Goal: Task Accomplishment & Management: Complete application form

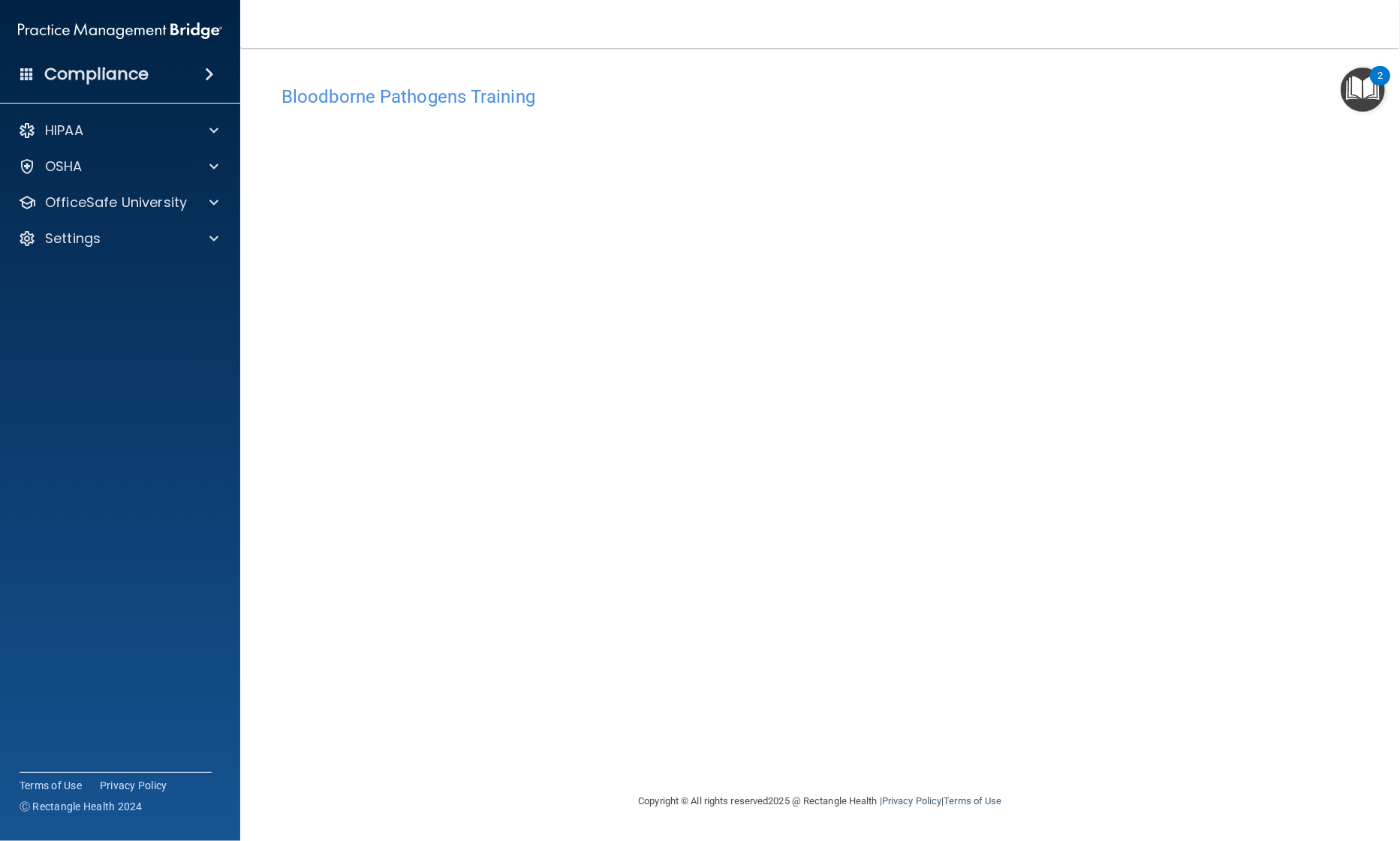
click at [639, 763] on div "Bloodborne Pathogens Training This course doesn’t expire until . Are you sure y…" at bounding box center [819, 435] width 1100 height 715
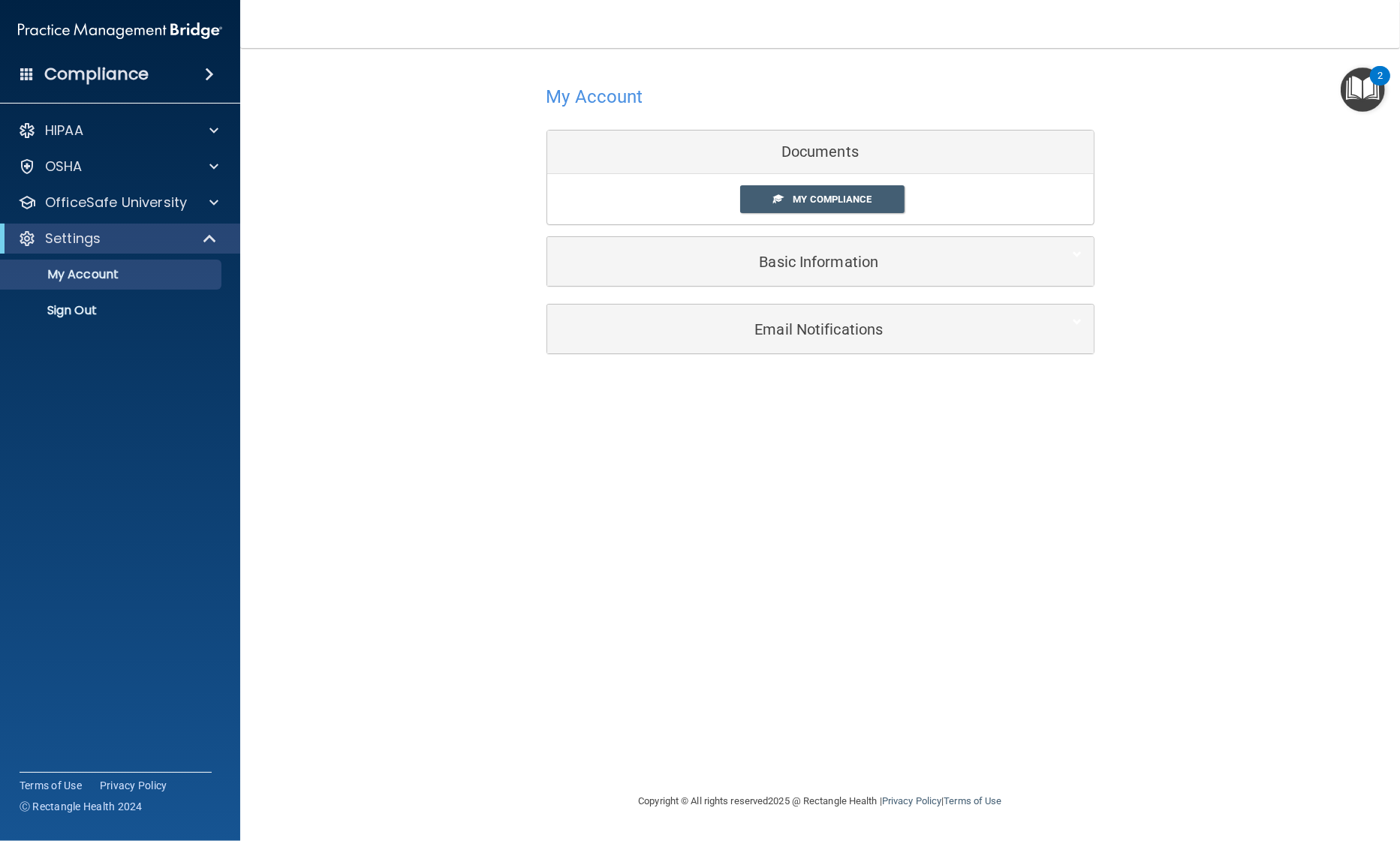
click at [1352, 101] on img "Open Resource Center, 2 new notifications" at bounding box center [1363, 90] width 44 height 44
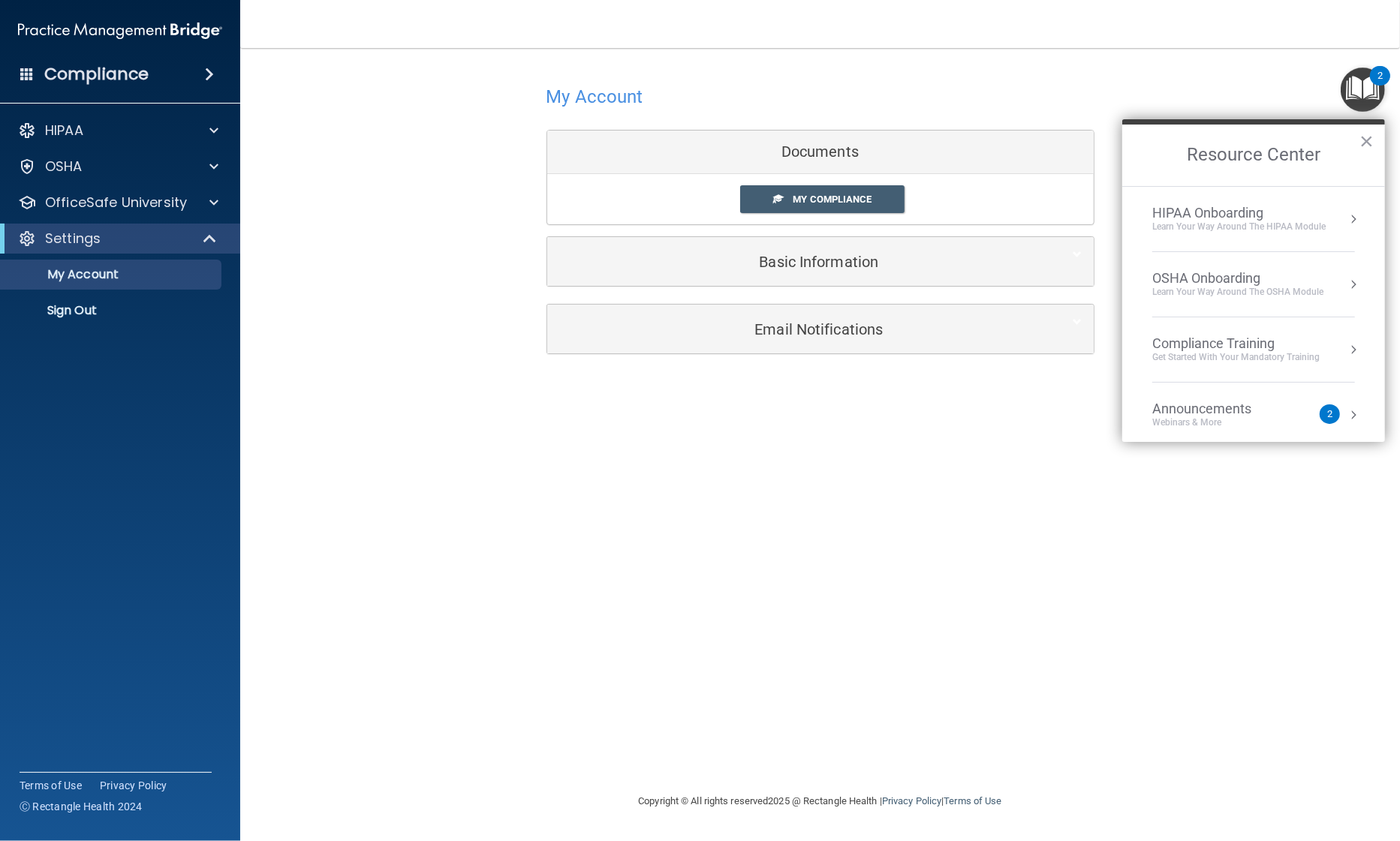
click at [1222, 298] on li "OSHA Onboarding Learn your way around the OSHA module" at bounding box center [1253, 285] width 203 height 66
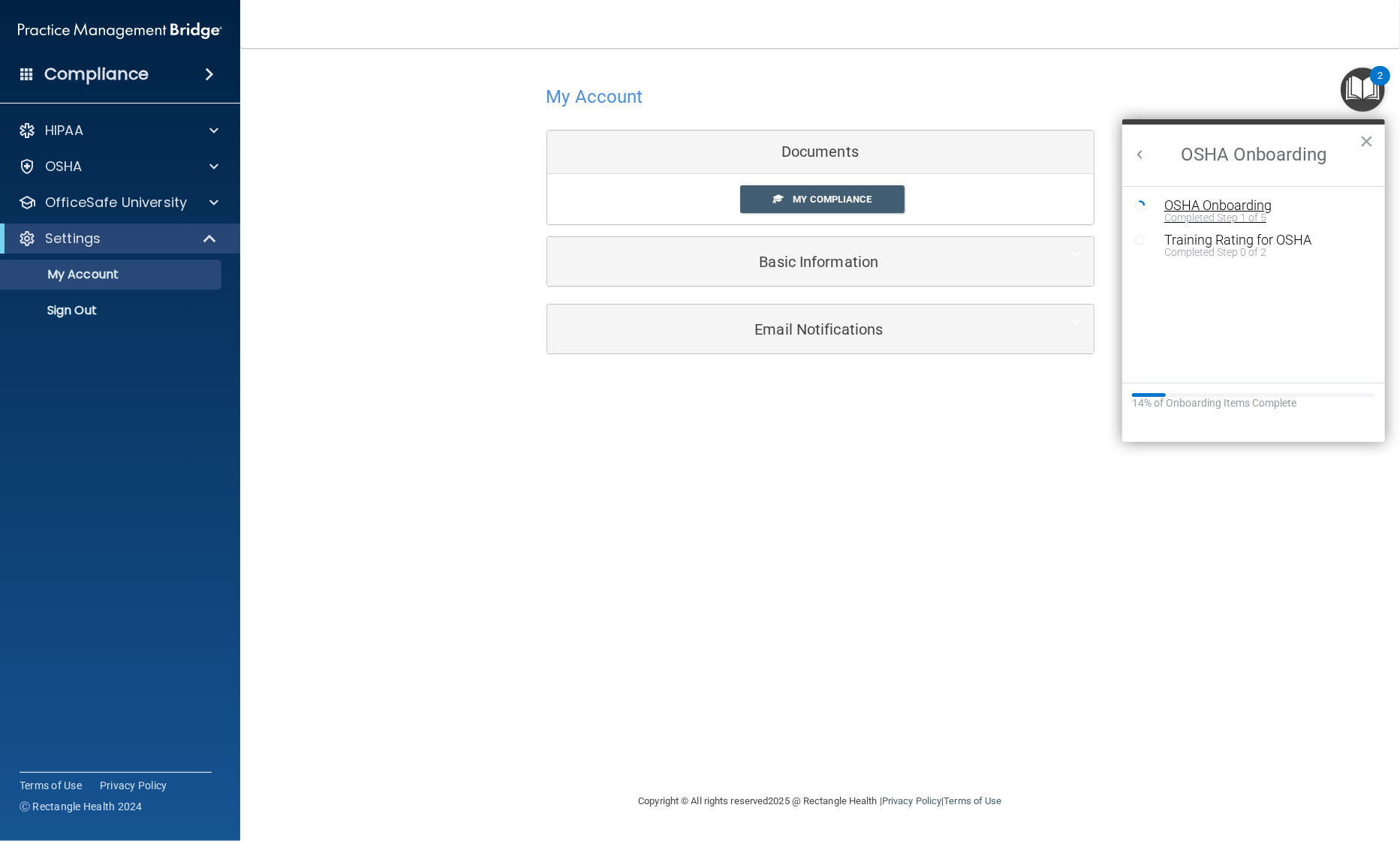
click at [1206, 202] on div "OSHA Onboarding" at bounding box center [1265, 205] width 202 height 13
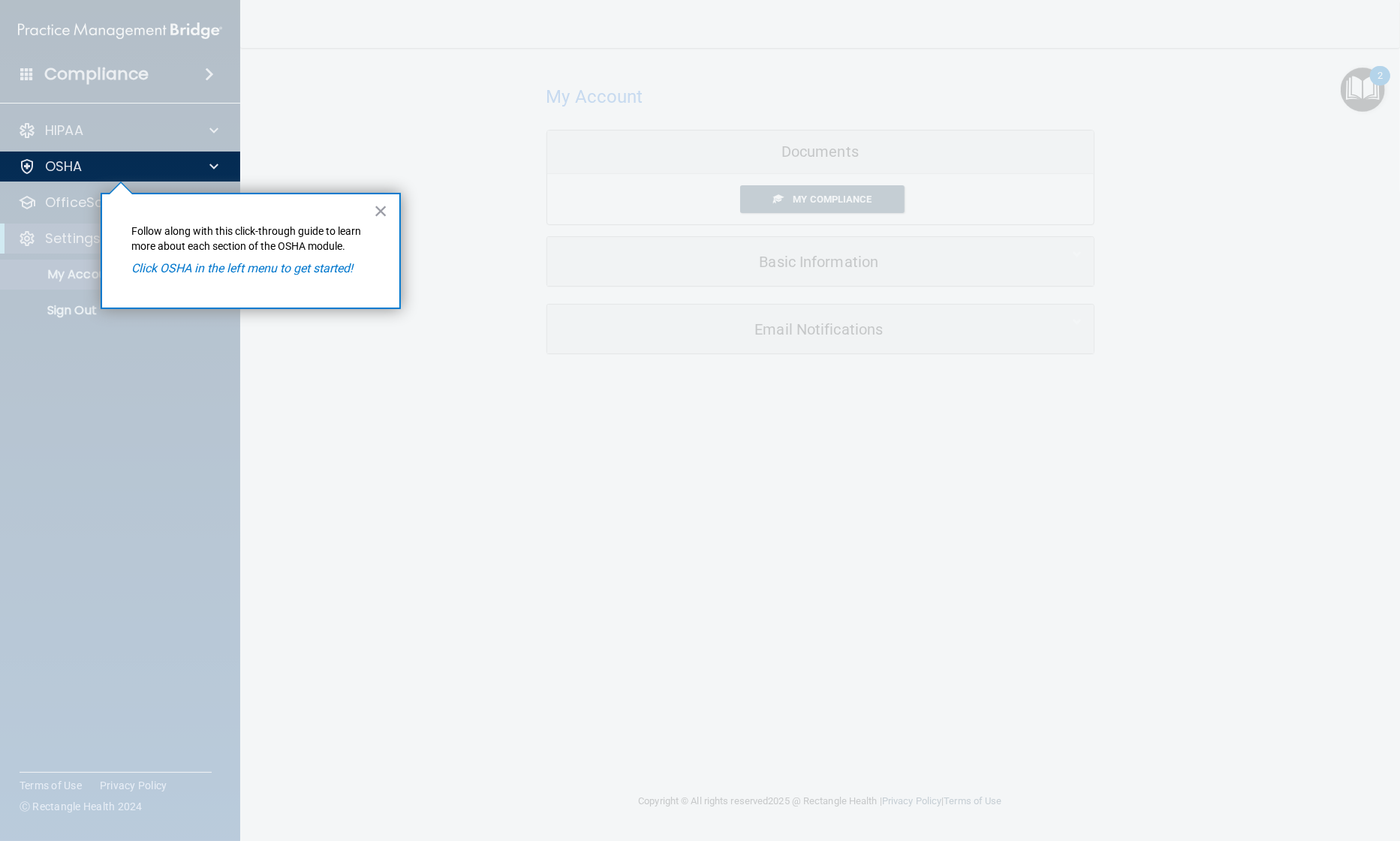
click at [275, 269] on em "Click OSHA in the left menu to get started!" at bounding box center [243, 268] width 222 height 14
click at [165, 172] on div "OSHA" at bounding box center [100, 166] width 187 height 18
click at [69, 167] on p "OSHA" at bounding box center [64, 166] width 37 height 18
click at [67, 207] on div at bounding box center [120, 511] width 241 height 659
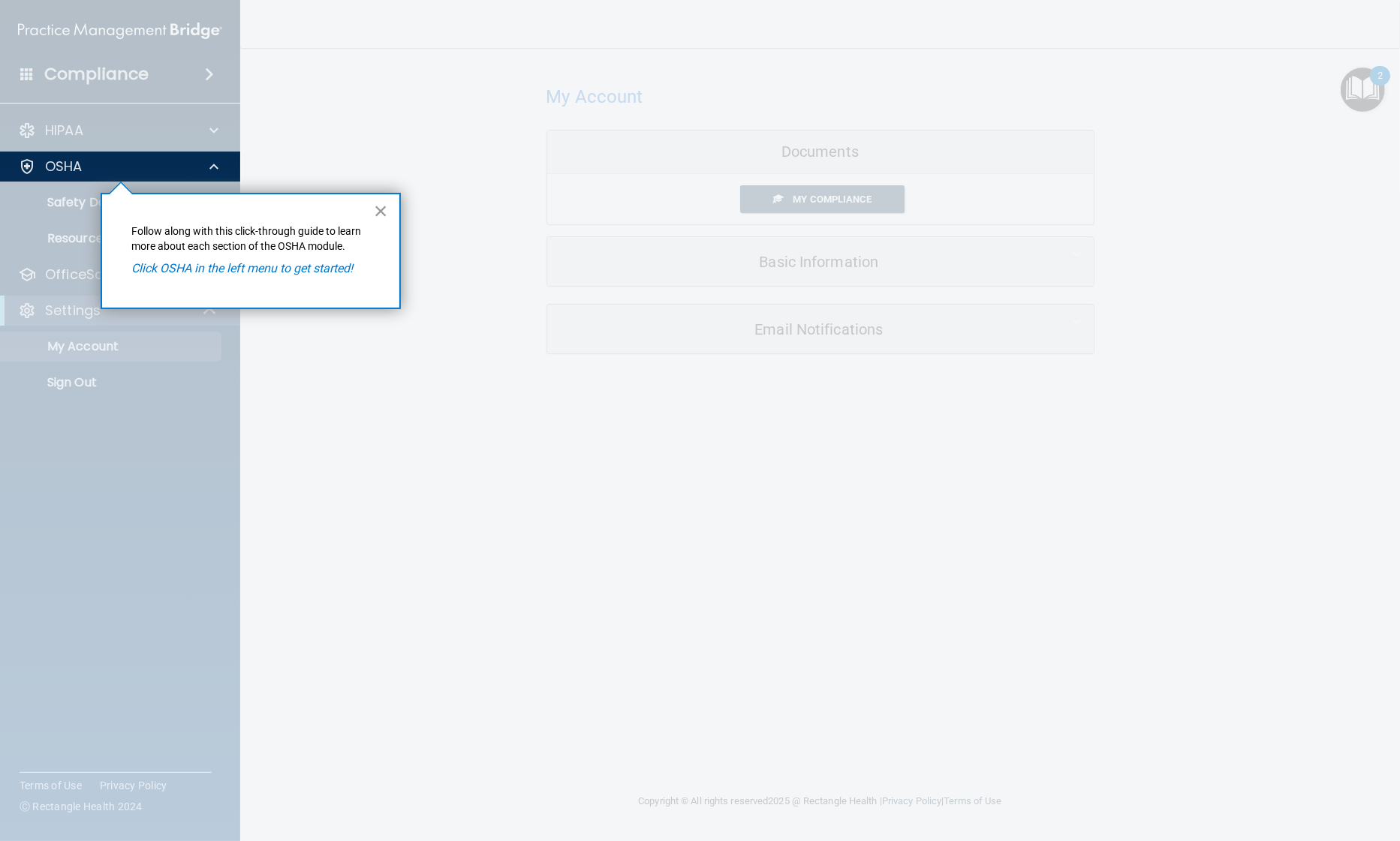
click at [376, 210] on button "×" at bounding box center [381, 211] width 14 height 24
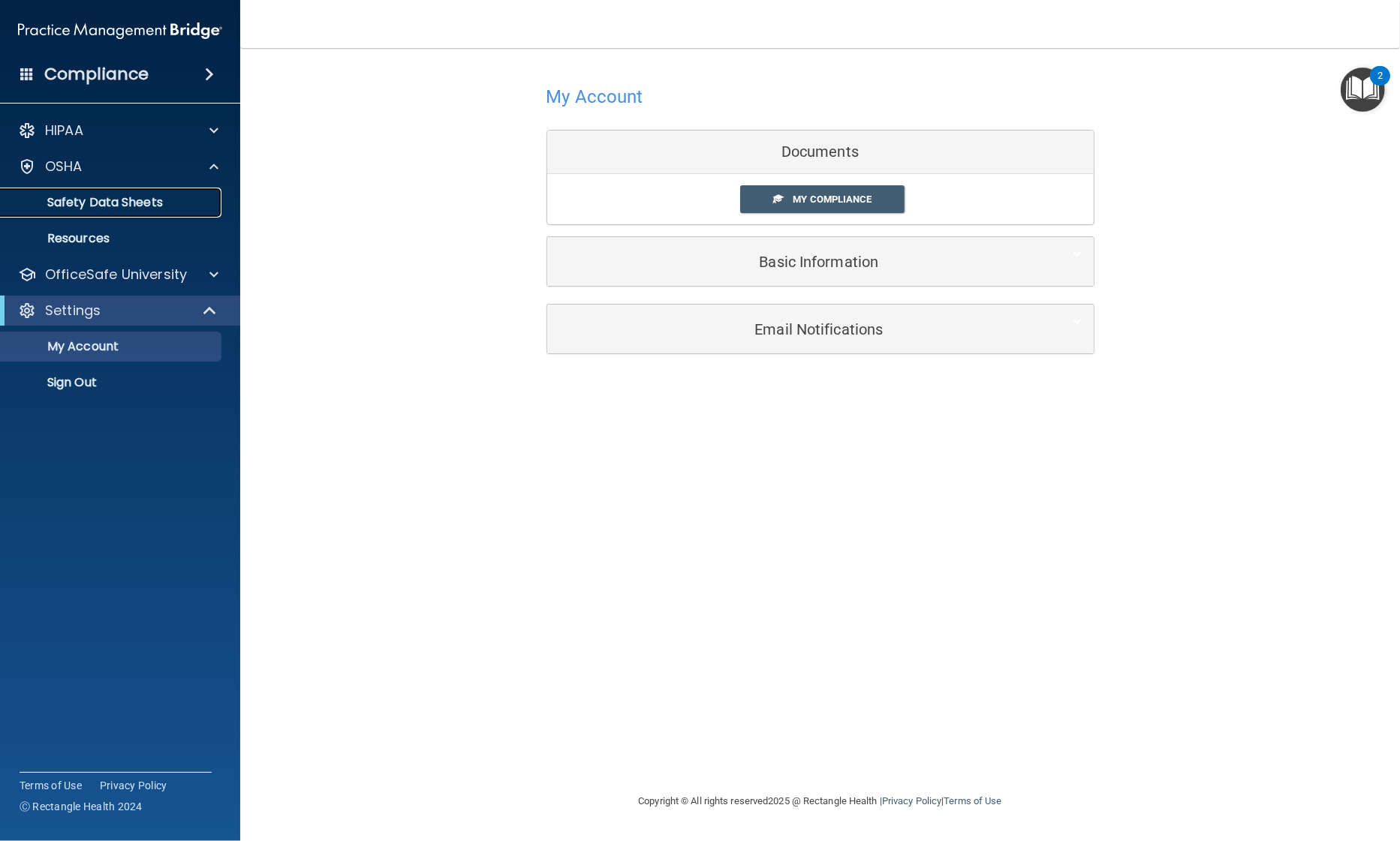
click at [147, 195] on p "Safety Data Sheets" at bounding box center [112, 202] width 205 height 15
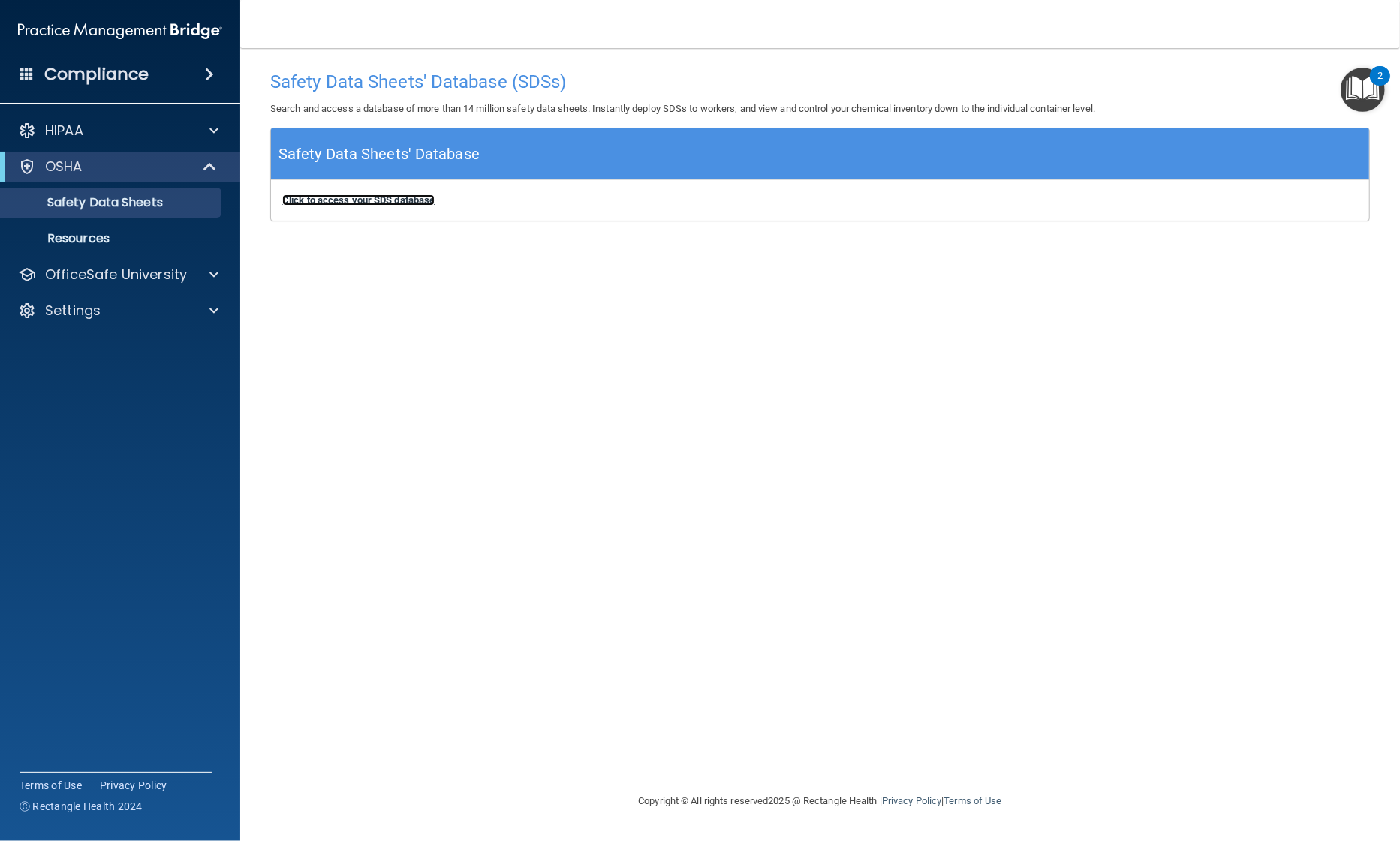
click at [360, 198] on b "Click to access your SDS database" at bounding box center [358, 200] width 152 height 11
click at [69, 238] on p "Resources" at bounding box center [112, 238] width 205 height 15
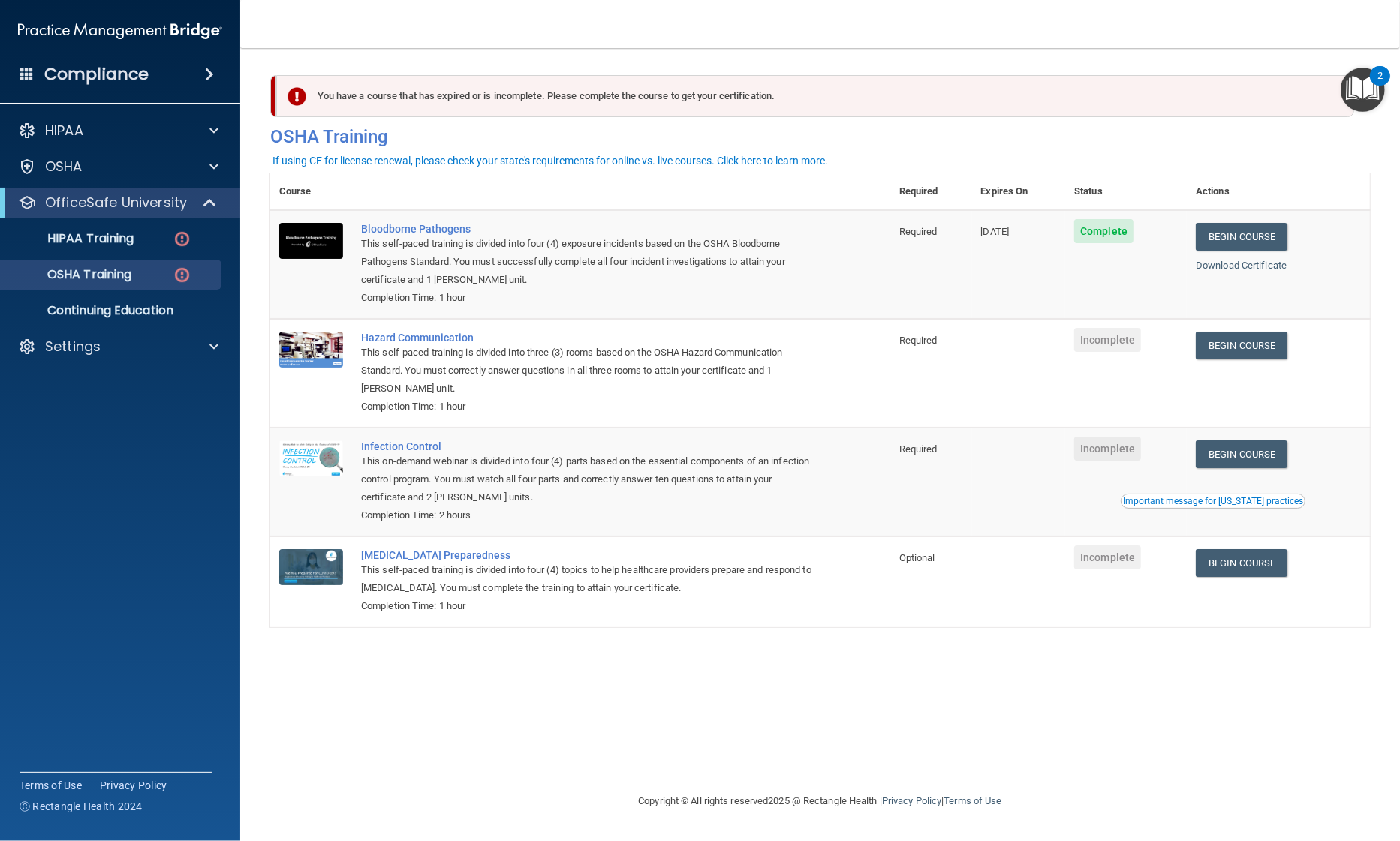
click at [1248, 362] on td "Begin Course Download Certificate" at bounding box center [1278, 373] width 183 height 108
click at [1357, 87] on img "Open Resource Center, 2 new notifications" at bounding box center [1363, 90] width 44 height 44
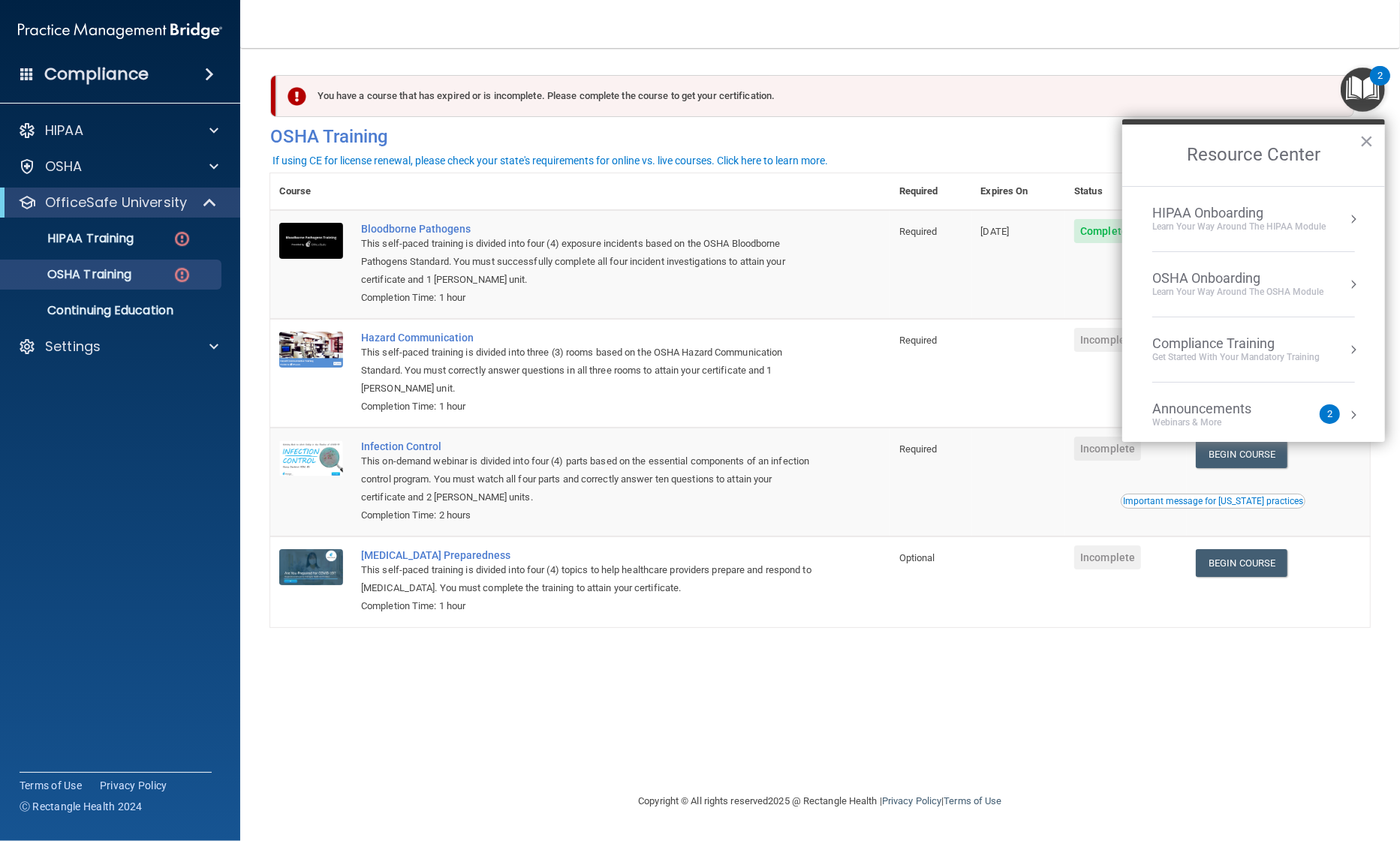
scroll to position [82, 0]
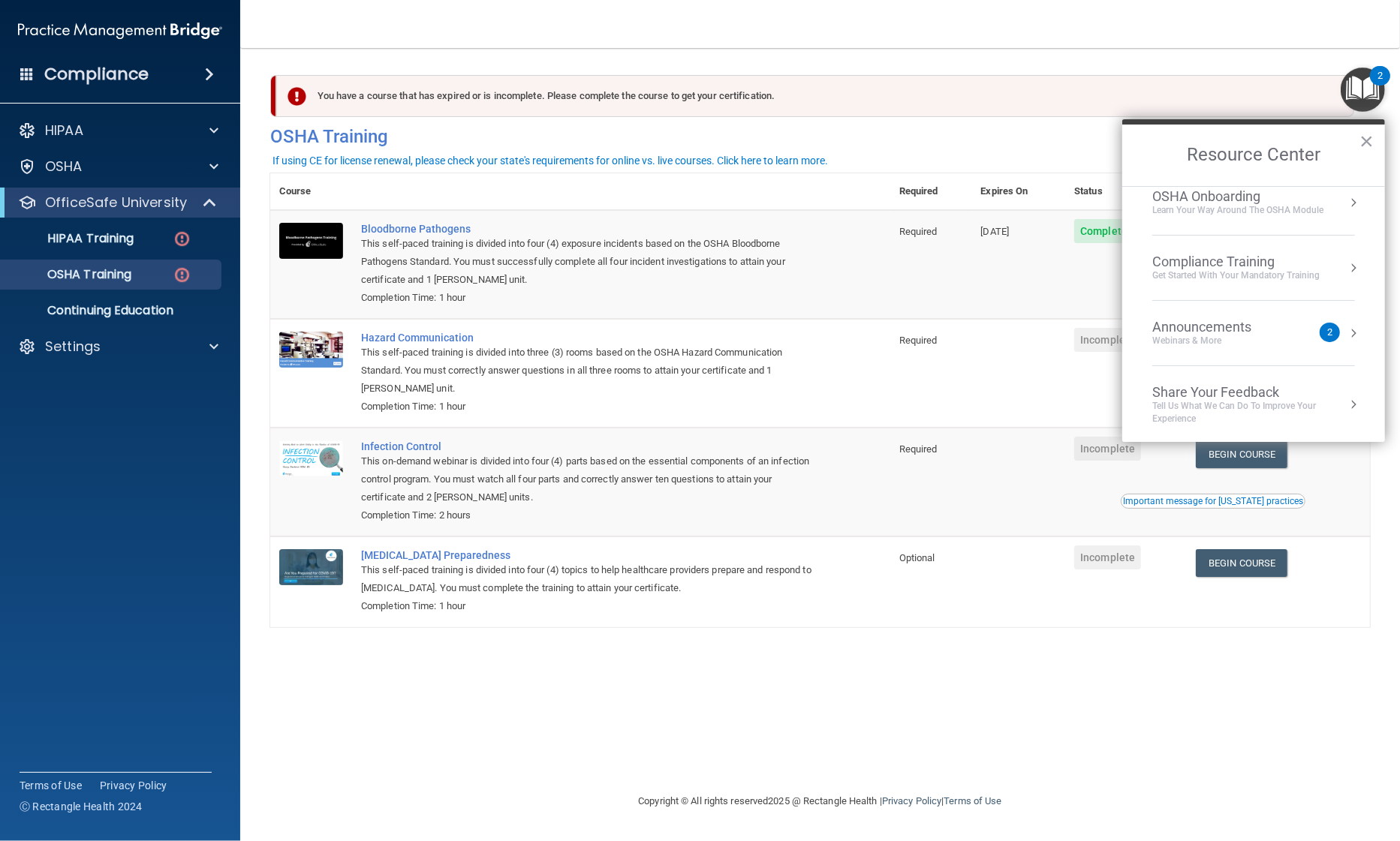
click at [1192, 255] on div "Compliance Training" at bounding box center [1235, 261] width 167 height 16
click at [1175, 240] on div "OSHA Training" at bounding box center [1177, 243] width 87 height 13
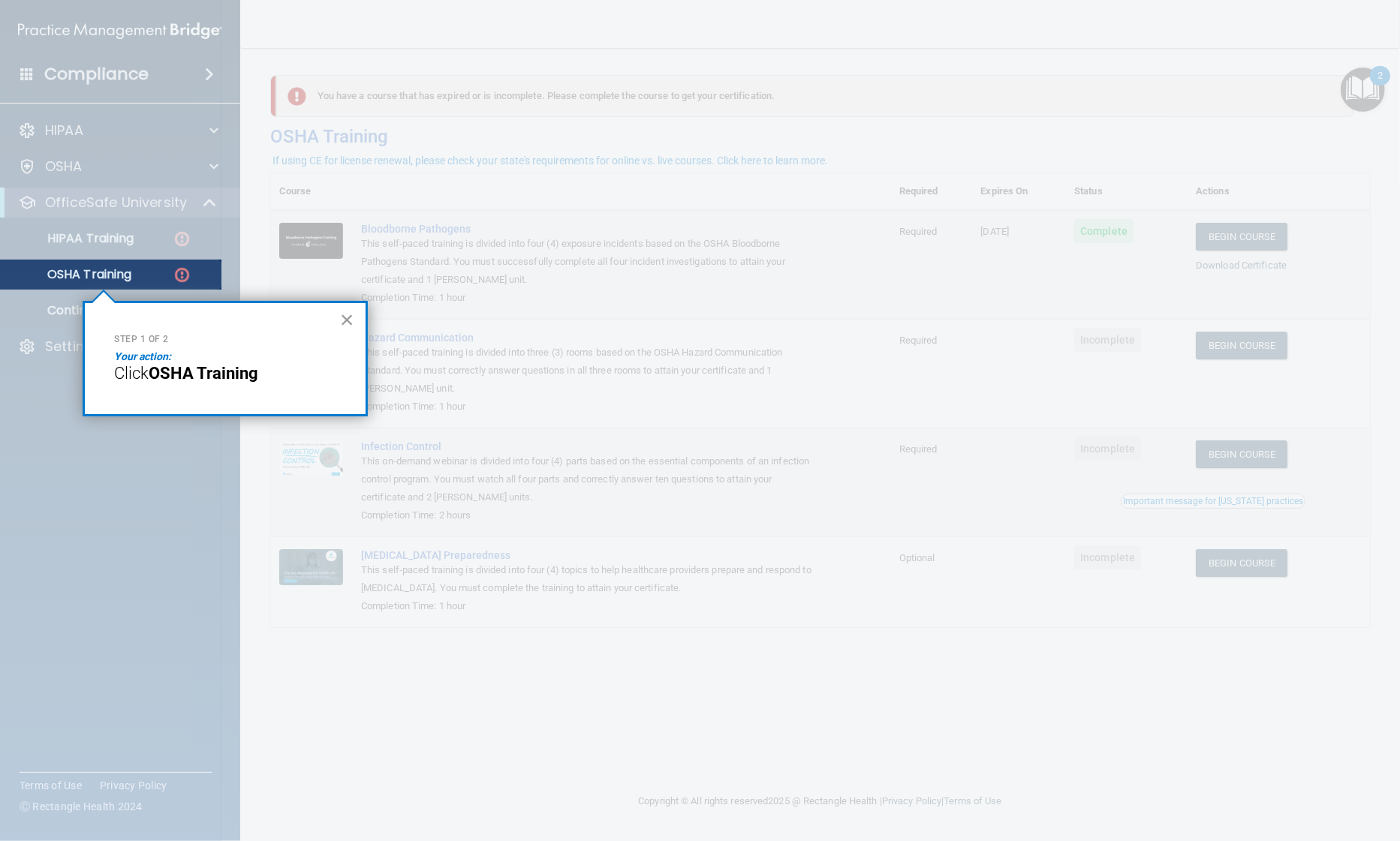
click at [347, 320] on button "×" at bounding box center [347, 319] width 14 height 24
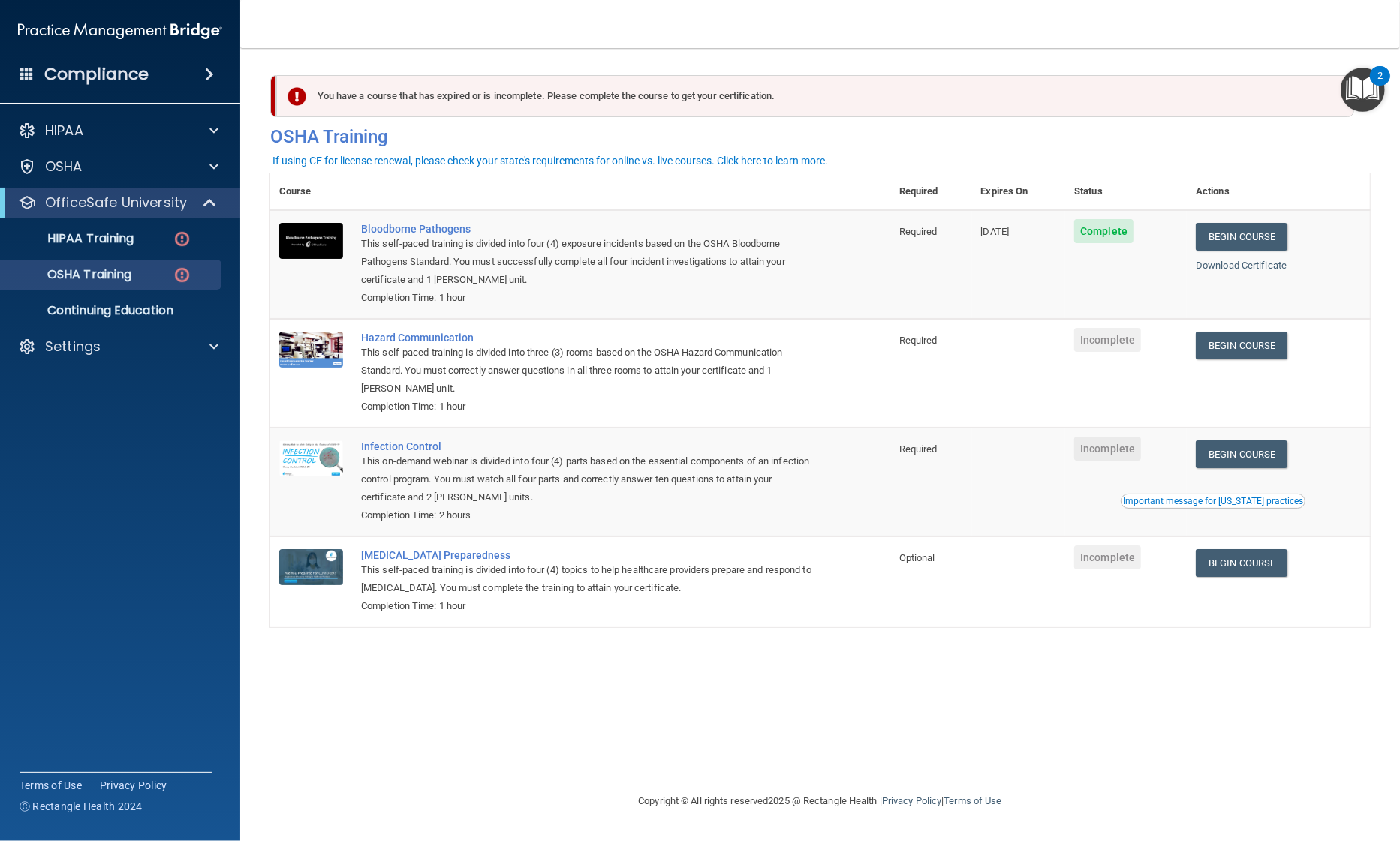
click at [1366, 86] on img "Open Resource Center, 2 new notifications" at bounding box center [1363, 90] width 44 height 44
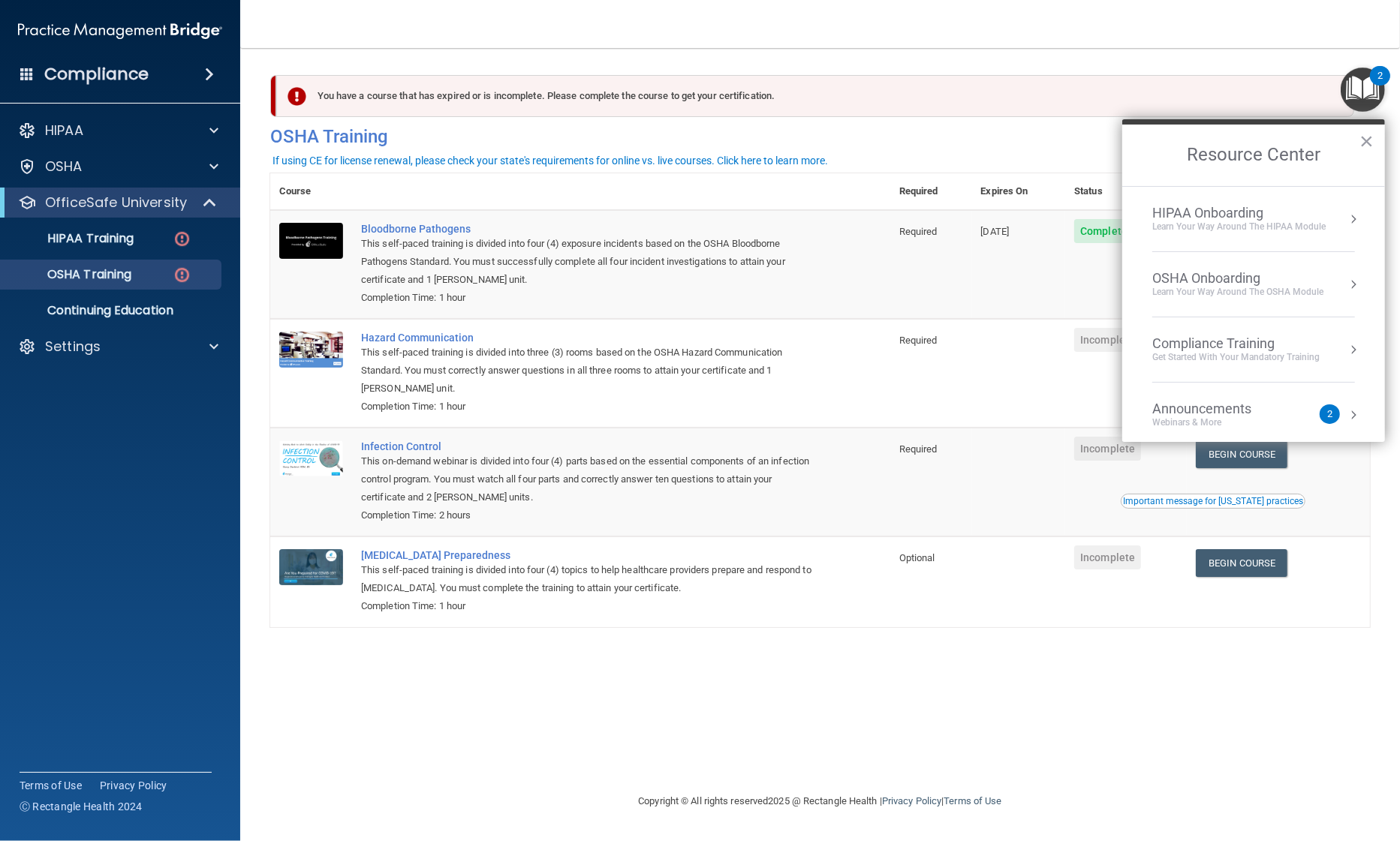
scroll to position [82, 0]
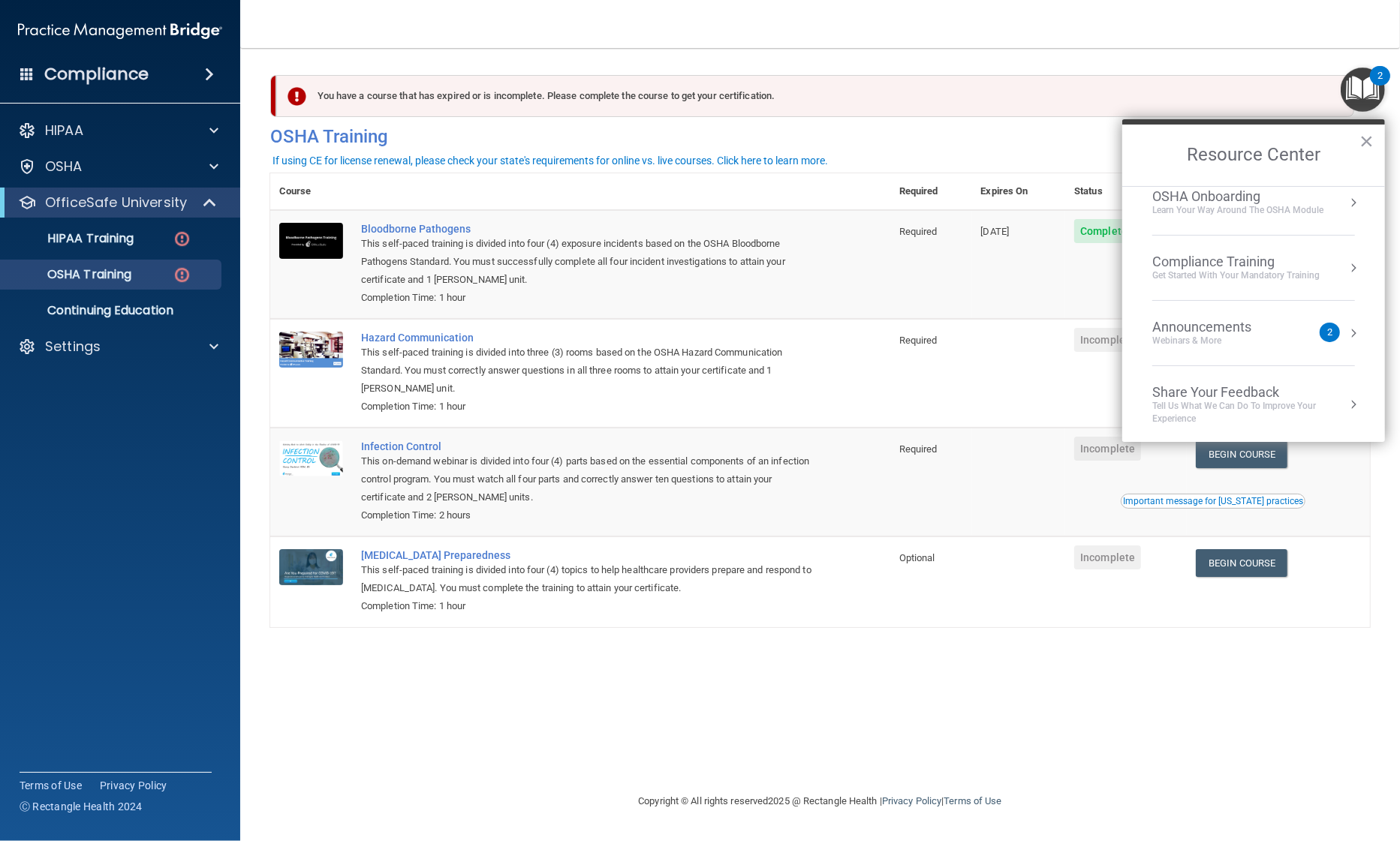
click at [1236, 265] on div "Compliance Training" at bounding box center [1235, 261] width 167 height 16
click at [1196, 245] on div "OSHA Training" at bounding box center [1177, 243] width 87 height 13
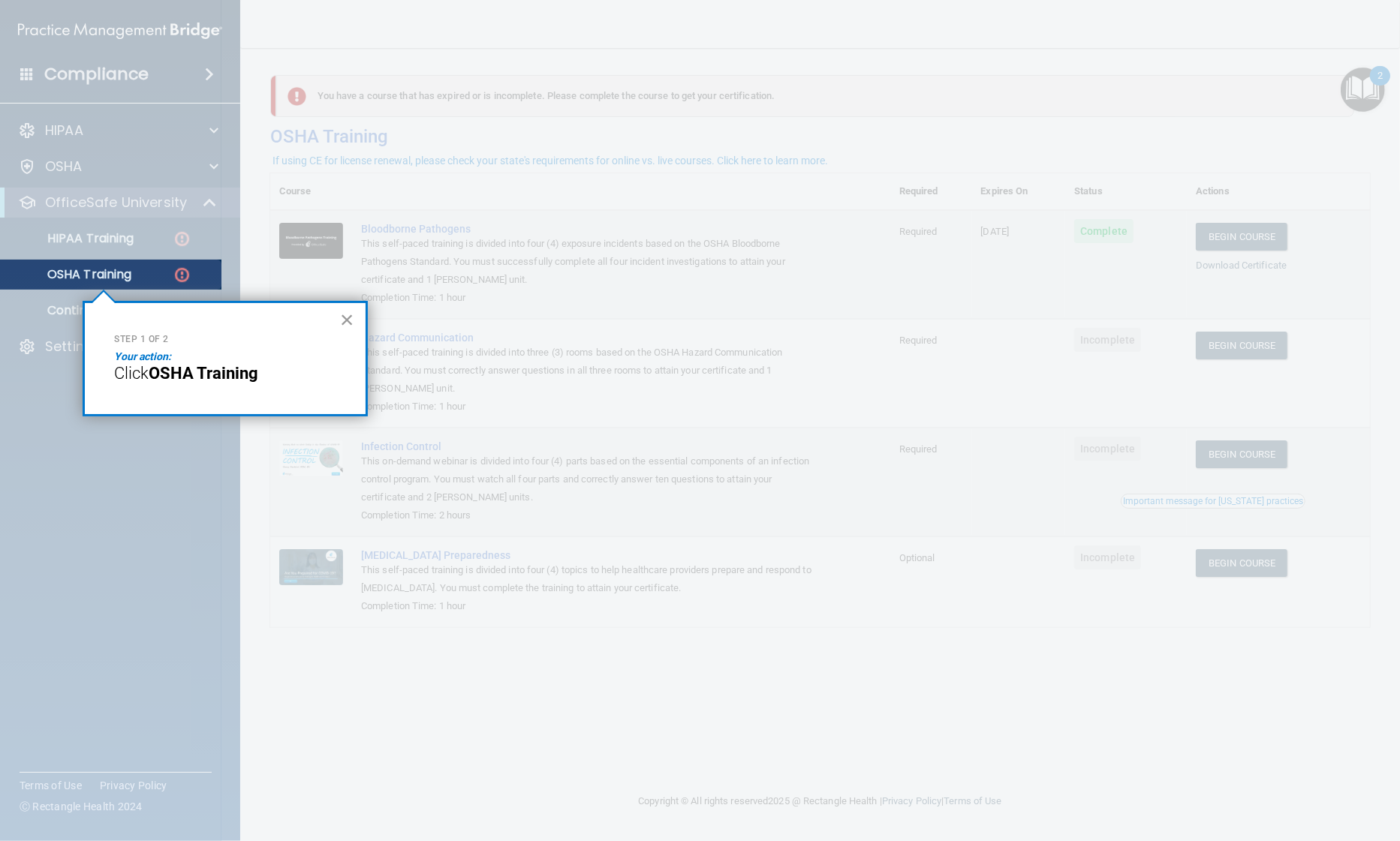
click at [345, 315] on button "×" at bounding box center [347, 319] width 14 height 24
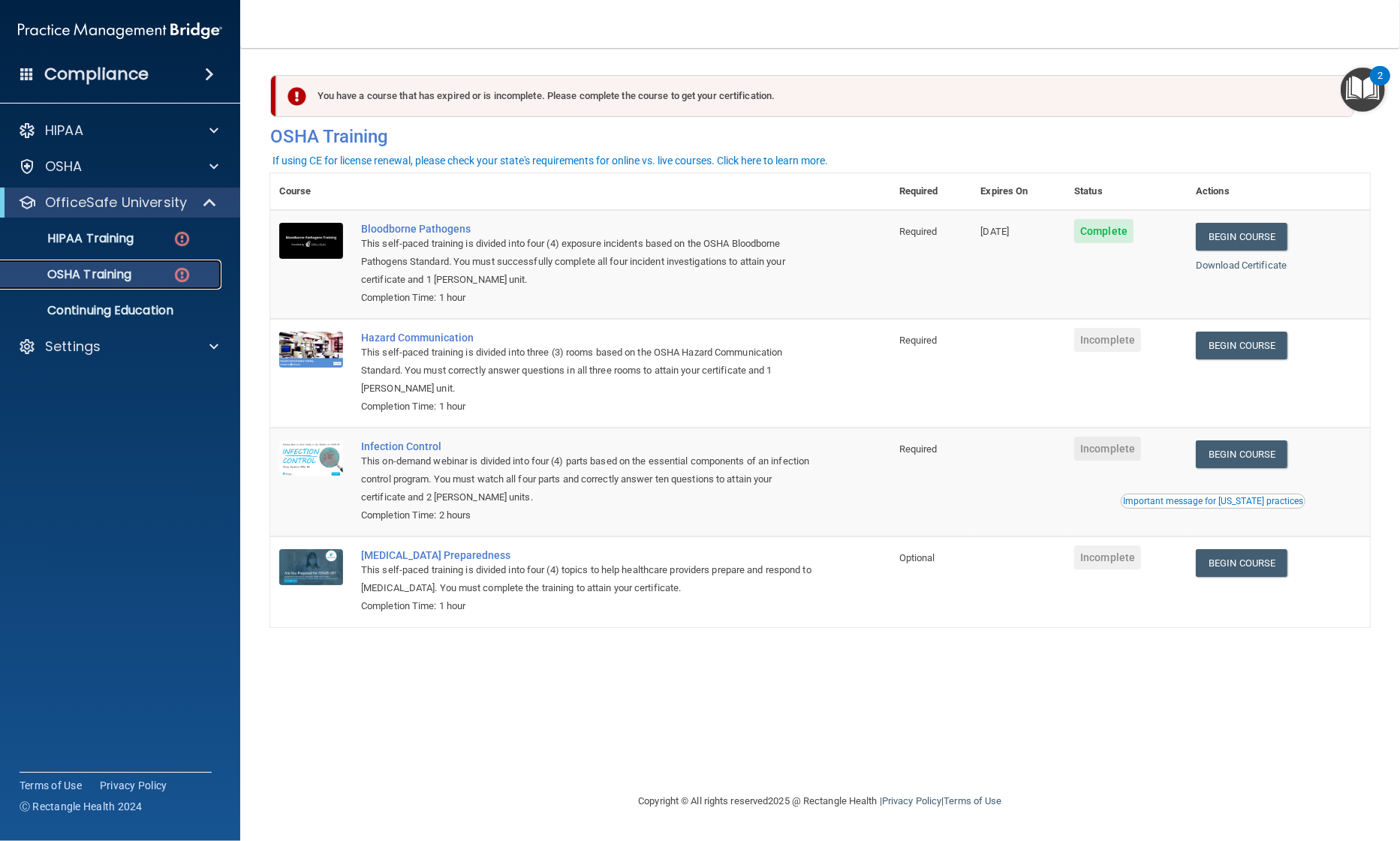
click at [154, 275] on div "OSHA Training" at bounding box center [112, 274] width 205 height 15
click at [187, 237] on img at bounding box center [182, 239] width 19 height 19
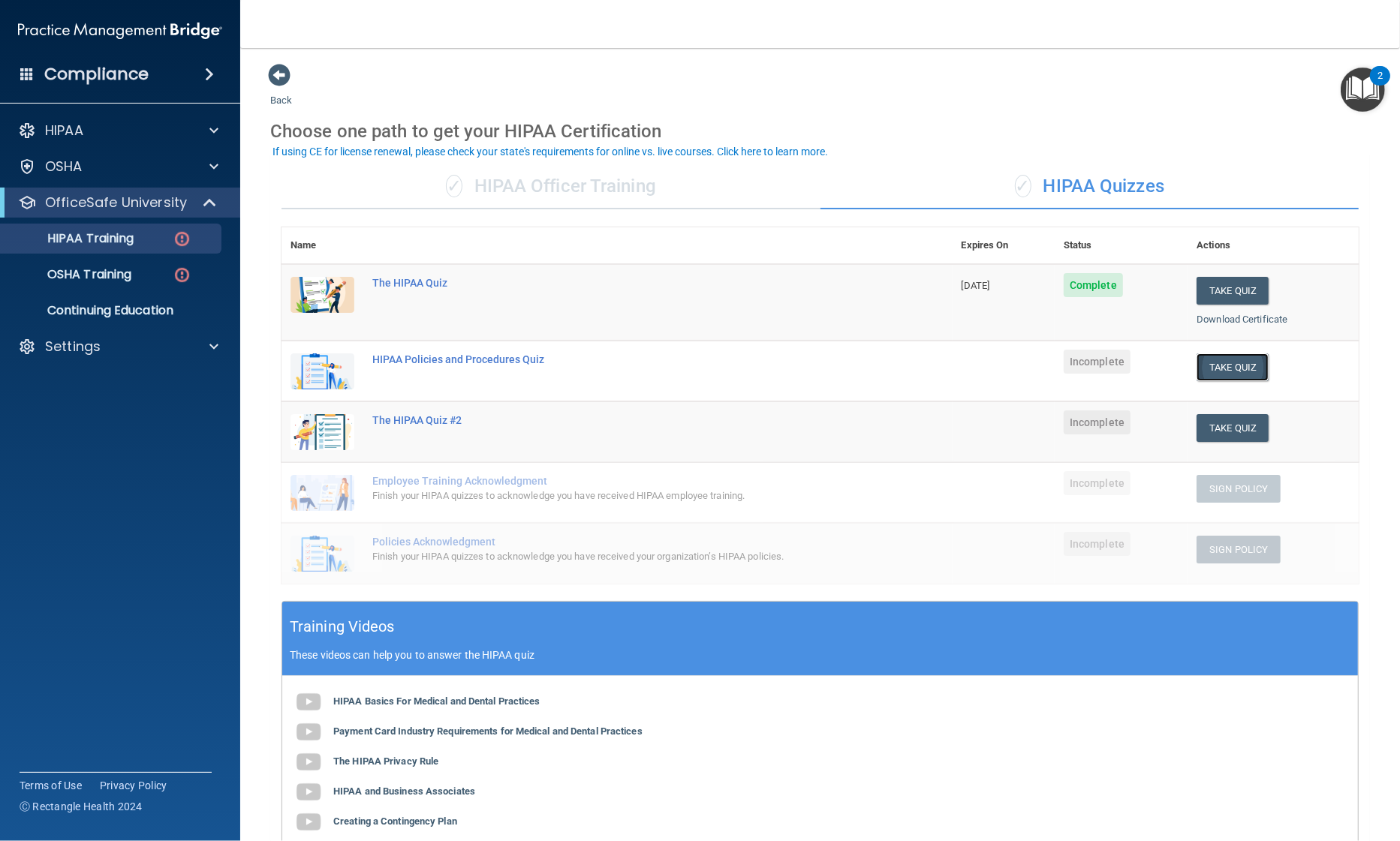
click at [1212, 366] on button "Take Quiz" at bounding box center [1232, 367] width 72 height 28
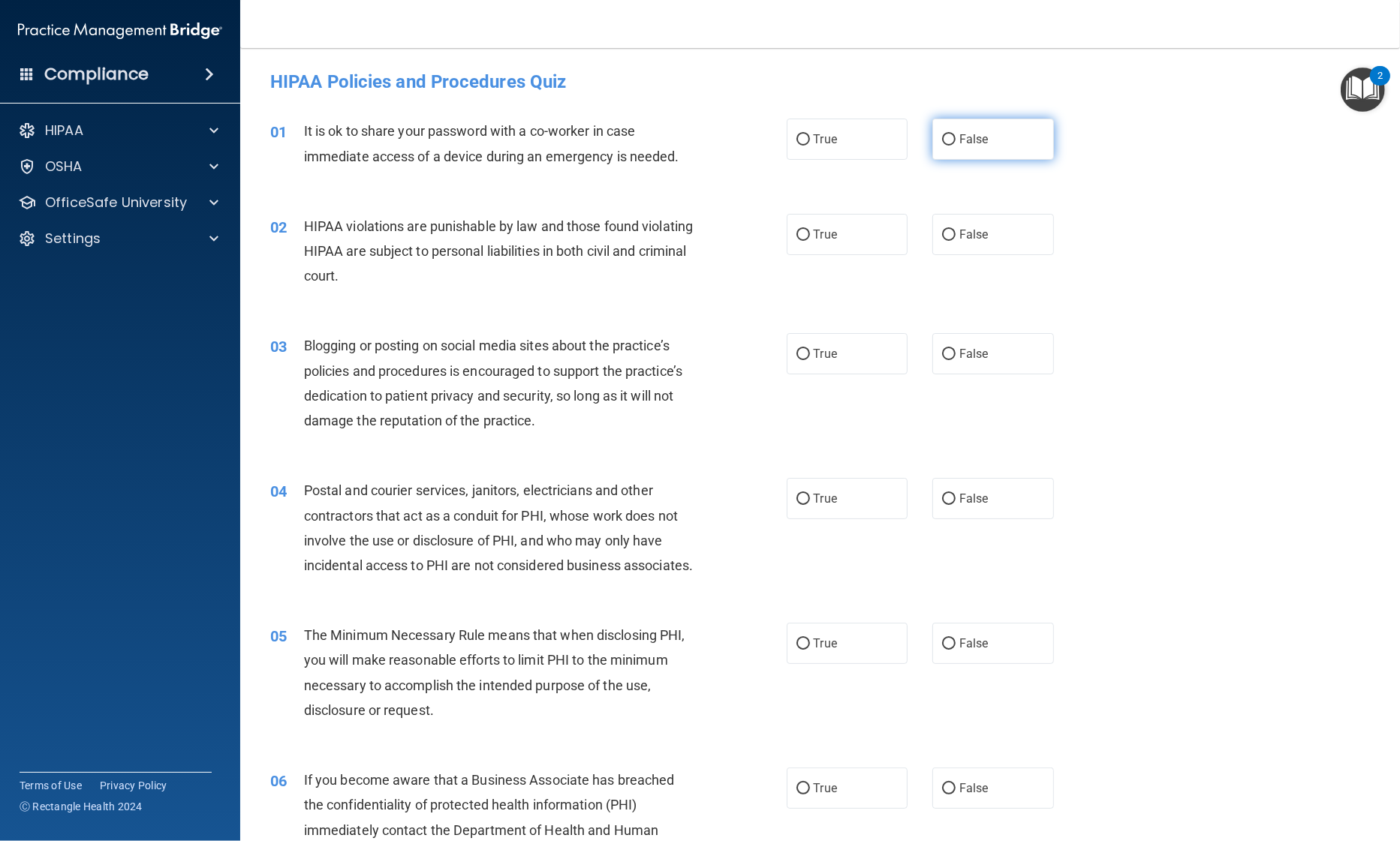
click at [941, 151] on label "False" at bounding box center [993, 139] width 122 height 41
click at [942, 146] on input "False" at bounding box center [948, 140] width 13 height 11
radio input "true"
click at [821, 236] on span "True" at bounding box center [826, 234] width 23 height 14
click at [810, 236] on input "True" at bounding box center [802, 235] width 13 height 11
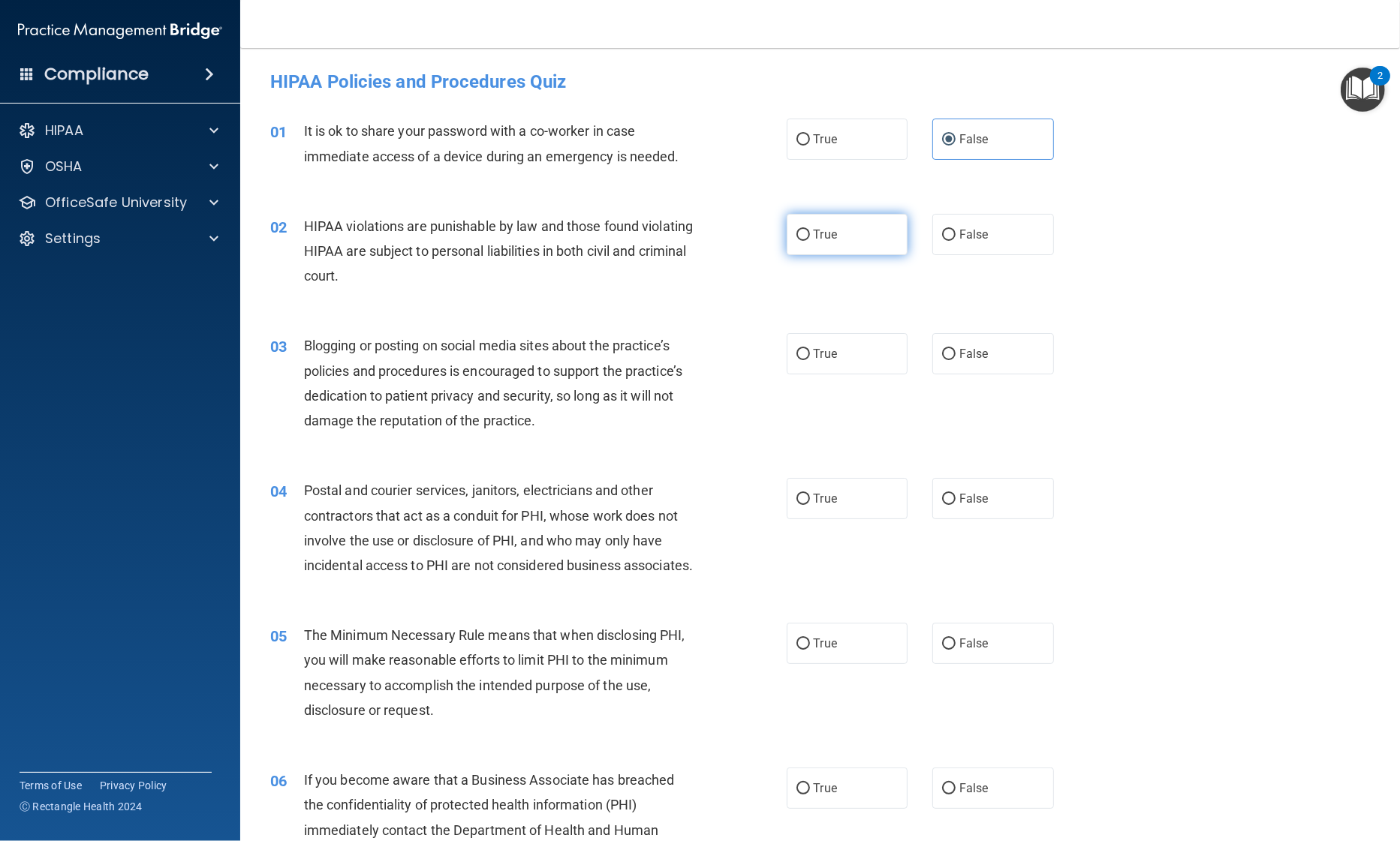
radio input "true"
click at [959, 360] on span "False" at bounding box center [974, 353] width 30 height 14
click at [955, 360] on input "False" at bounding box center [948, 354] width 13 height 11
radio input "true"
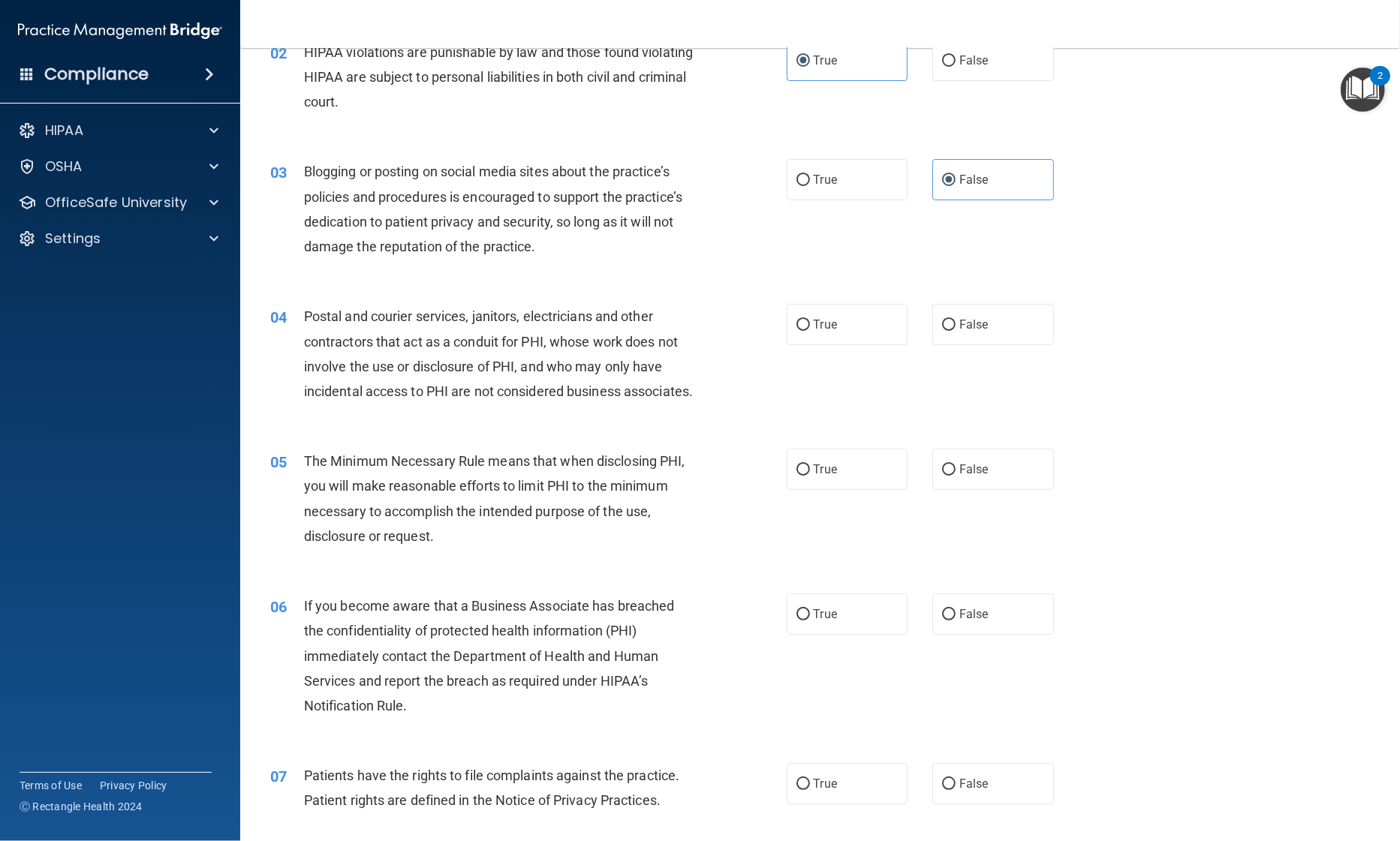
scroll to position [175, 0]
click at [803, 327] on input "True" at bounding box center [802, 325] width 13 height 11
radio input "true"
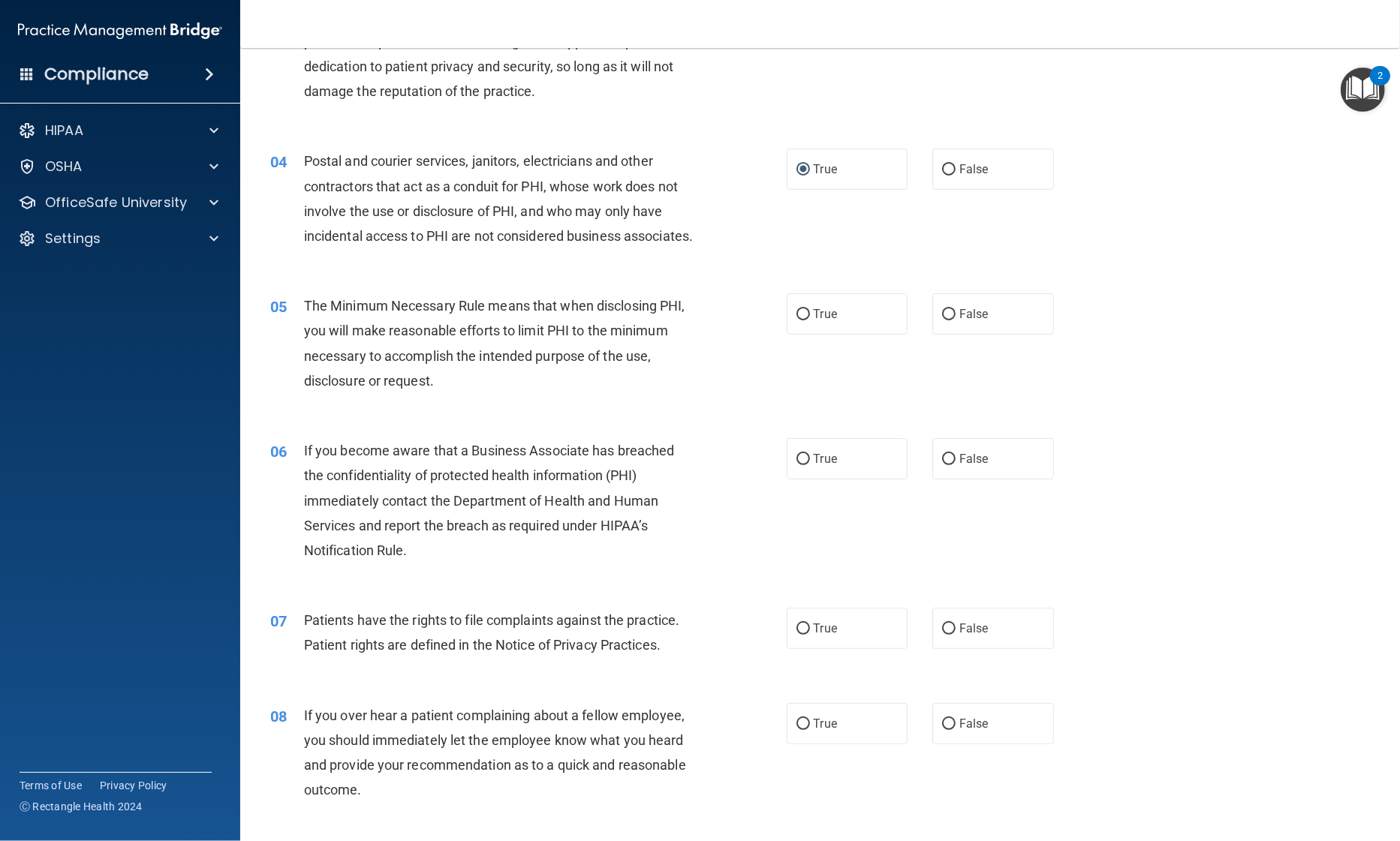
scroll to position [344, 0]
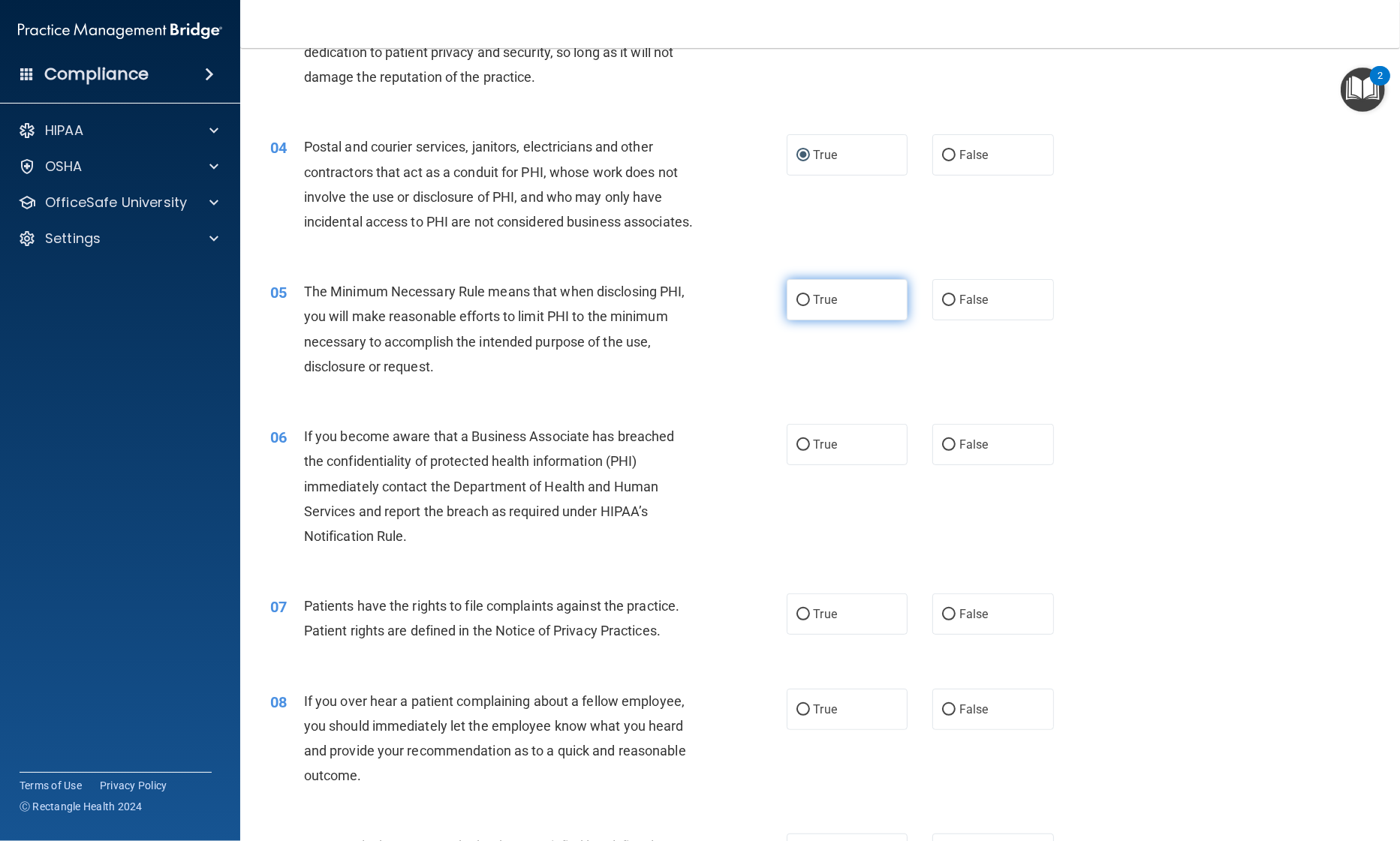
click at [826, 321] on label "True" at bounding box center [847, 300] width 122 height 41
click at [810, 306] on input "True" at bounding box center [802, 300] width 13 height 11
radio input "true"
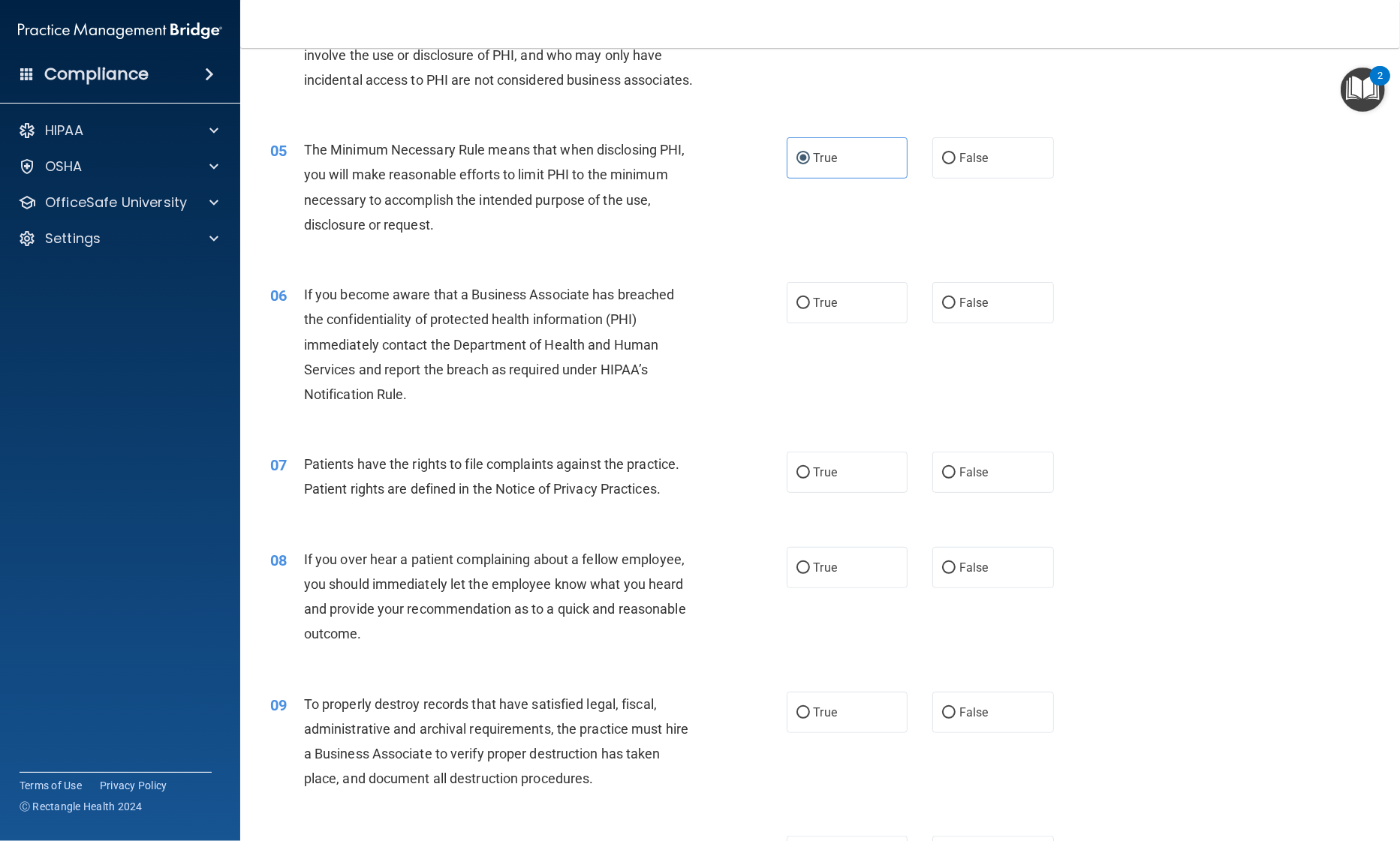
scroll to position [489, 0]
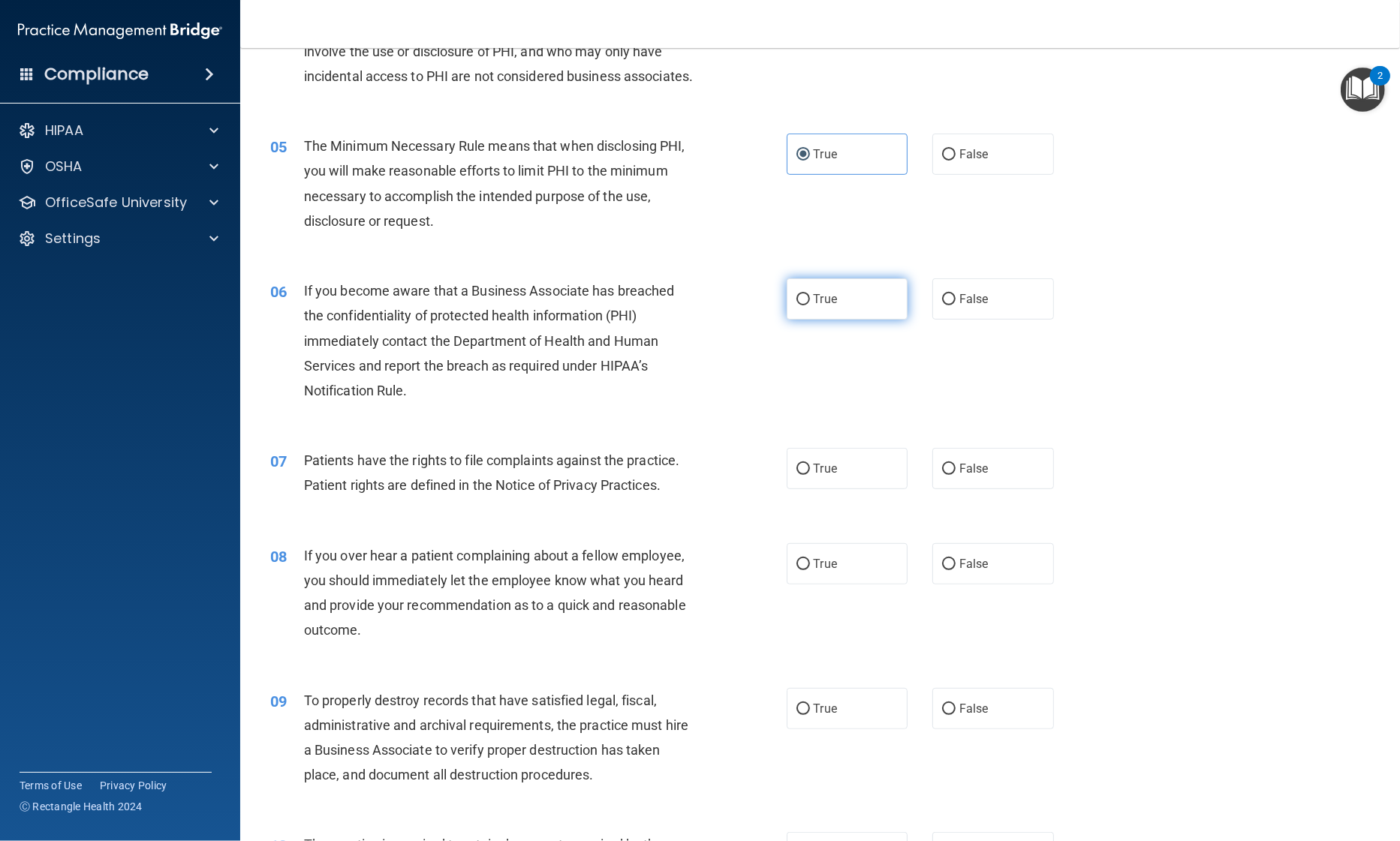
click at [812, 320] on label "True" at bounding box center [847, 299] width 122 height 41
click at [810, 305] on input "True" at bounding box center [802, 300] width 13 height 11
radio input "true"
click at [803, 475] on input "True" at bounding box center [802, 469] width 13 height 11
radio input "true"
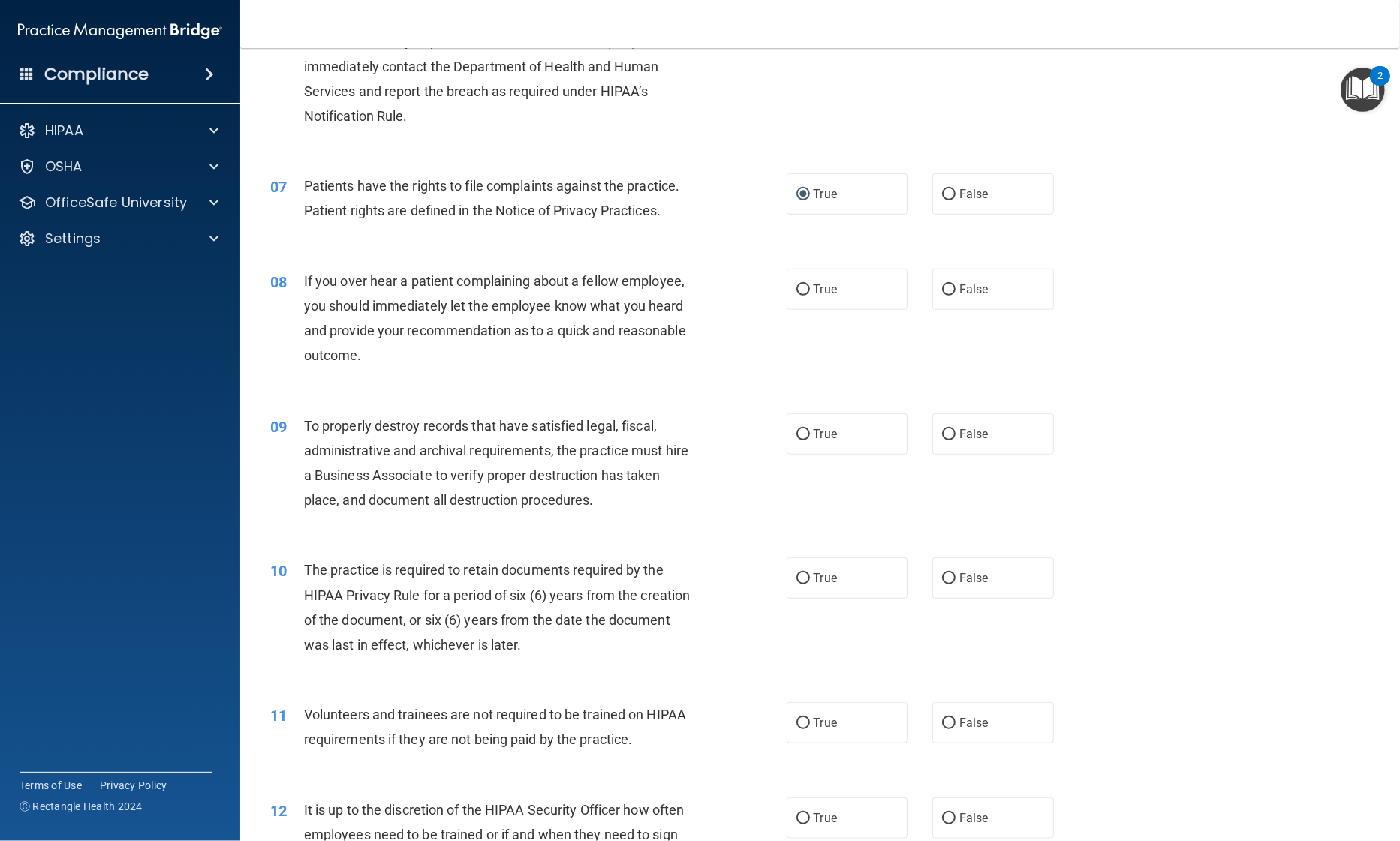
scroll to position [775, 0]
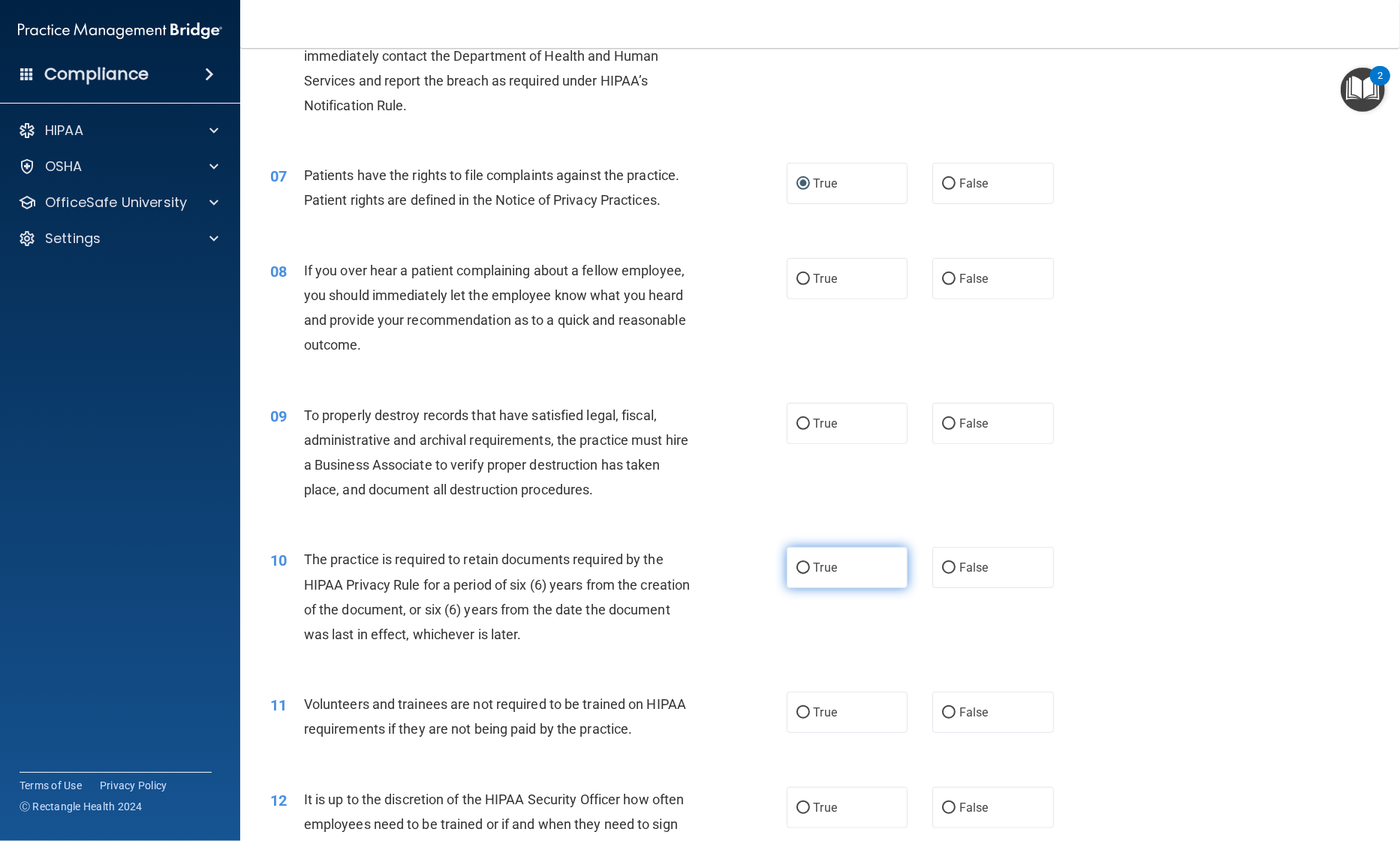
click at [806, 588] on label "True" at bounding box center [847, 567] width 122 height 41
click at [806, 574] on input "True" at bounding box center [802, 568] width 13 height 11
radio input "true"
click at [804, 444] on label "True" at bounding box center [847, 423] width 122 height 41
click at [804, 430] on input "True" at bounding box center [802, 424] width 13 height 11
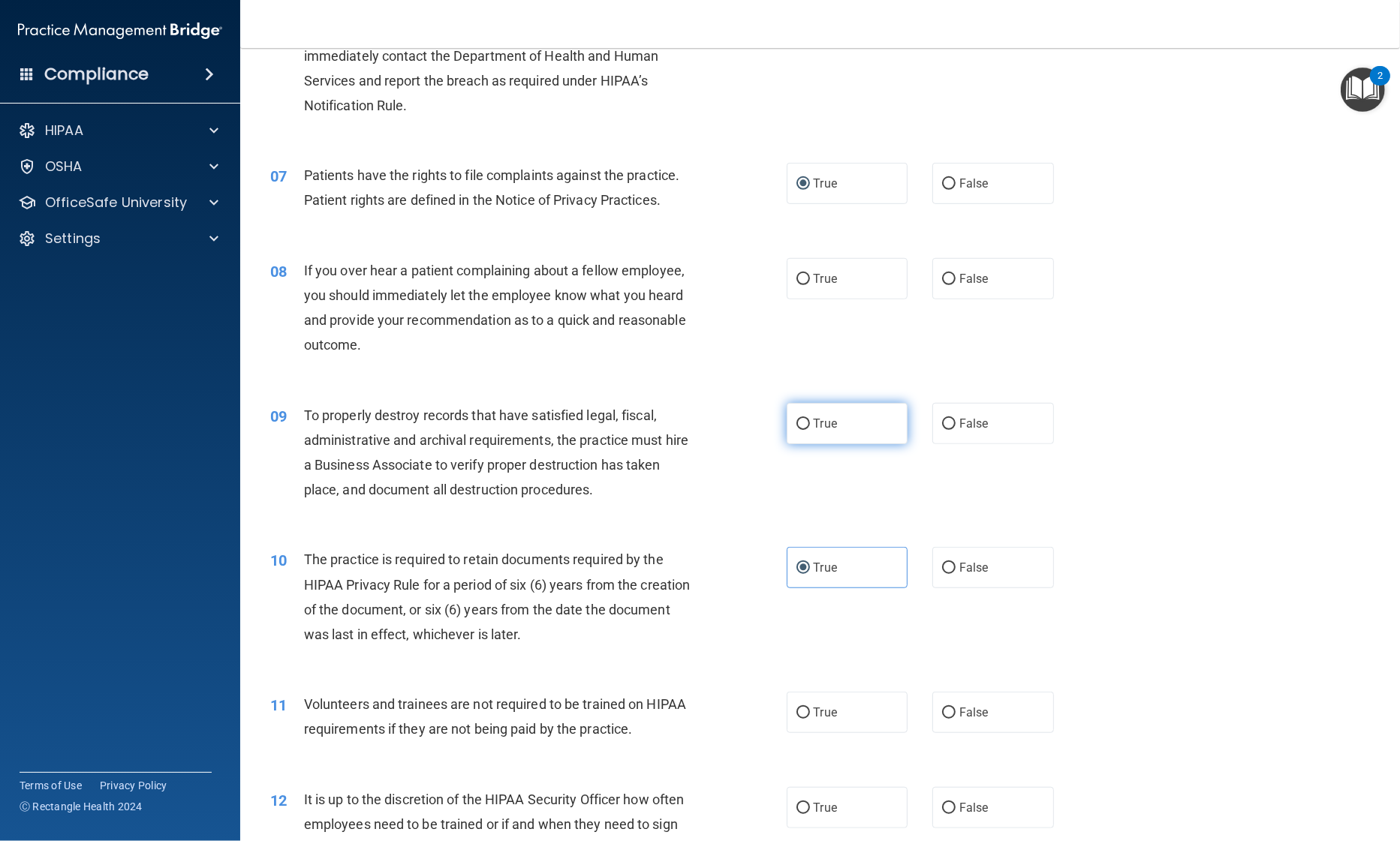
radio input "true"
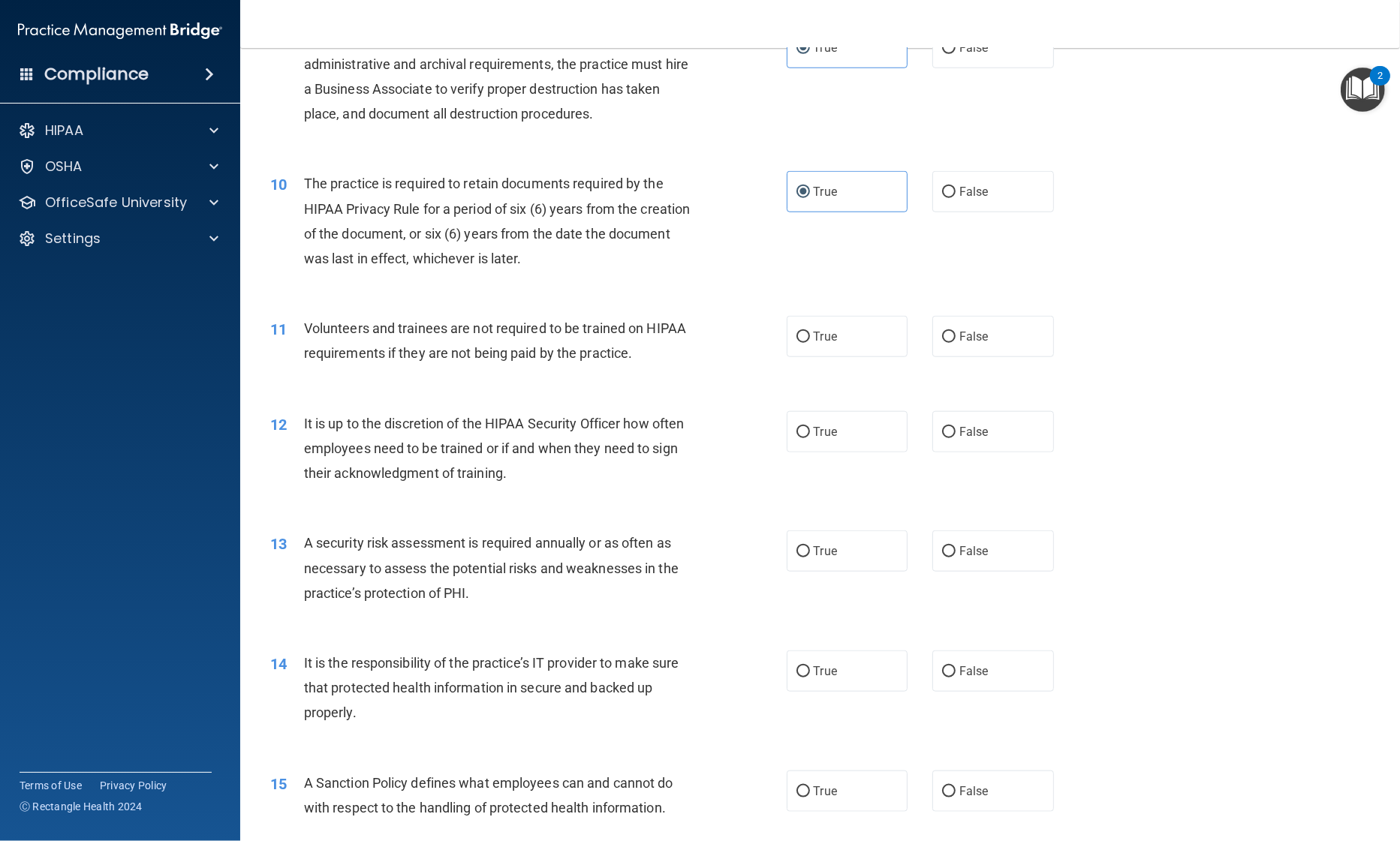
scroll to position [1152, 0]
click at [826, 355] on label "True" at bounding box center [847, 334] width 122 height 41
click at [810, 341] on input "True" at bounding box center [802, 335] width 13 height 11
radio input "true"
click at [942, 436] on input "False" at bounding box center [948, 430] width 13 height 11
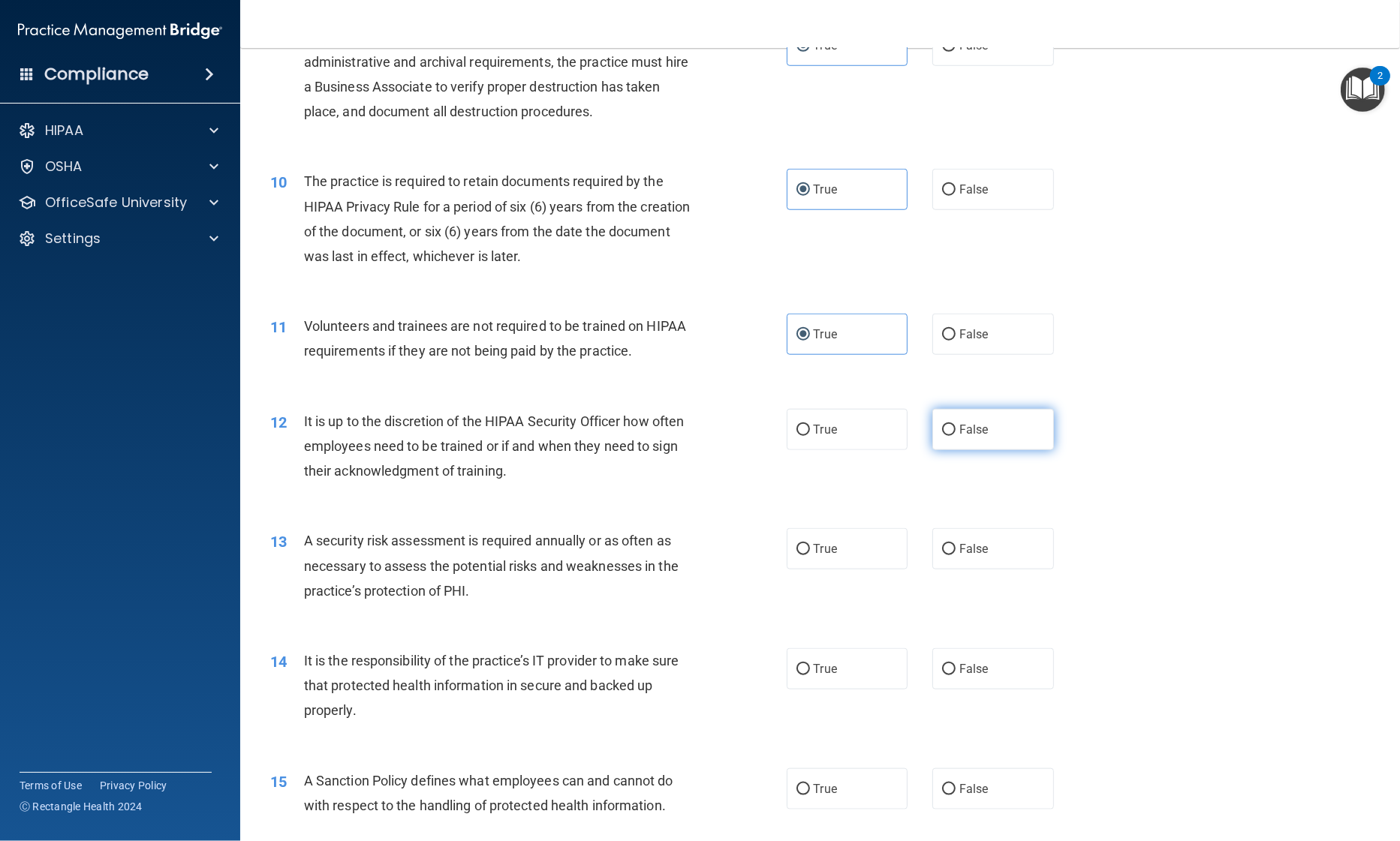
radio input "true"
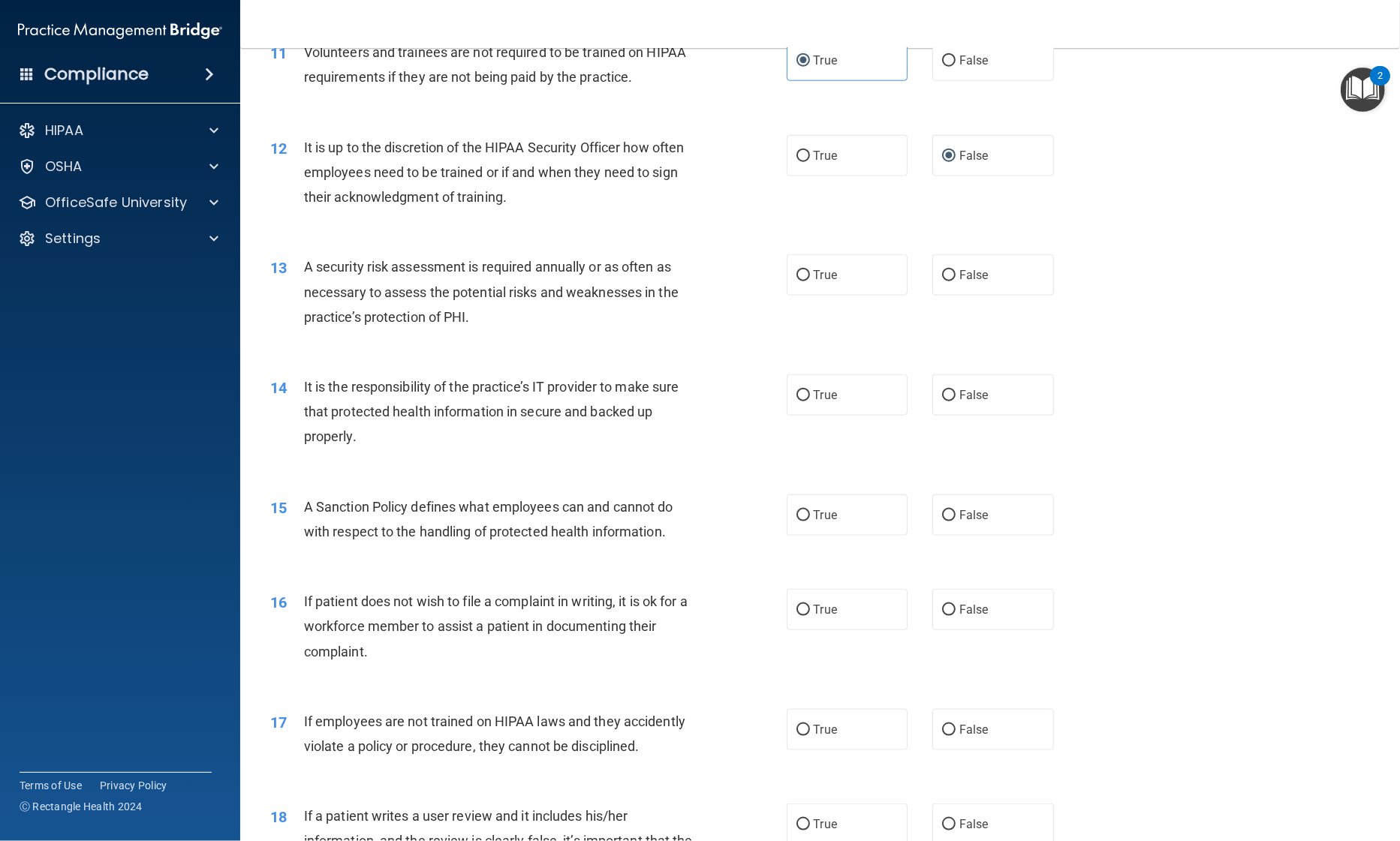
scroll to position [1428, 0]
click at [812, 294] on label "True" at bounding box center [847, 273] width 122 height 41
click at [810, 280] on input "True" at bounding box center [802, 274] width 13 height 11
radio input "true"
click at [800, 400] on input "True" at bounding box center [802, 394] width 13 height 11
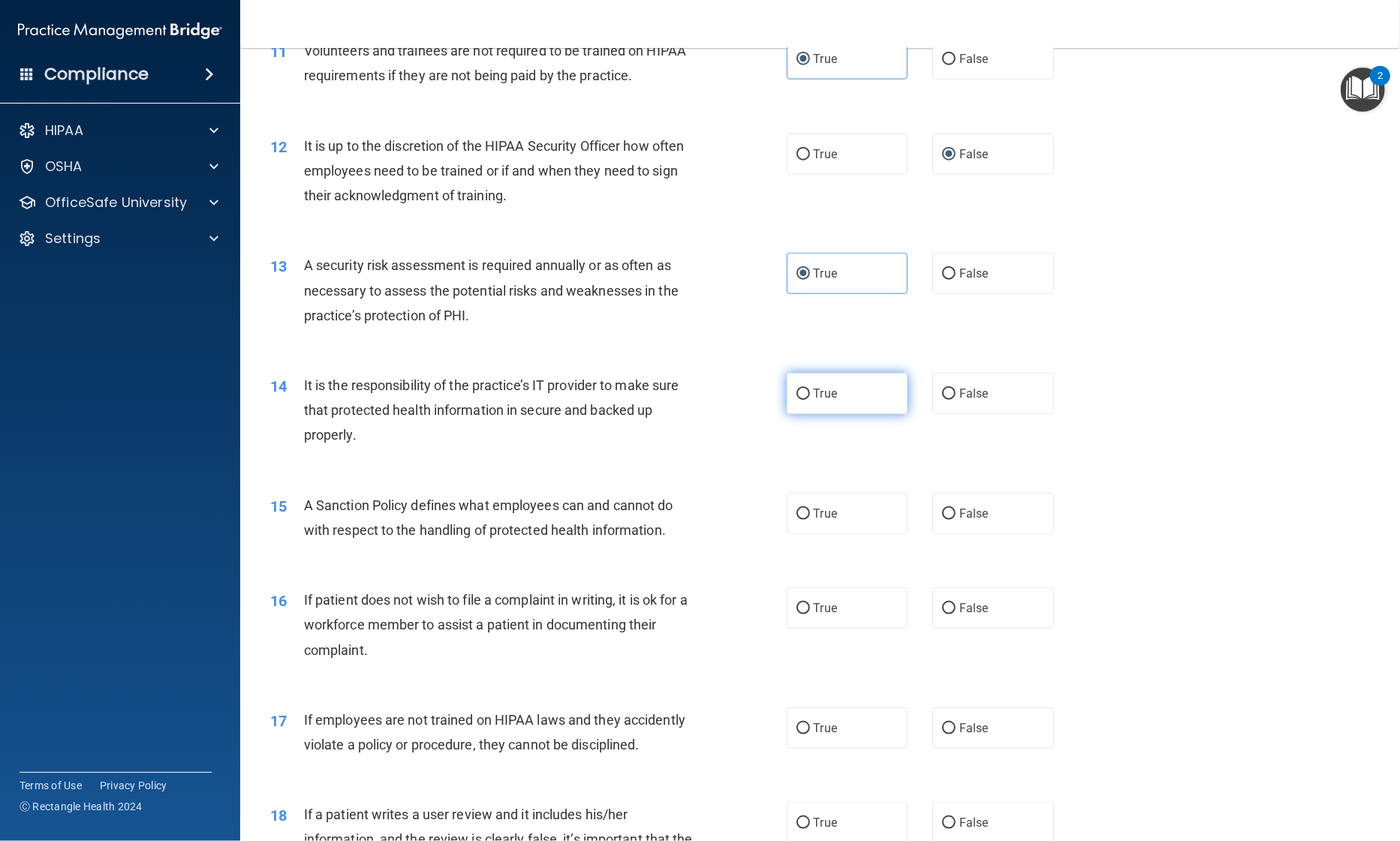
radio input "true"
click at [807, 534] on label "True" at bounding box center [847, 513] width 122 height 41
click at [807, 520] on input "True" at bounding box center [802, 514] width 13 height 11
radio input "true"
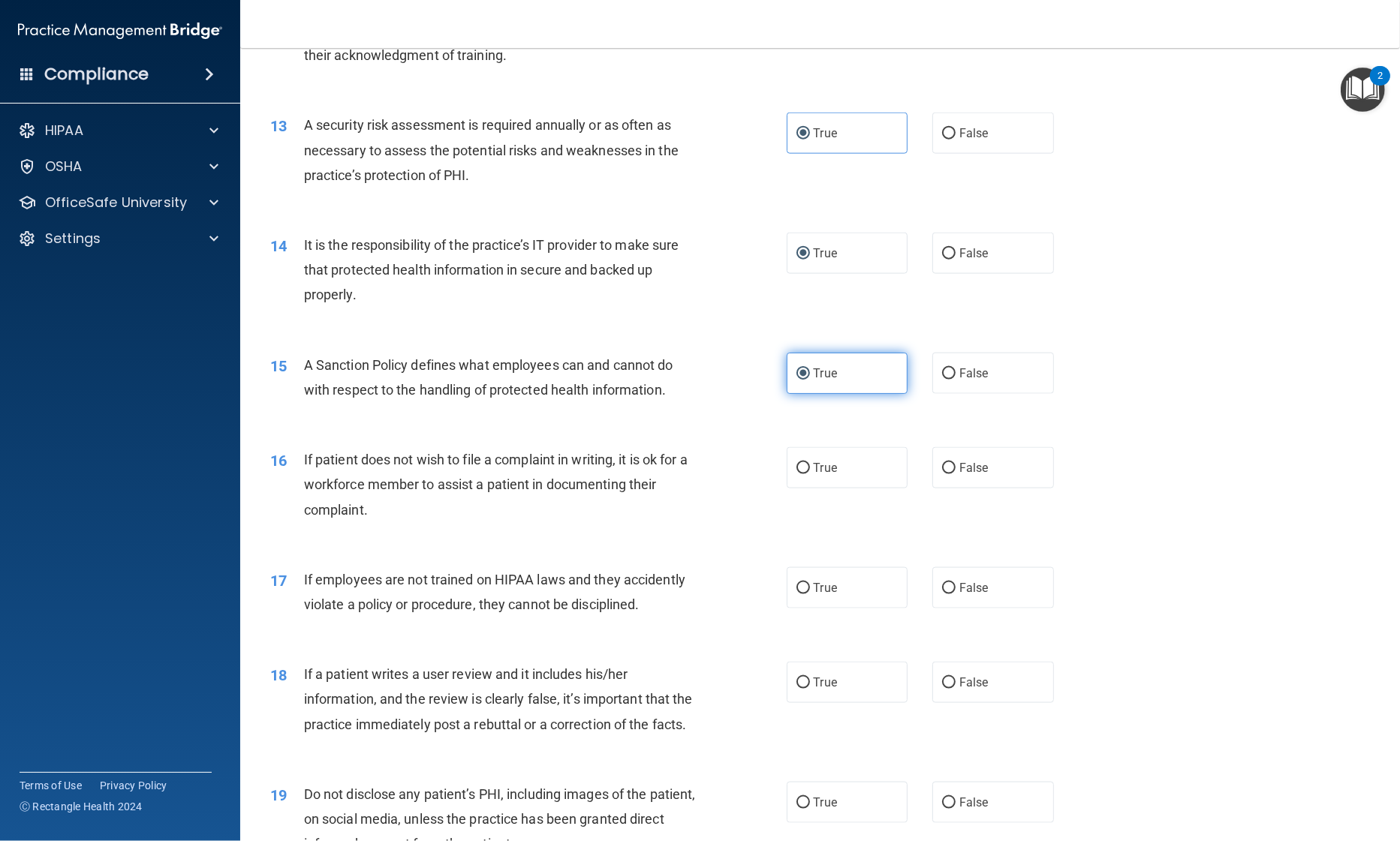
scroll to position [1755, 0]
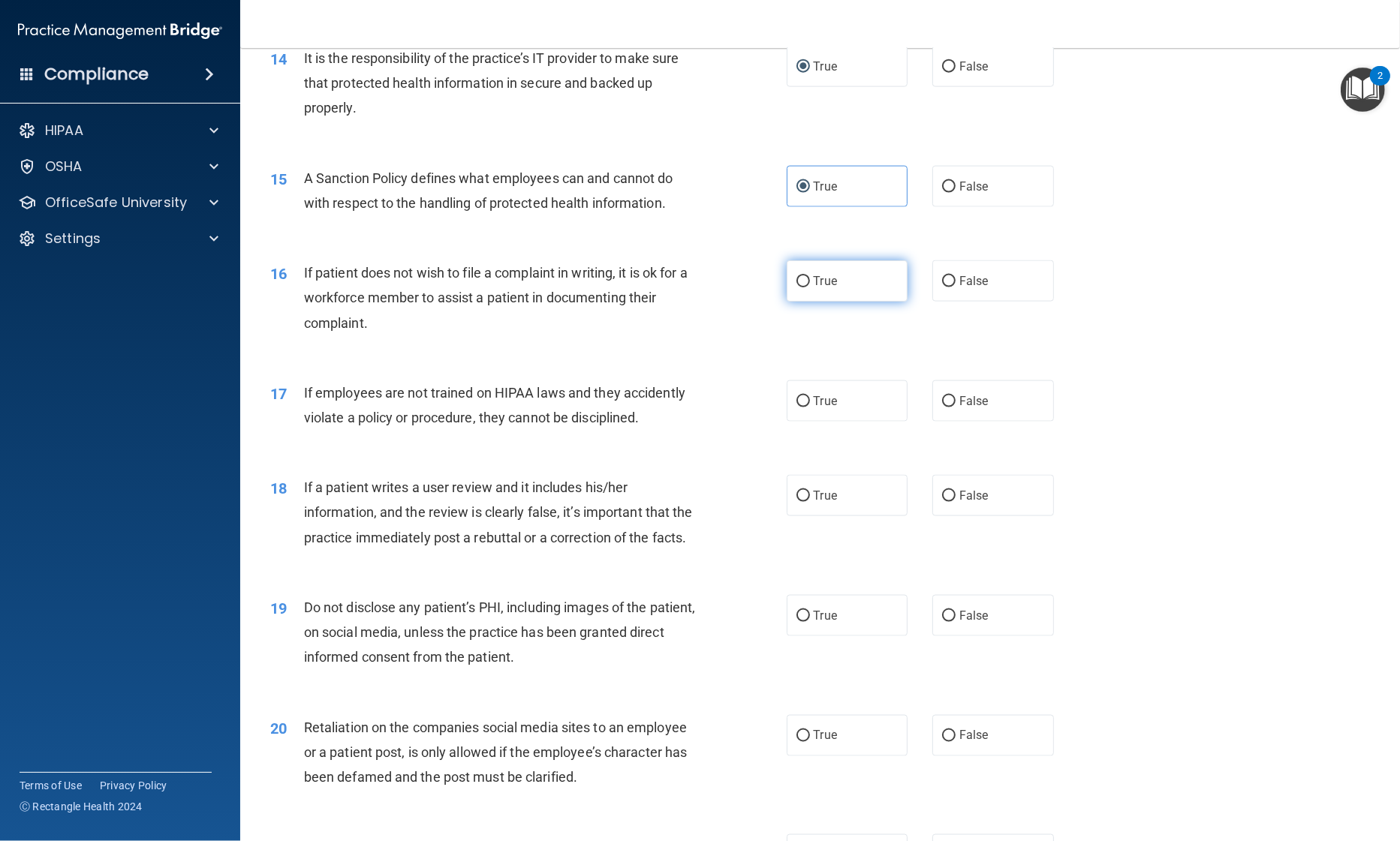
click at [812, 302] on label "True" at bounding box center [847, 281] width 122 height 41
click at [810, 287] on input "True" at bounding box center [802, 282] width 13 height 11
radio input "true"
click at [959, 408] on span "False" at bounding box center [974, 401] width 30 height 14
click at [954, 407] on input "False" at bounding box center [948, 402] width 13 height 11
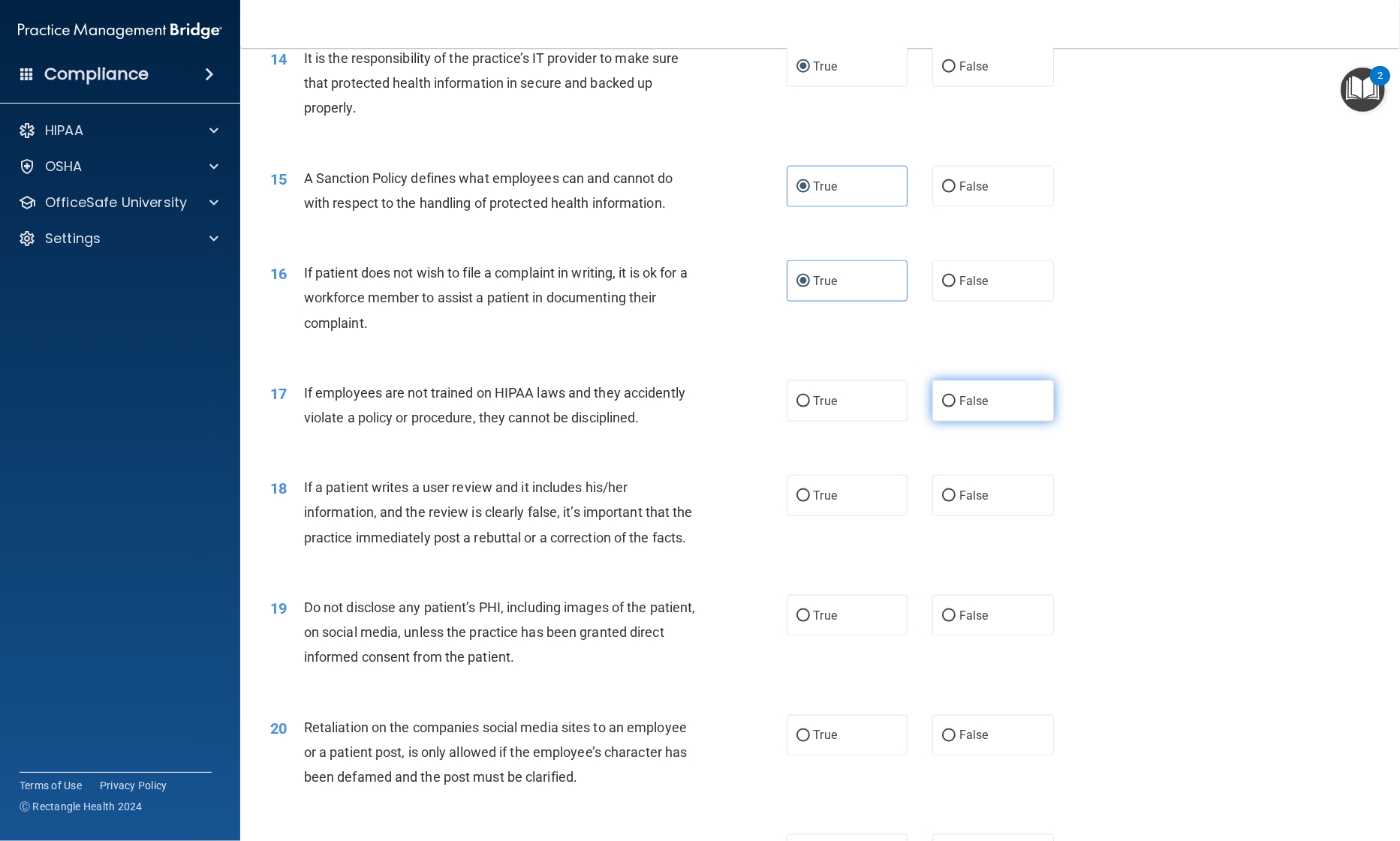
radio input "true"
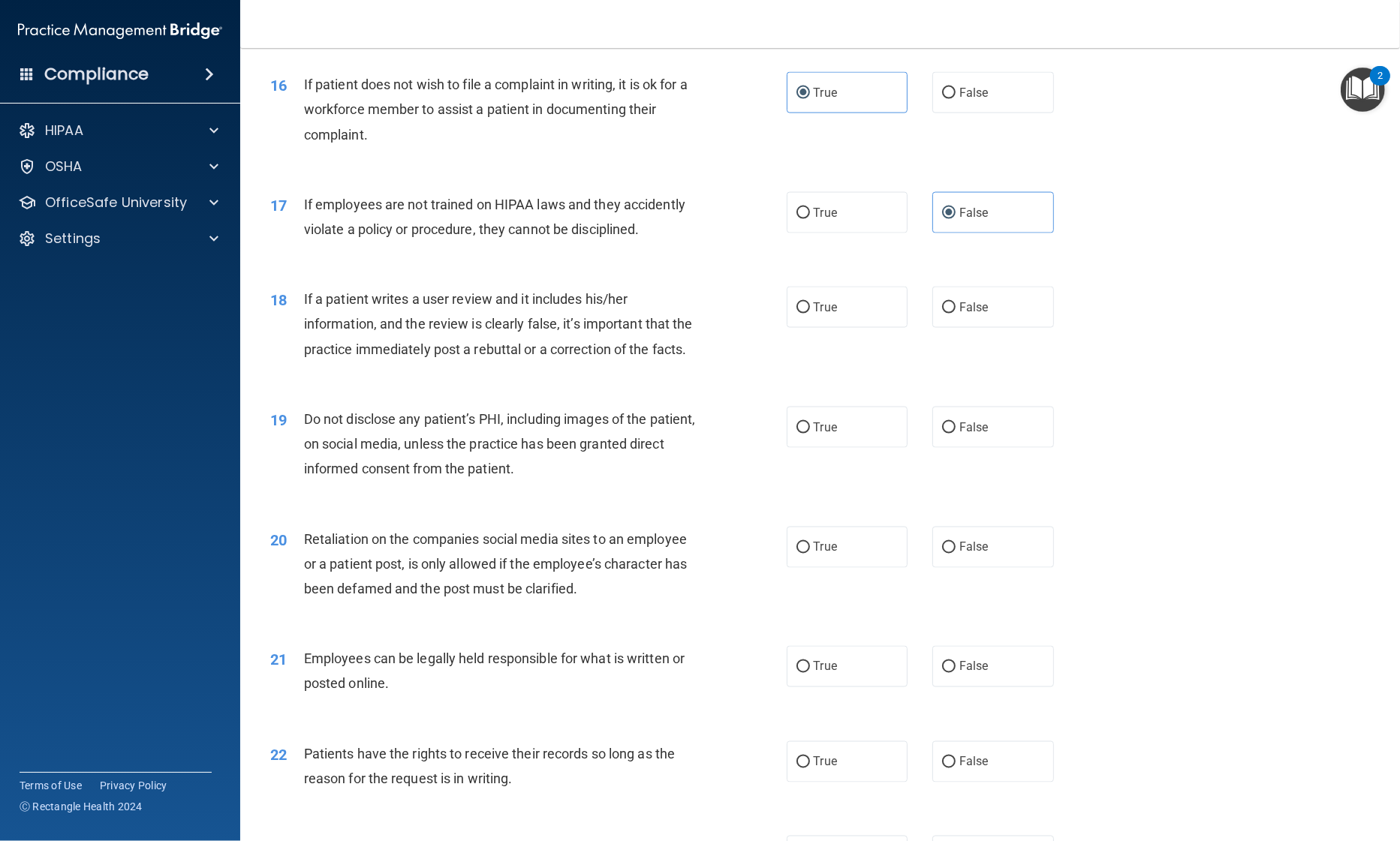
scroll to position [1955, 0]
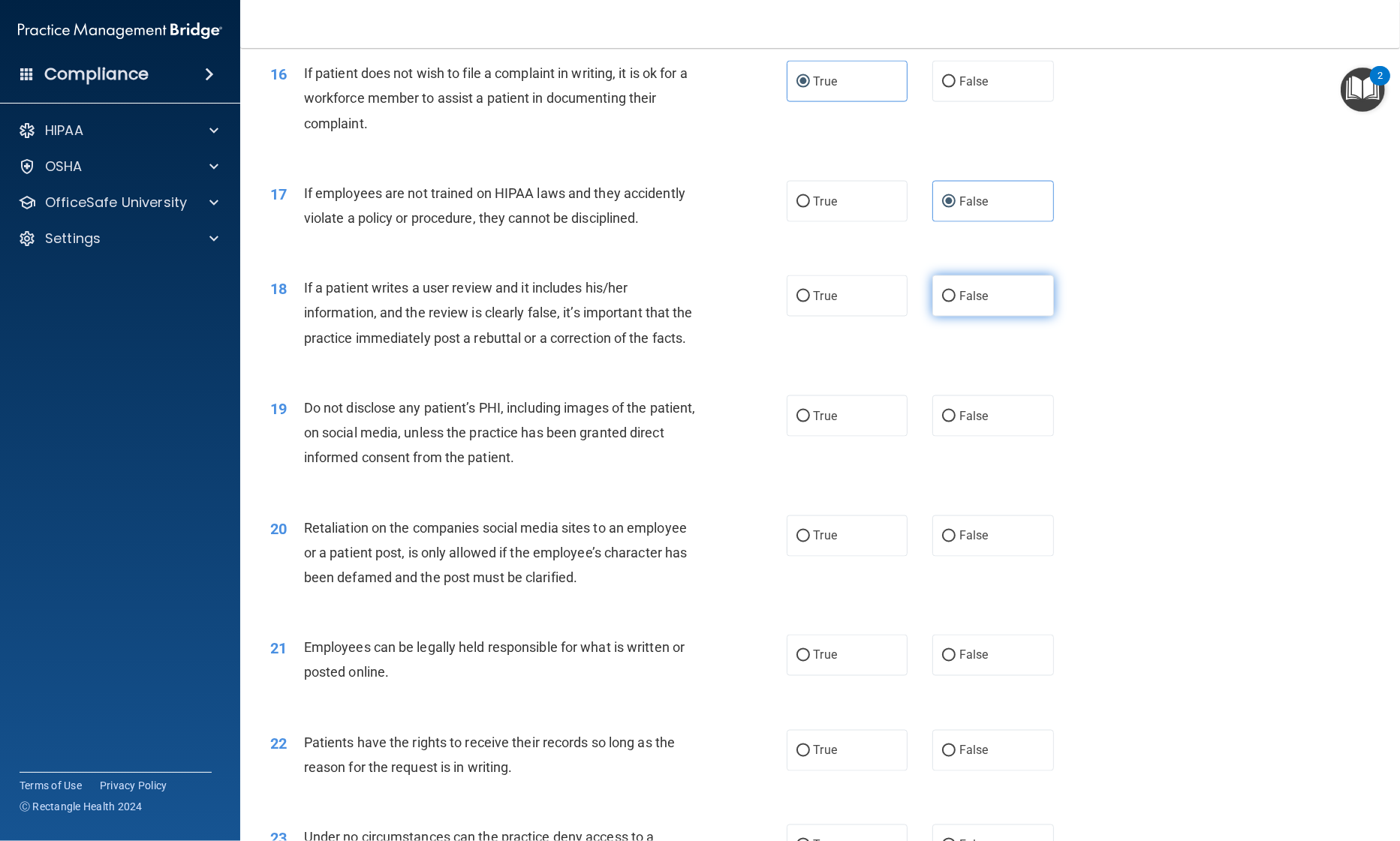
click at [953, 305] on label "False" at bounding box center [993, 296] width 122 height 41
click at [953, 303] on input "False" at bounding box center [948, 296] width 13 height 11
radio input "true"
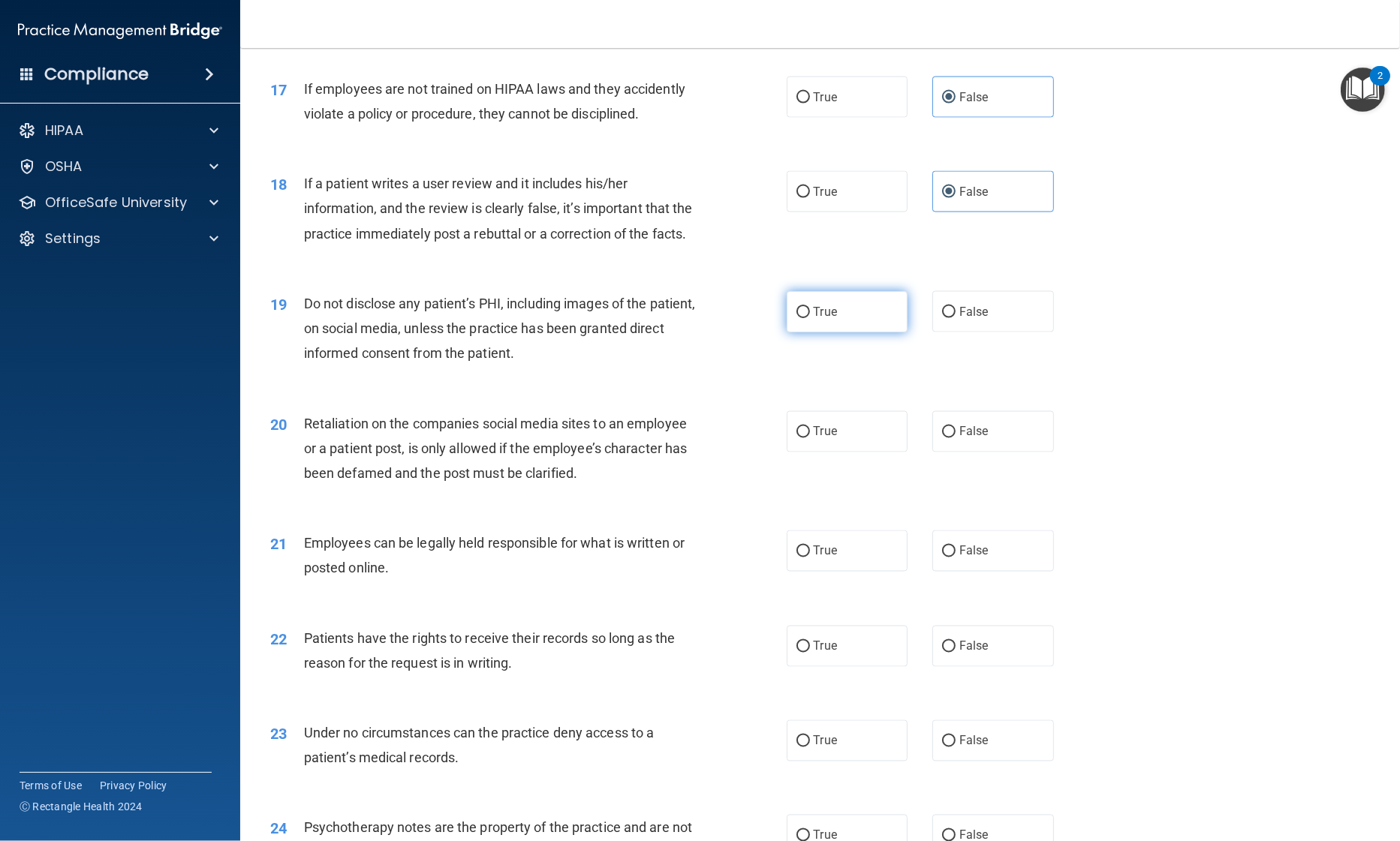
scroll to position [2086, 0]
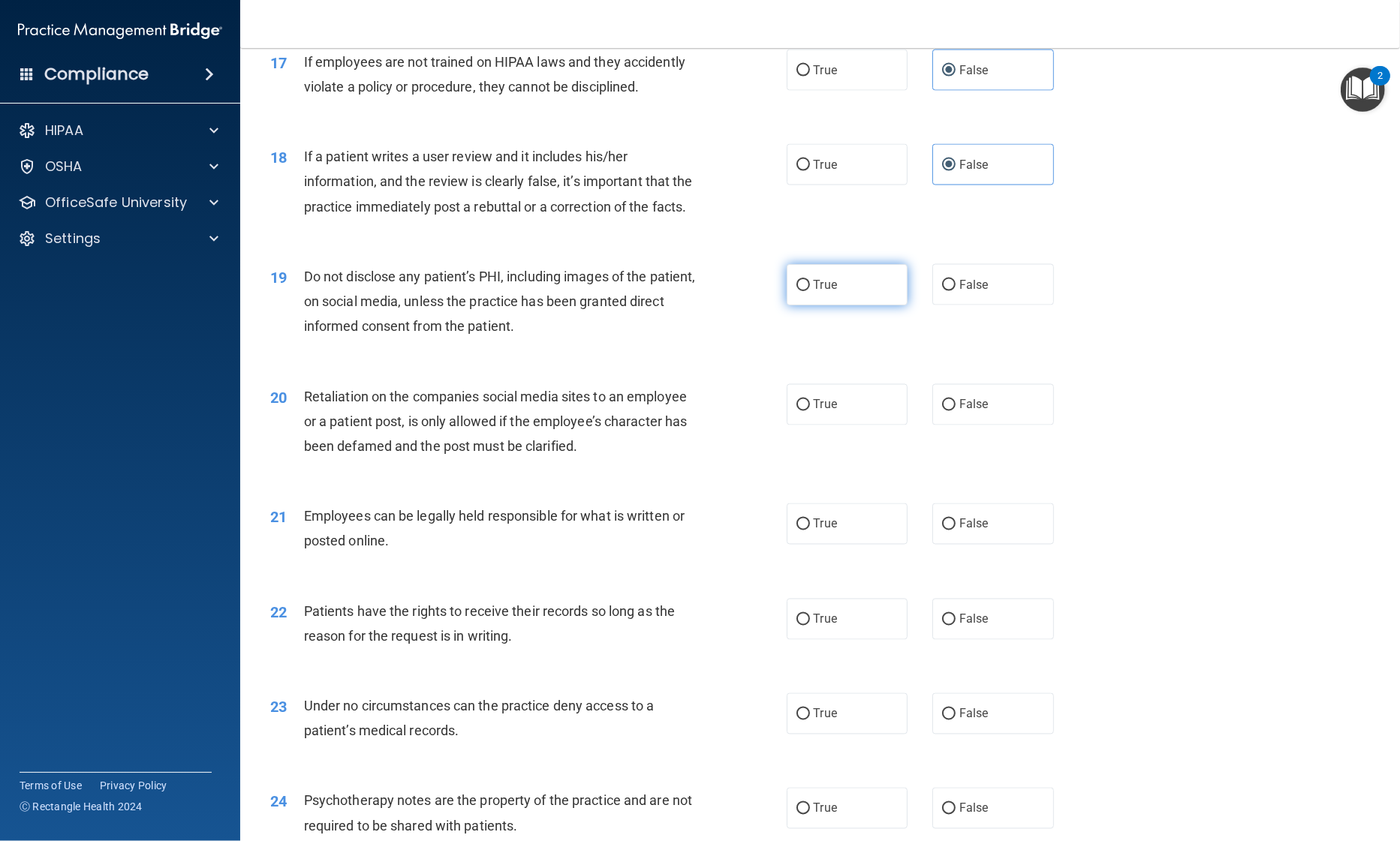
click at [833, 305] on label "True" at bounding box center [847, 285] width 122 height 41
click at [810, 291] on input "True" at bounding box center [802, 286] width 13 height 11
radio input "true"
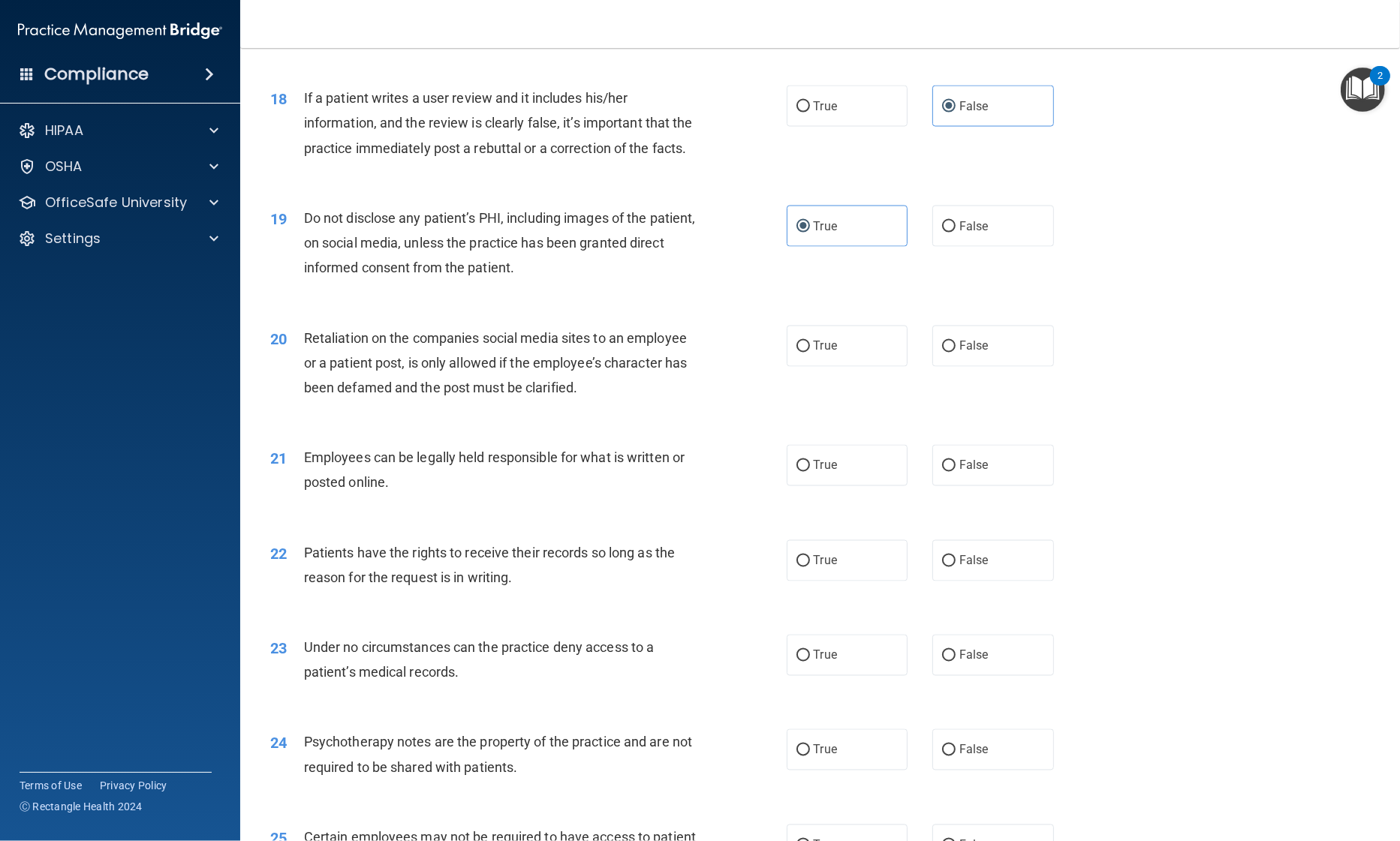
scroll to position [2151, 0]
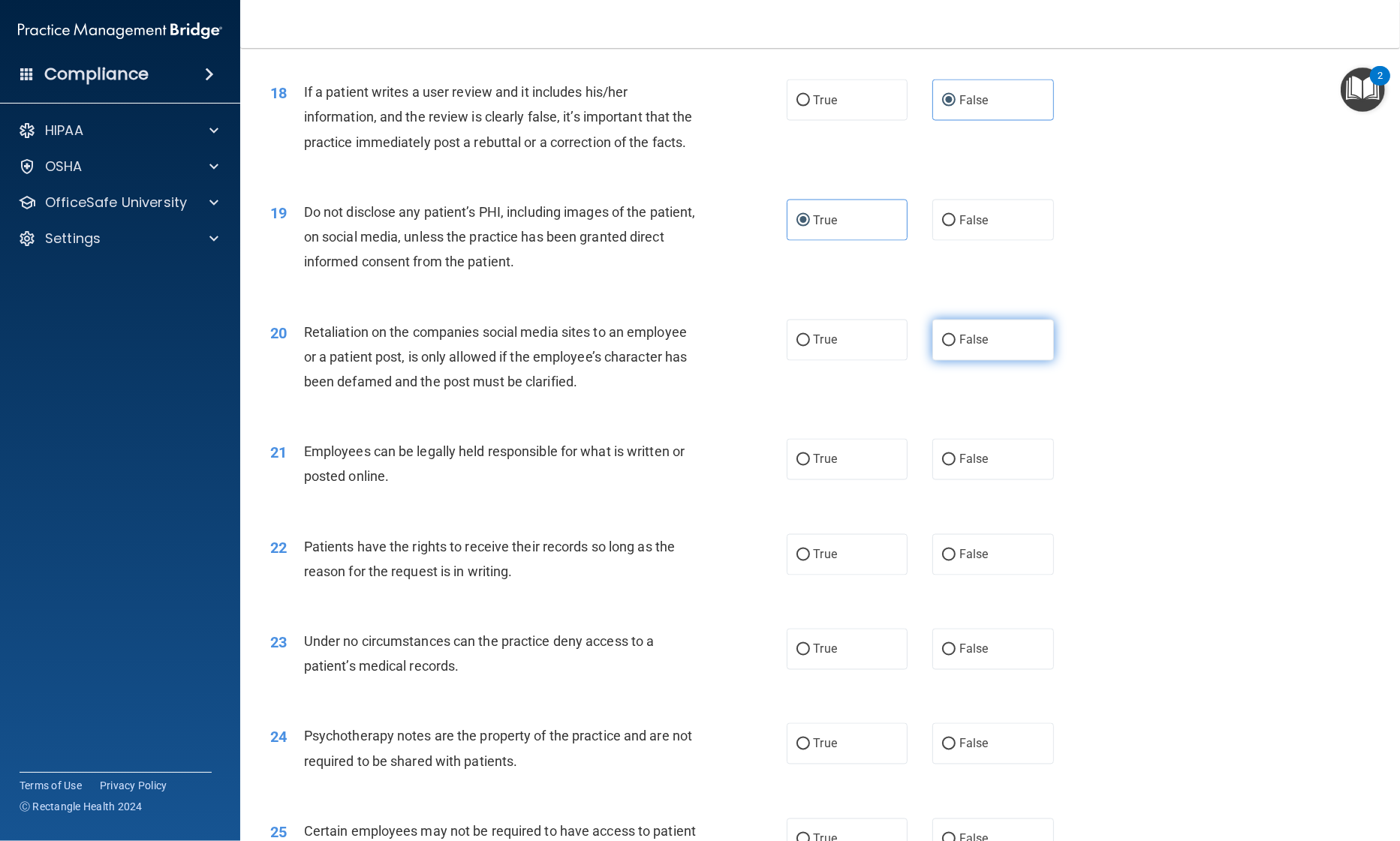
click at [942, 346] on input "False" at bounding box center [948, 341] width 13 height 11
radio input "true"
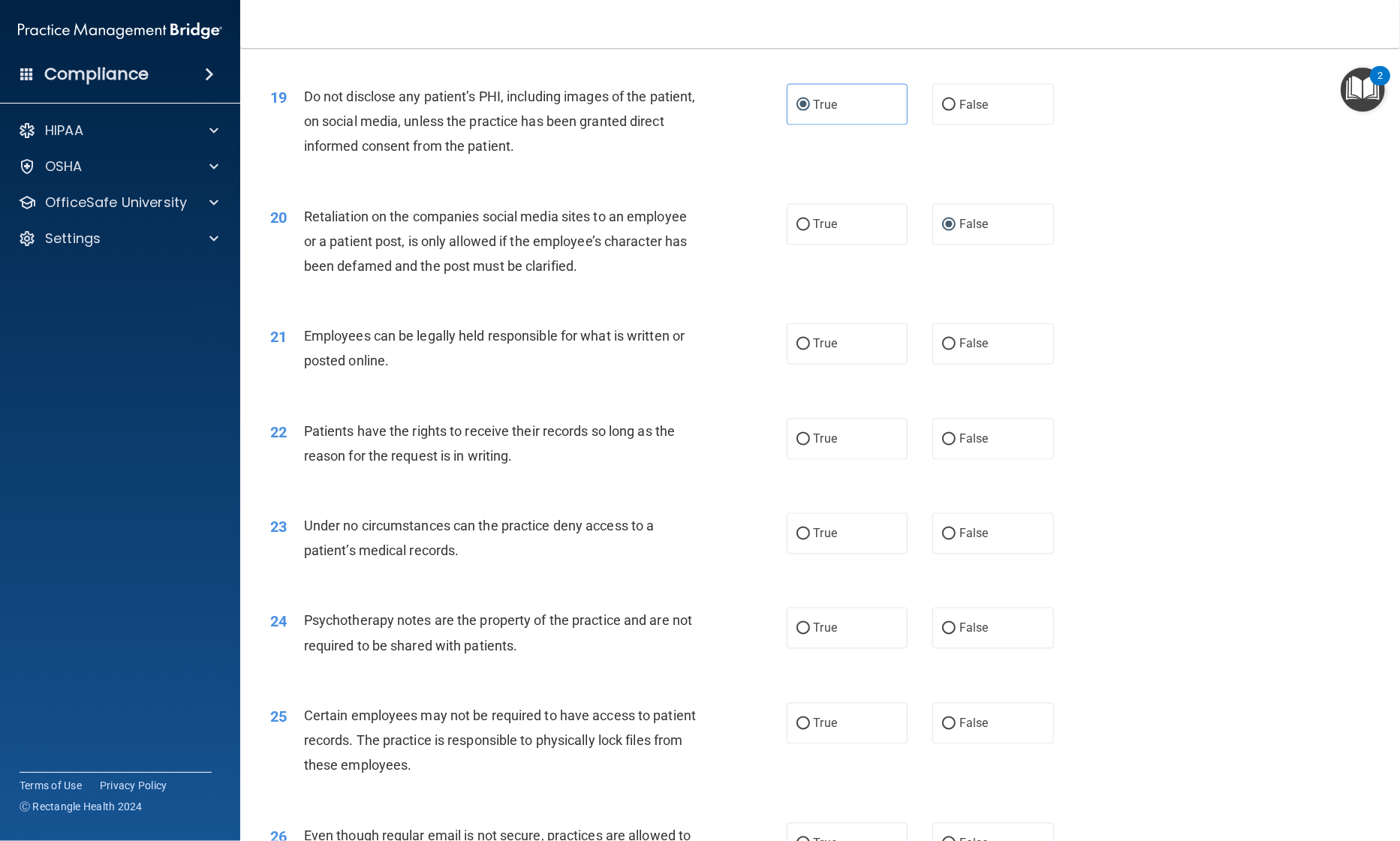
scroll to position [2268, 0]
click at [800, 364] on label "True" at bounding box center [847, 342] width 122 height 41
click at [800, 349] on input "True" at bounding box center [802, 343] width 13 height 11
radio input "true"
click at [806, 459] on label "True" at bounding box center [847, 438] width 122 height 41
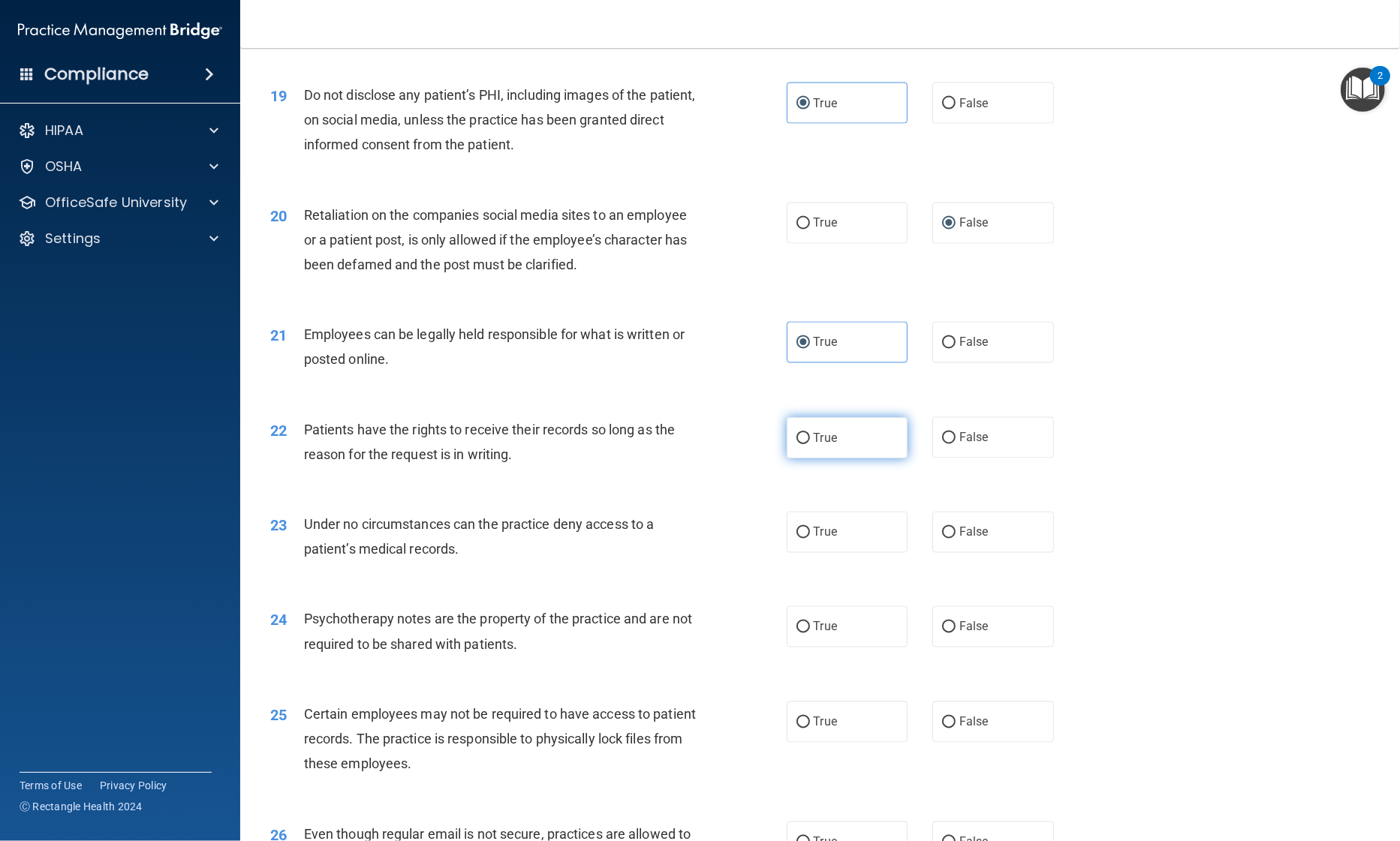
click at [806, 444] on input "True" at bounding box center [802, 438] width 13 height 11
radio input "true"
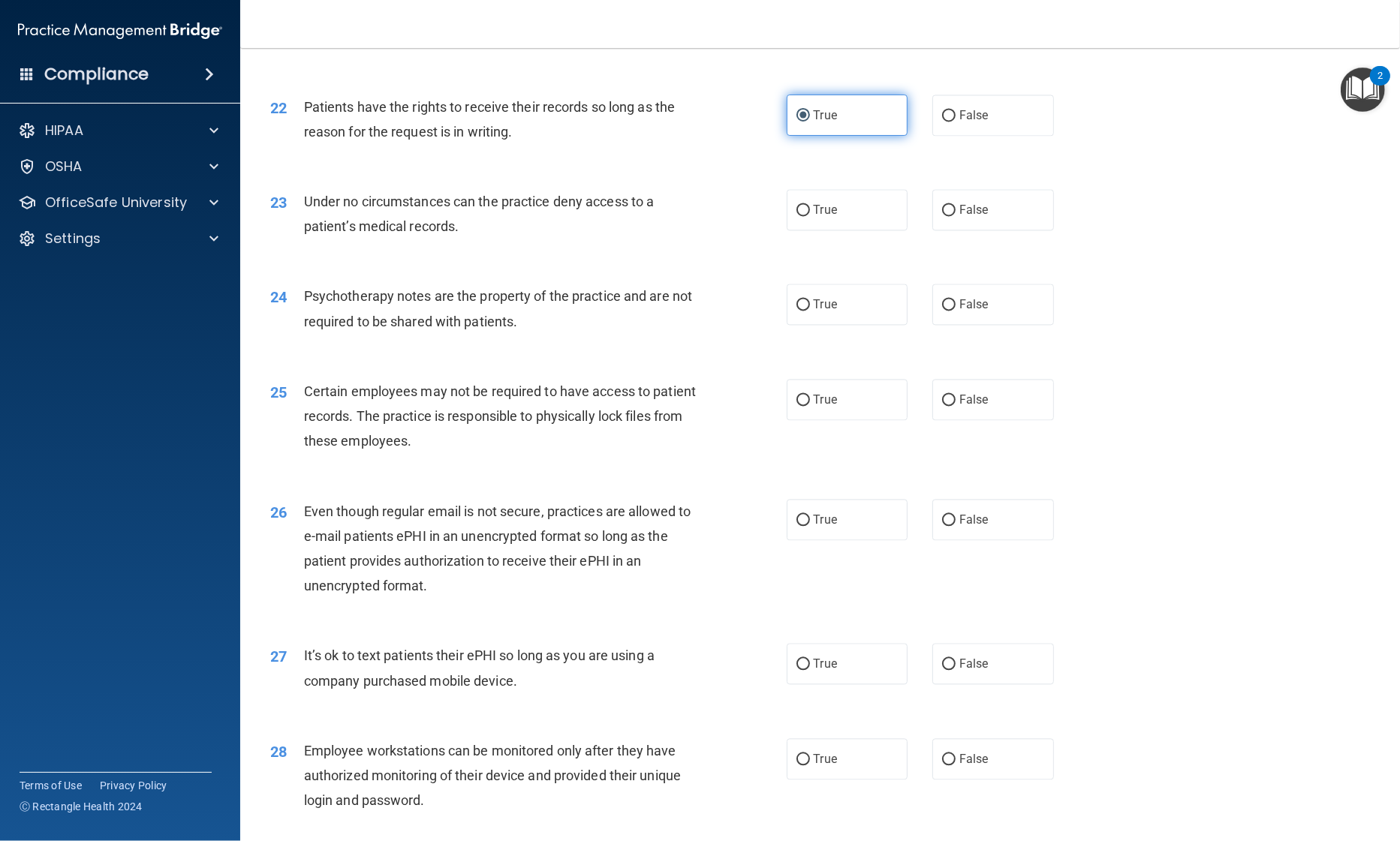
scroll to position [2590, 0]
click at [796, 230] on label "True" at bounding box center [847, 209] width 122 height 41
click at [796, 216] on input "True" at bounding box center [802, 211] width 13 height 11
radio input "true"
click at [796, 310] on input "True" at bounding box center [802, 305] width 13 height 11
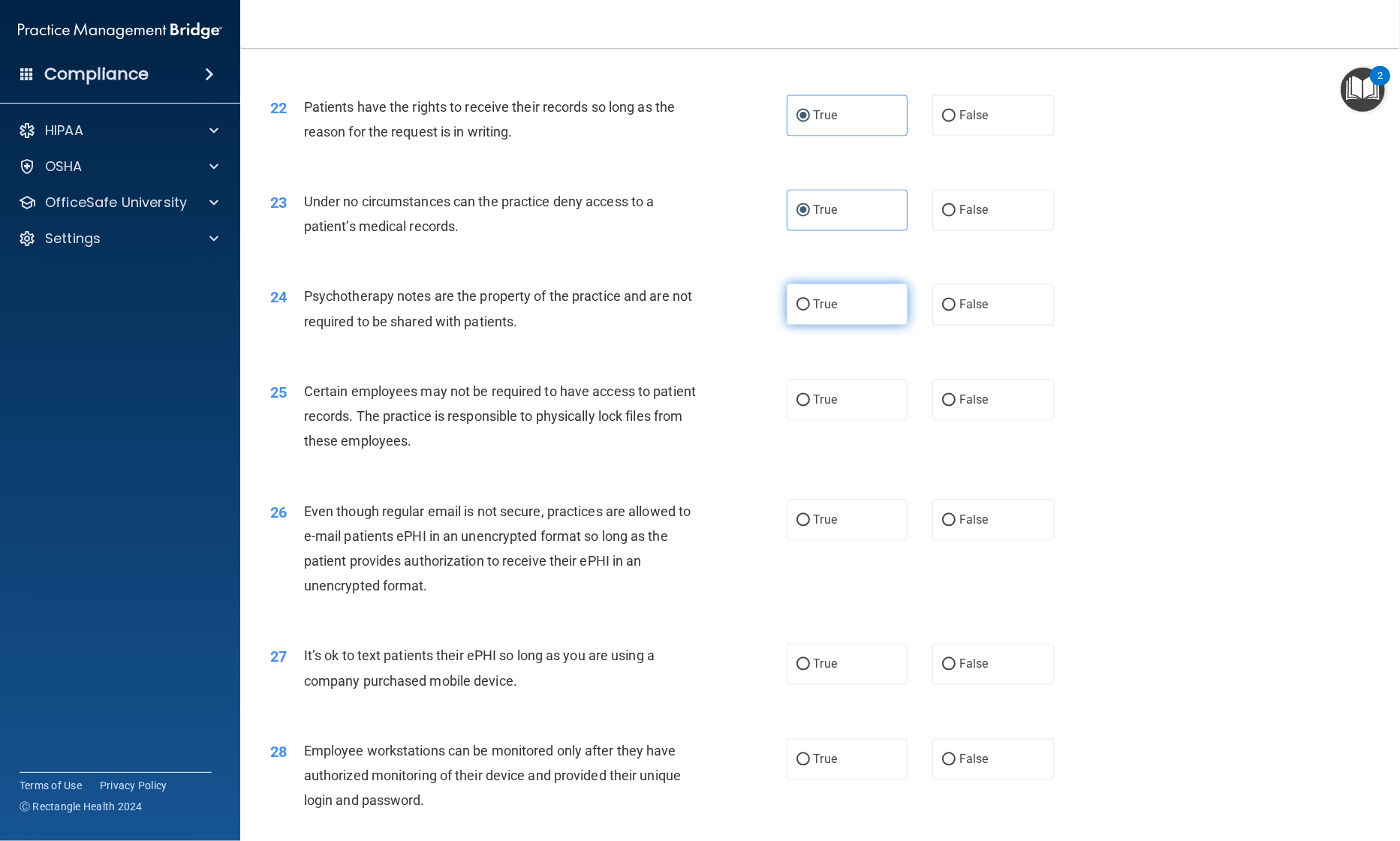
radio input "true"
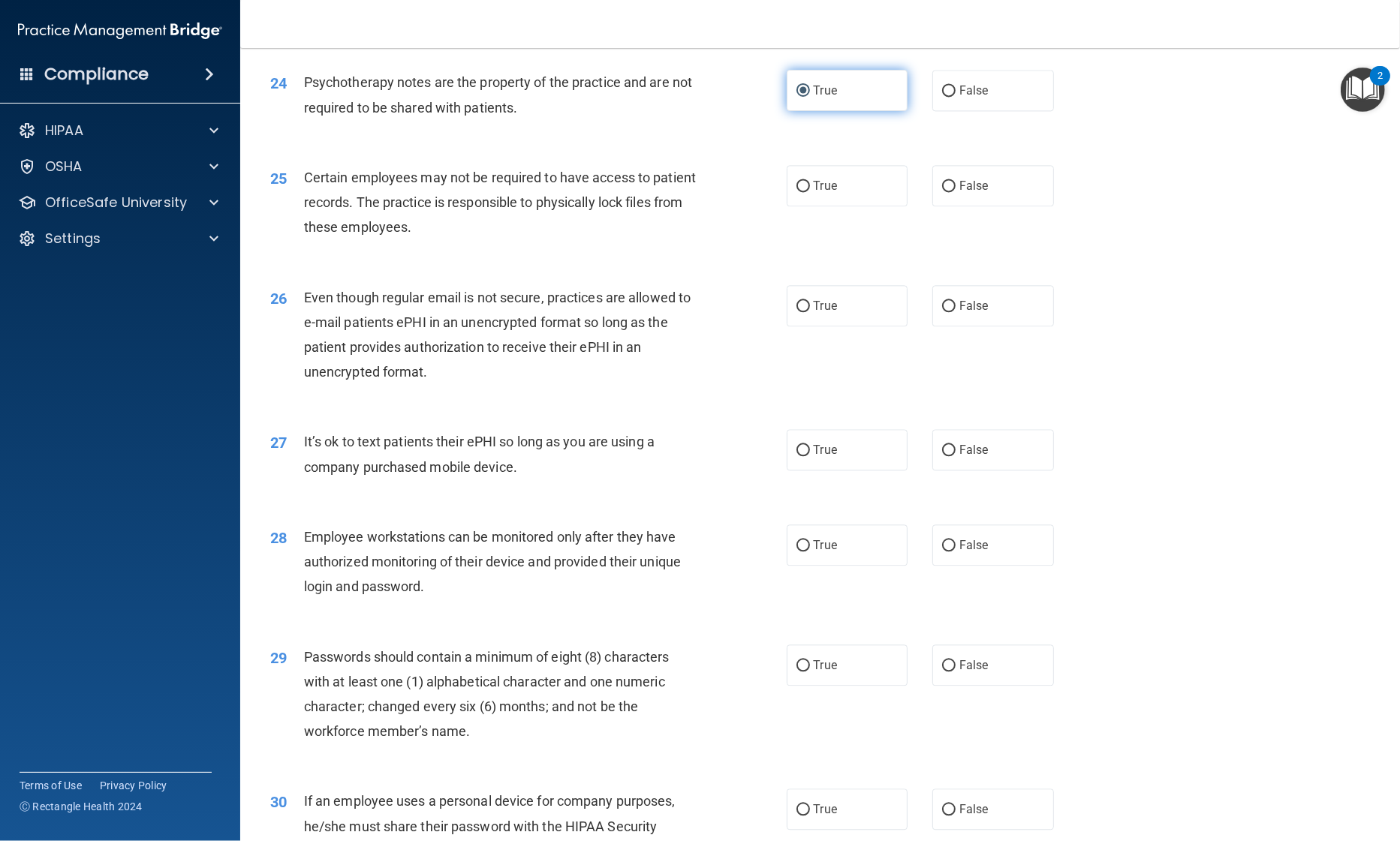
scroll to position [2808, 0]
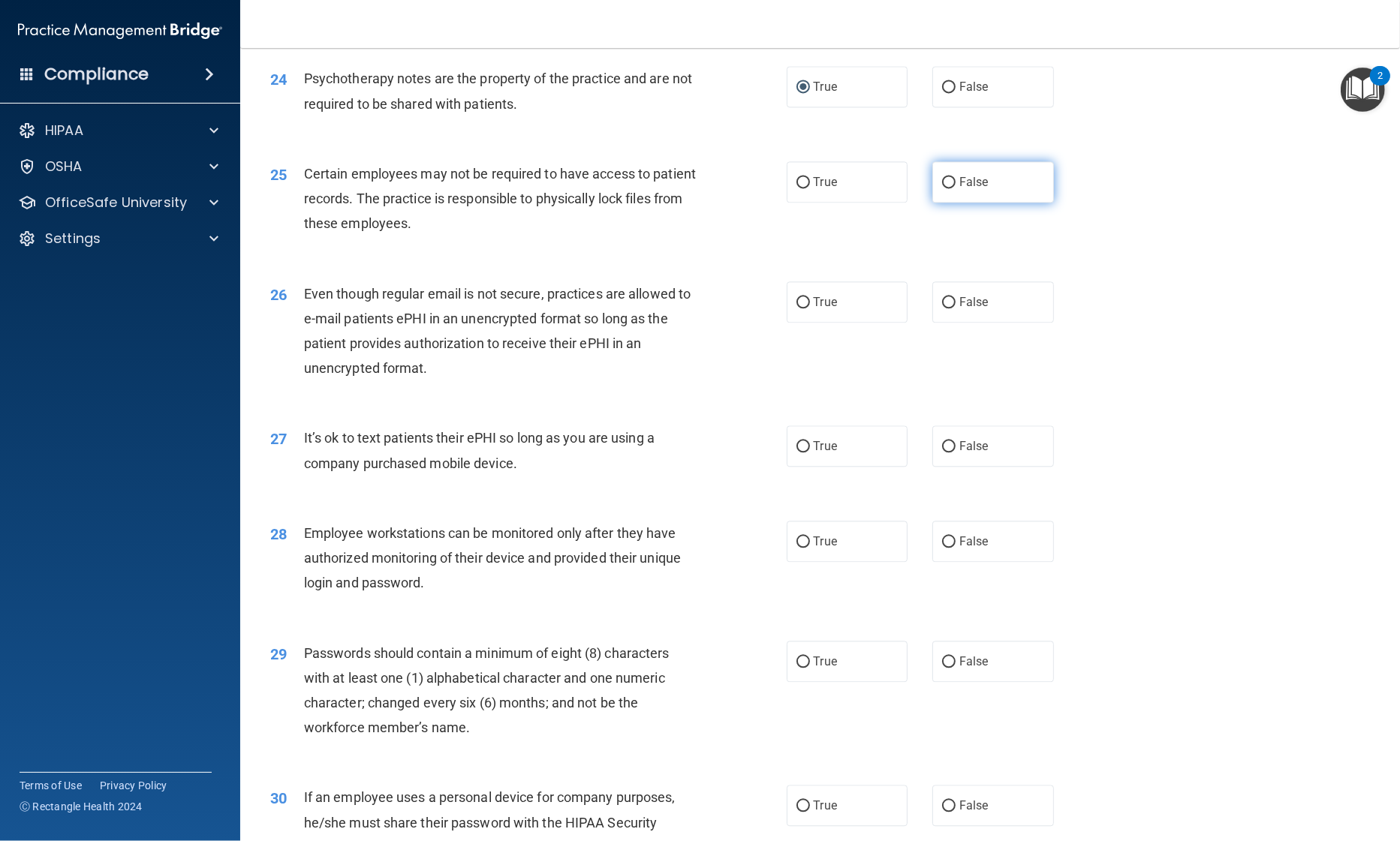
click at [950, 203] on label "False" at bounding box center [993, 182] width 122 height 41
click at [950, 188] on input "False" at bounding box center [948, 183] width 13 height 11
radio input "true"
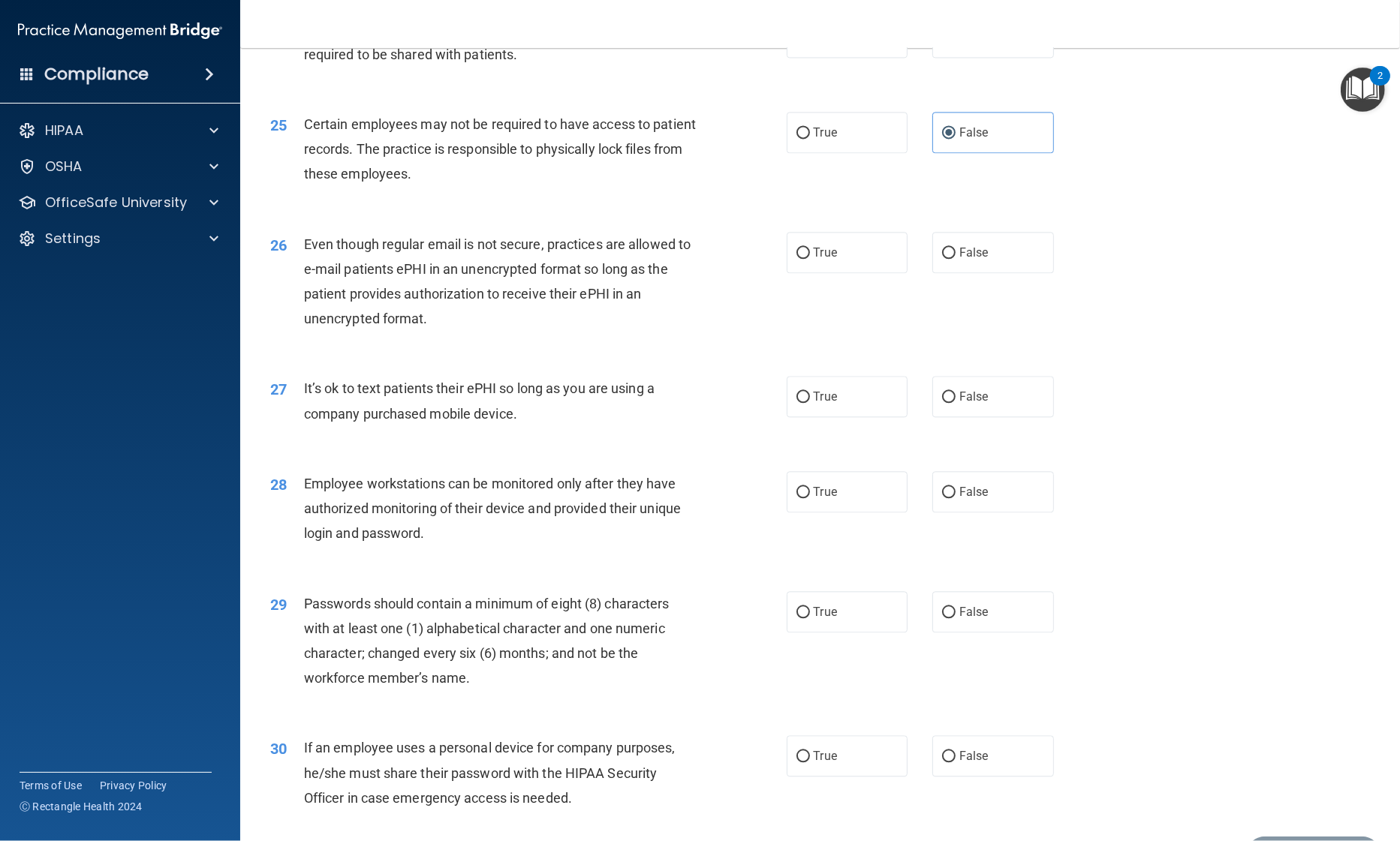
scroll to position [2858, 0]
click at [790, 273] on label "True" at bounding box center [847, 252] width 122 height 41
click at [796, 259] on input "True" at bounding box center [802, 253] width 13 height 11
radio input "true"
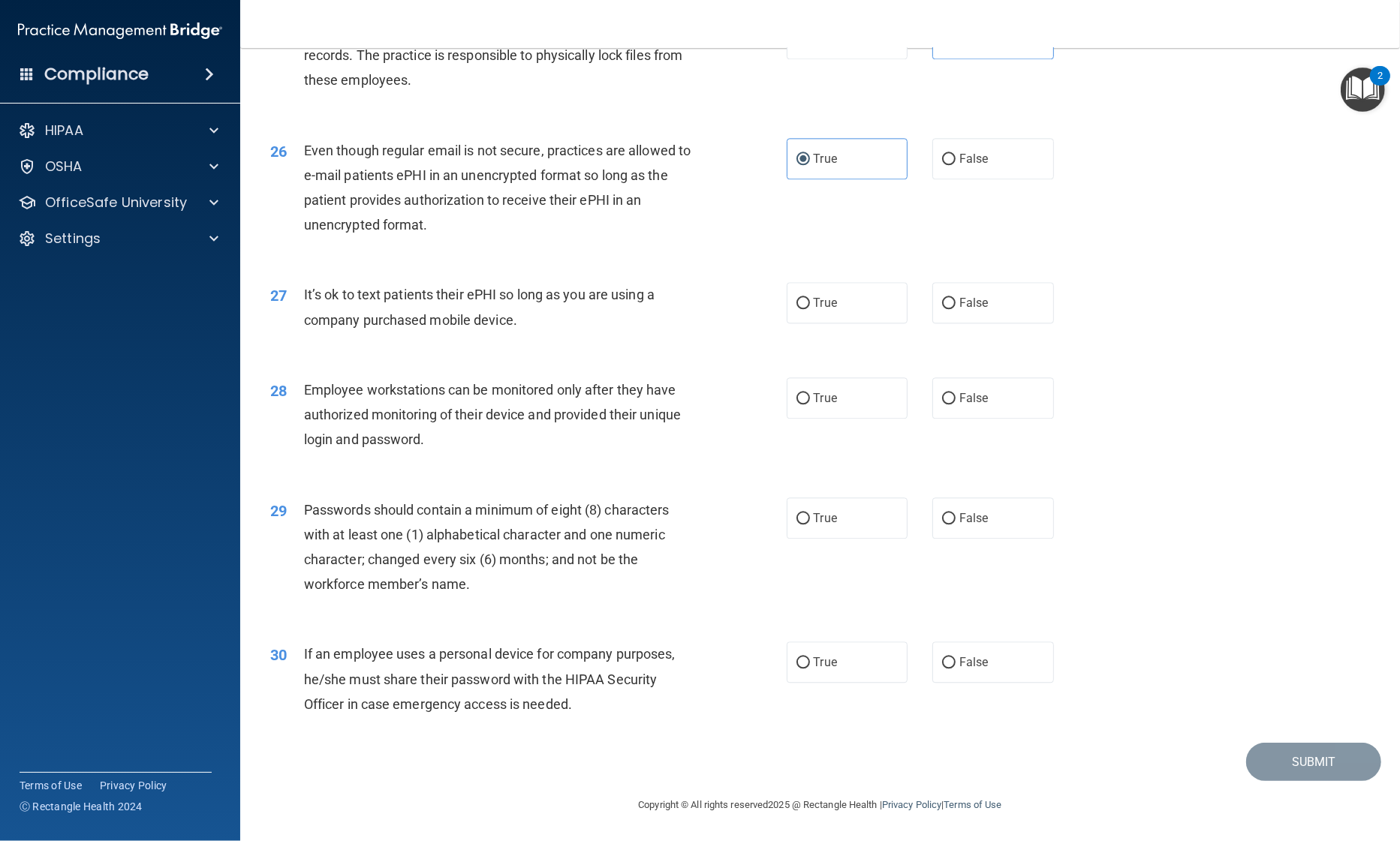
scroll to position [2955, 0]
click at [942, 309] on input "False" at bounding box center [948, 303] width 13 height 11
radio input "true"
click at [936, 405] on label "False" at bounding box center [993, 398] width 122 height 41
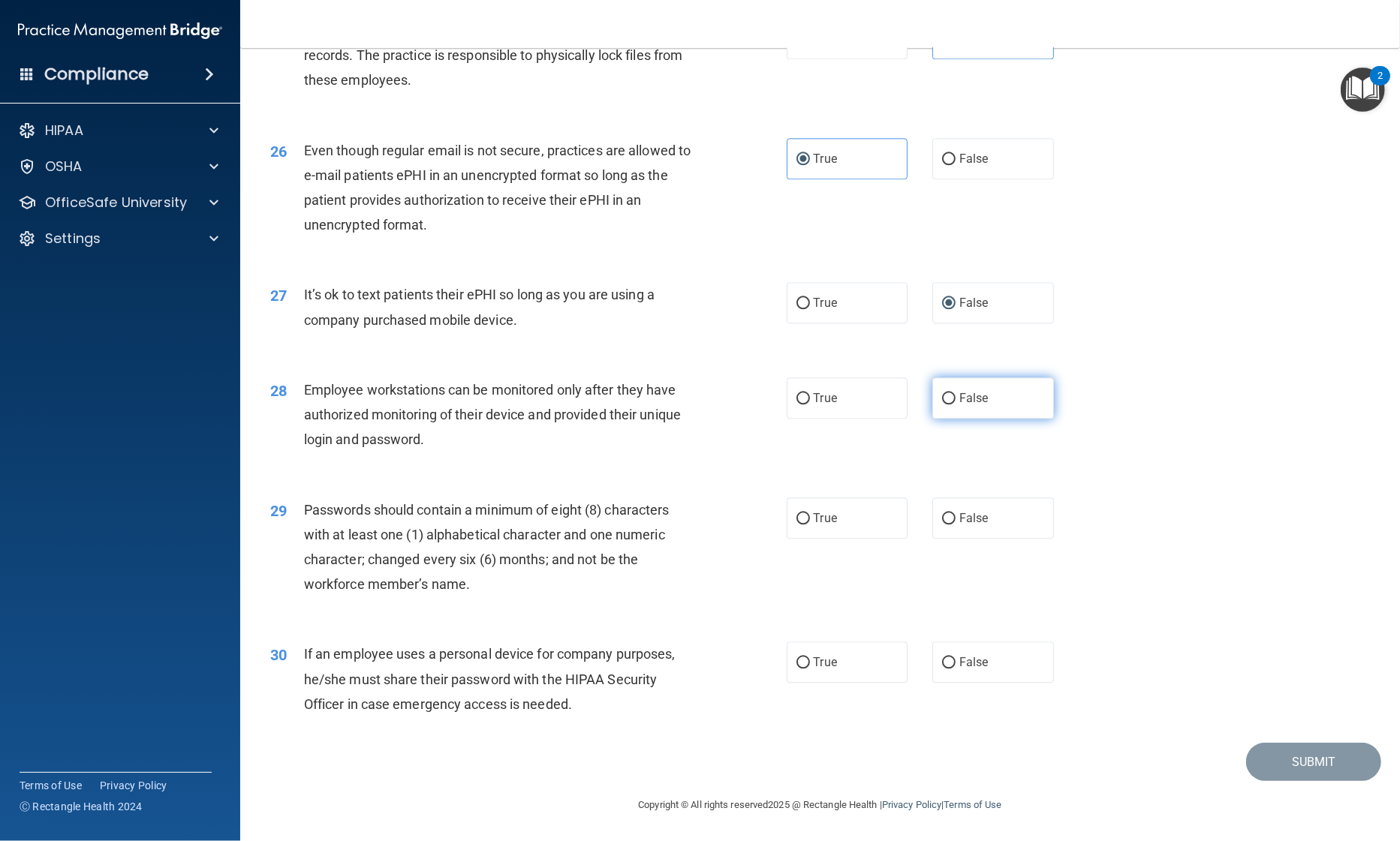
click at [942, 404] on input "False" at bounding box center [948, 399] width 13 height 11
radio input "true"
click at [815, 538] on label "True" at bounding box center [847, 518] width 122 height 41
click at [810, 524] on input "True" at bounding box center [802, 519] width 13 height 11
radio input "true"
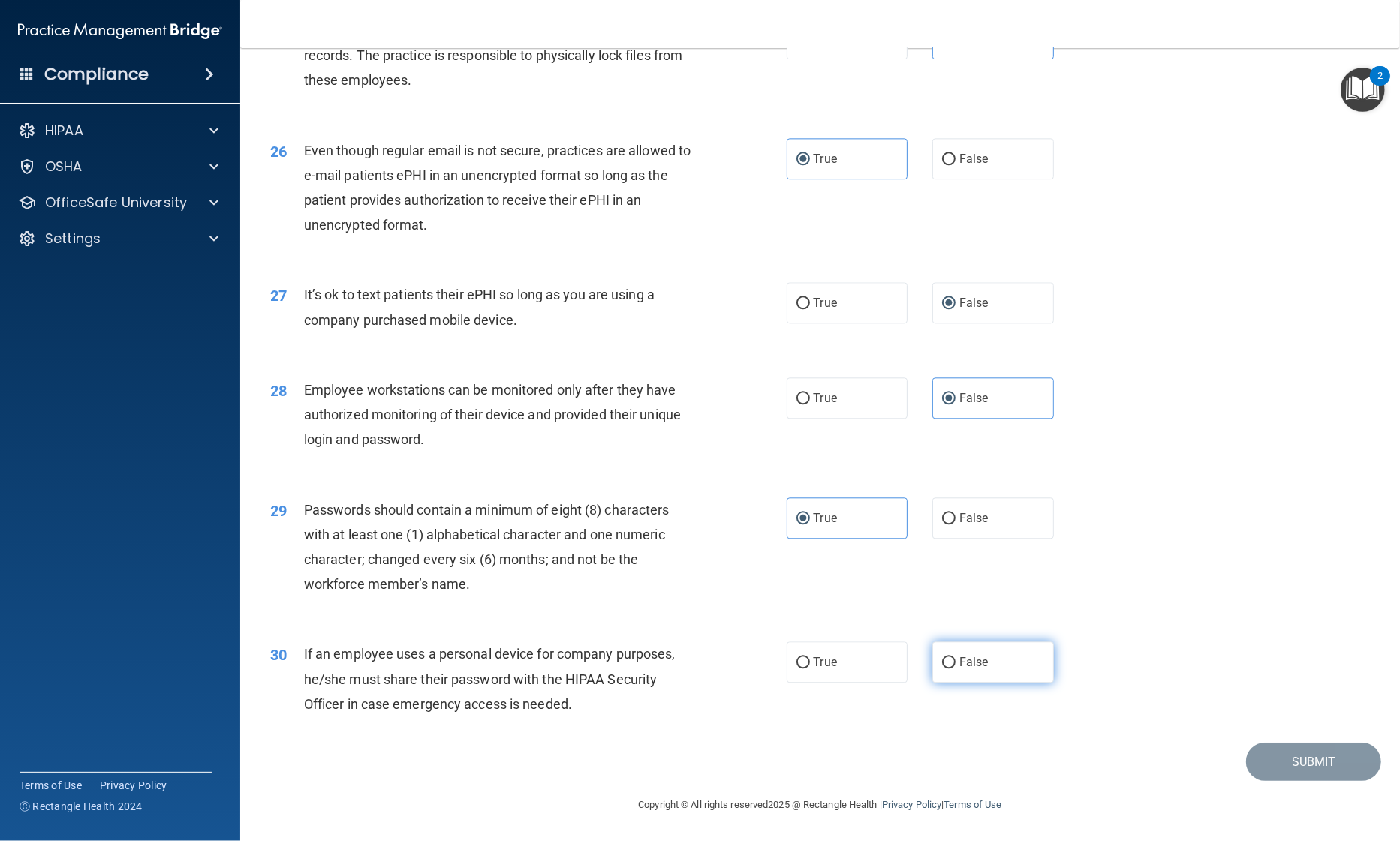
click at [959, 665] on span "False" at bounding box center [974, 662] width 30 height 14
click at [954, 665] on input "False" at bounding box center [948, 663] width 13 height 11
radio input "true"
click at [1209, 680] on div "30 If an employee uses a personal device for company purposes, he/she must shar…" at bounding box center [820, 683] width 1122 height 120
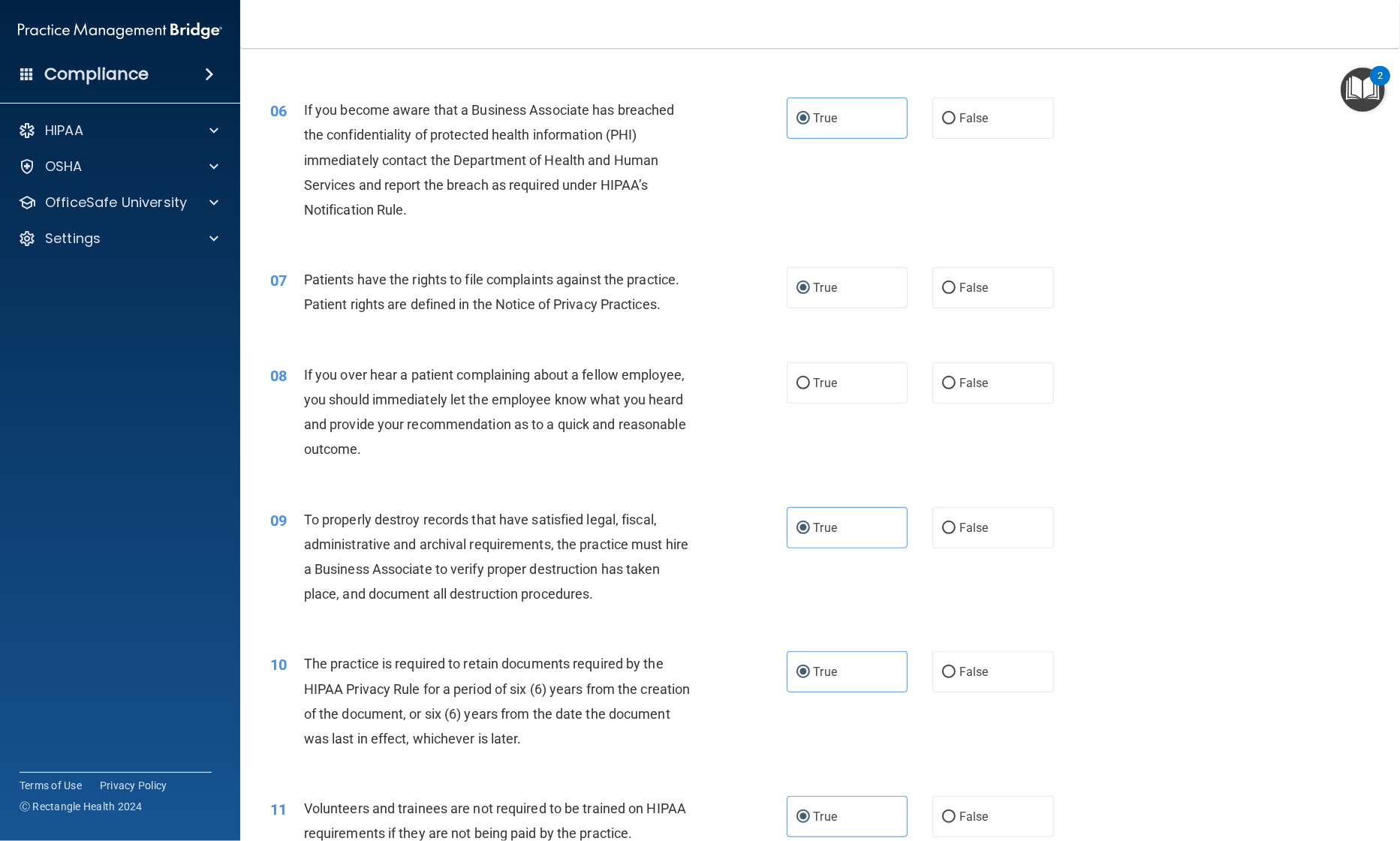
scroll to position [669, 0]
click at [941, 404] on label "False" at bounding box center [993, 384] width 122 height 41
click at [942, 390] on input "False" at bounding box center [948, 385] width 13 height 11
radio input "true"
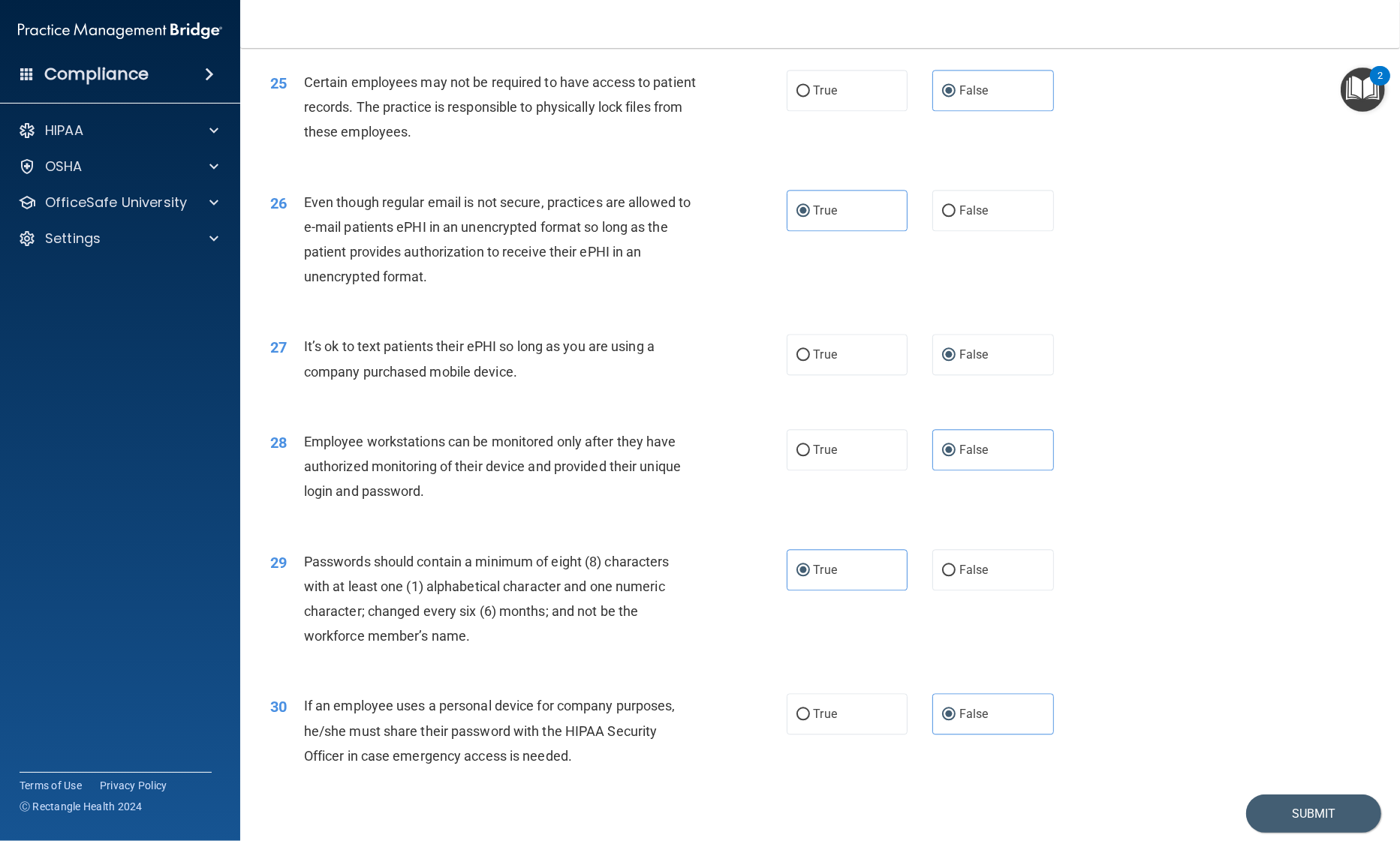
scroll to position [3000, 0]
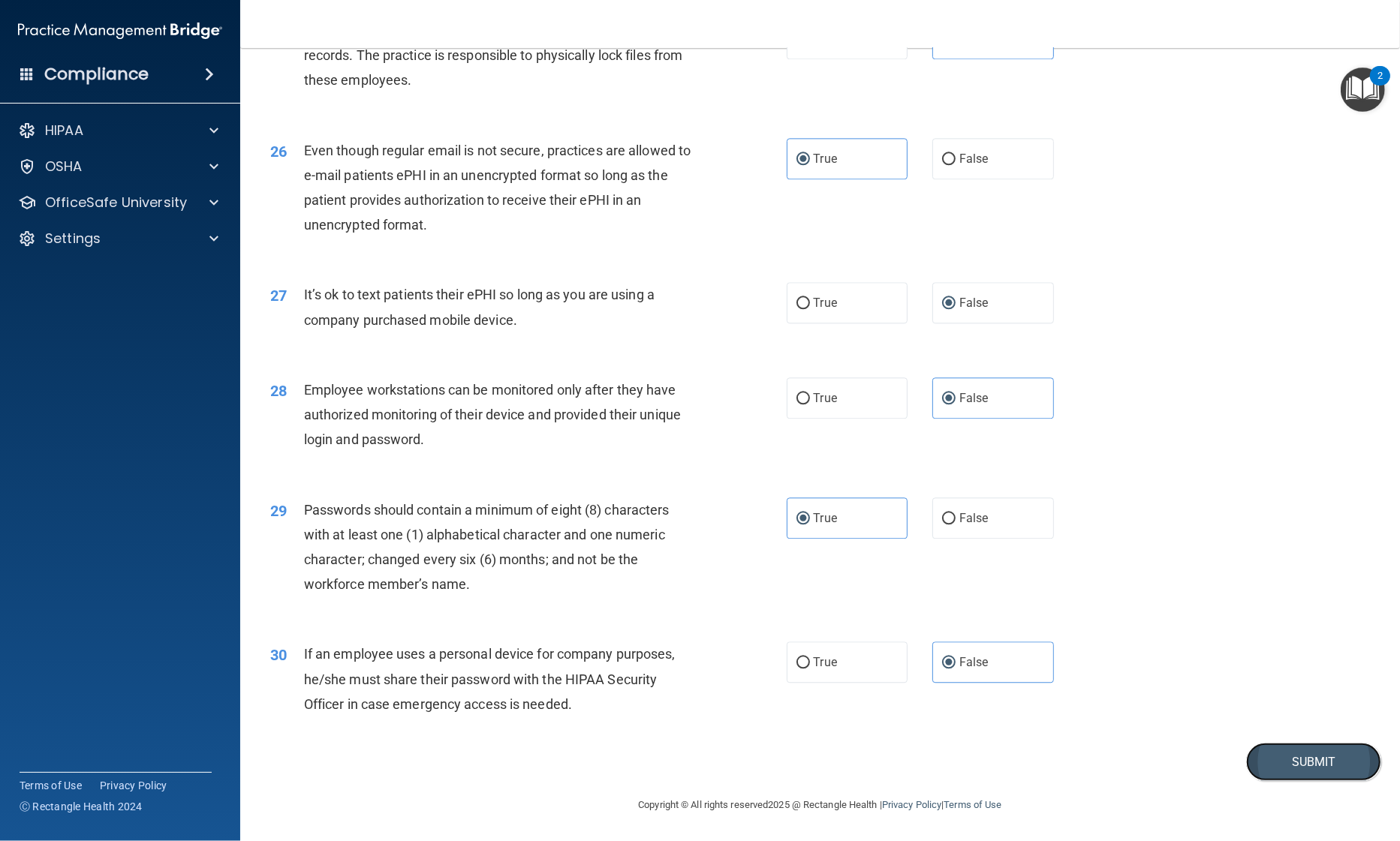
click at [1267, 767] on button "Submit" at bounding box center [1313, 761] width 135 height 38
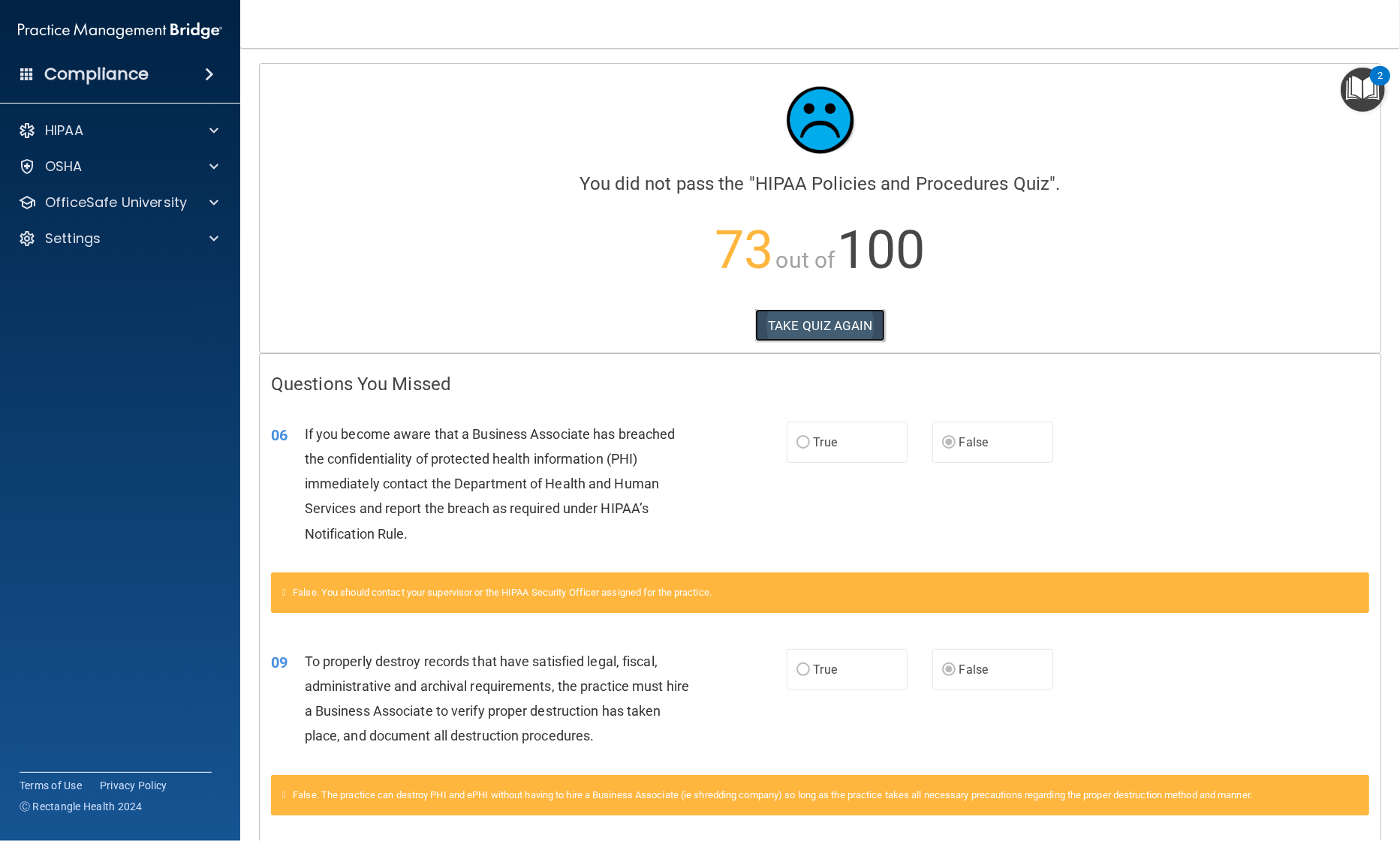
click at [785, 329] on button "TAKE QUIZ AGAIN" at bounding box center [820, 325] width 130 height 33
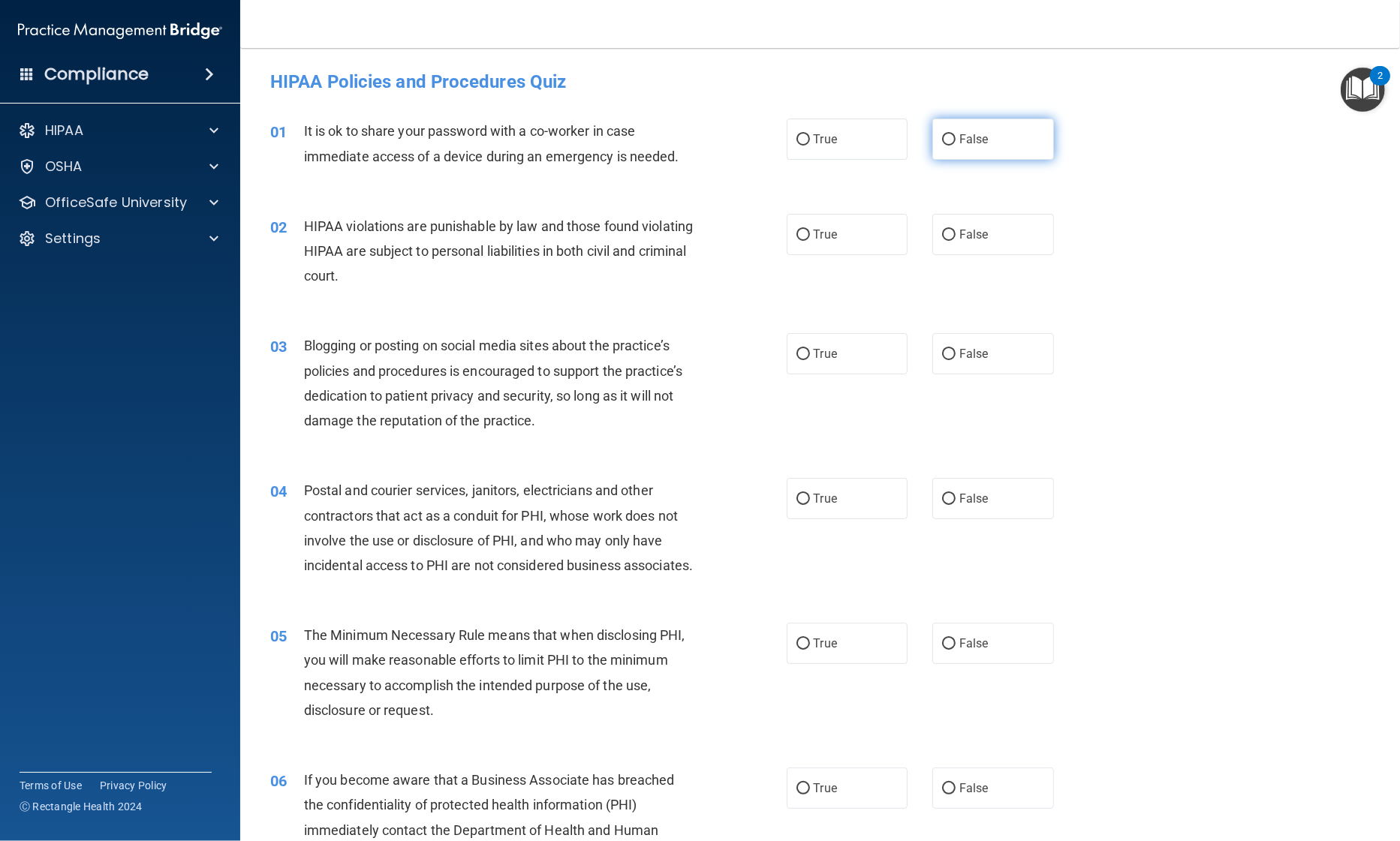
click at [936, 150] on label "False" at bounding box center [993, 139] width 122 height 41
click at [942, 146] on input "False" at bounding box center [948, 140] width 13 height 11
radio input "true"
click at [843, 224] on label "True" at bounding box center [847, 234] width 122 height 41
click at [810, 229] on input "True" at bounding box center [802, 235] width 13 height 11
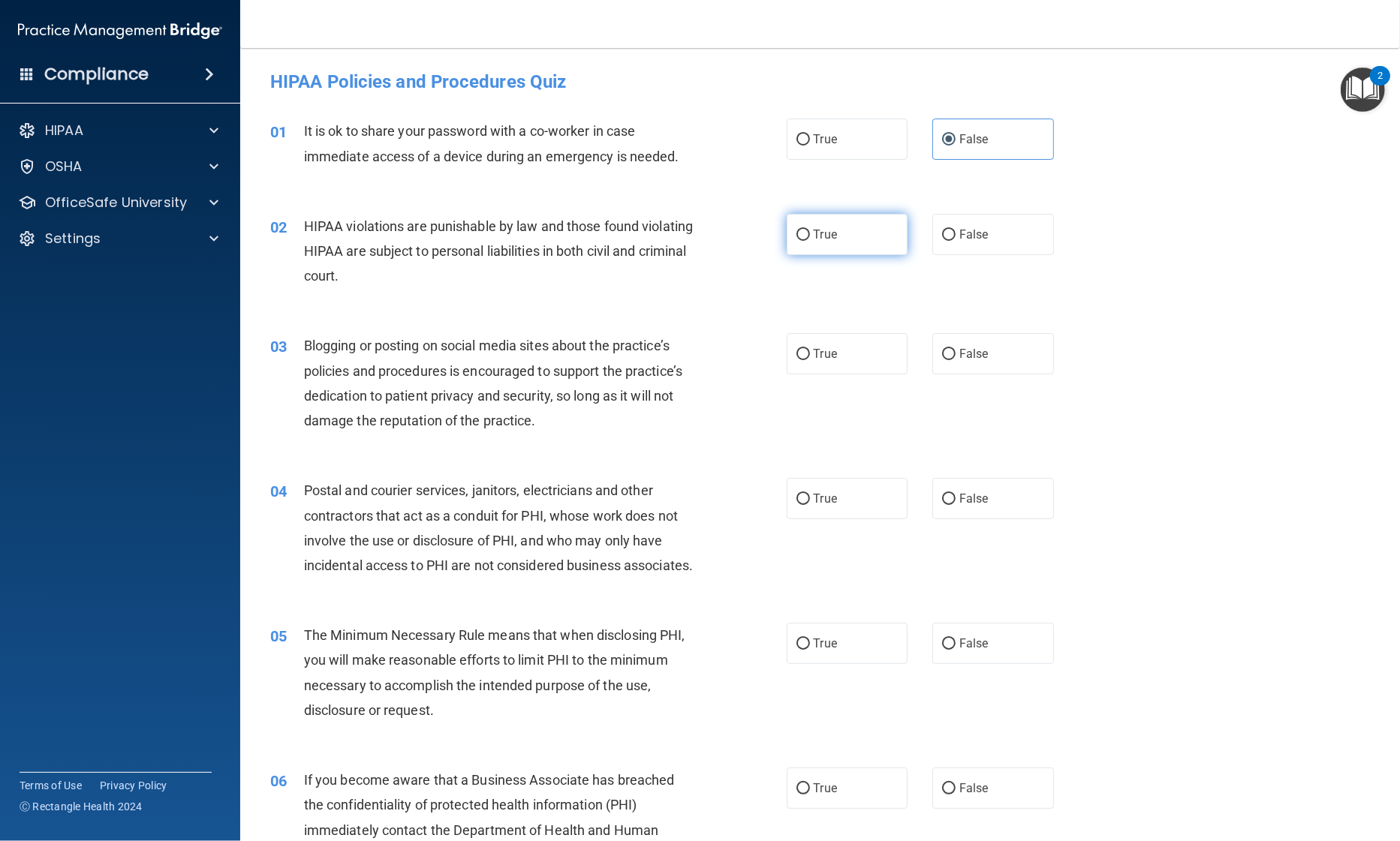
radio input "true"
click at [944, 366] on label "False" at bounding box center [993, 353] width 122 height 41
click at [944, 360] on input "False" at bounding box center [948, 354] width 13 height 11
radio input "true"
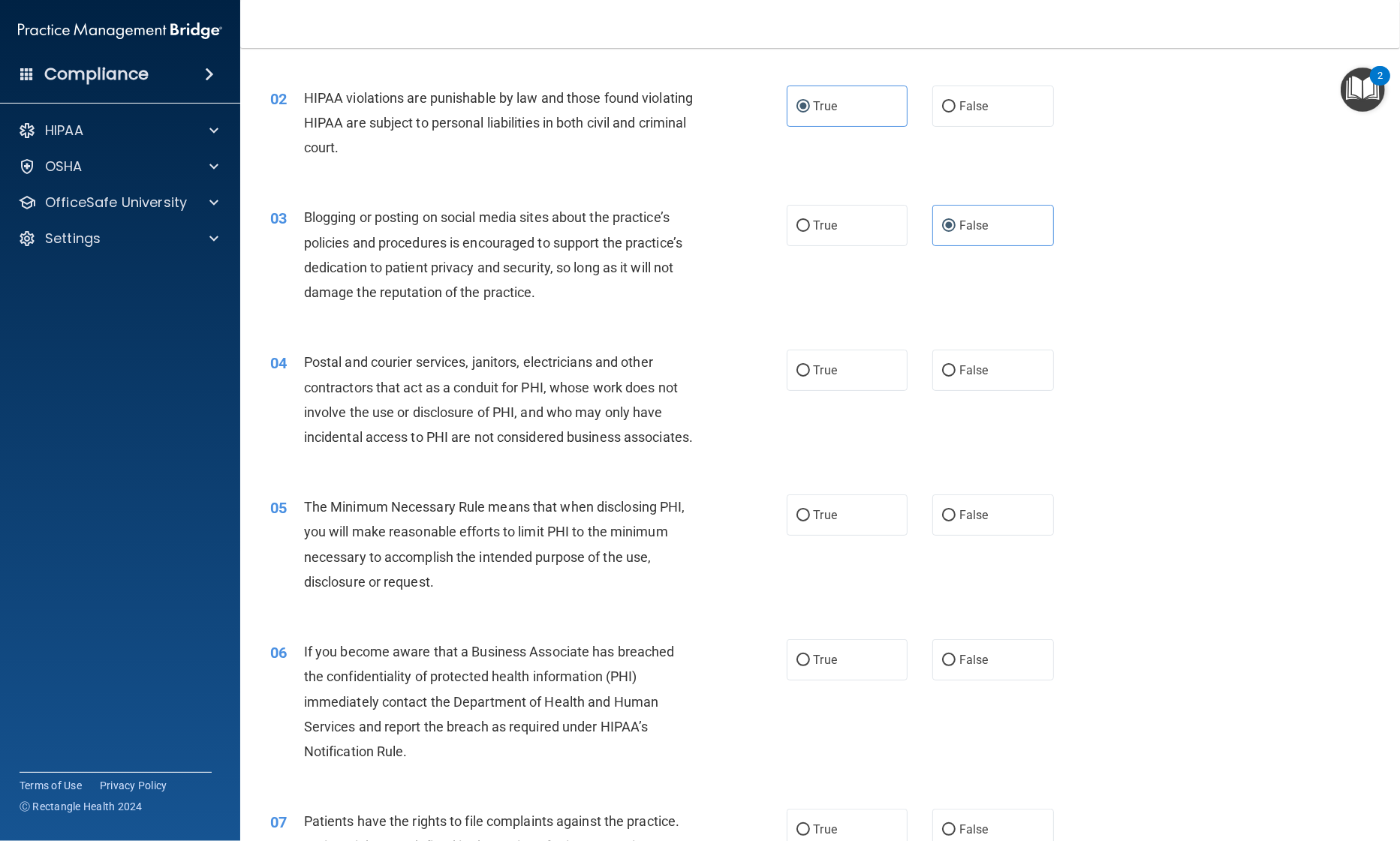
scroll to position [138, 0]
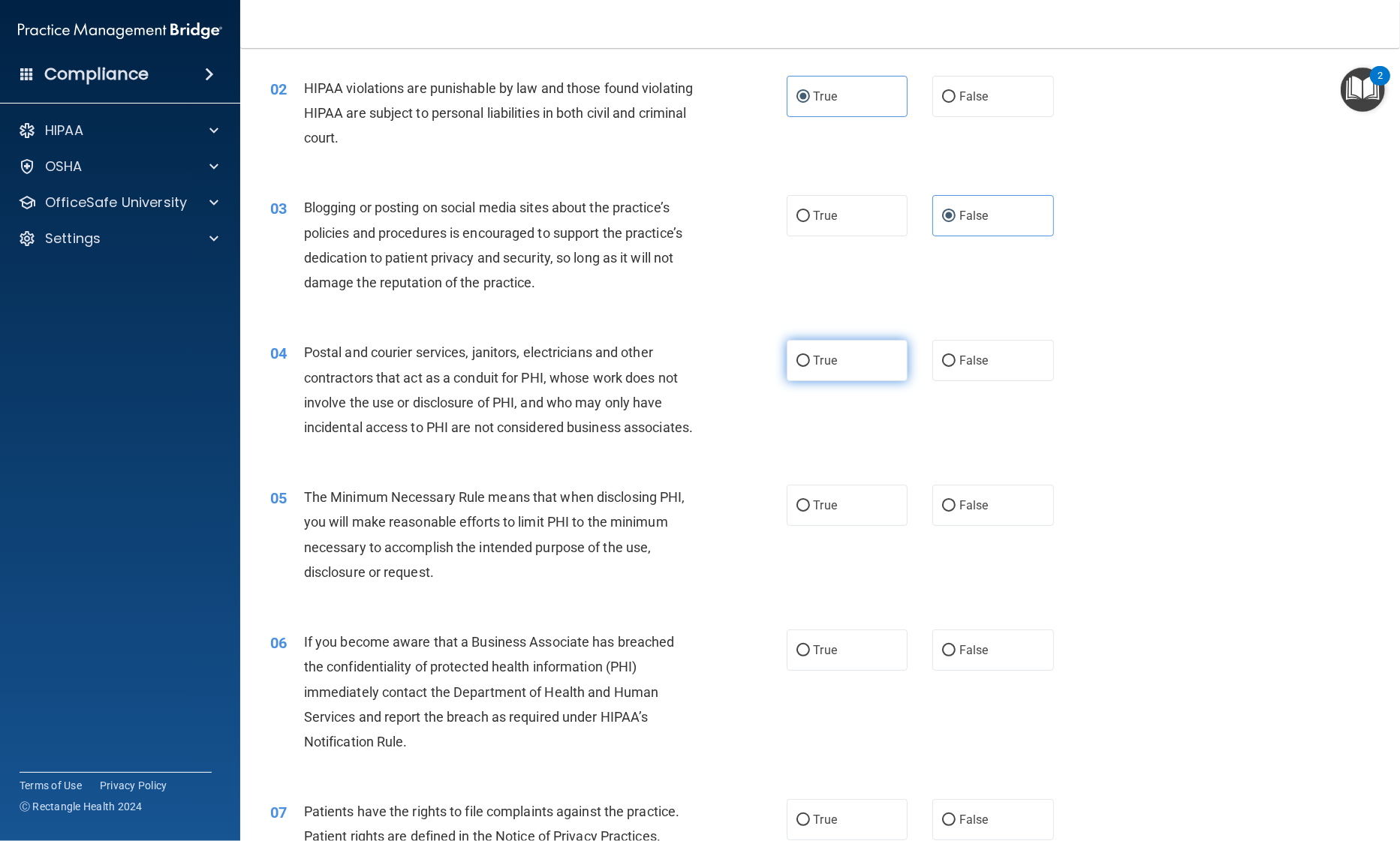
click at [801, 369] on label "True" at bounding box center [847, 360] width 122 height 41
click at [801, 367] on input "True" at bounding box center [802, 361] width 13 height 11
radio input "true"
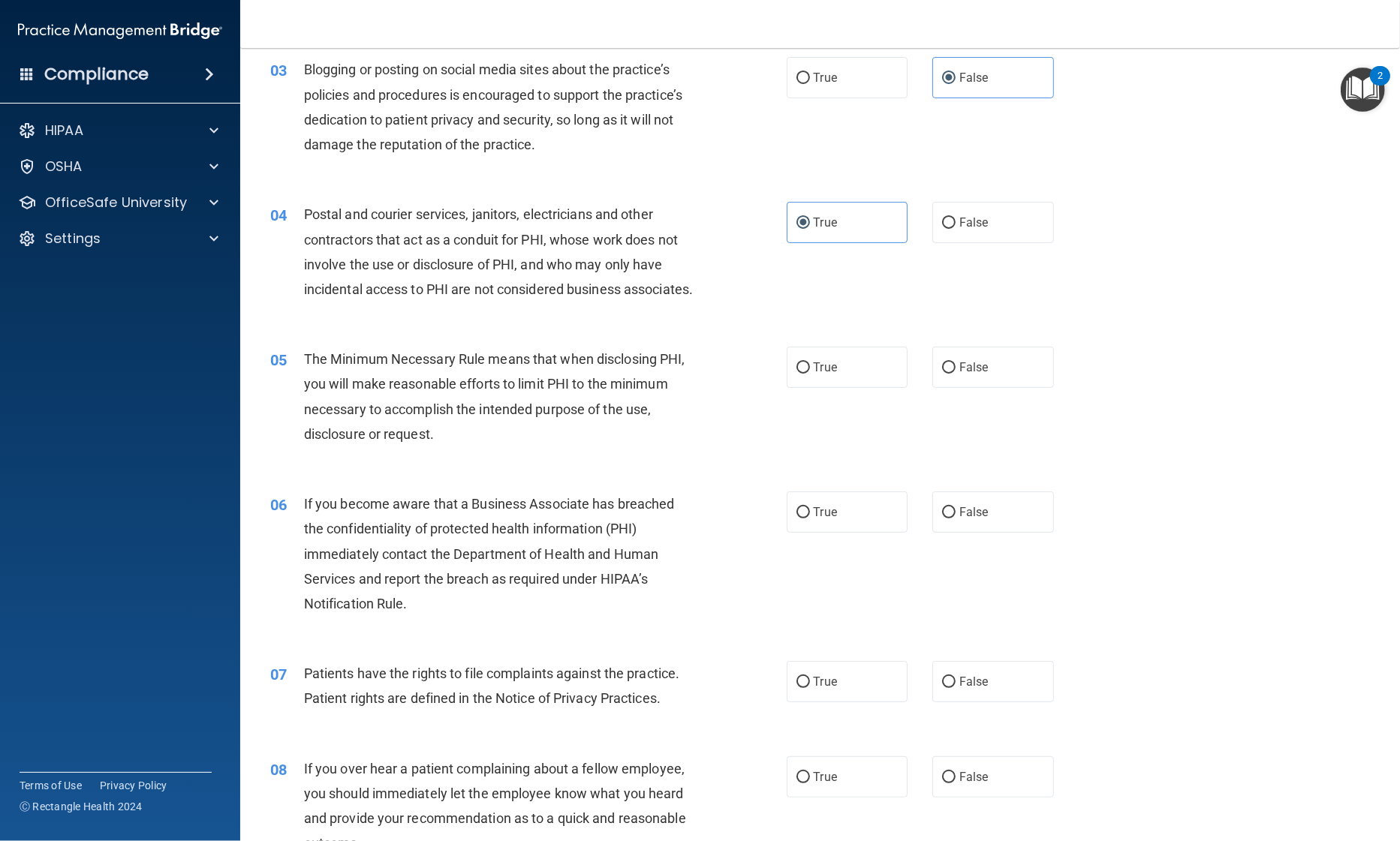
scroll to position [276, 0]
click at [805, 388] on label "True" at bounding box center [847, 367] width 122 height 41
click at [805, 374] on input "True" at bounding box center [802, 368] width 13 height 11
radio input "true"
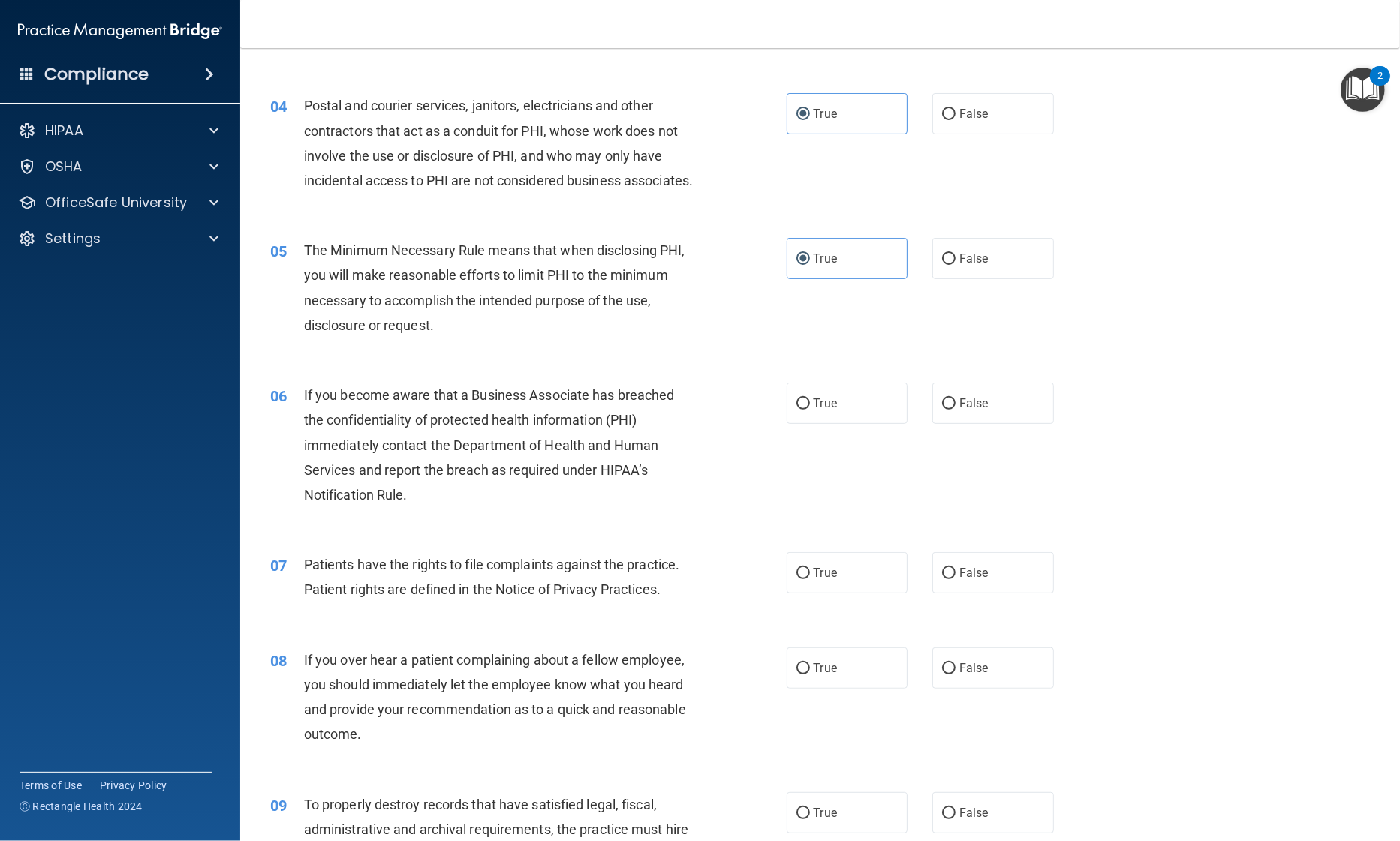
scroll to position [385, 0]
click at [943, 419] on label "False" at bounding box center [993, 403] width 122 height 41
click at [943, 409] on input "False" at bounding box center [948, 403] width 13 height 11
radio input "true"
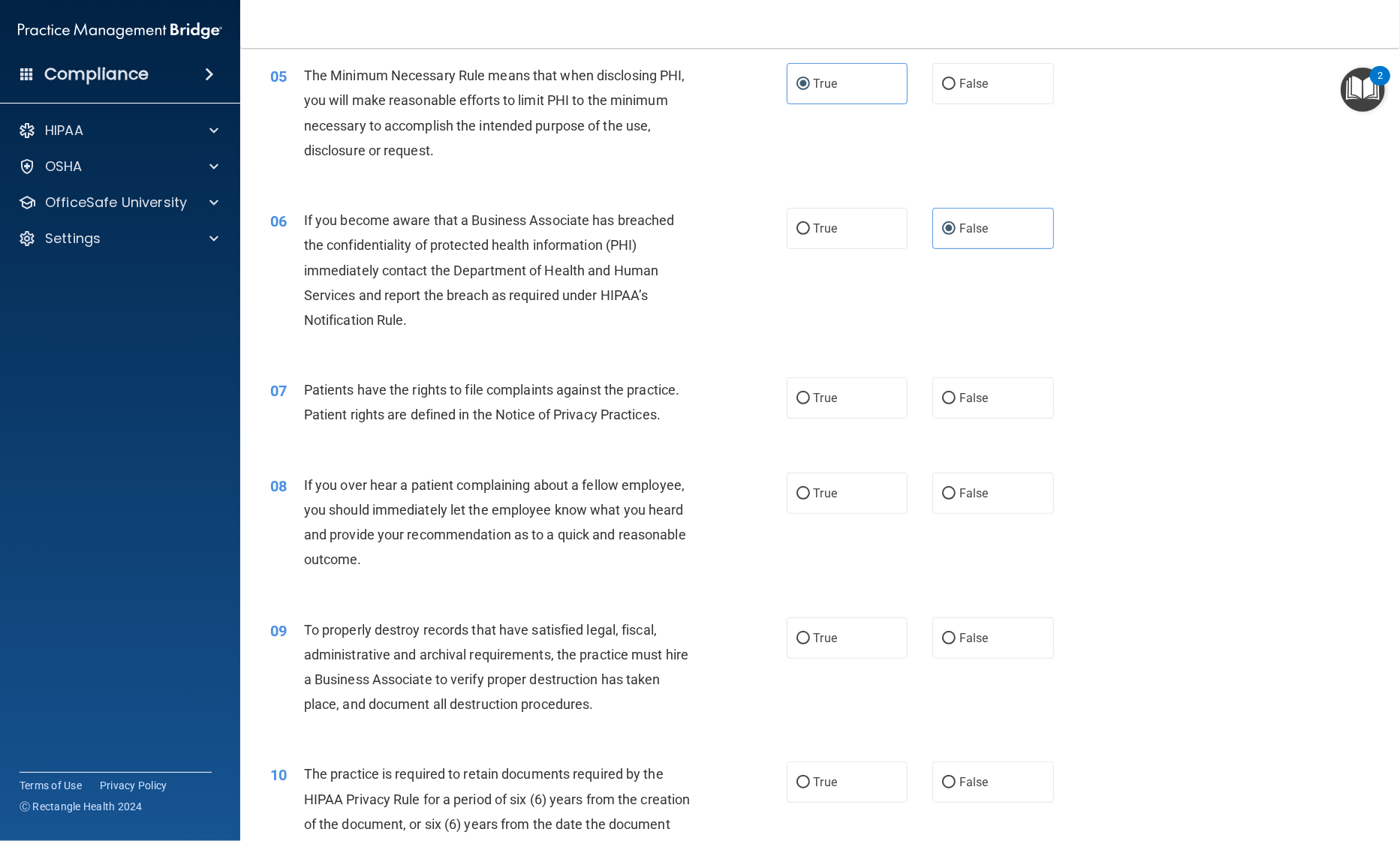
scroll to position [560, 0]
click at [793, 418] on label "True" at bounding box center [847, 397] width 122 height 41
click at [796, 403] on input "True" at bounding box center [802, 398] width 13 height 11
radio input "true"
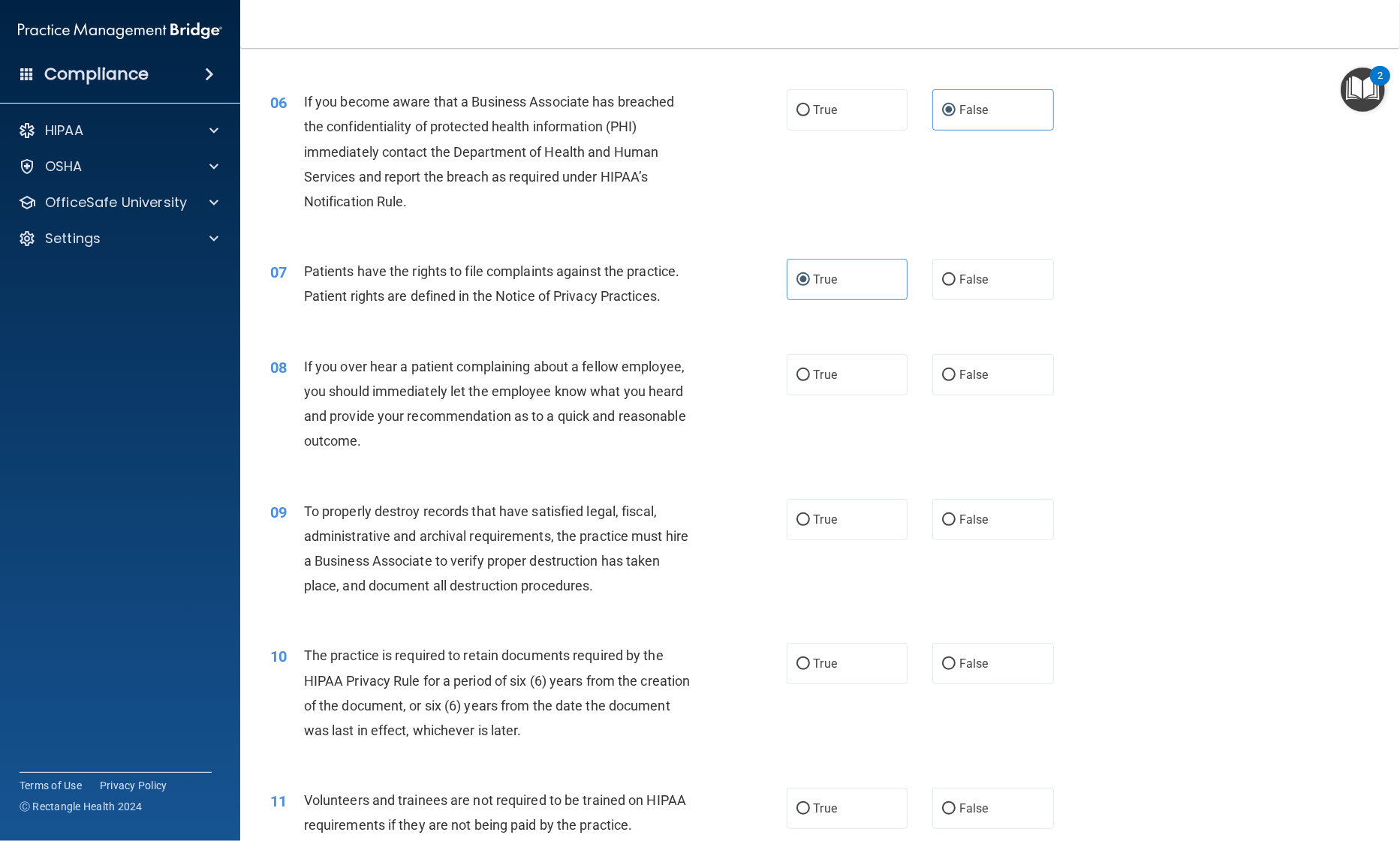
scroll to position [678, 0]
click at [800, 381] on input "True" at bounding box center [802, 375] width 13 height 11
radio input "true"
click at [947, 526] on input "False" at bounding box center [948, 520] width 13 height 11
radio input "true"
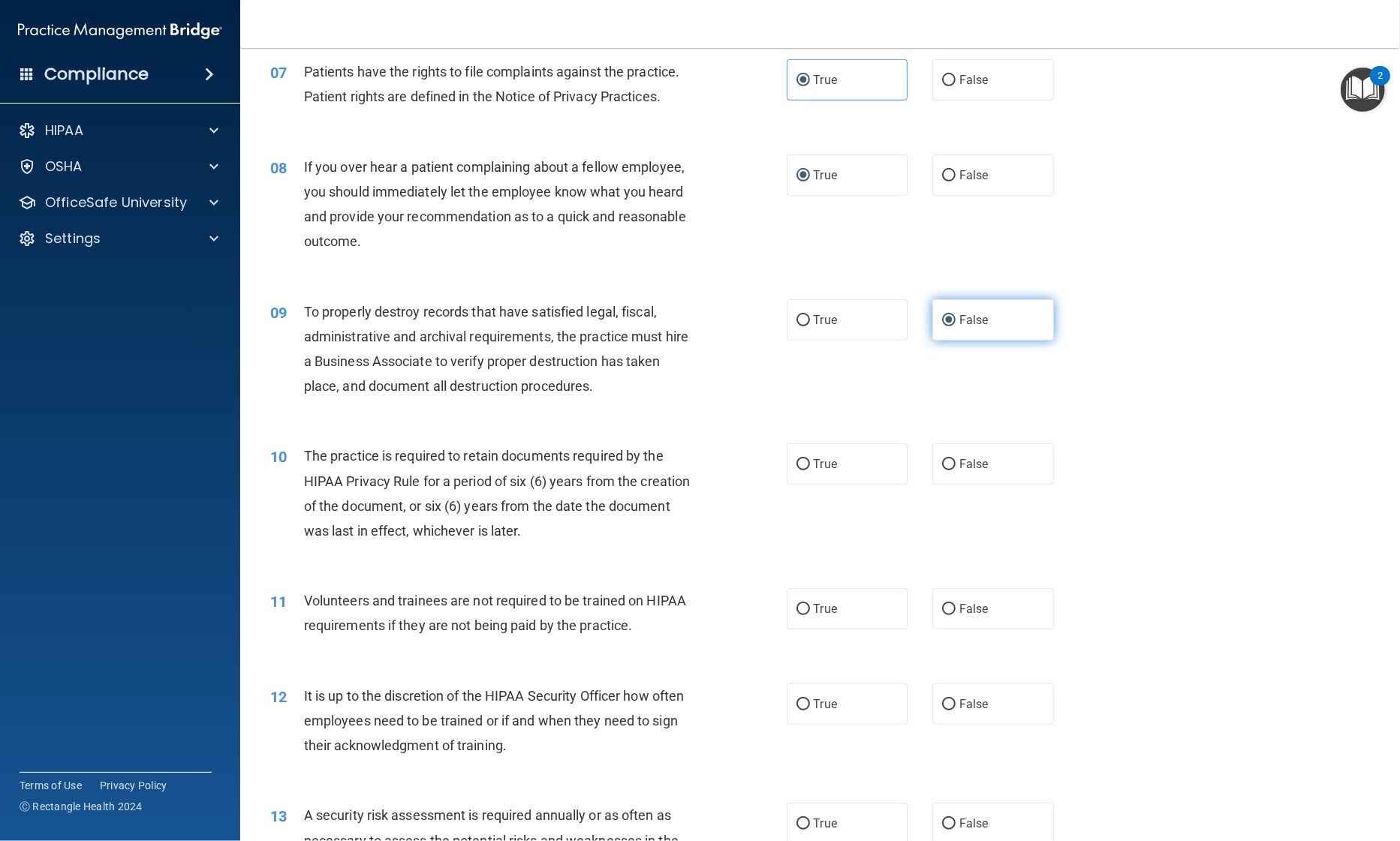
scroll to position [878, 0]
click at [814, 470] on span "True" at bounding box center [826, 463] width 23 height 14
click at [808, 470] on input "True" at bounding box center [802, 464] width 13 height 11
radio input "true"
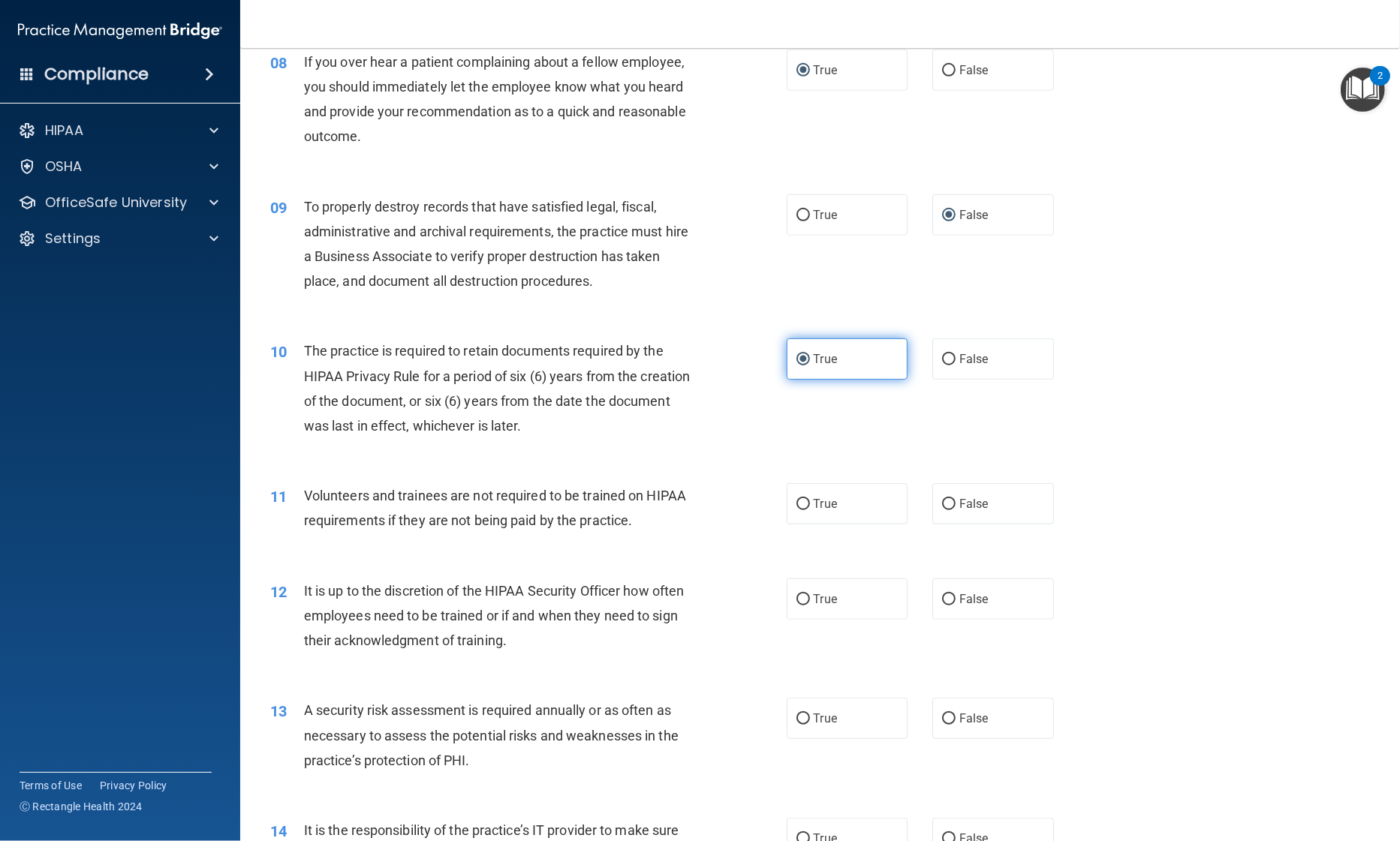
scroll to position [1009, 0]
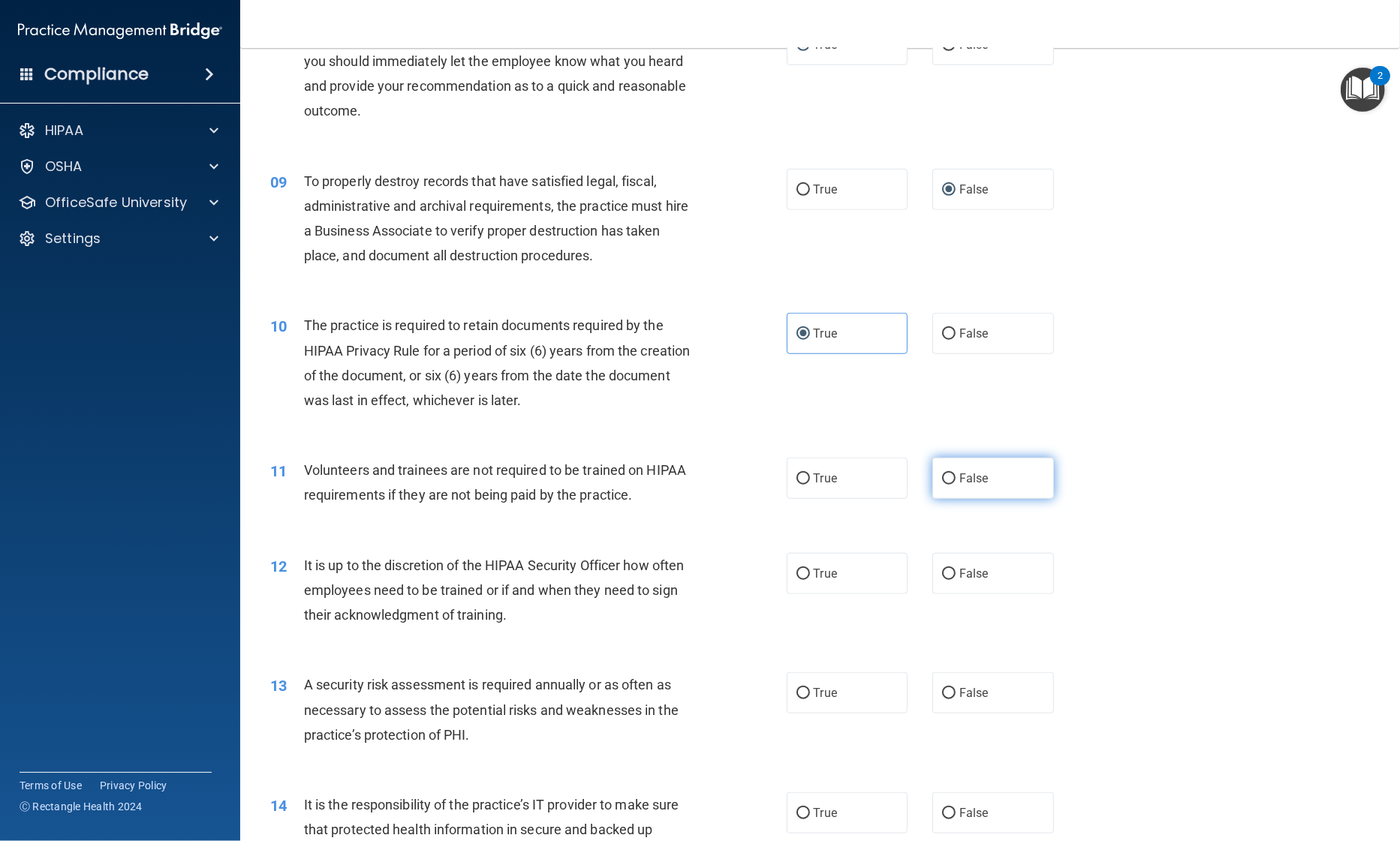
click at [942, 484] on input "False" at bounding box center [948, 479] width 13 height 11
radio input "true"
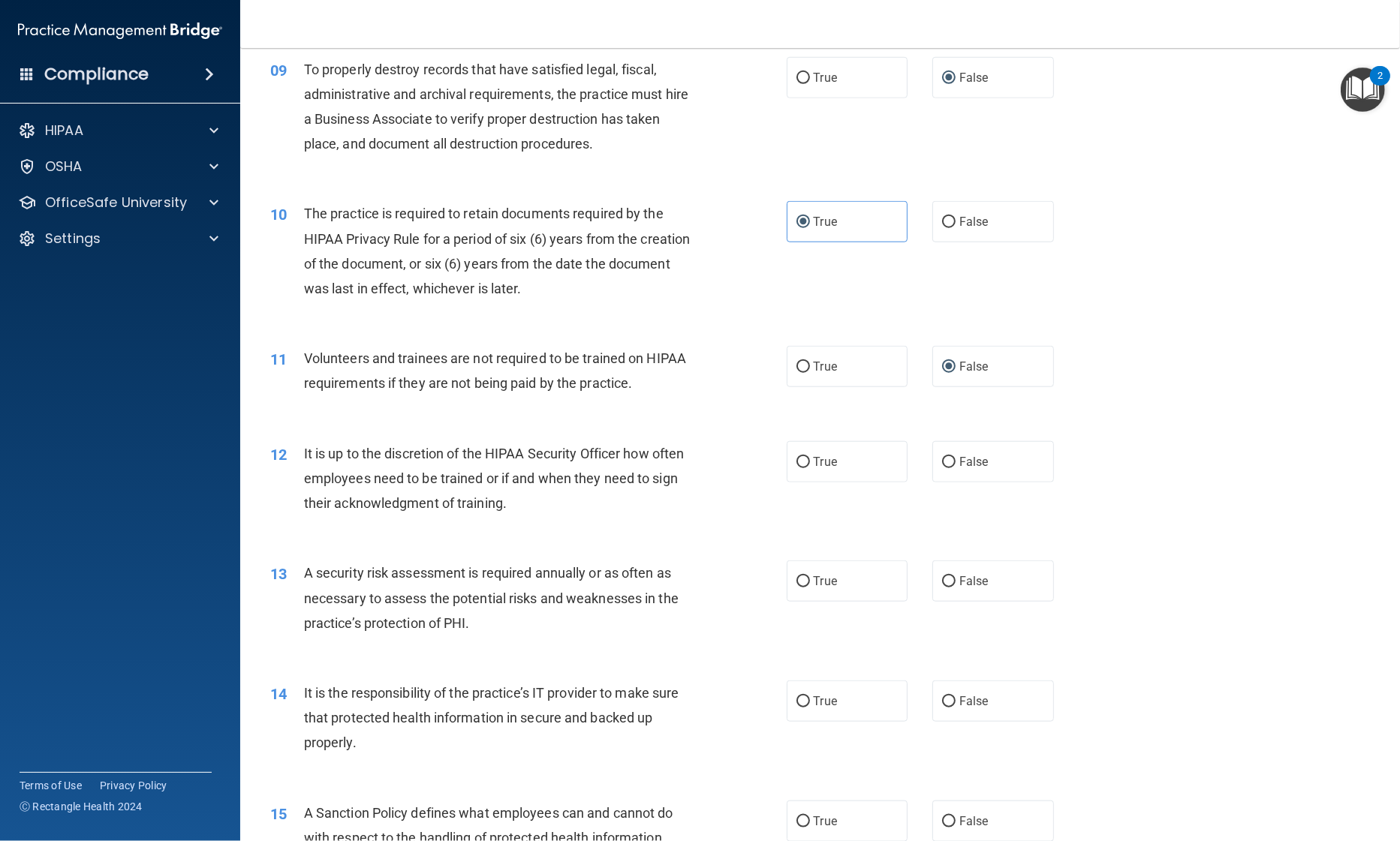
scroll to position [1127, 0]
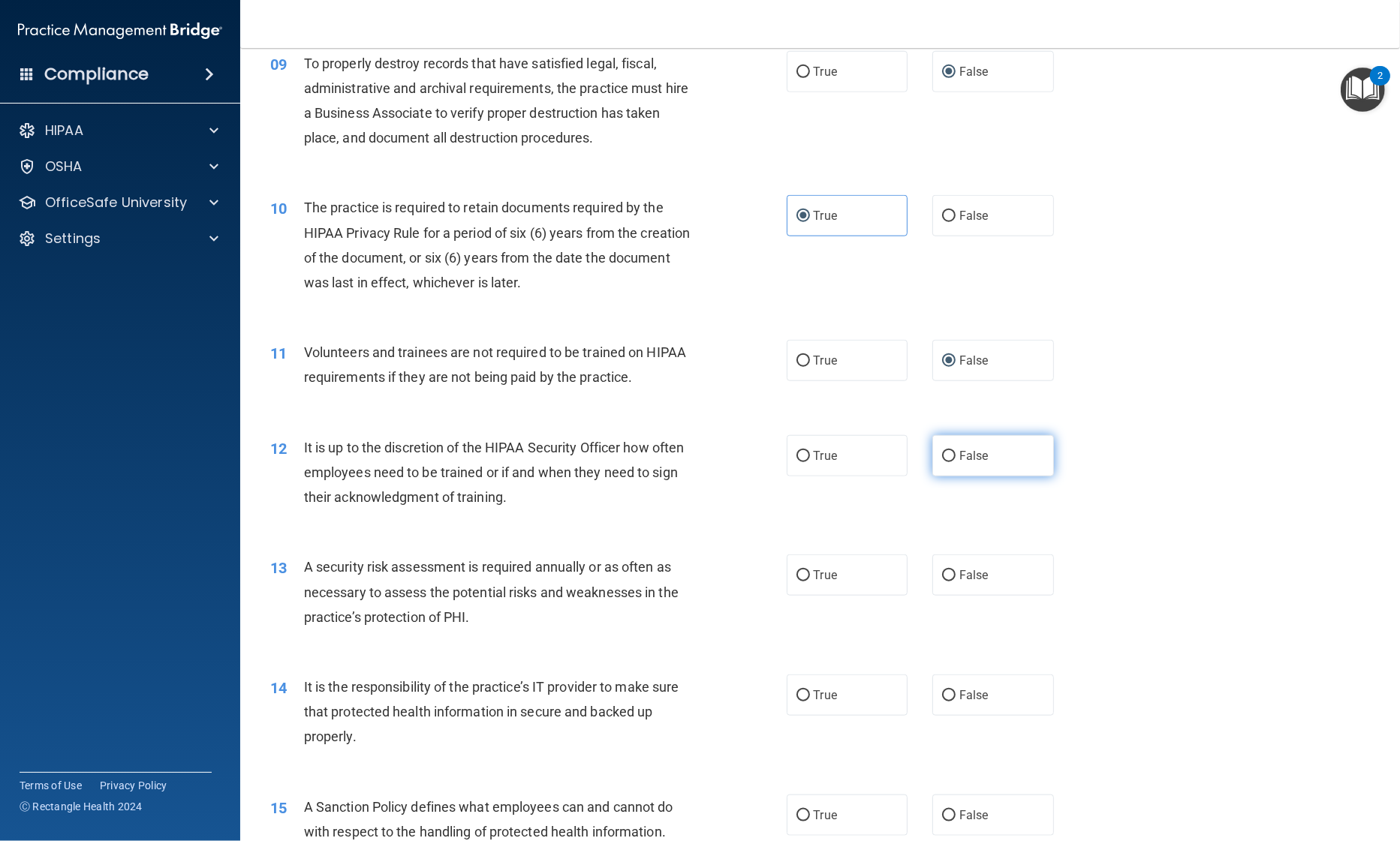
click at [959, 463] on span "False" at bounding box center [974, 456] width 30 height 14
click at [952, 462] on input "False" at bounding box center [948, 456] width 13 height 11
radio input "true"
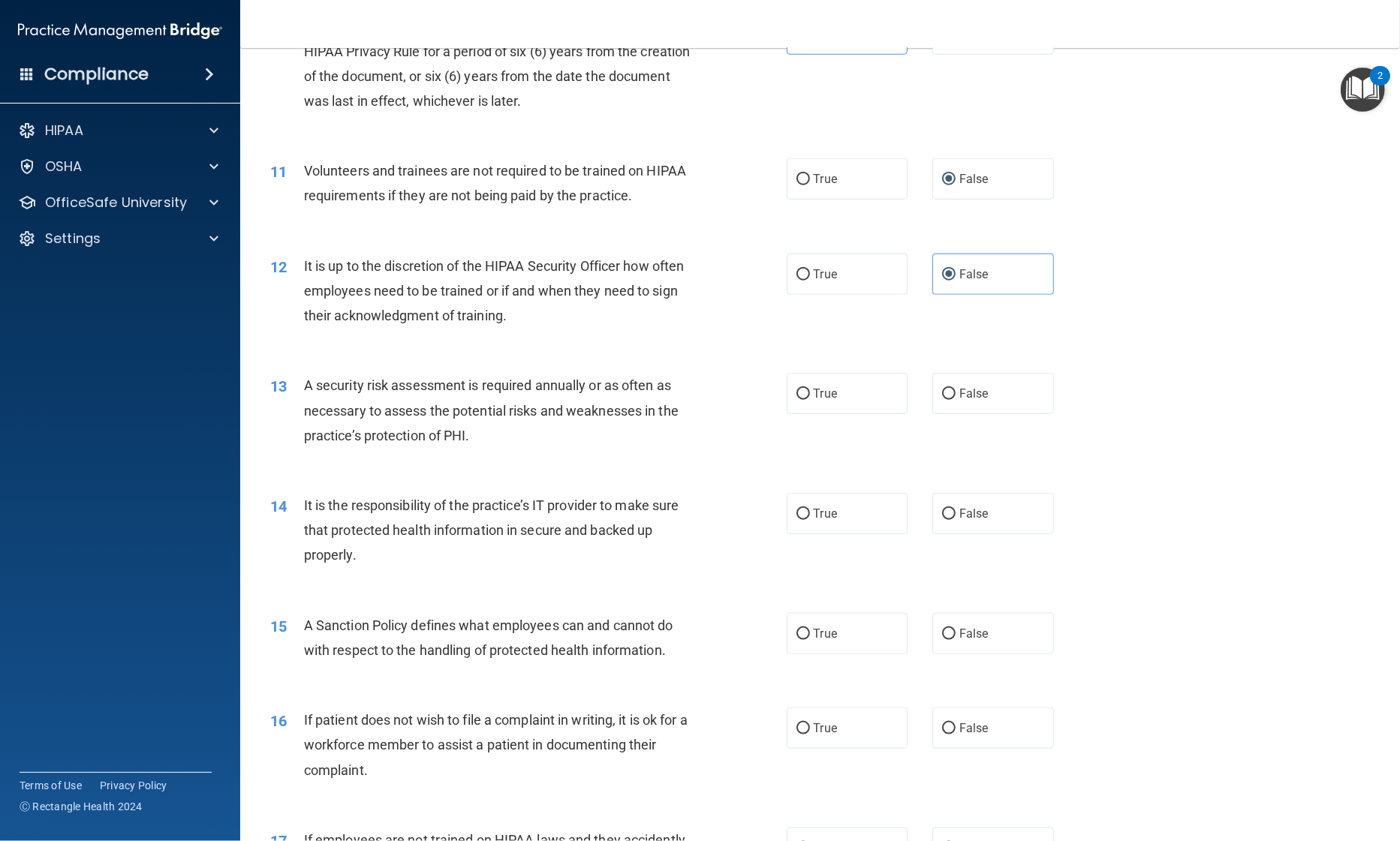
scroll to position [1310, 0]
click at [821, 412] on label "True" at bounding box center [847, 391] width 122 height 41
click at [810, 398] on input "True" at bounding box center [802, 392] width 13 height 11
radio input "true"
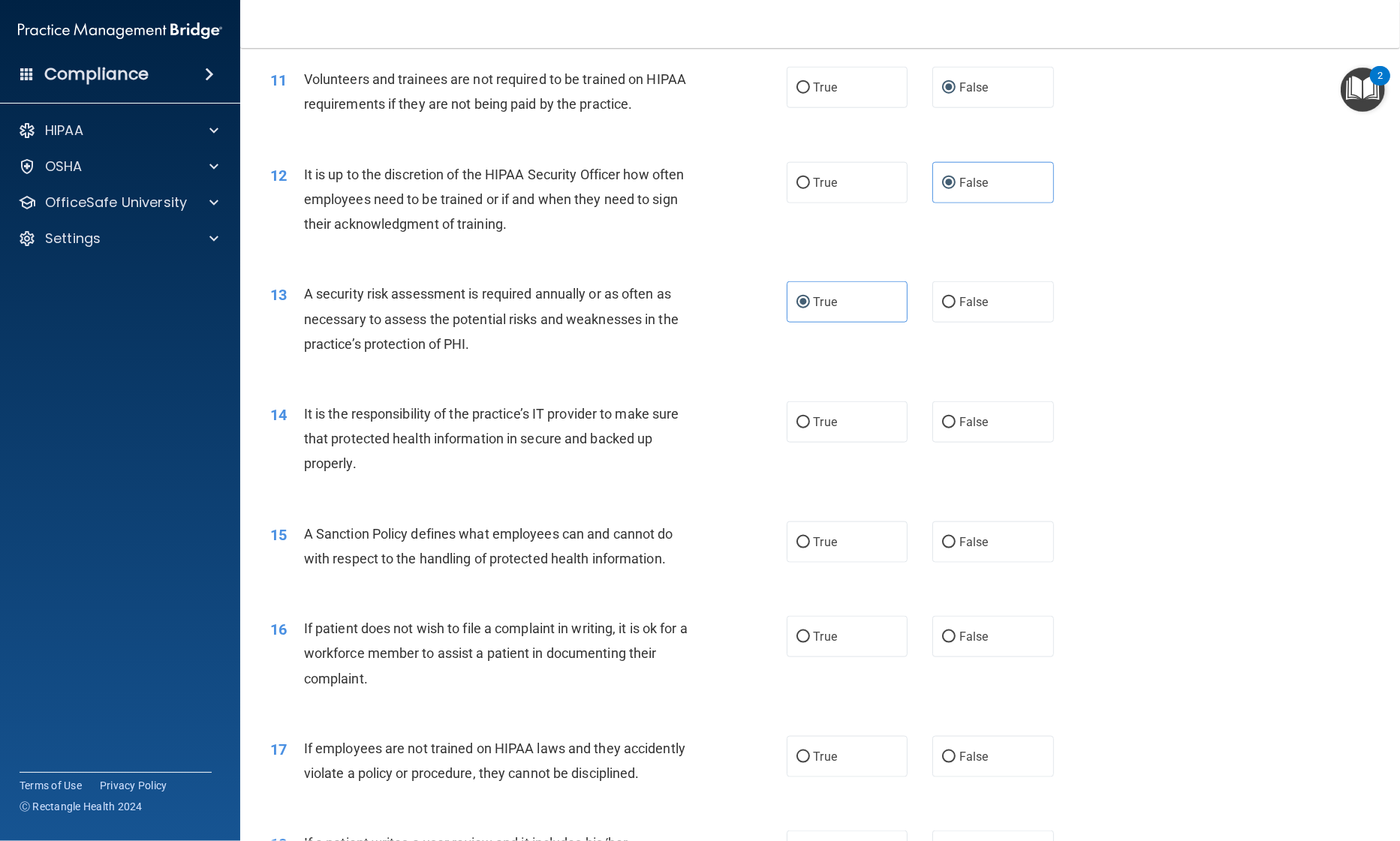
scroll to position [1400, 0]
click at [942, 428] on input "False" at bounding box center [948, 423] width 13 height 11
radio input "true"
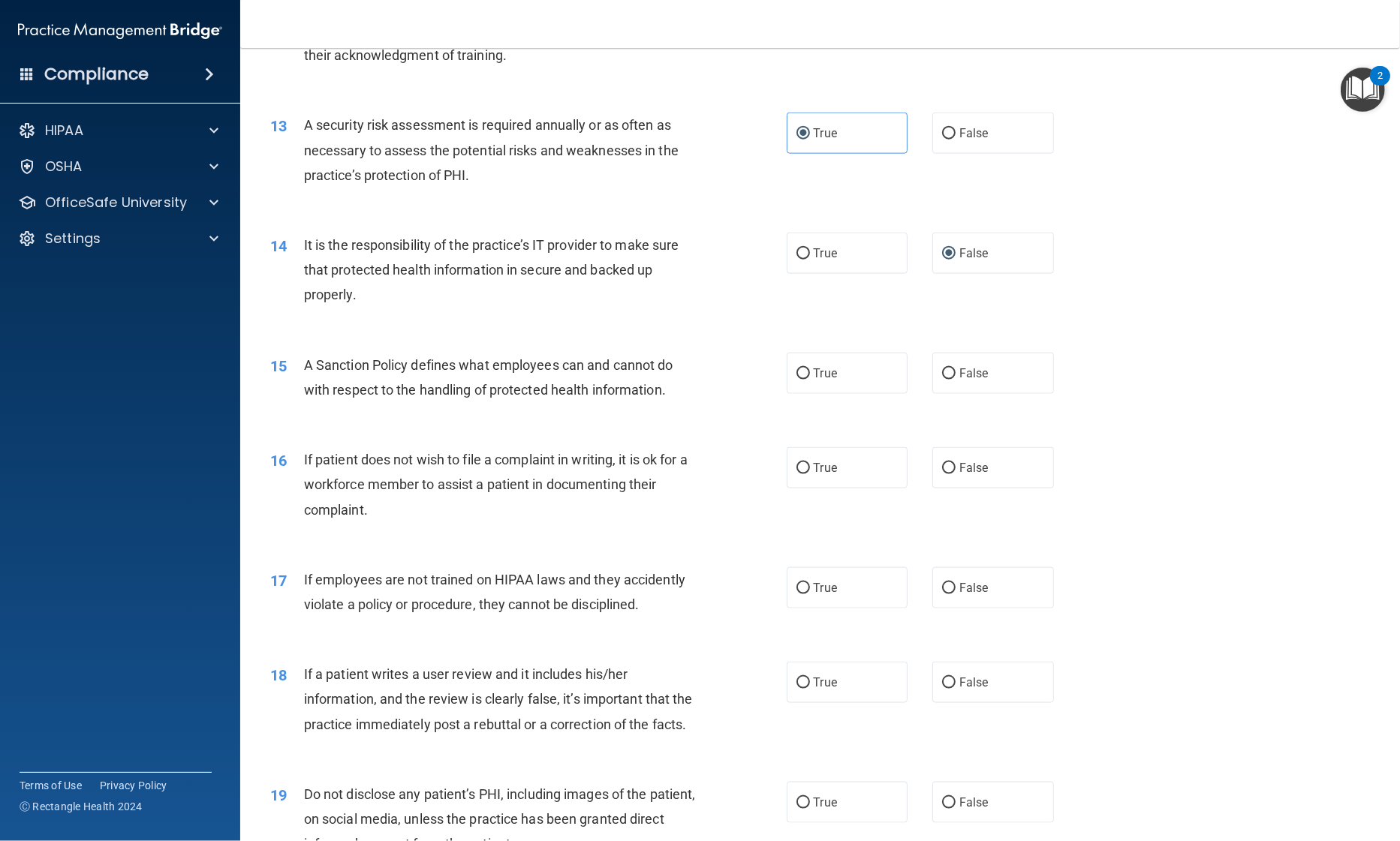
scroll to position [1571, 0]
click at [942, 377] on input "False" at bounding box center [948, 371] width 13 height 11
radio input "true"
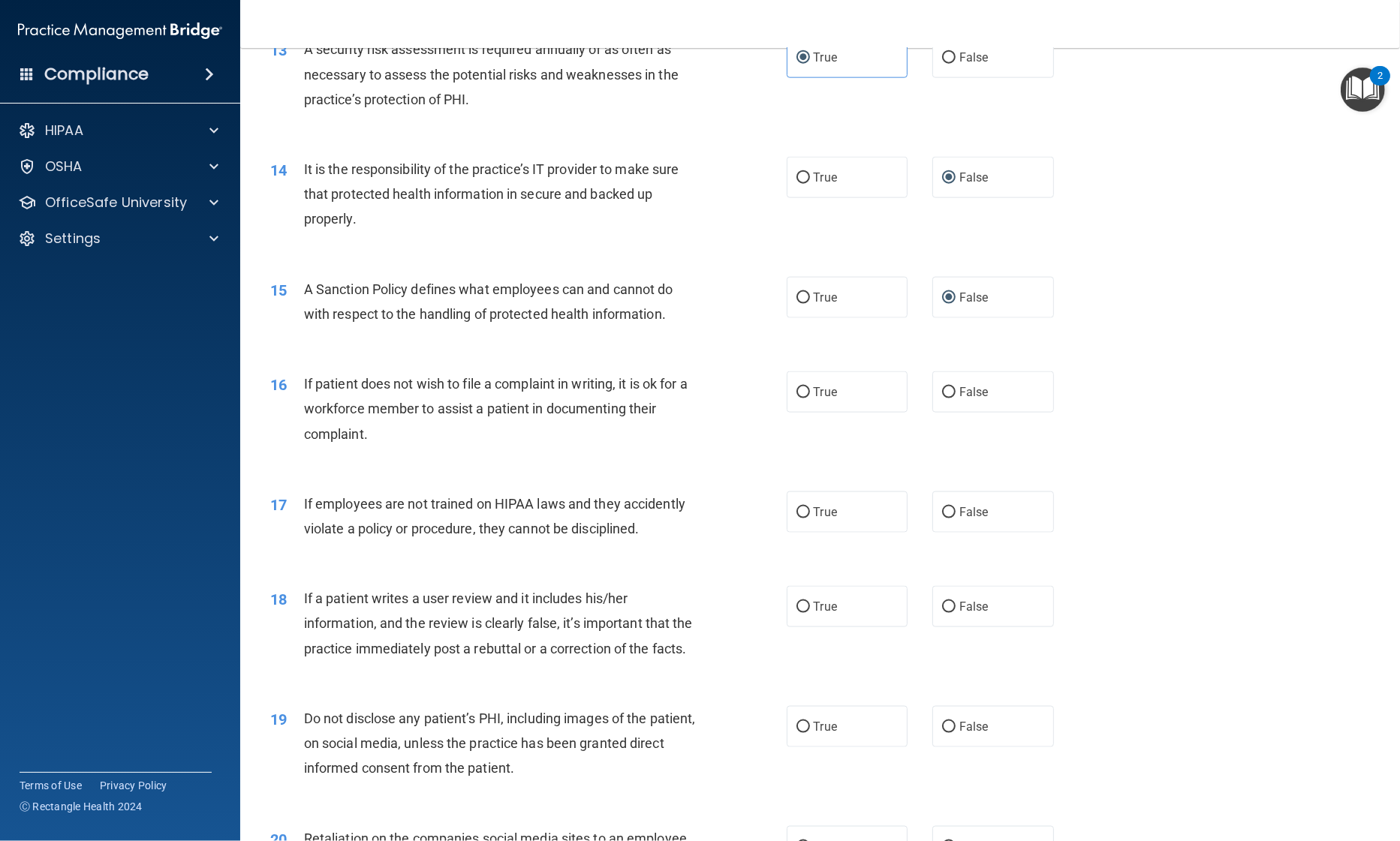
scroll to position [1646, 0]
click at [836, 410] on label "True" at bounding box center [847, 389] width 122 height 41
click at [810, 396] on input "True" at bounding box center [802, 390] width 13 height 11
radio input "true"
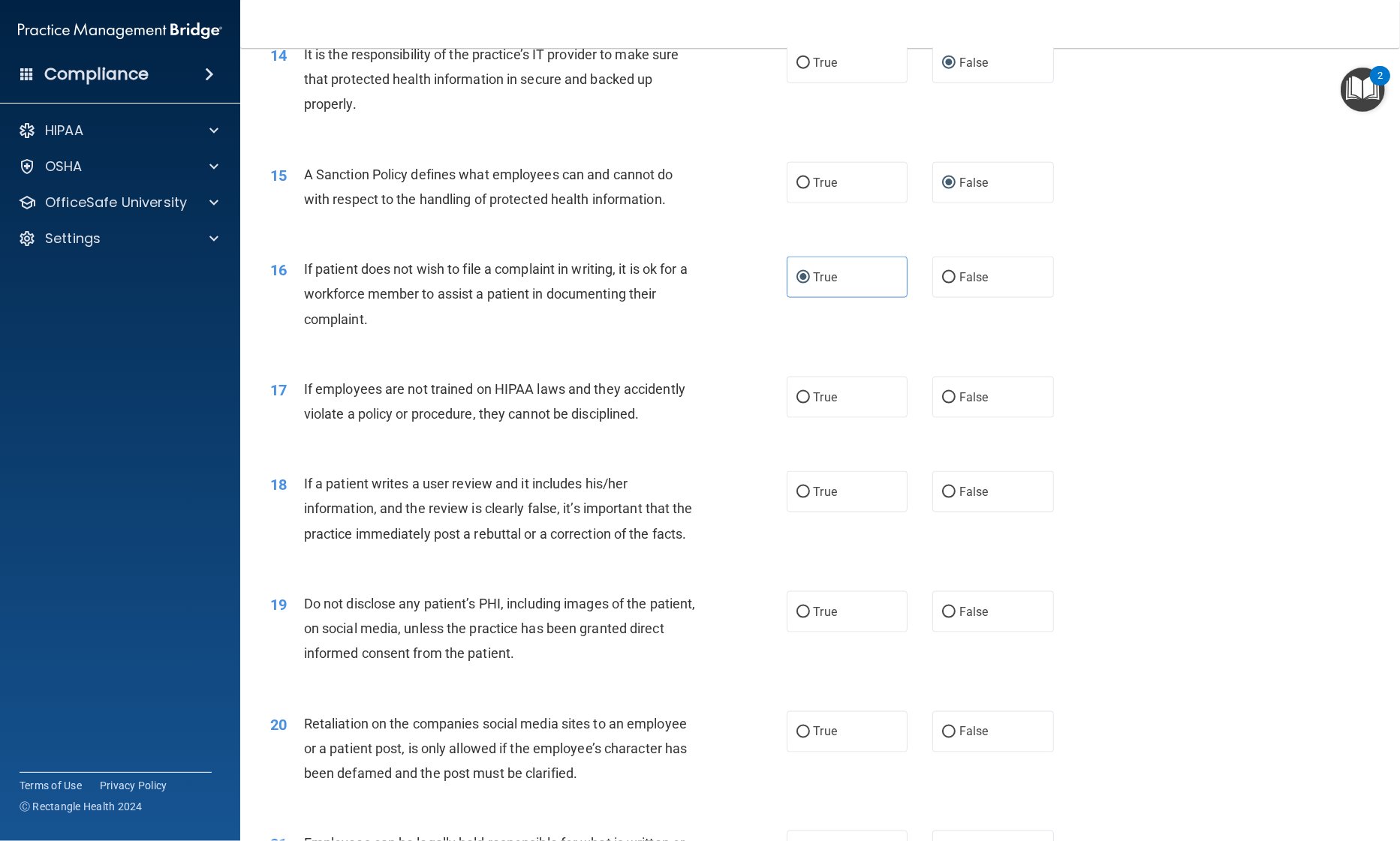
scroll to position [1762, 0]
click at [947, 401] on input "False" at bounding box center [948, 395] width 13 height 11
radio input "true"
click at [981, 509] on label "False" at bounding box center [993, 488] width 122 height 41
click at [955, 495] on input "False" at bounding box center [948, 489] width 13 height 11
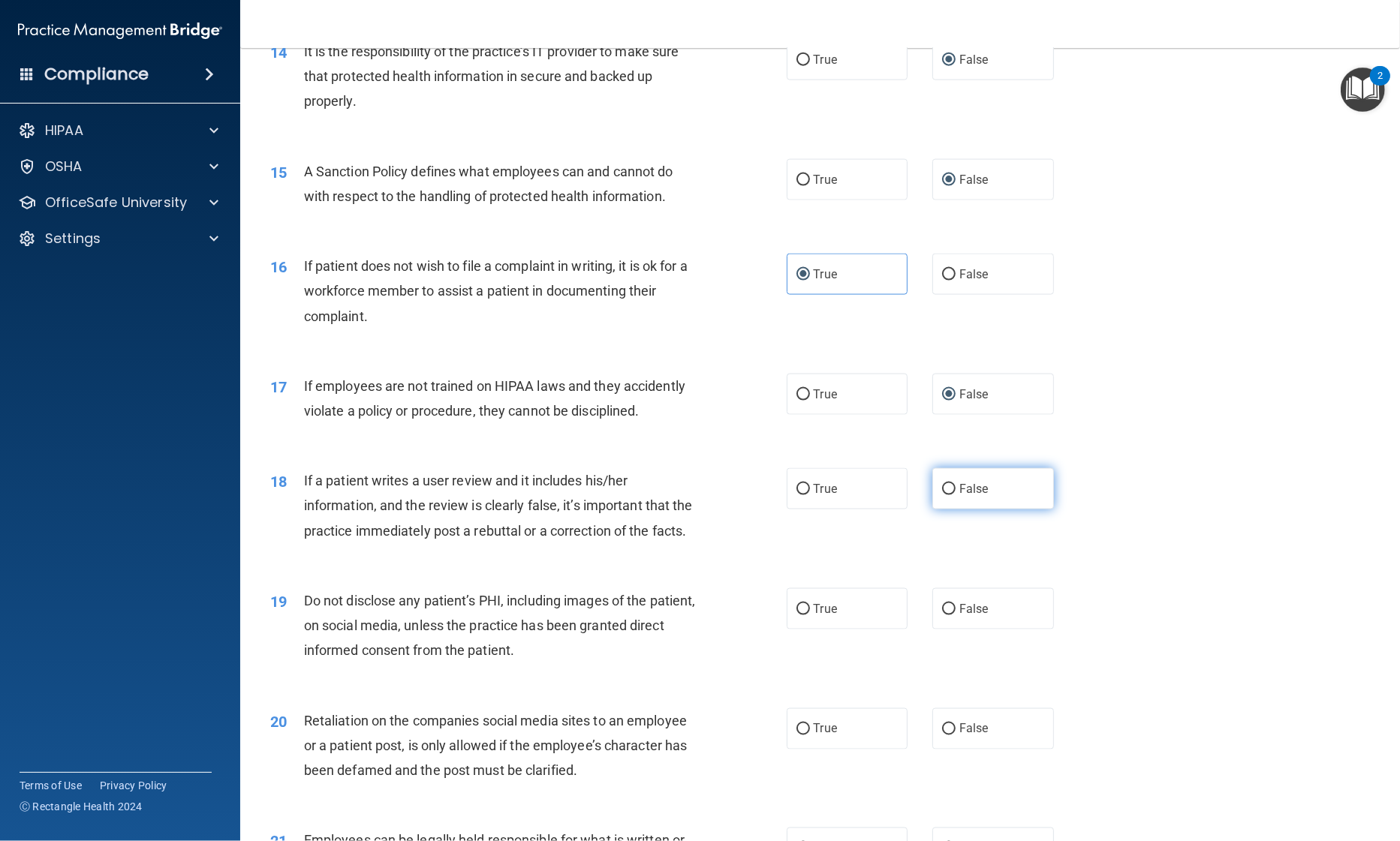
radio input "true"
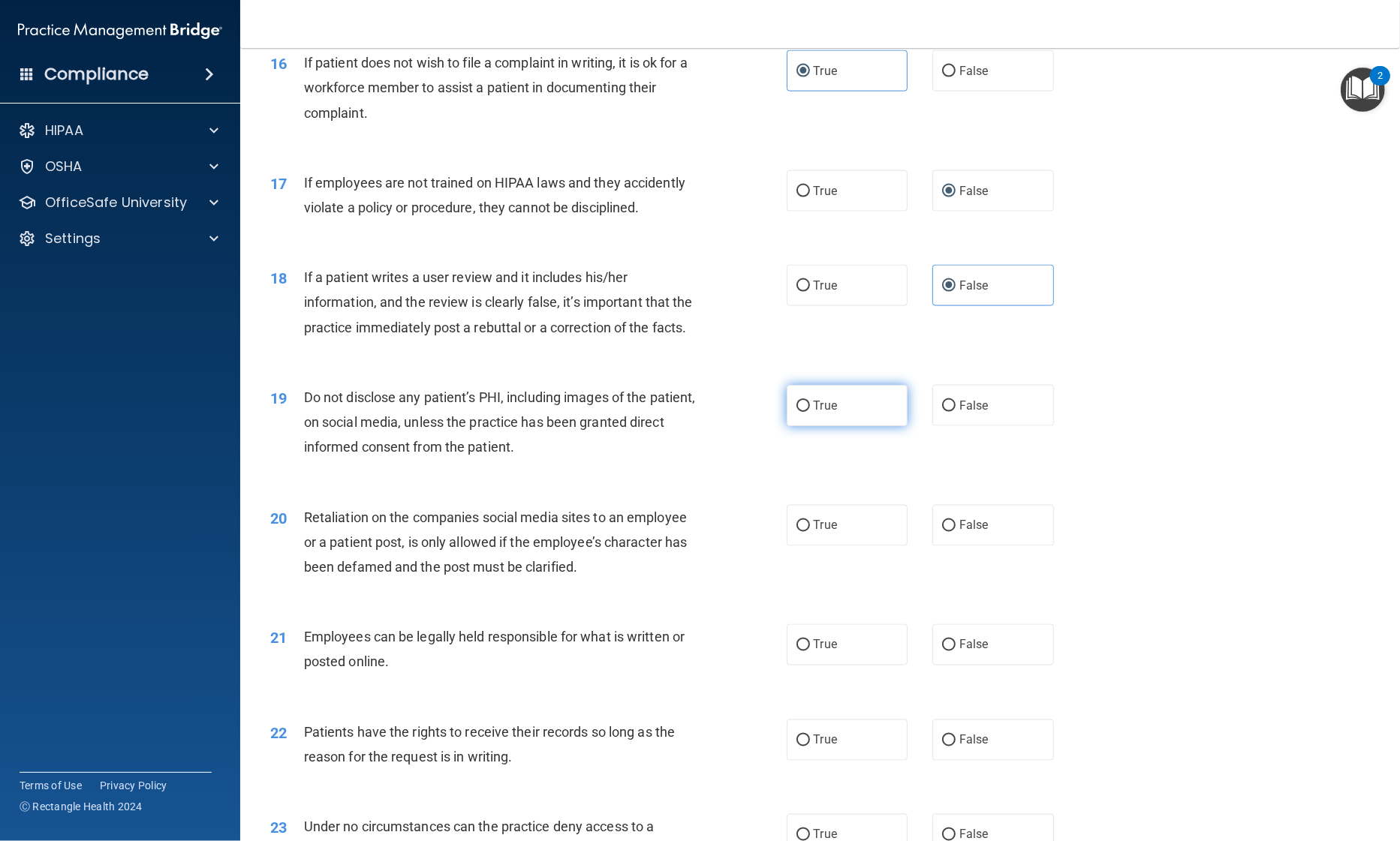
scroll to position [1965, 0]
click at [855, 426] on label "True" at bounding box center [847, 405] width 122 height 41
click at [810, 412] on input "True" at bounding box center [802, 406] width 13 height 11
radio input "true"
click at [954, 546] on label "False" at bounding box center [993, 525] width 122 height 41
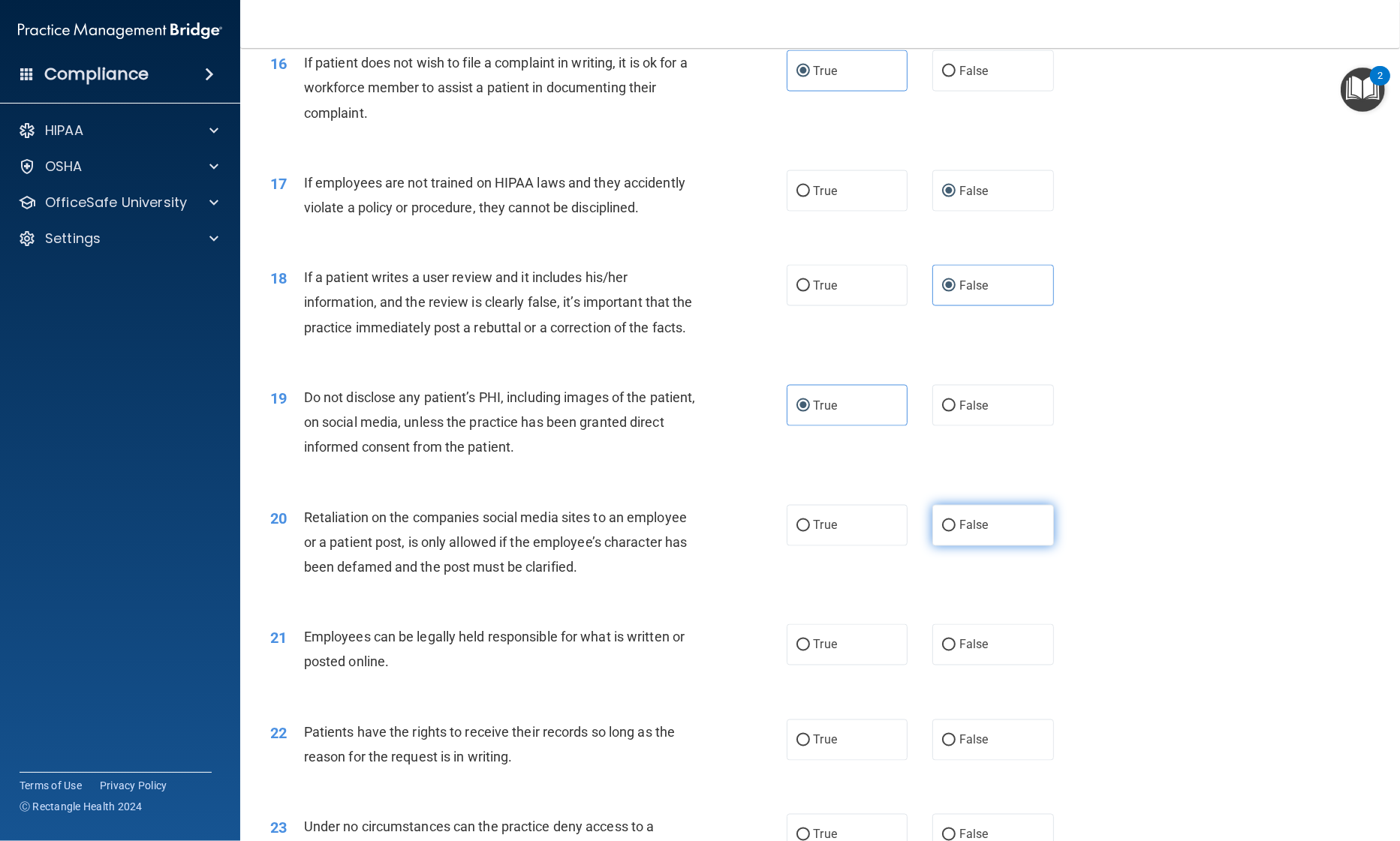
click at [954, 532] on input "False" at bounding box center [948, 527] width 13 height 11
radio input "true"
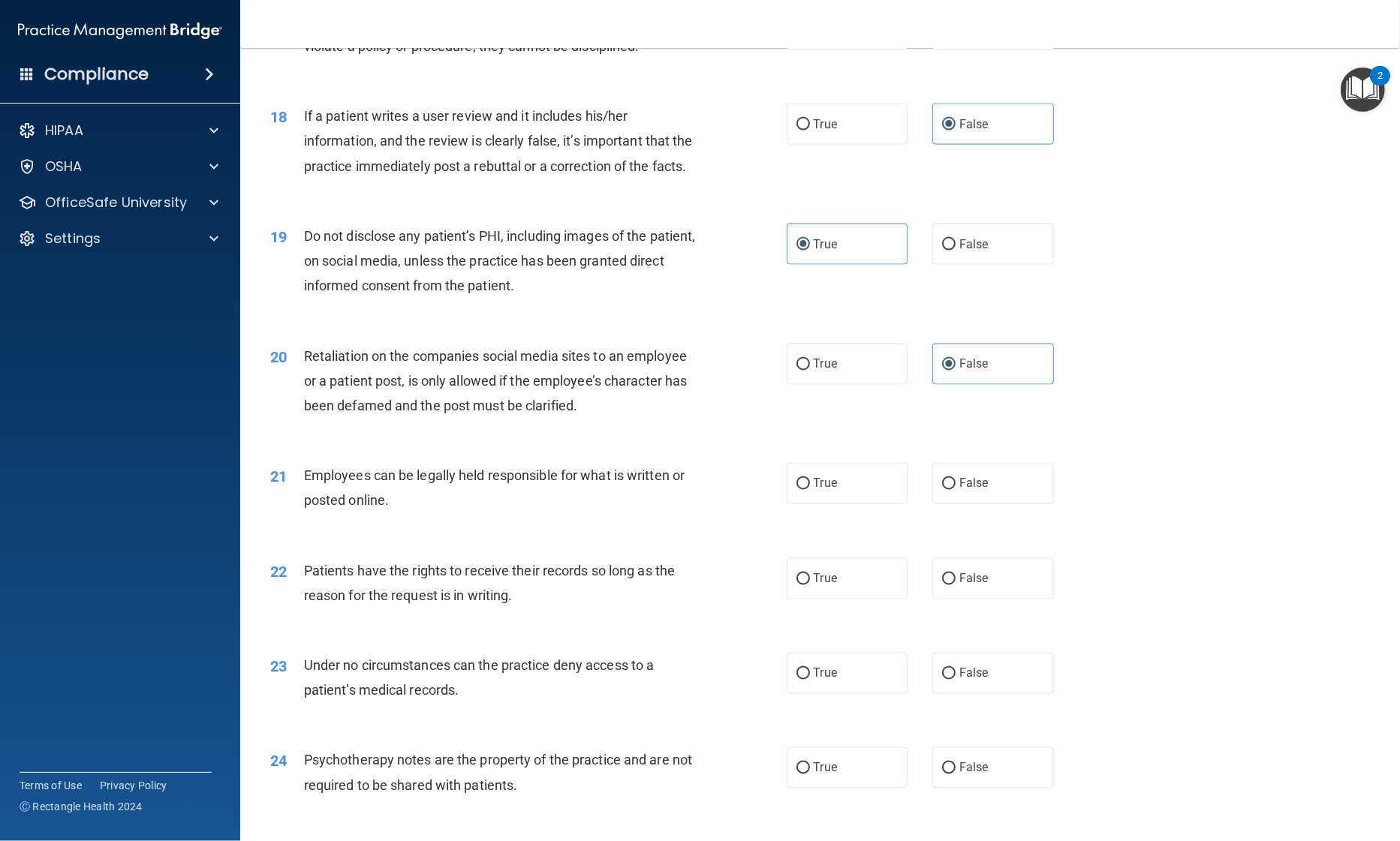
scroll to position [2132, 0]
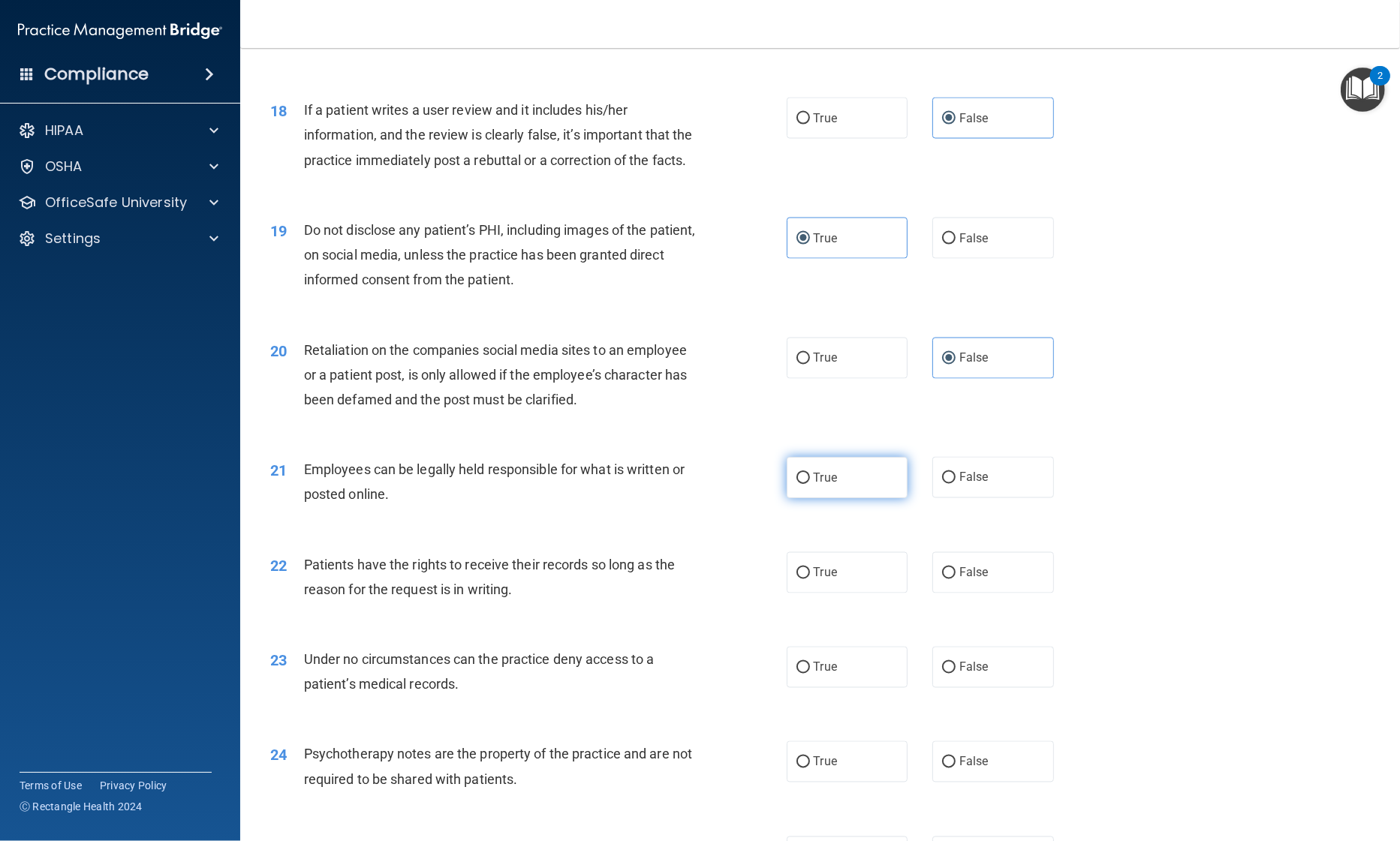
click at [824, 499] on label "True" at bounding box center [847, 477] width 122 height 41
click at [810, 484] on input "True" at bounding box center [802, 478] width 13 height 11
radio input "true"
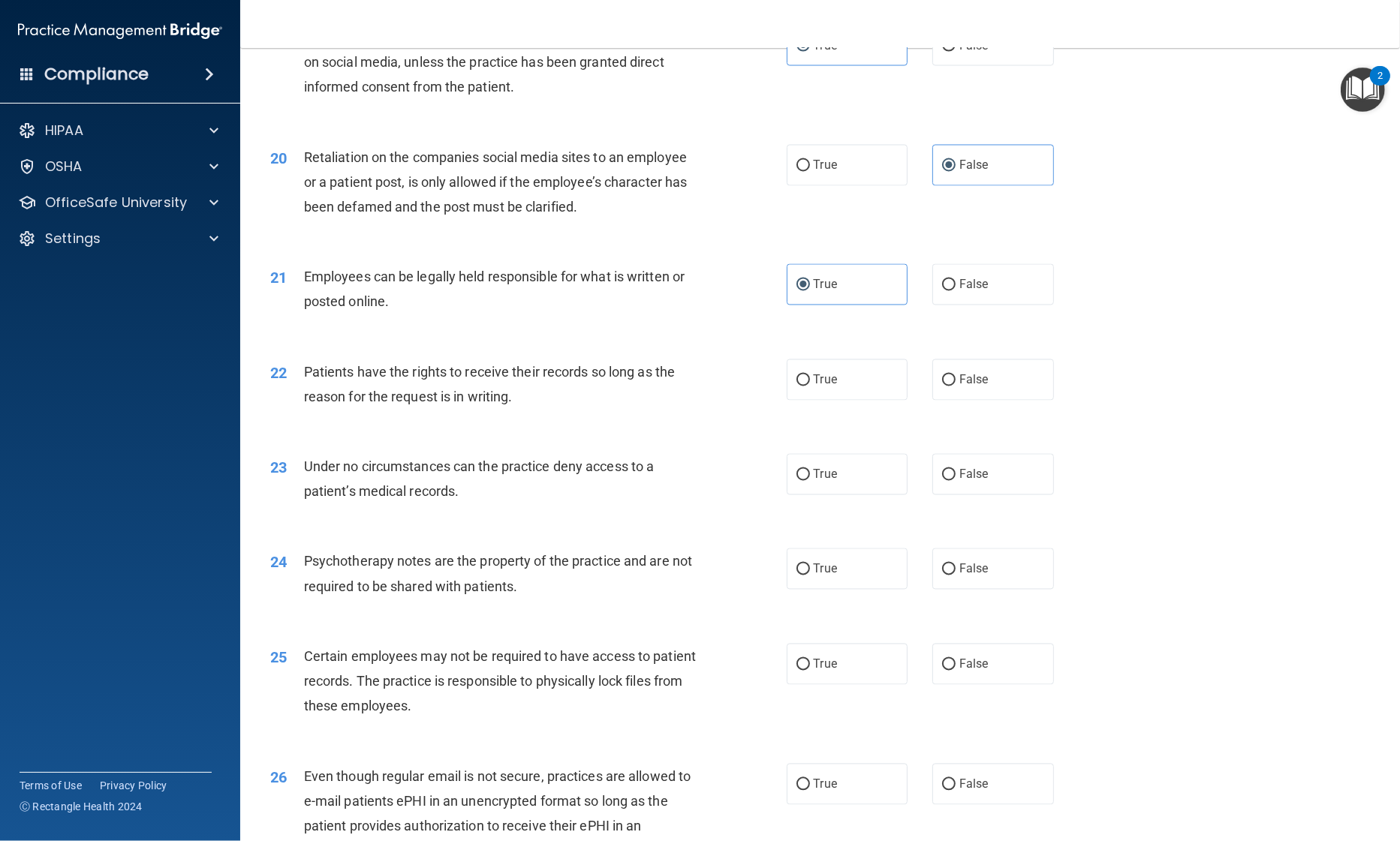
scroll to position [2326, 0]
click at [959, 386] on span "False" at bounding box center [974, 379] width 30 height 14
click at [954, 385] on input "False" at bounding box center [948, 380] width 13 height 11
radio input "true"
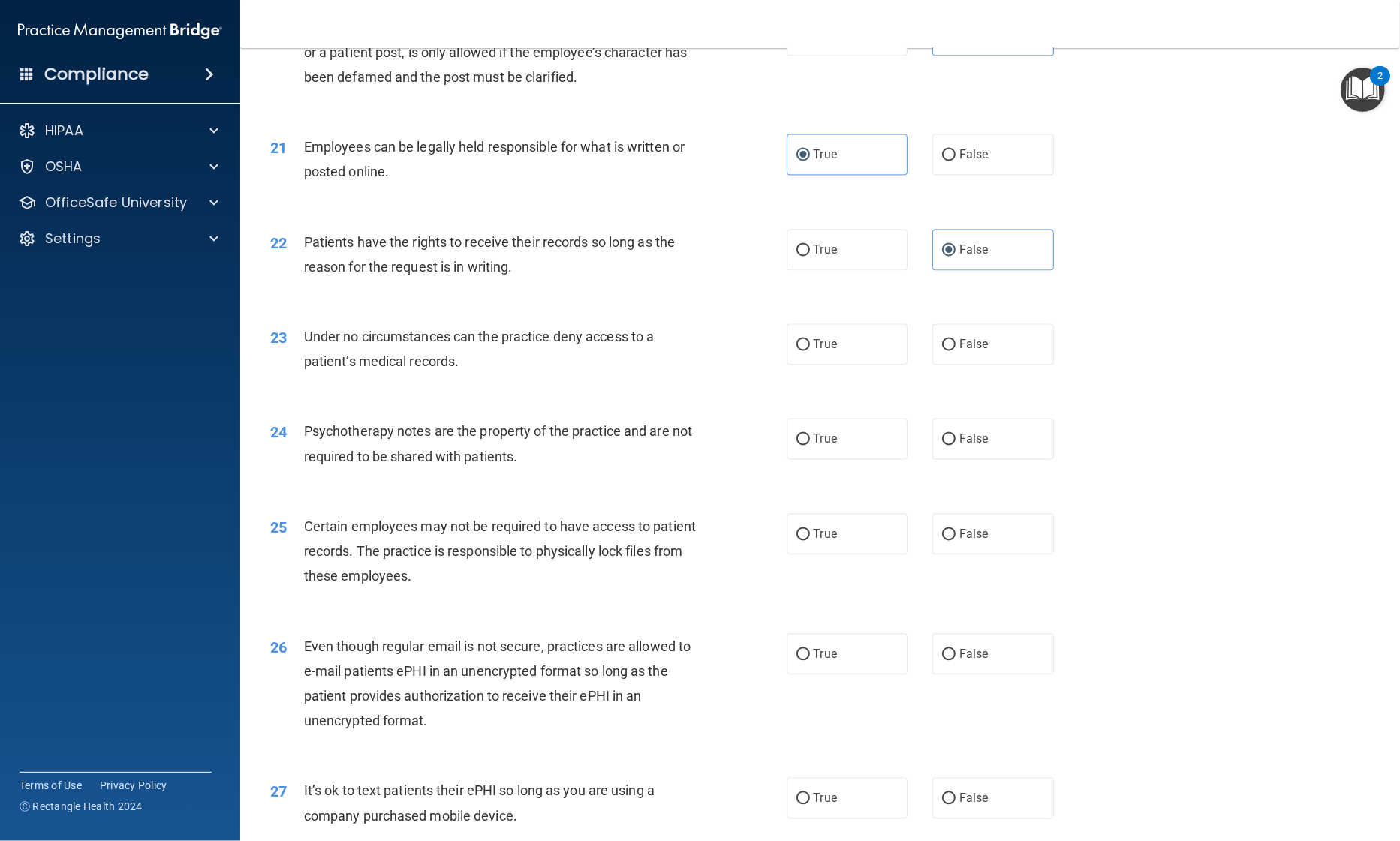
scroll to position [2458, 0]
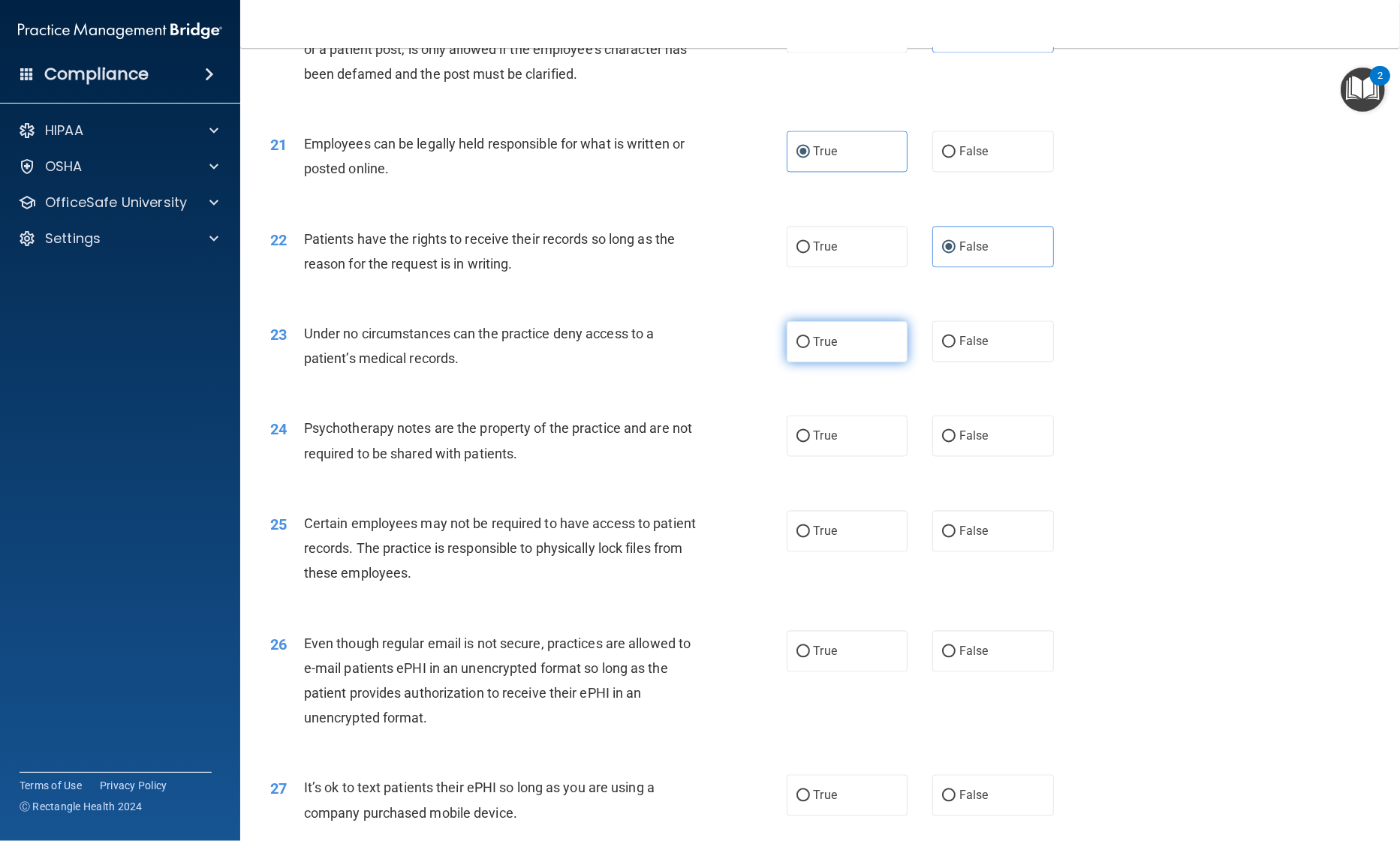
click at [855, 363] on label "True" at bounding box center [847, 342] width 122 height 41
click at [810, 348] on input "True" at bounding box center [802, 342] width 13 height 11
radio input "true"
click at [838, 457] on label "True" at bounding box center [847, 436] width 122 height 41
click at [810, 442] on input "True" at bounding box center [802, 437] width 13 height 11
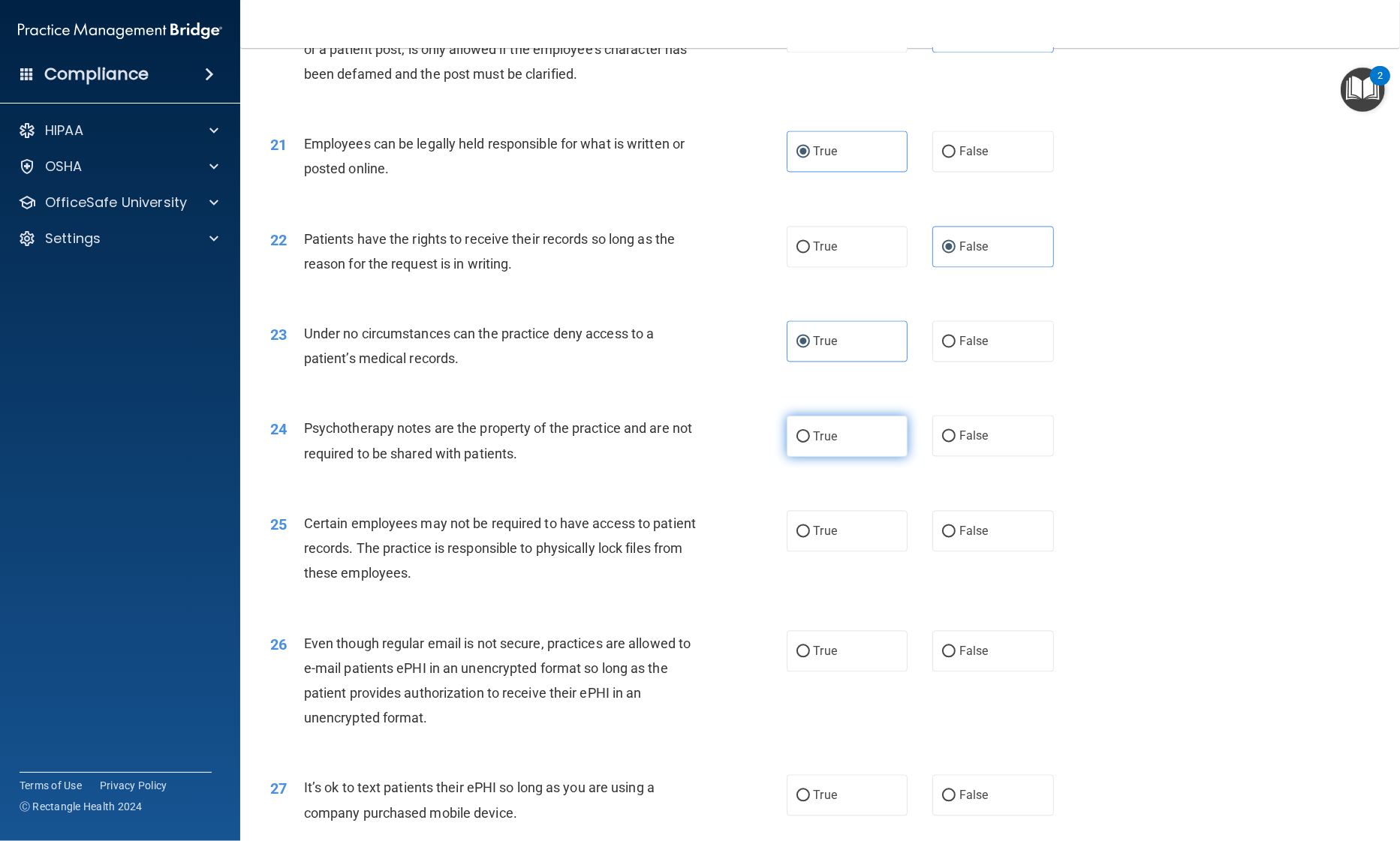
radio input "true"
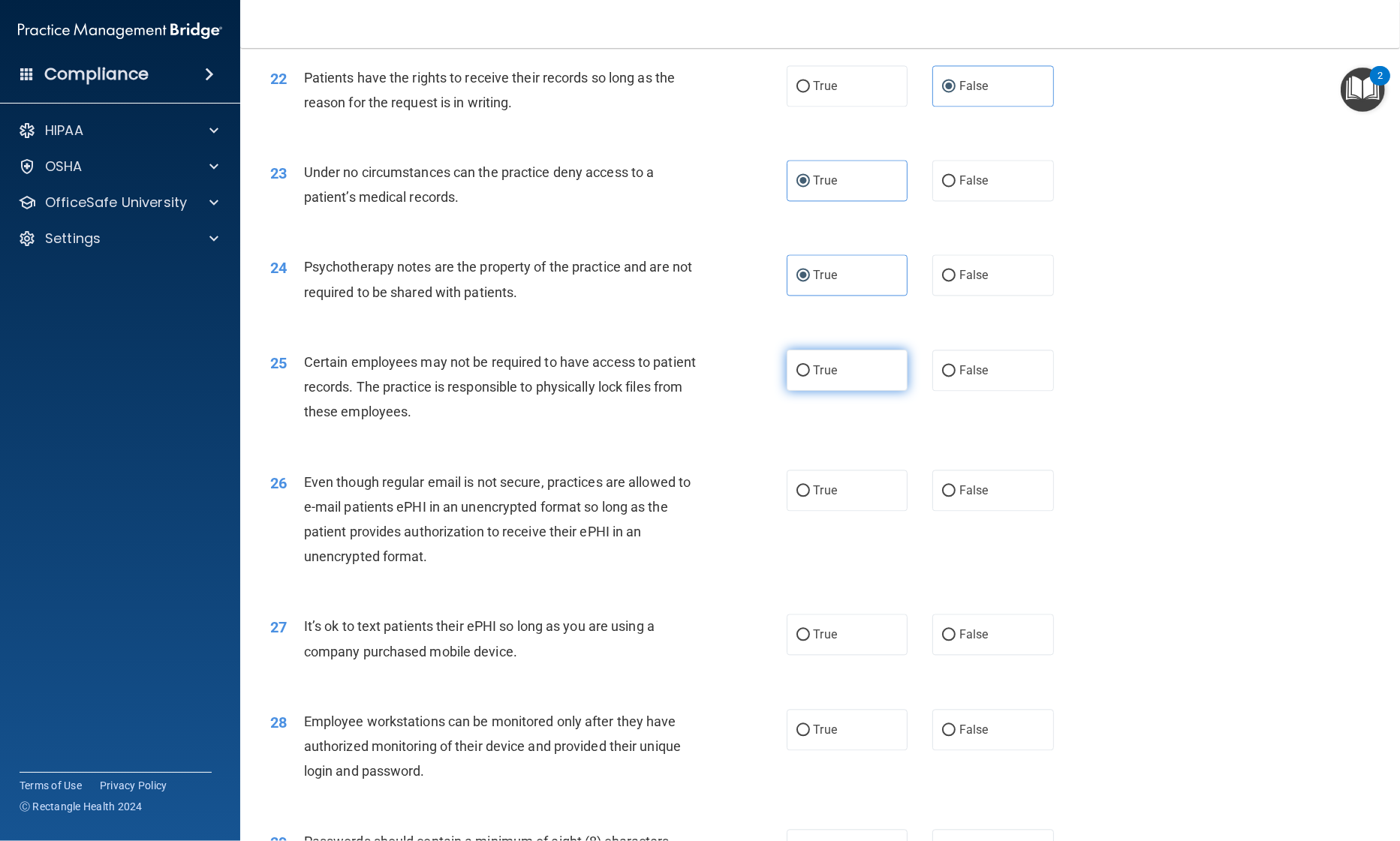
scroll to position [2622, 0]
click at [851, 389] on label "True" at bounding box center [847, 367] width 122 height 41
click at [810, 374] on input "True" at bounding box center [802, 369] width 13 height 11
radio input "true"
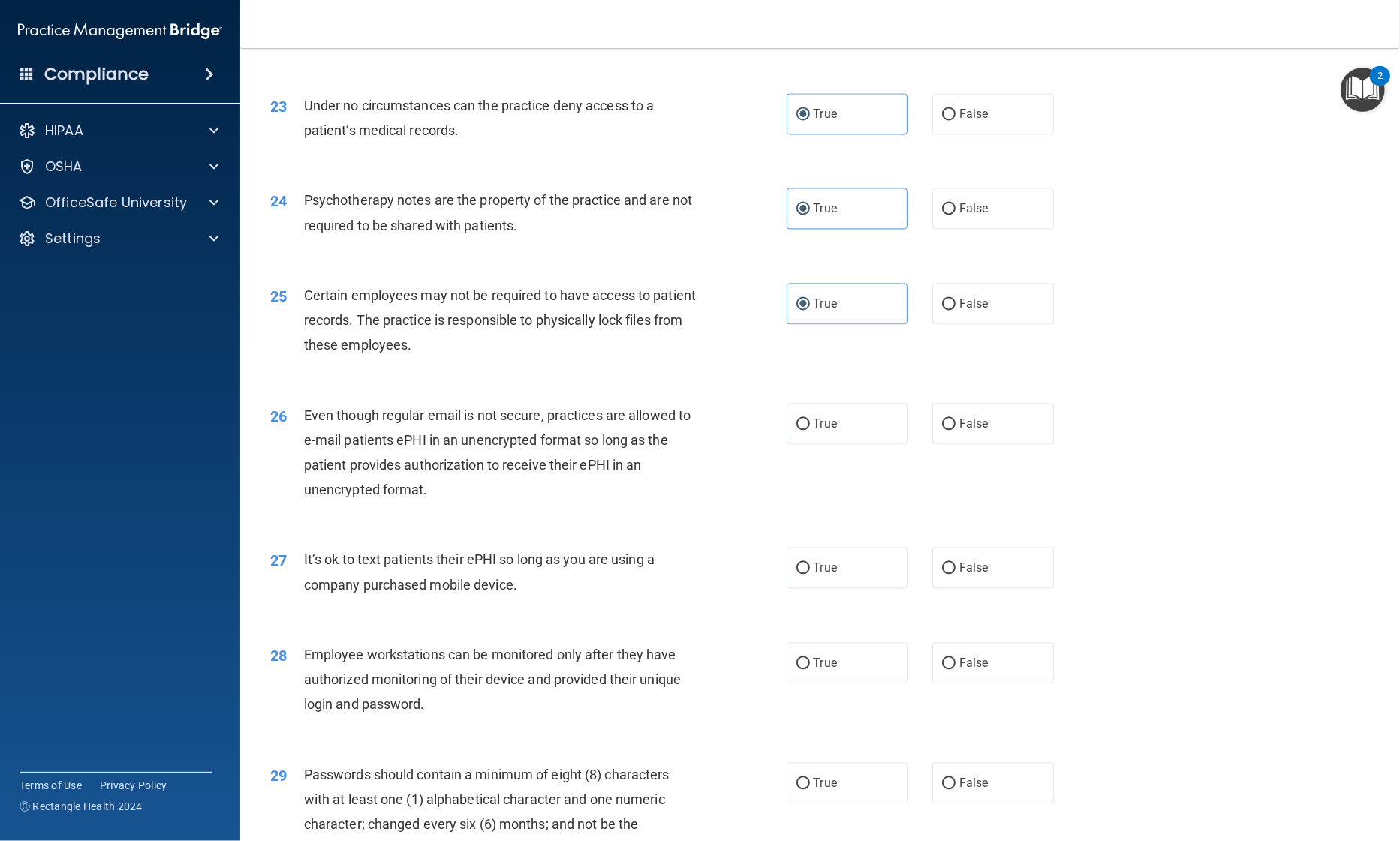
scroll to position [2689, 0]
click at [840, 442] on label "True" at bounding box center [847, 420] width 122 height 41
click at [810, 427] on input "True" at bounding box center [802, 421] width 13 height 11
radio input "true"
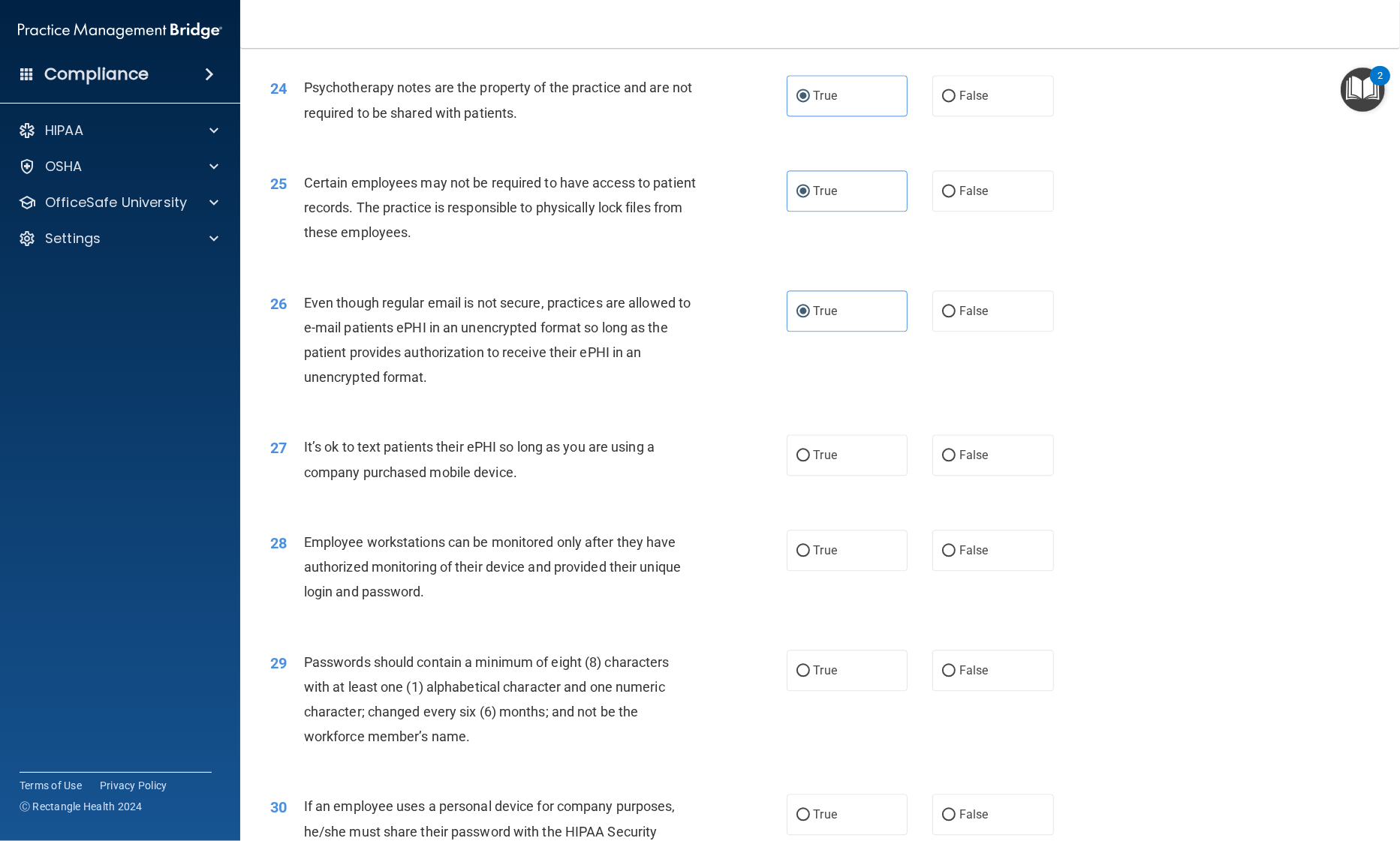
scroll to position [2799, 0]
click at [958, 476] on label "False" at bounding box center [993, 455] width 122 height 41
click at [955, 462] on input "False" at bounding box center [948, 456] width 13 height 11
radio input "true"
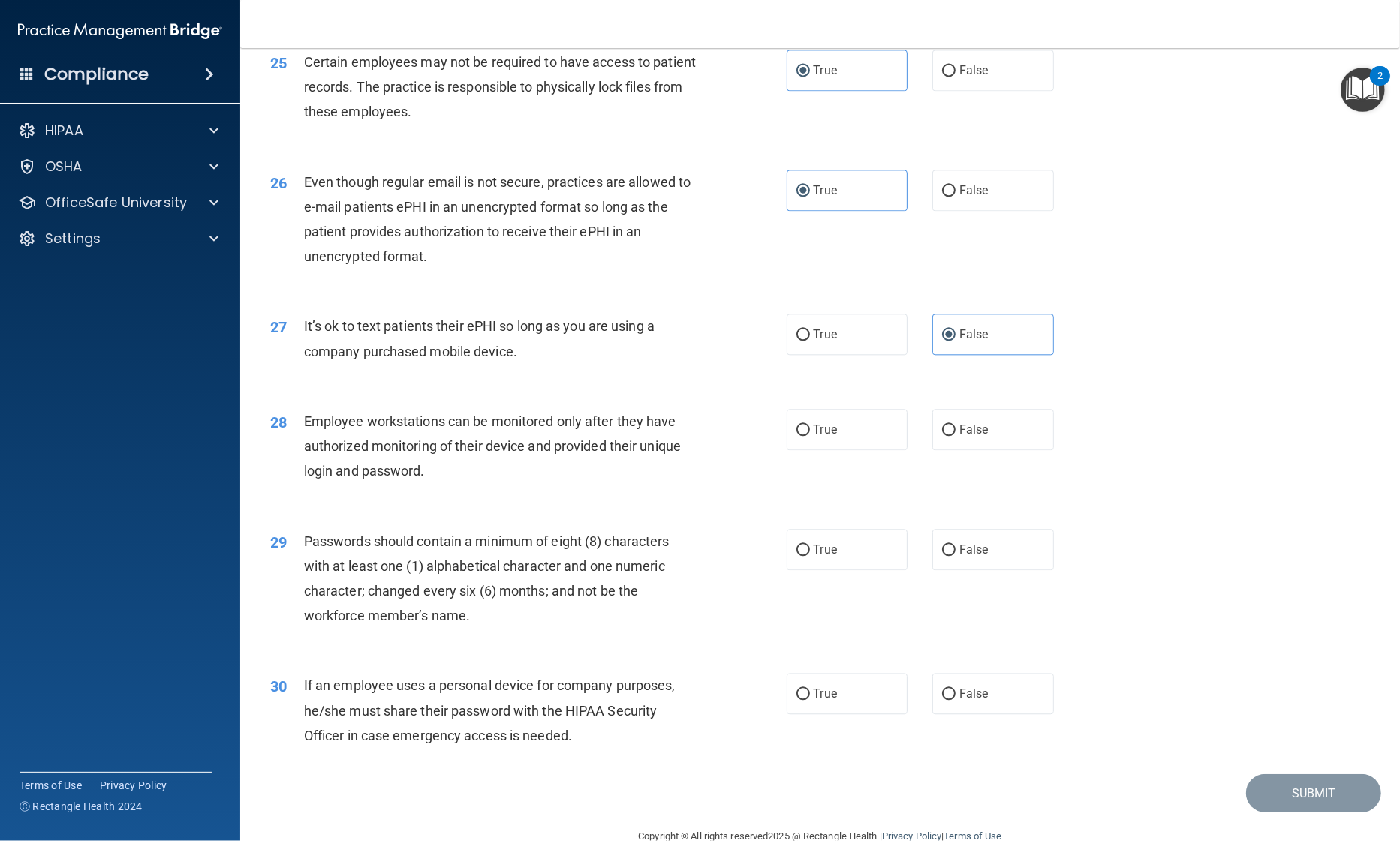
scroll to position [3000, 0]
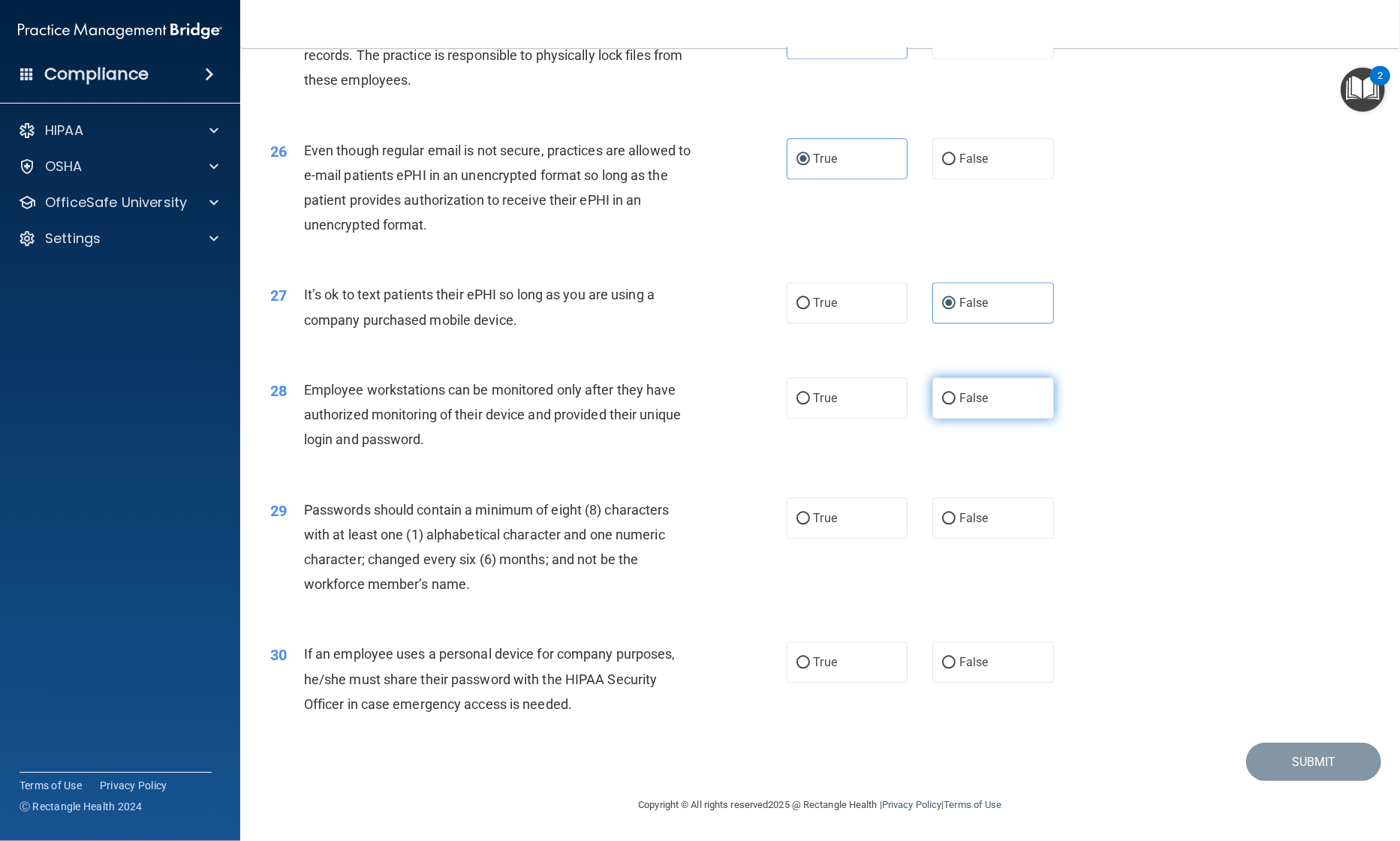
click at [940, 406] on label "False" at bounding box center [993, 398] width 122 height 41
click at [942, 404] on input "False" at bounding box center [948, 399] width 13 height 11
radio input "true"
click at [847, 530] on label "True" at bounding box center [847, 518] width 122 height 41
click at [810, 524] on input "True" at bounding box center [802, 519] width 13 height 11
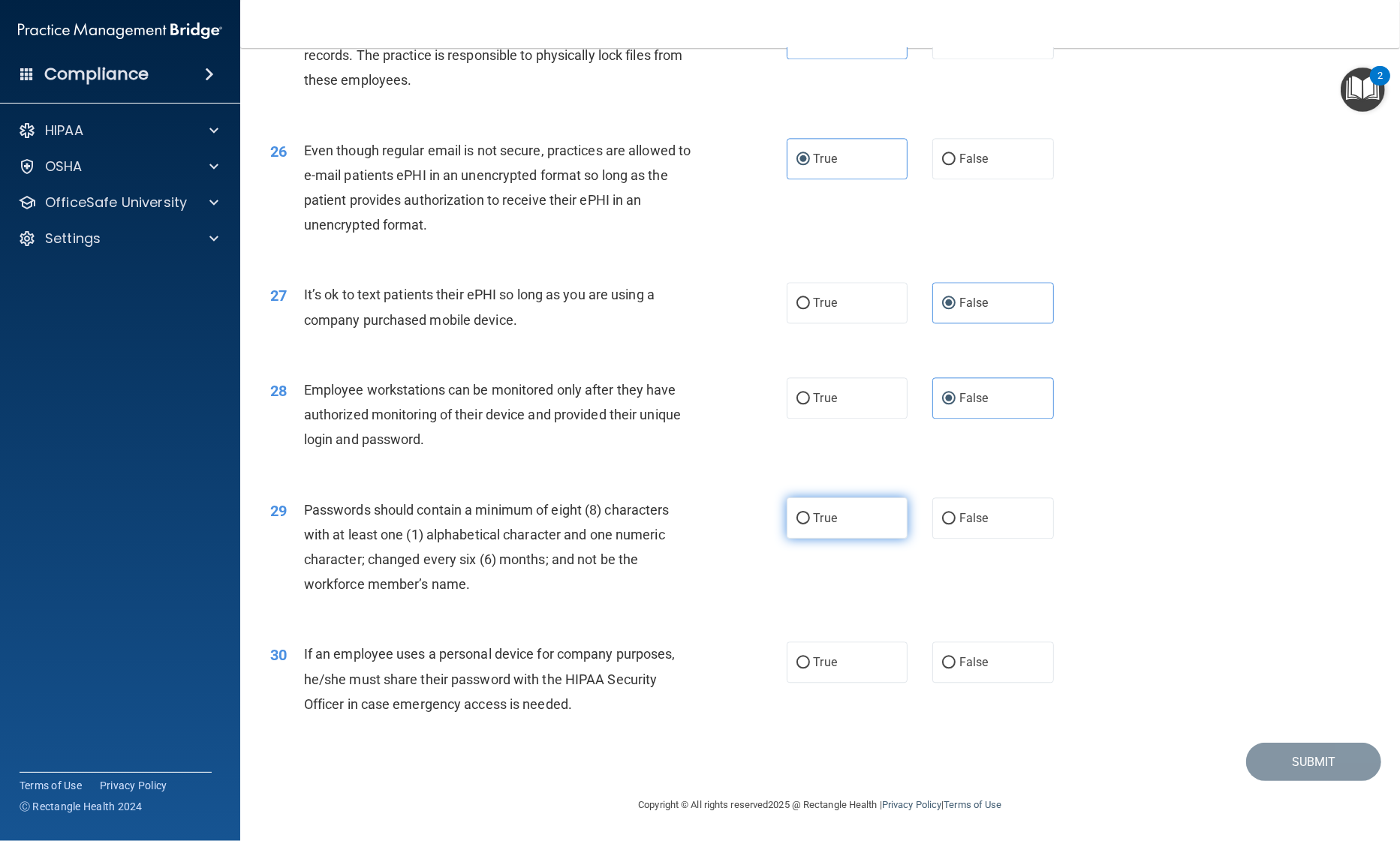
radio input "true"
click at [947, 669] on input "False" at bounding box center [948, 663] width 13 height 11
radio input "true"
click at [1260, 767] on button "Submit" at bounding box center [1313, 761] width 135 height 38
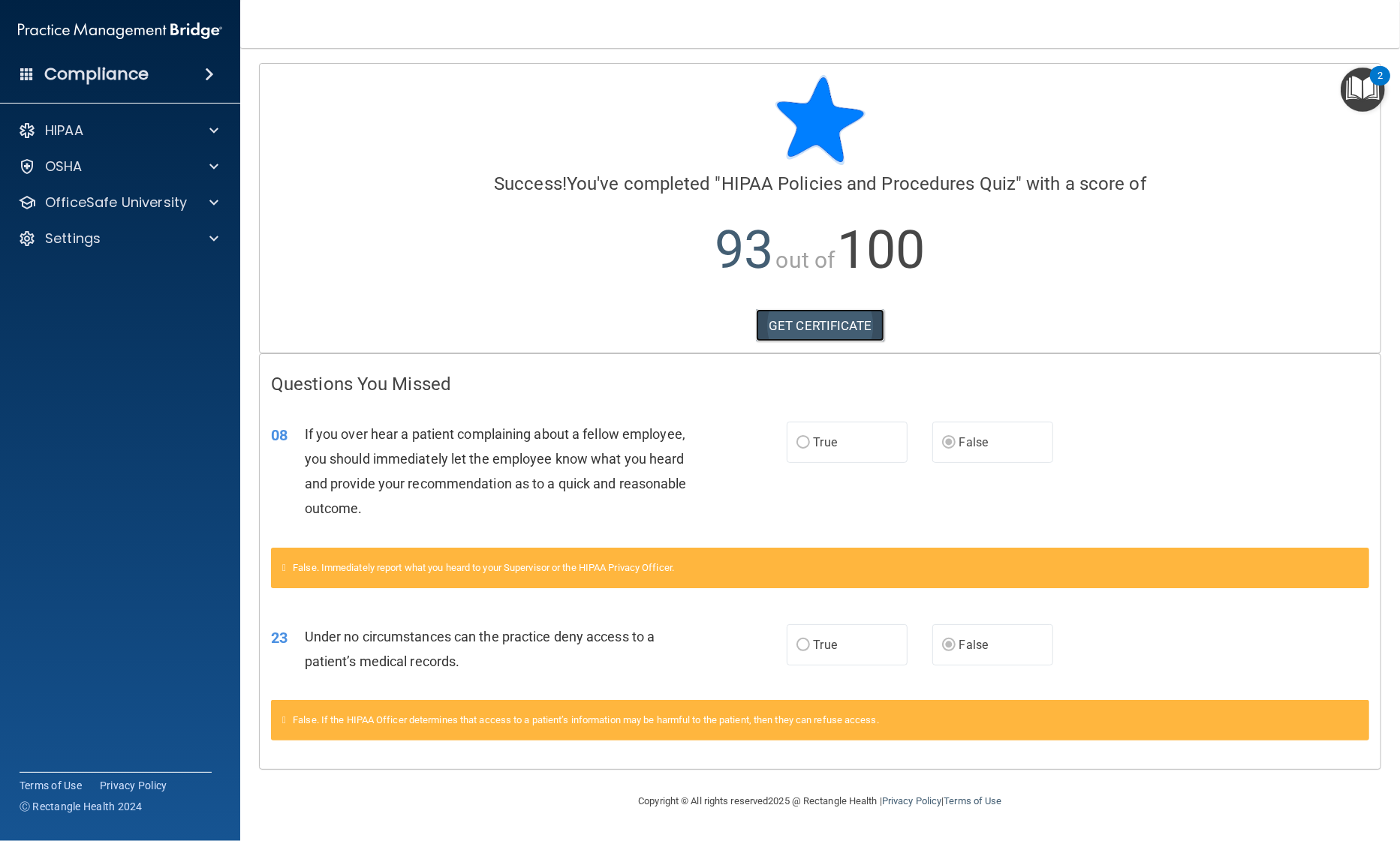
click at [833, 327] on link "GET CERTIFICATE" at bounding box center [820, 325] width 128 height 33
click at [105, 141] on div "HIPAA" at bounding box center [120, 130] width 241 height 30
click at [1356, 97] on img "Open Resource Center, 2 new notifications" at bounding box center [1363, 90] width 44 height 44
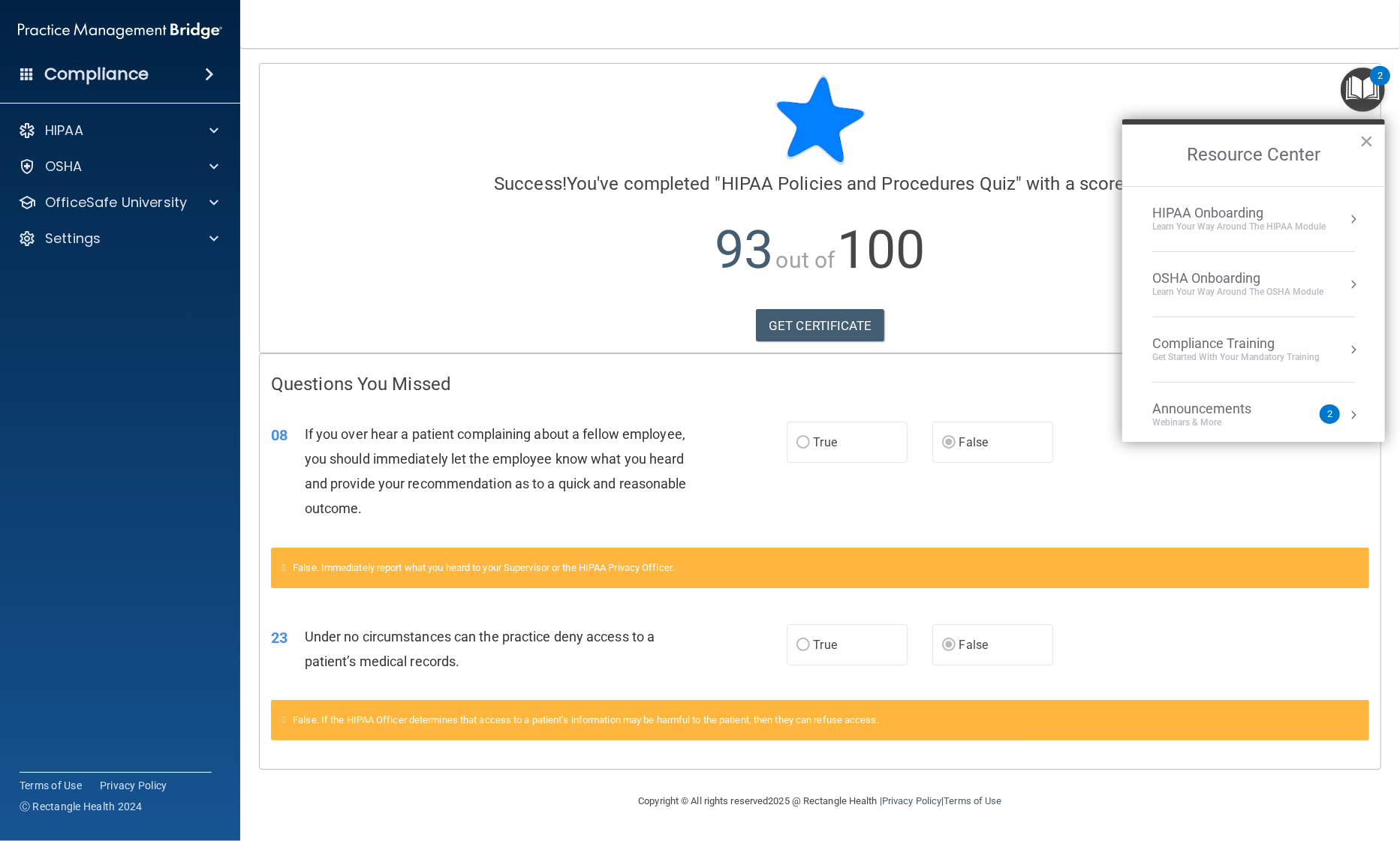
scroll to position [82, 0]
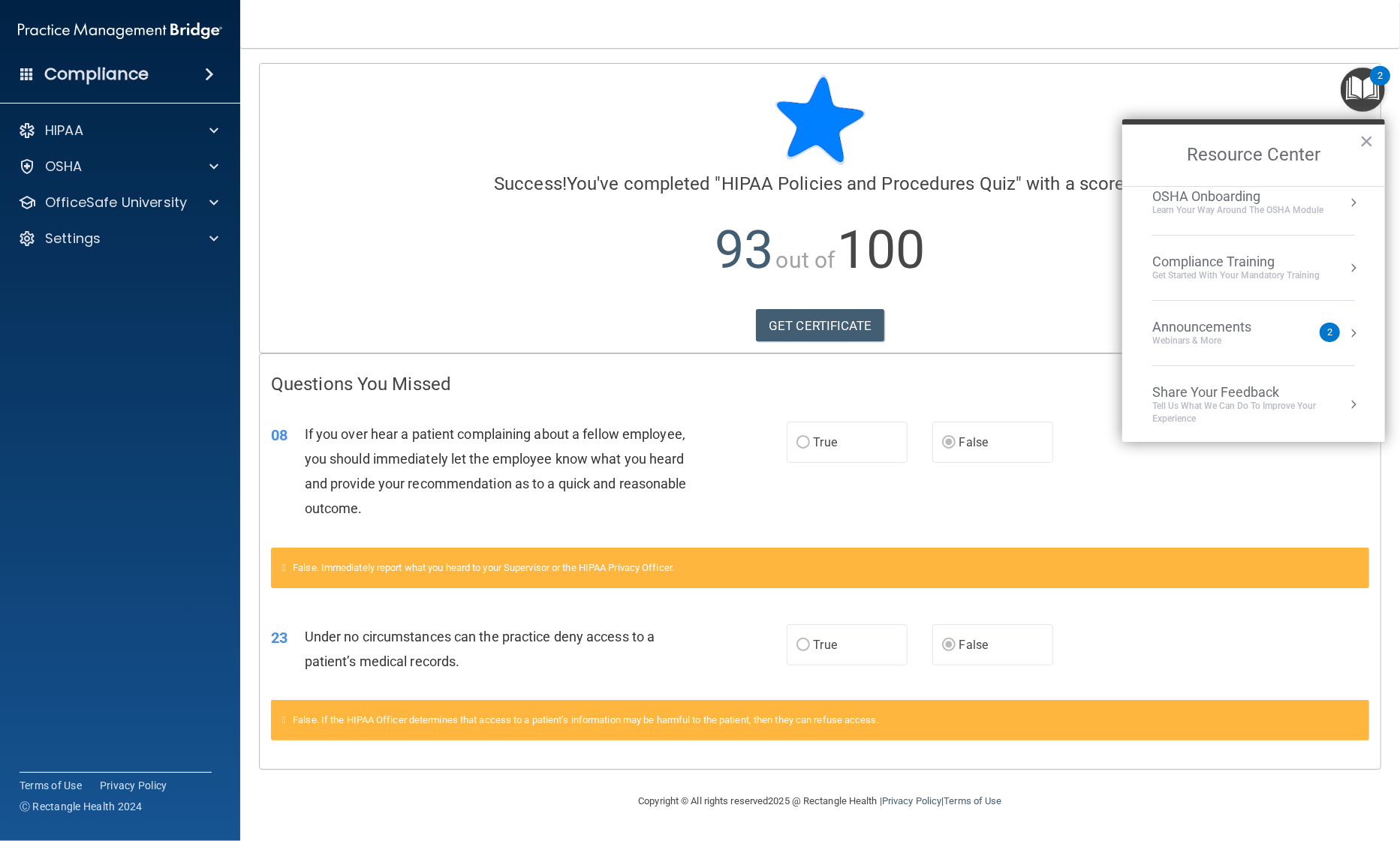
click at [1221, 287] on li "Compliance Training Get Started with your mandatory training" at bounding box center [1253, 268] width 203 height 66
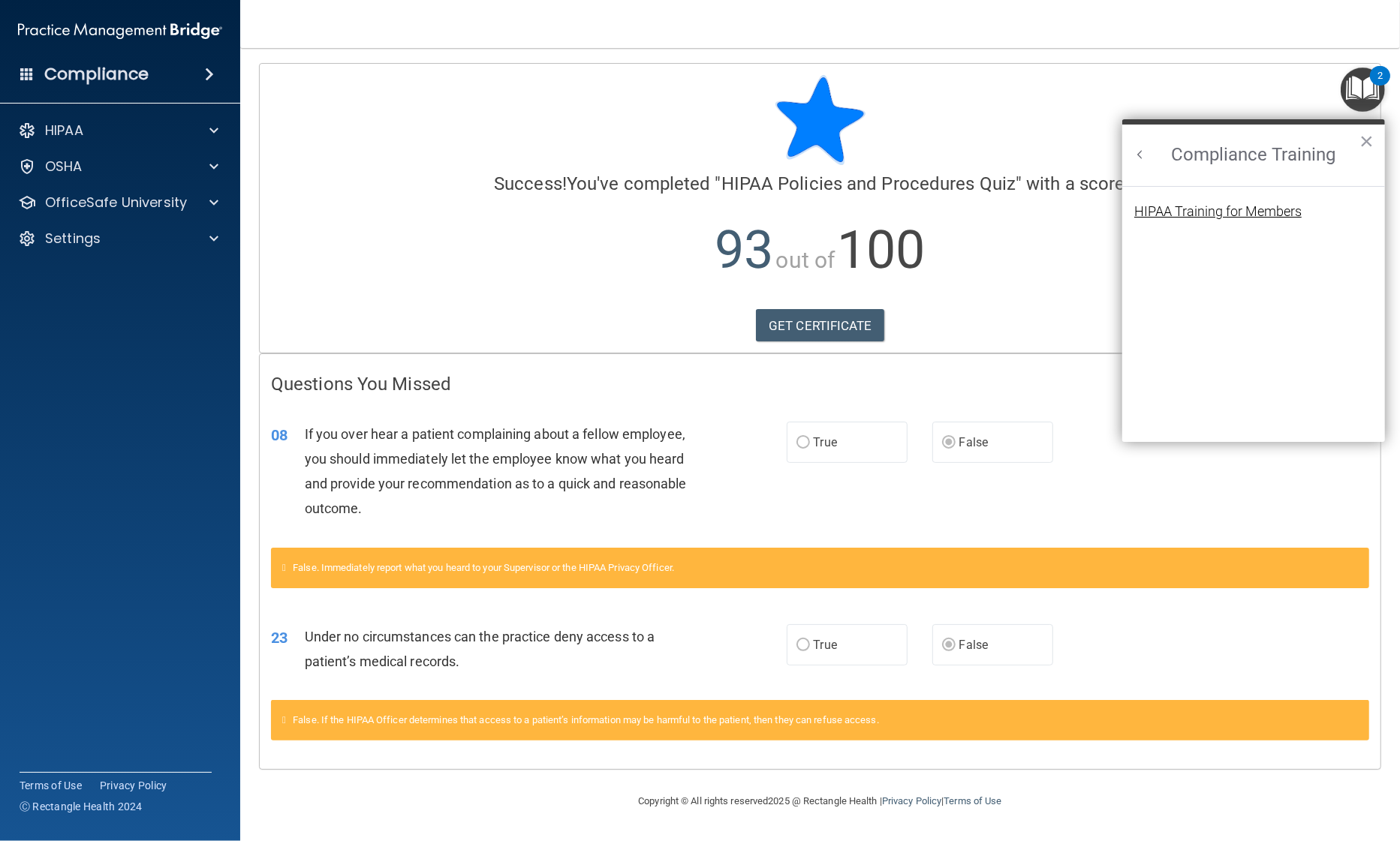
click at [1191, 205] on div "HIPAA Training for Members" at bounding box center [1217, 211] width 167 height 13
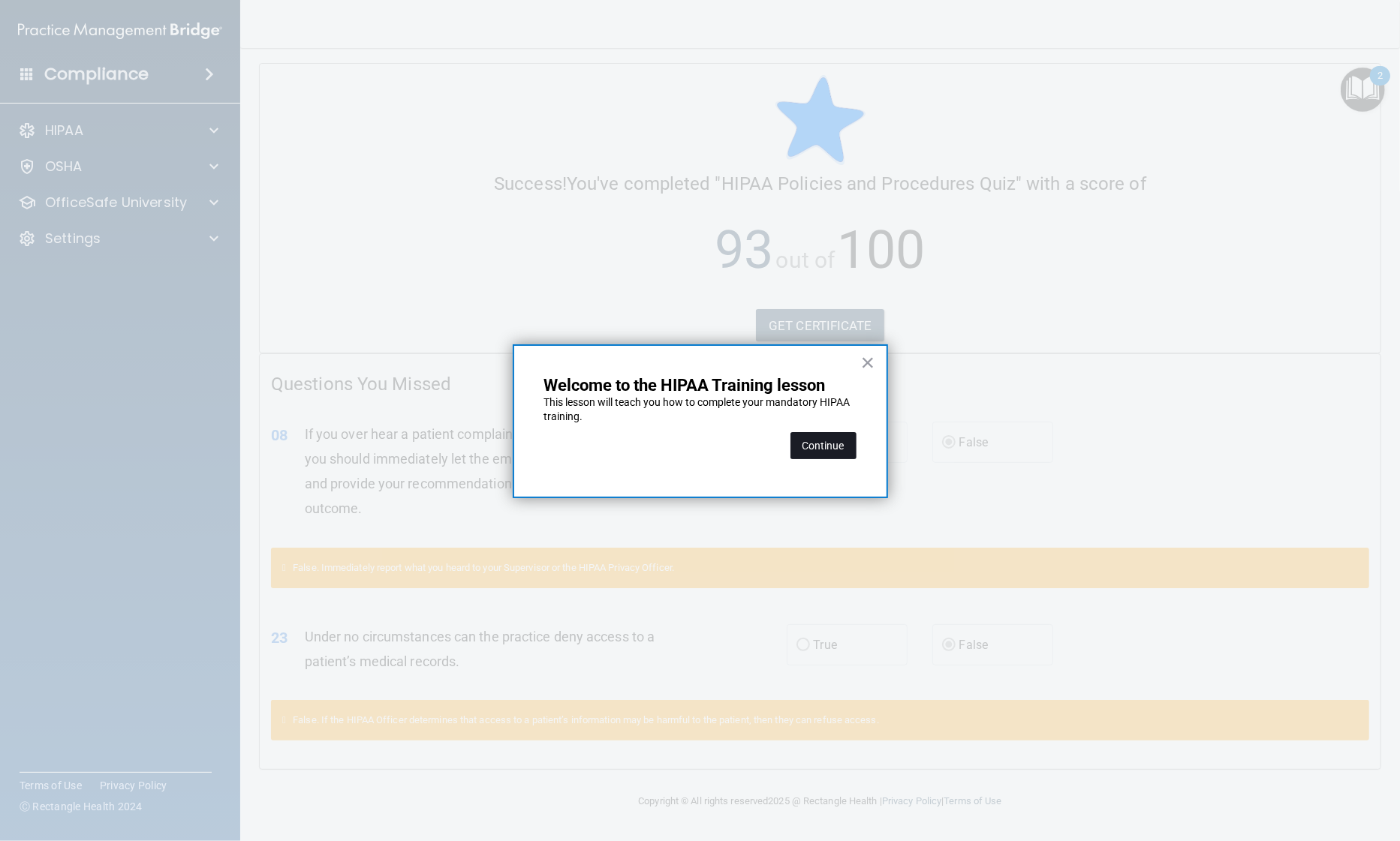
click at [826, 456] on button "Continue" at bounding box center [823, 445] width 66 height 27
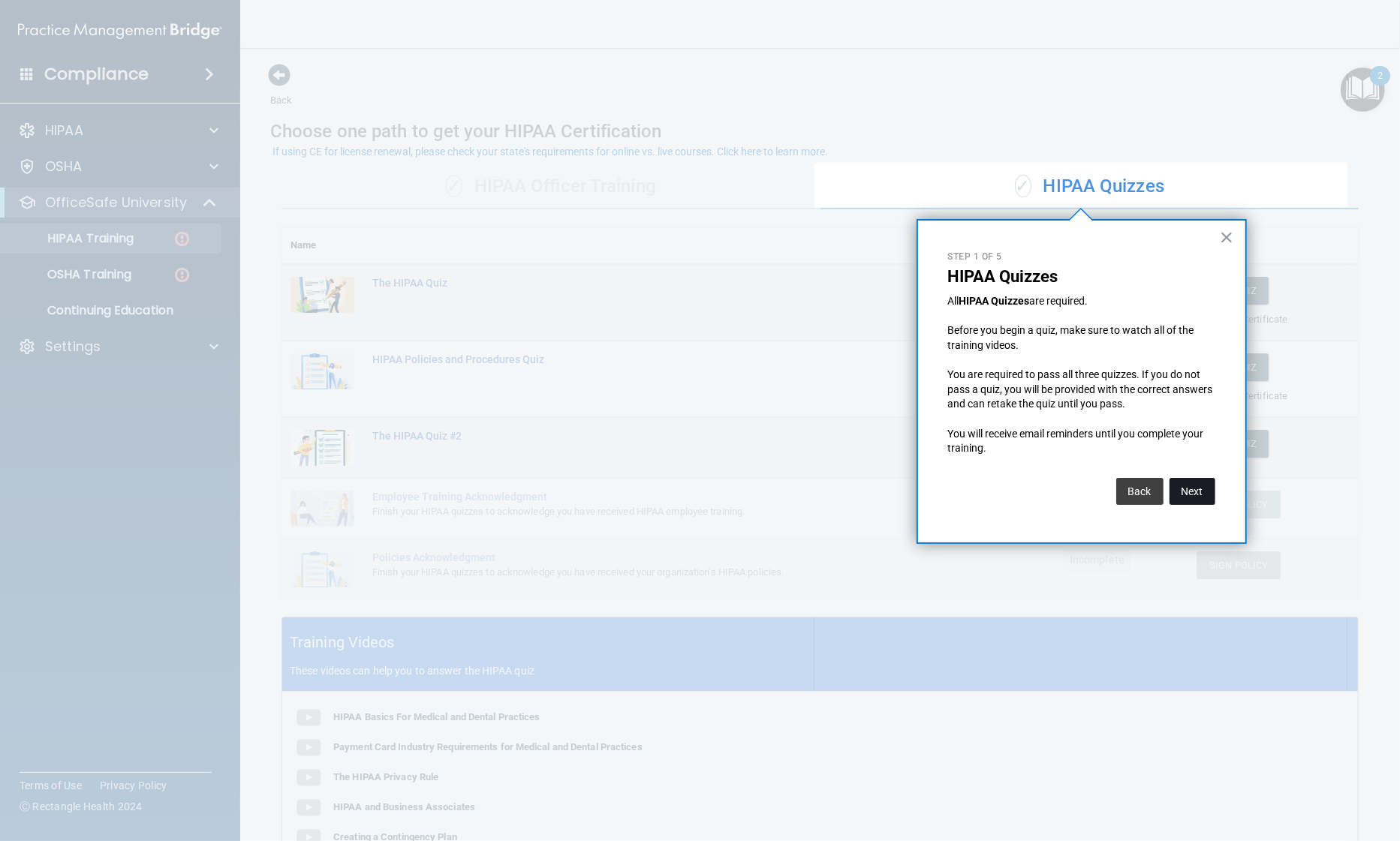
click at [1181, 488] on button "Next" at bounding box center [1192, 491] width 46 height 27
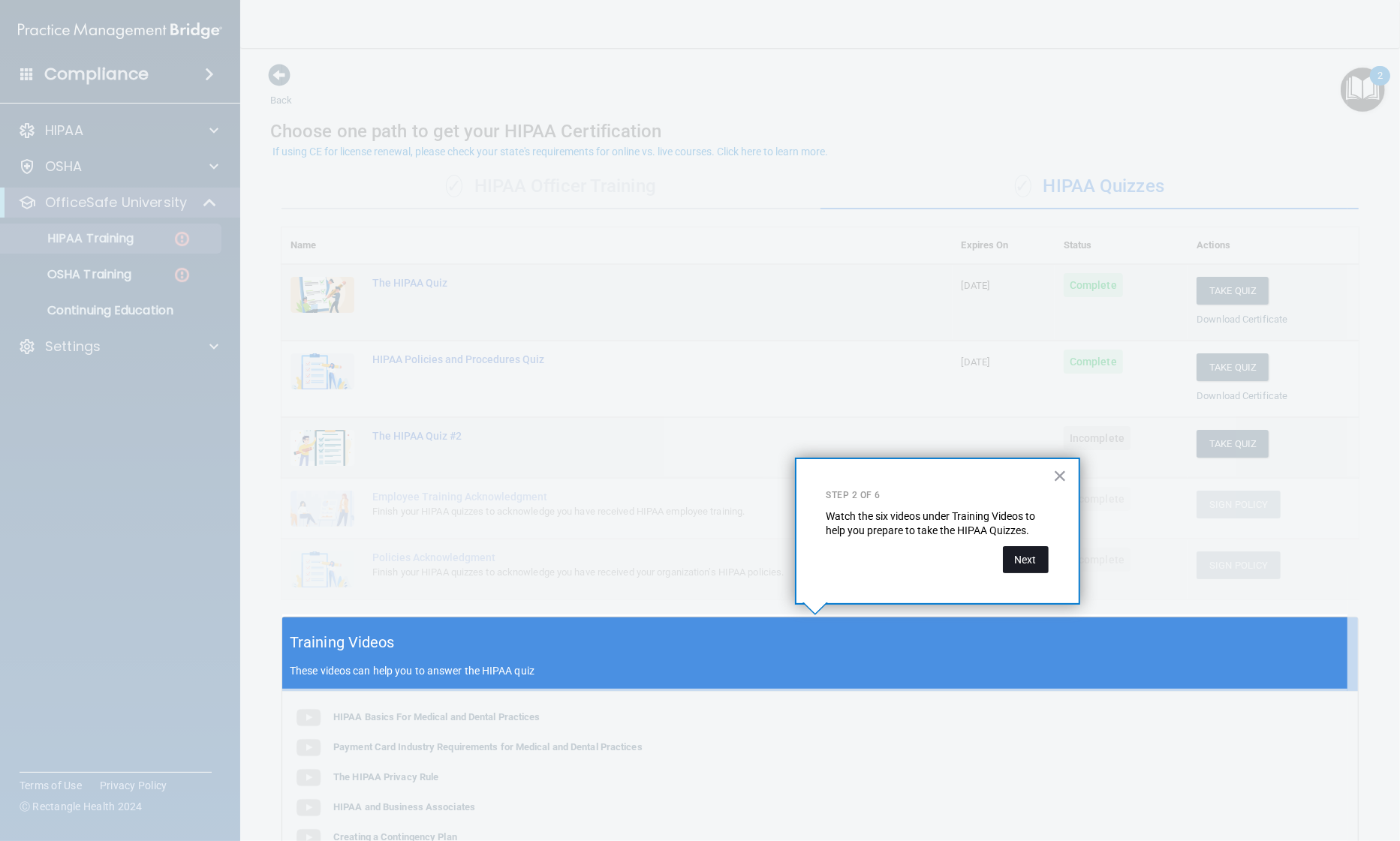
click at [1025, 560] on button "Next" at bounding box center [1025, 559] width 46 height 27
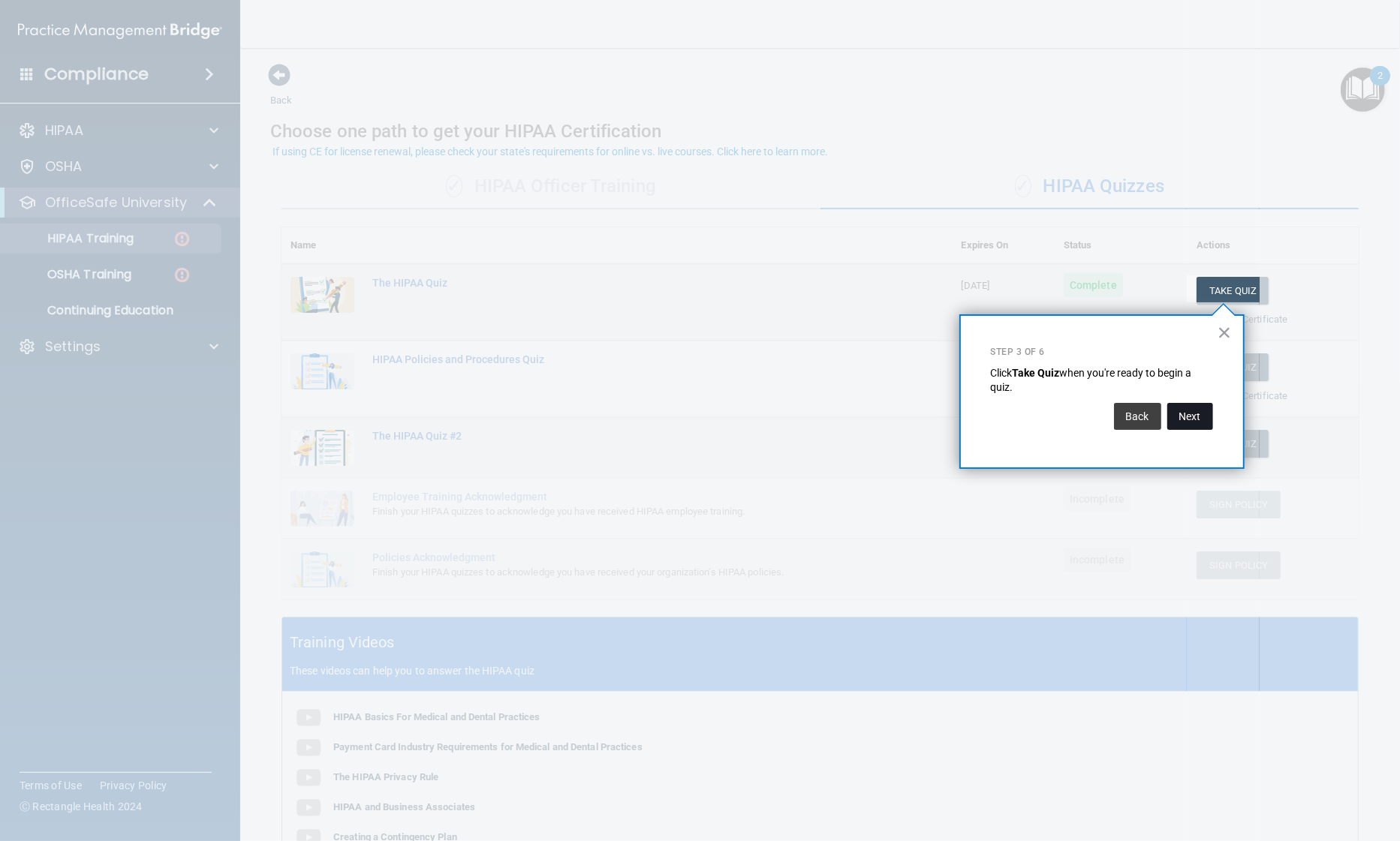
click at [1179, 413] on button "Next" at bounding box center [1190, 416] width 46 height 27
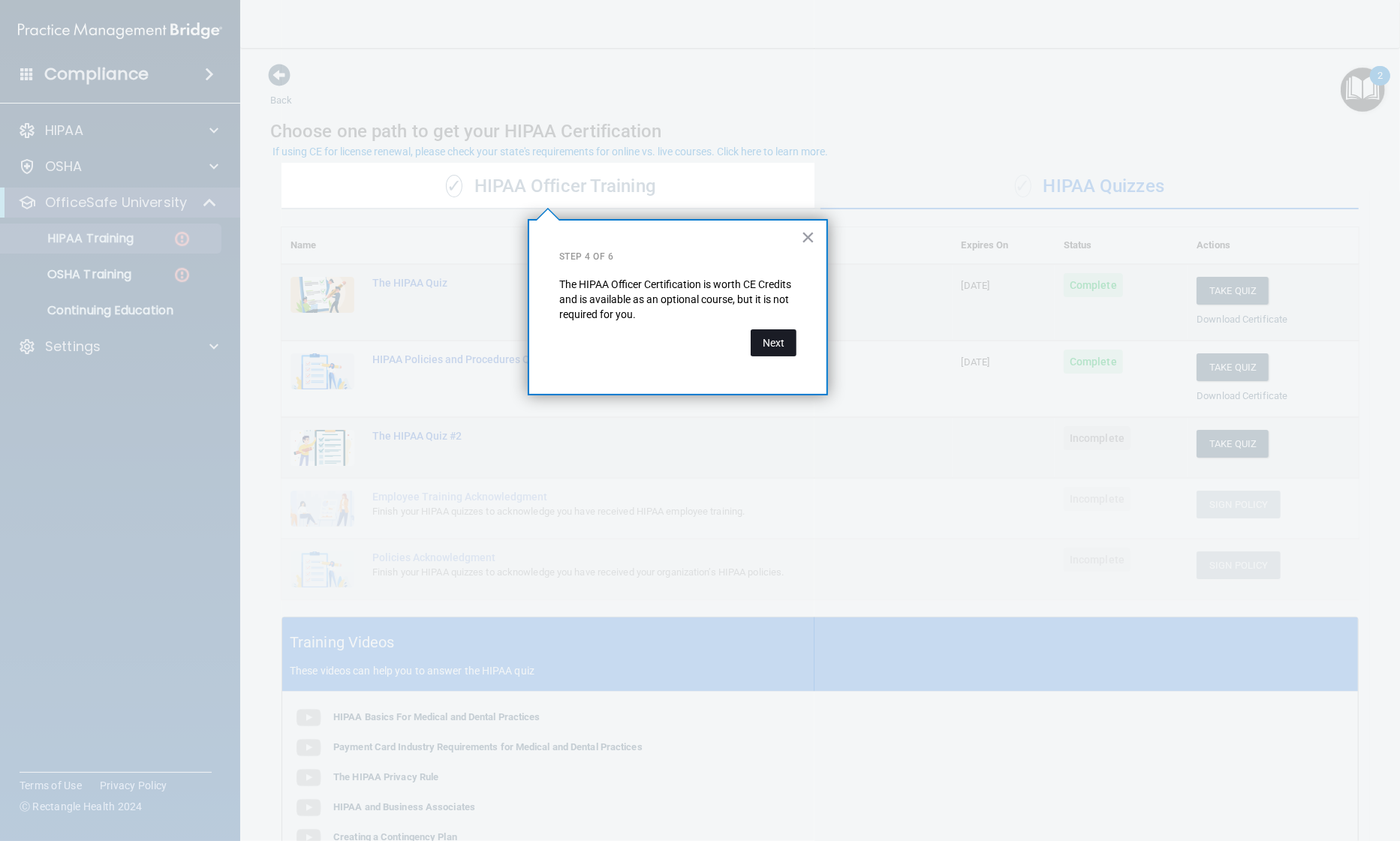
click at [775, 353] on button "Next" at bounding box center [773, 342] width 46 height 27
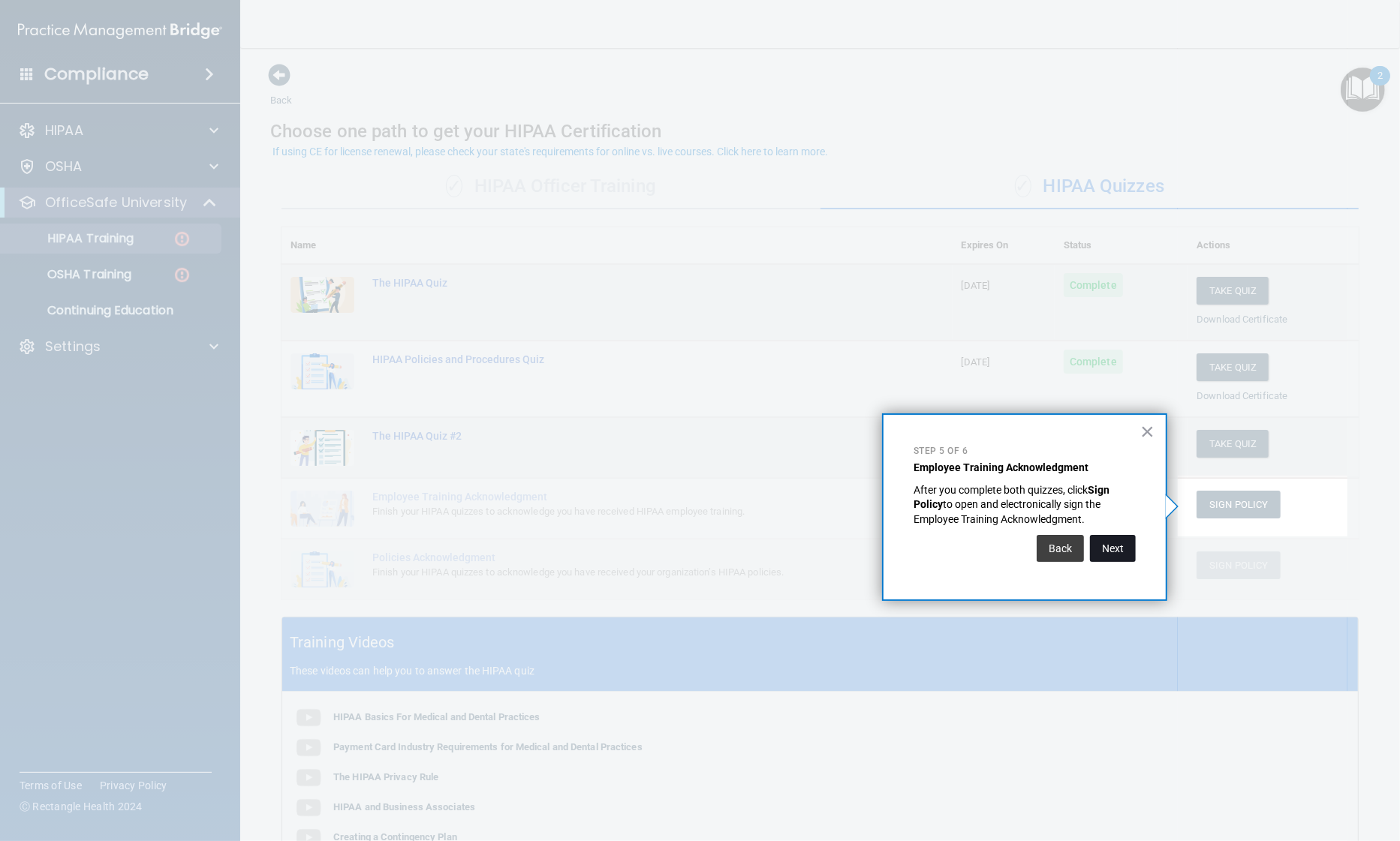
click at [1134, 549] on button "Next" at bounding box center [1113, 548] width 46 height 27
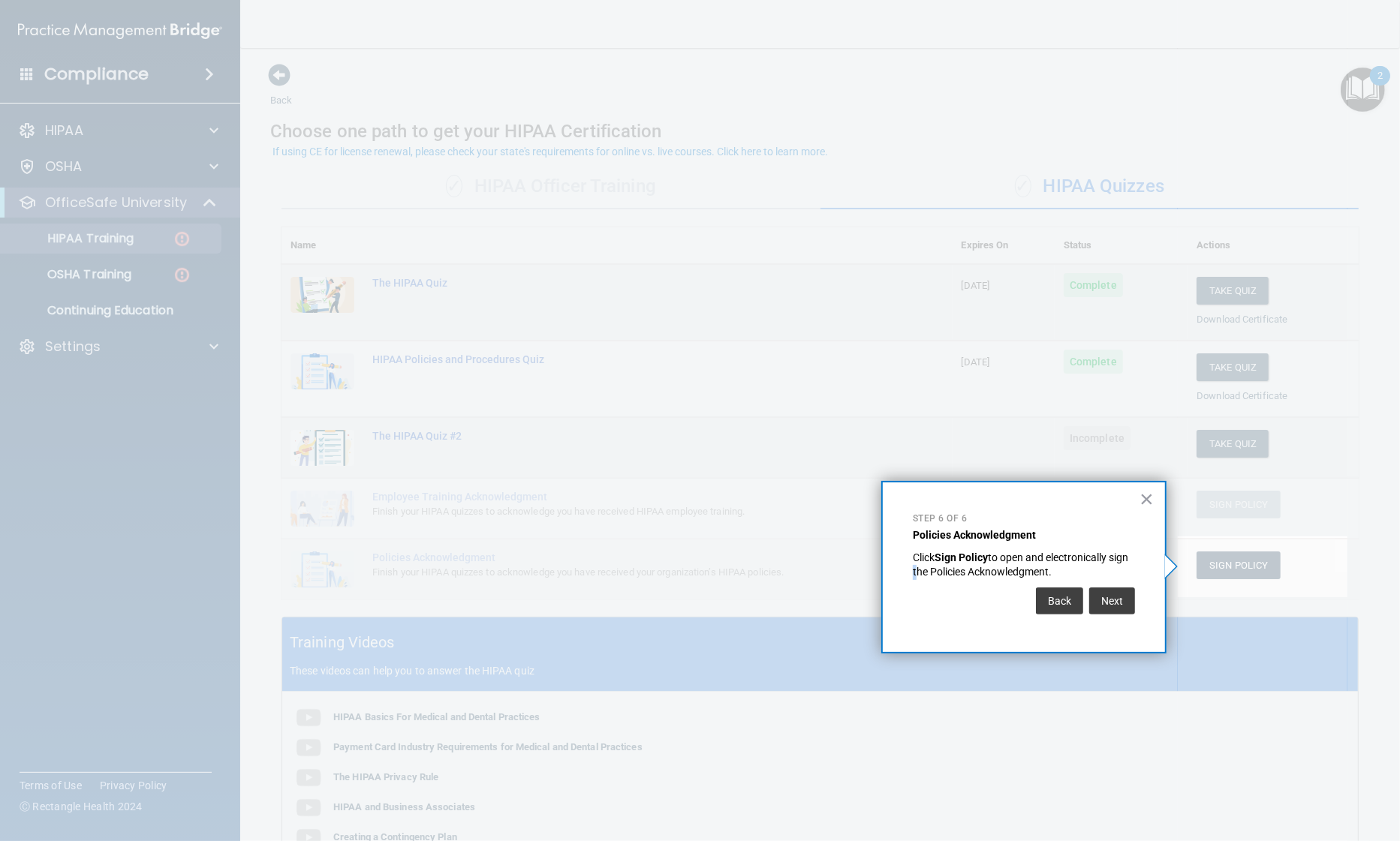
click at [1134, 551] on p "Click Sign Policy to open and electronically sign the Policies Acknowledgment." at bounding box center [1024, 566] width 222 height 30
click at [1110, 609] on button "Next" at bounding box center [1113, 601] width 46 height 27
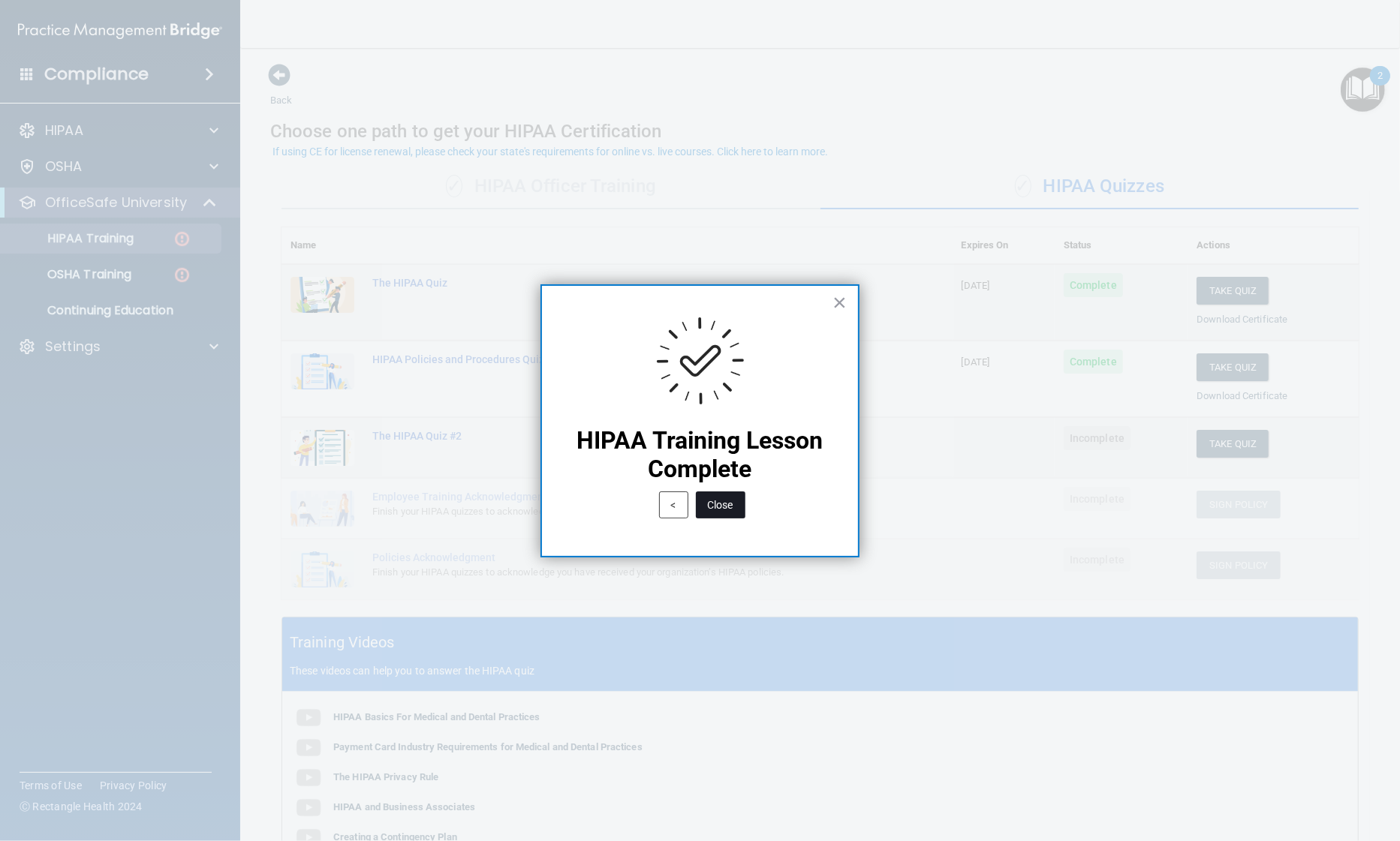
click at [731, 502] on button "Close" at bounding box center [720, 505] width 49 height 27
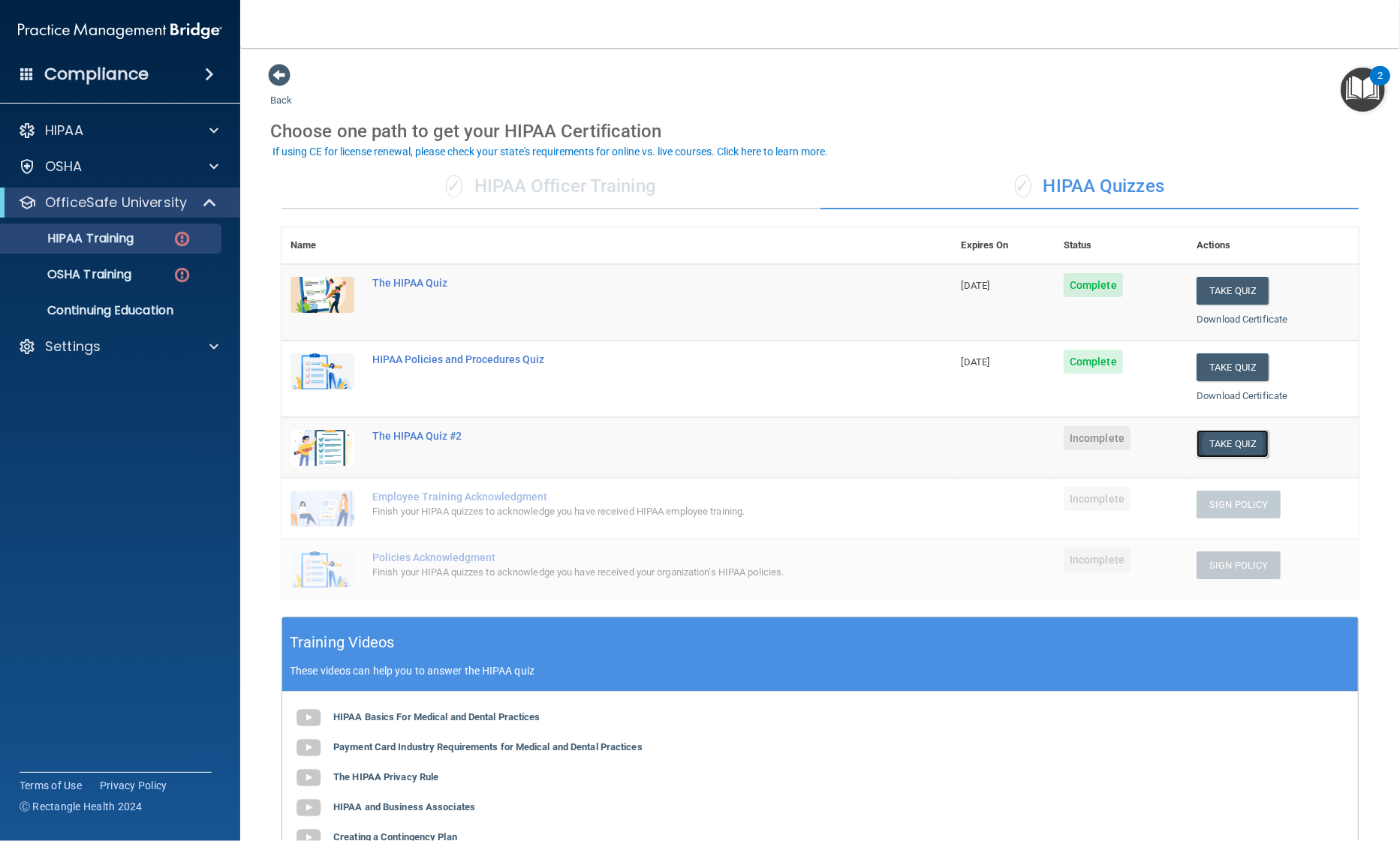
click at [1209, 443] on button "Take Quiz" at bounding box center [1232, 444] width 72 height 28
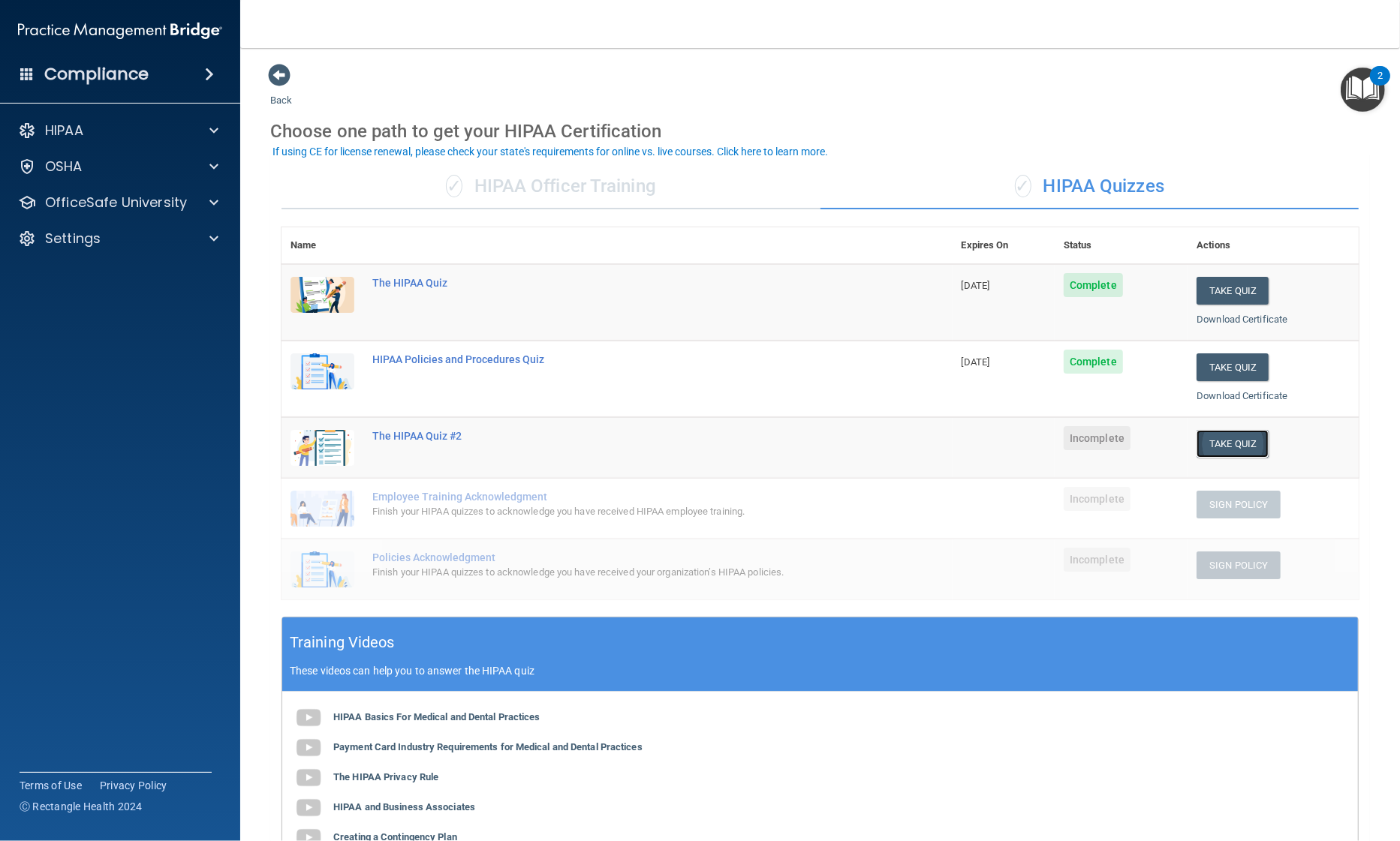
click at [1209, 443] on button "Take Quiz" at bounding box center [1232, 444] width 72 height 28
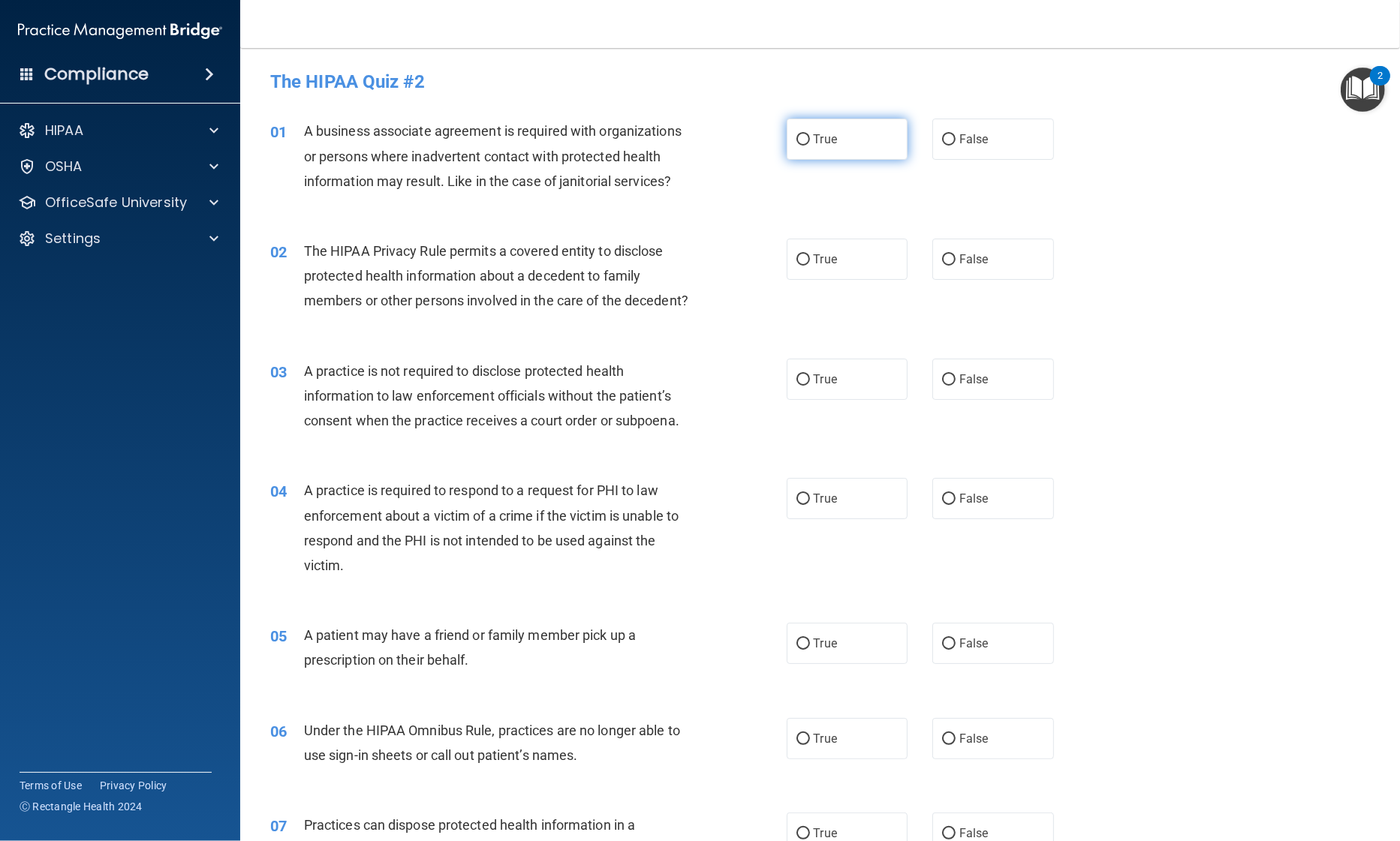
click at [796, 141] on input "True" at bounding box center [802, 140] width 13 height 11
radio input "true"
click at [942, 255] on input "False" at bounding box center [948, 260] width 13 height 11
radio input "true"
click at [941, 394] on label "False" at bounding box center [993, 379] width 122 height 41
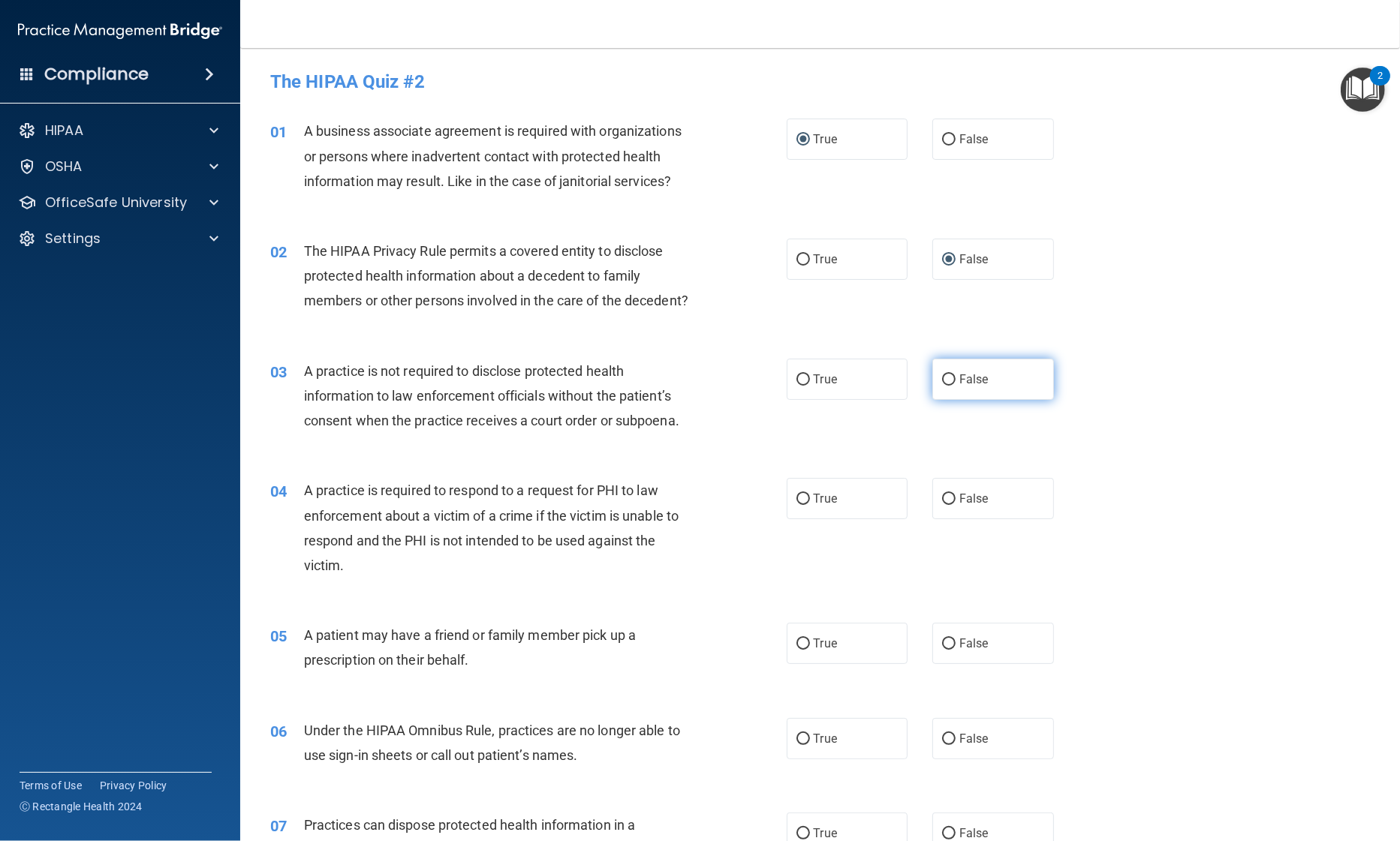
click at [942, 385] on input "False" at bounding box center [948, 380] width 13 height 11
radio input "true"
click at [941, 394] on label "False" at bounding box center [993, 379] width 122 height 41
click at [942, 385] on input "False" at bounding box center [948, 380] width 13 height 11
click at [835, 508] on label "True" at bounding box center [847, 499] width 122 height 41
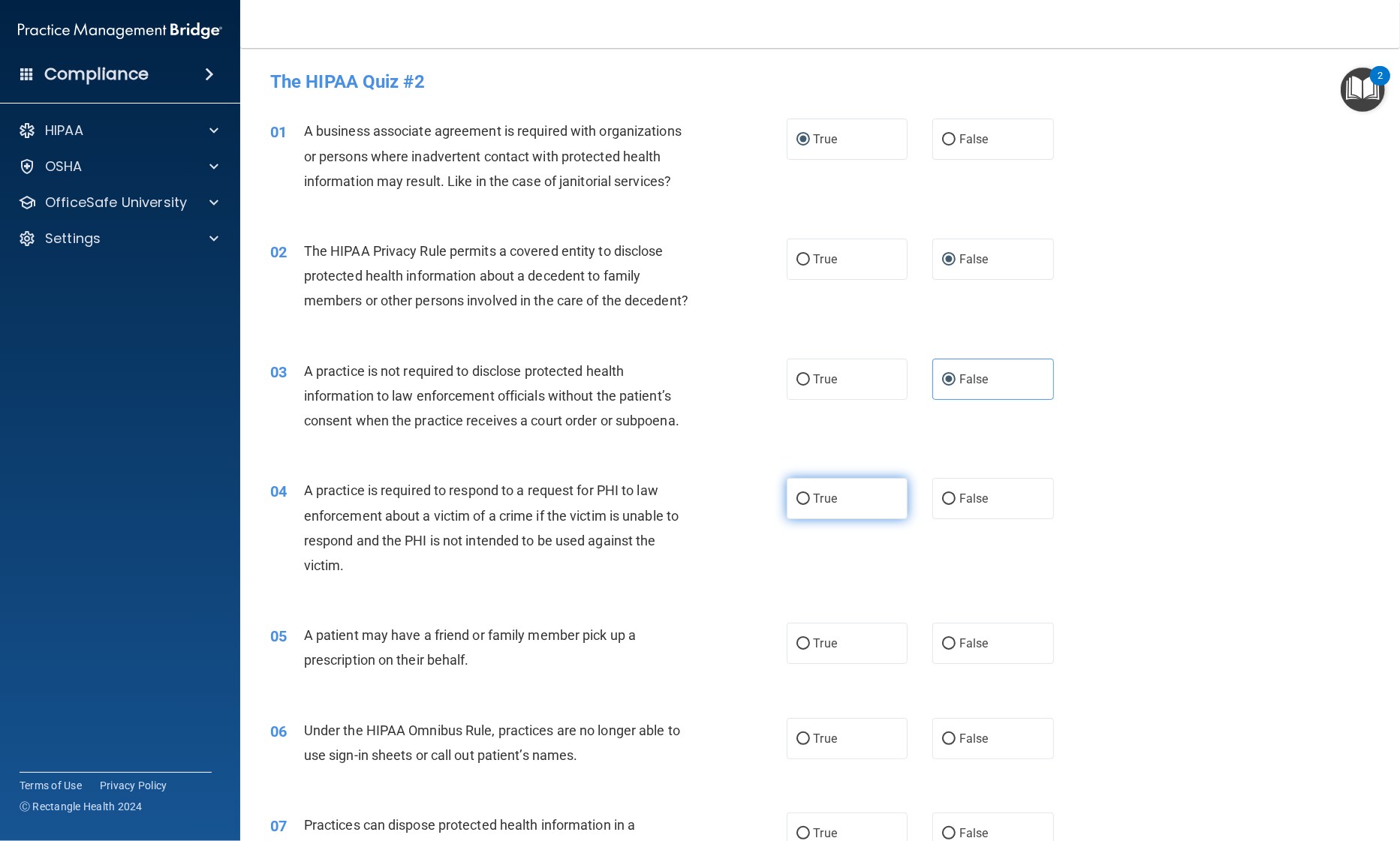
click at [810, 505] on input "True" at bounding box center [802, 499] width 13 height 11
radio input "true"
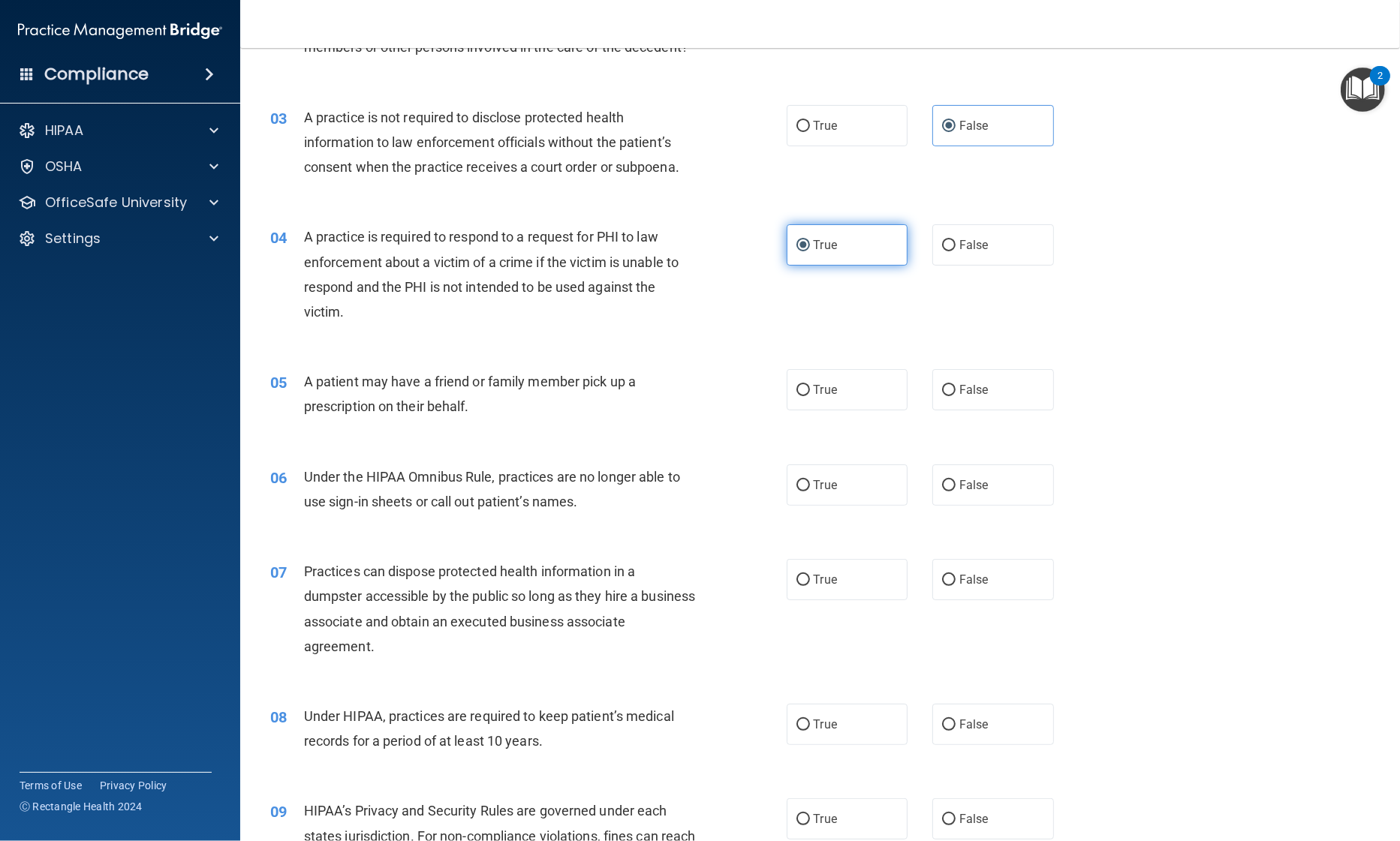
scroll to position [253, 0]
click at [804, 396] on label "True" at bounding box center [847, 390] width 122 height 41
click at [804, 396] on input "True" at bounding box center [802, 391] width 13 height 11
radio input "true"
click at [951, 488] on label "False" at bounding box center [993, 485] width 122 height 41
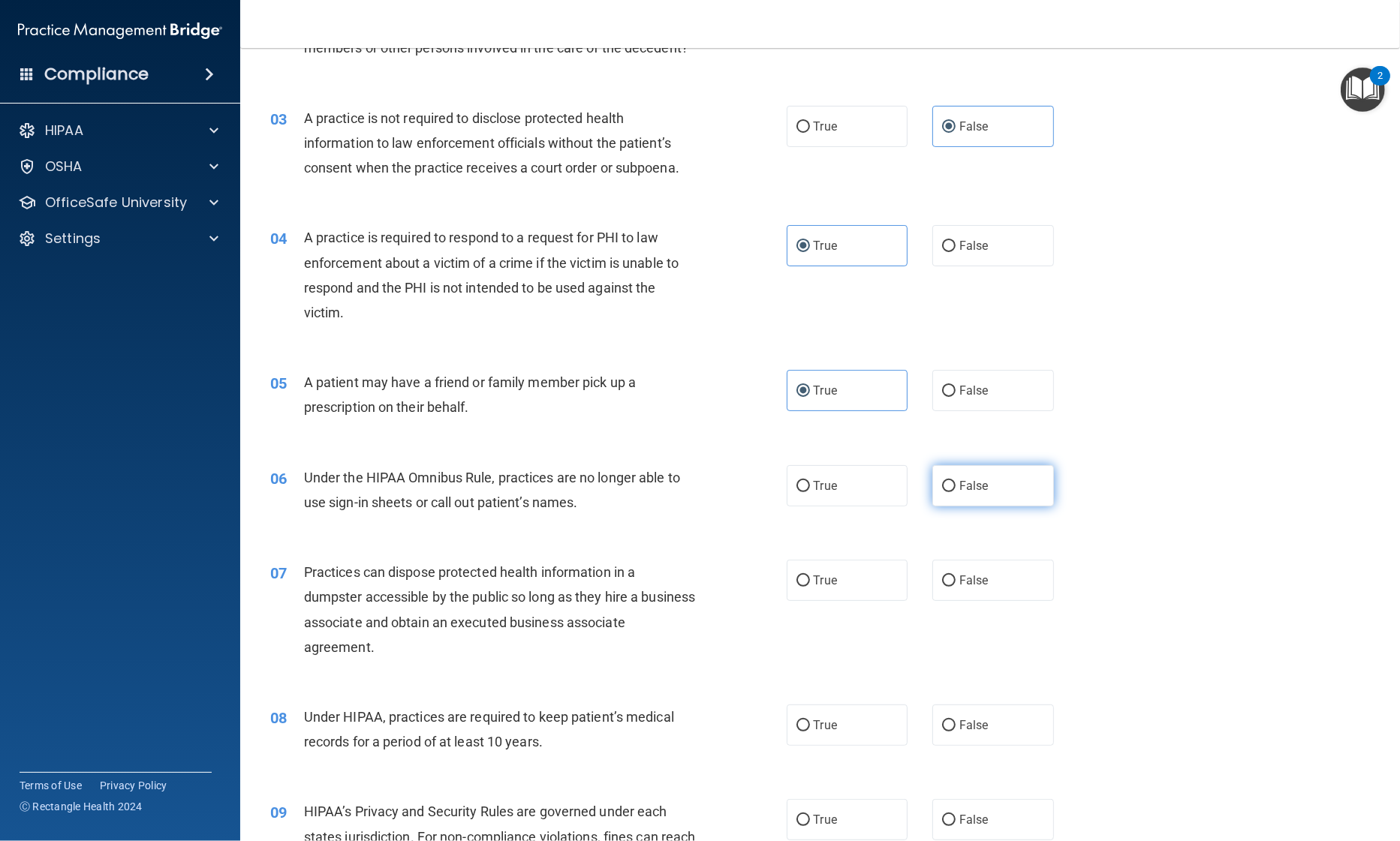
click at [951, 488] on input "False" at bounding box center [948, 487] width 13 height 11
radio input "true"
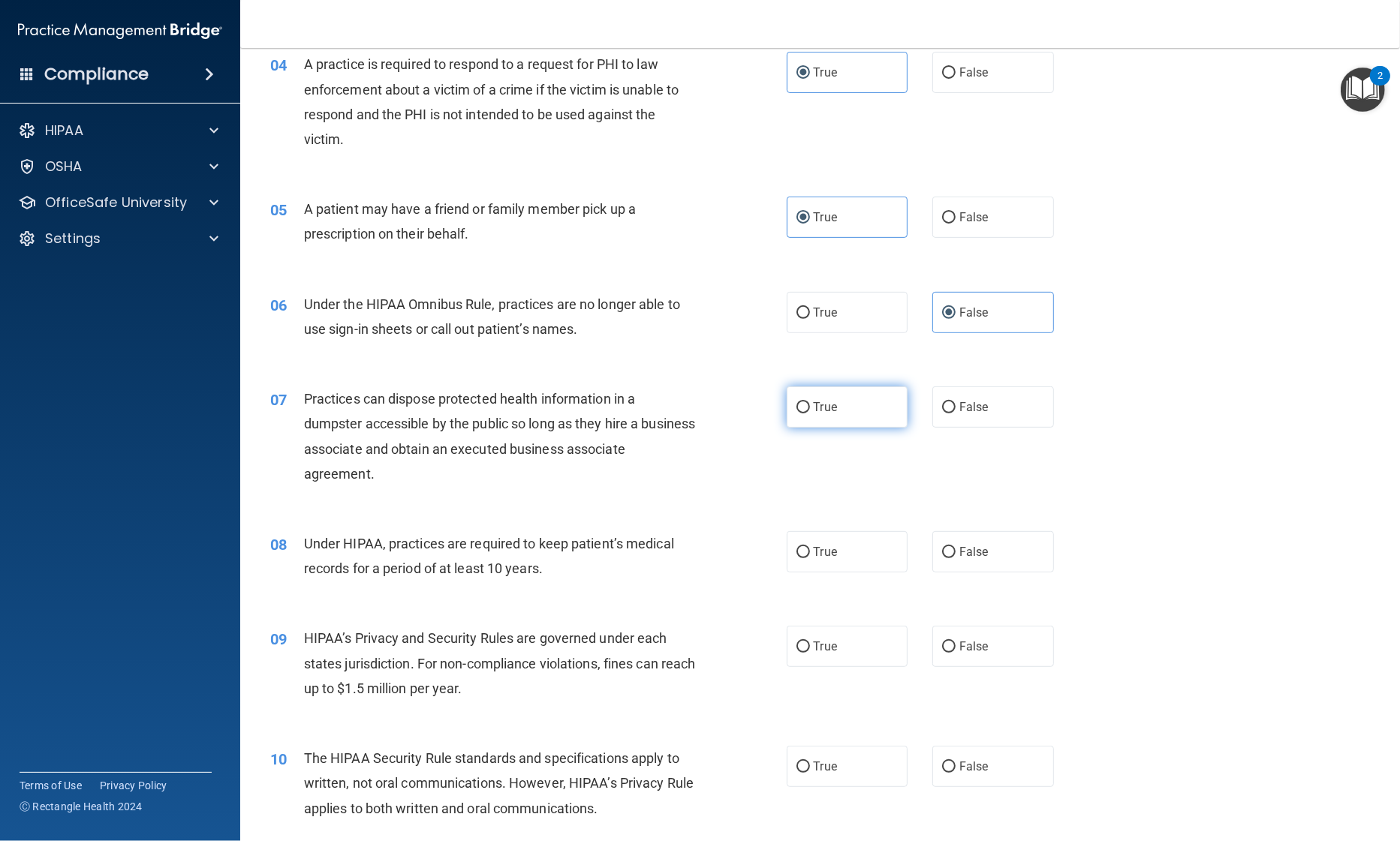
scroll to position [431, 0]
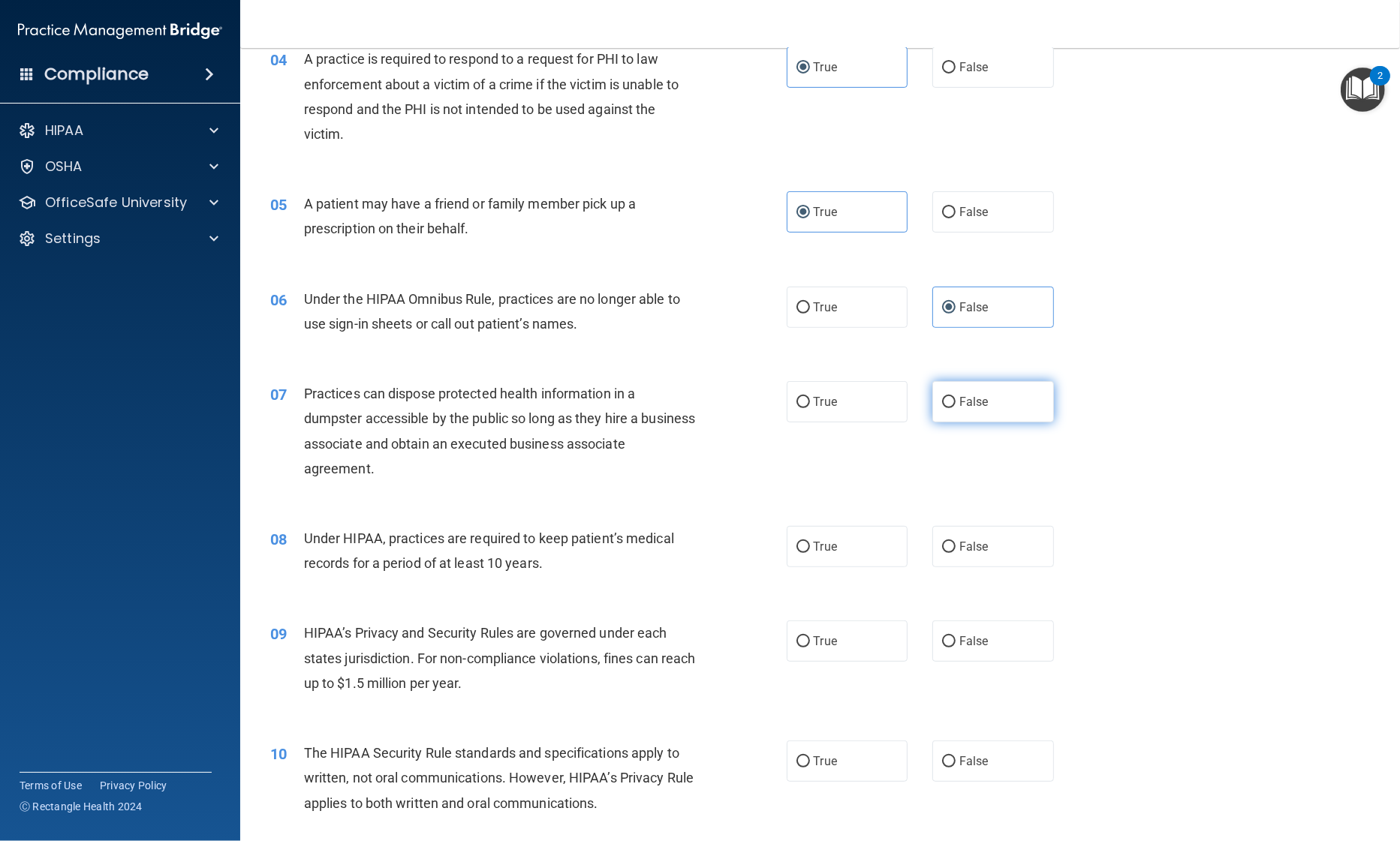
click at [943, 403] on input "False" at bounding box center [948, 403] width 13 height 11
radio input "true"
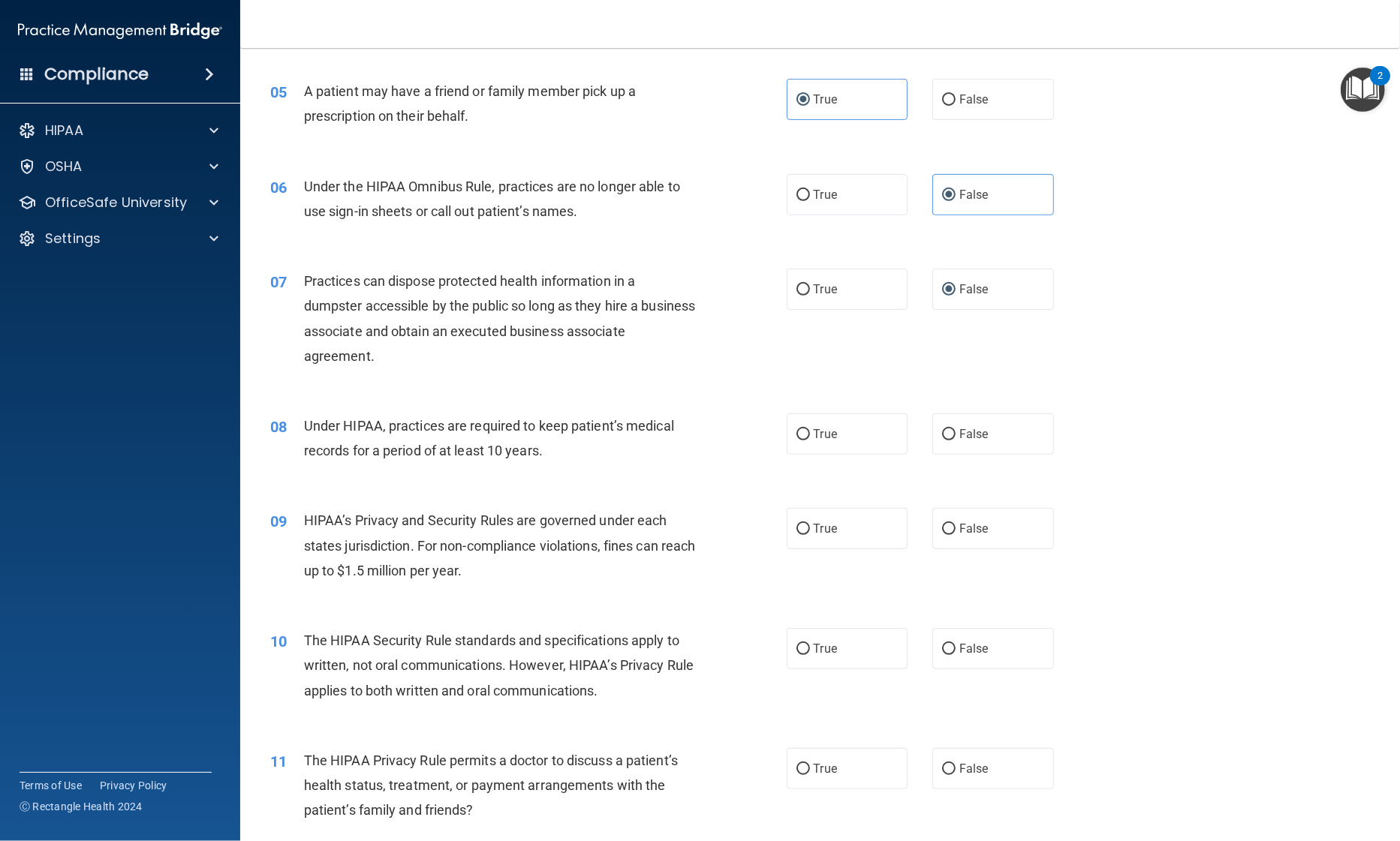
scroll to position [549, 0]
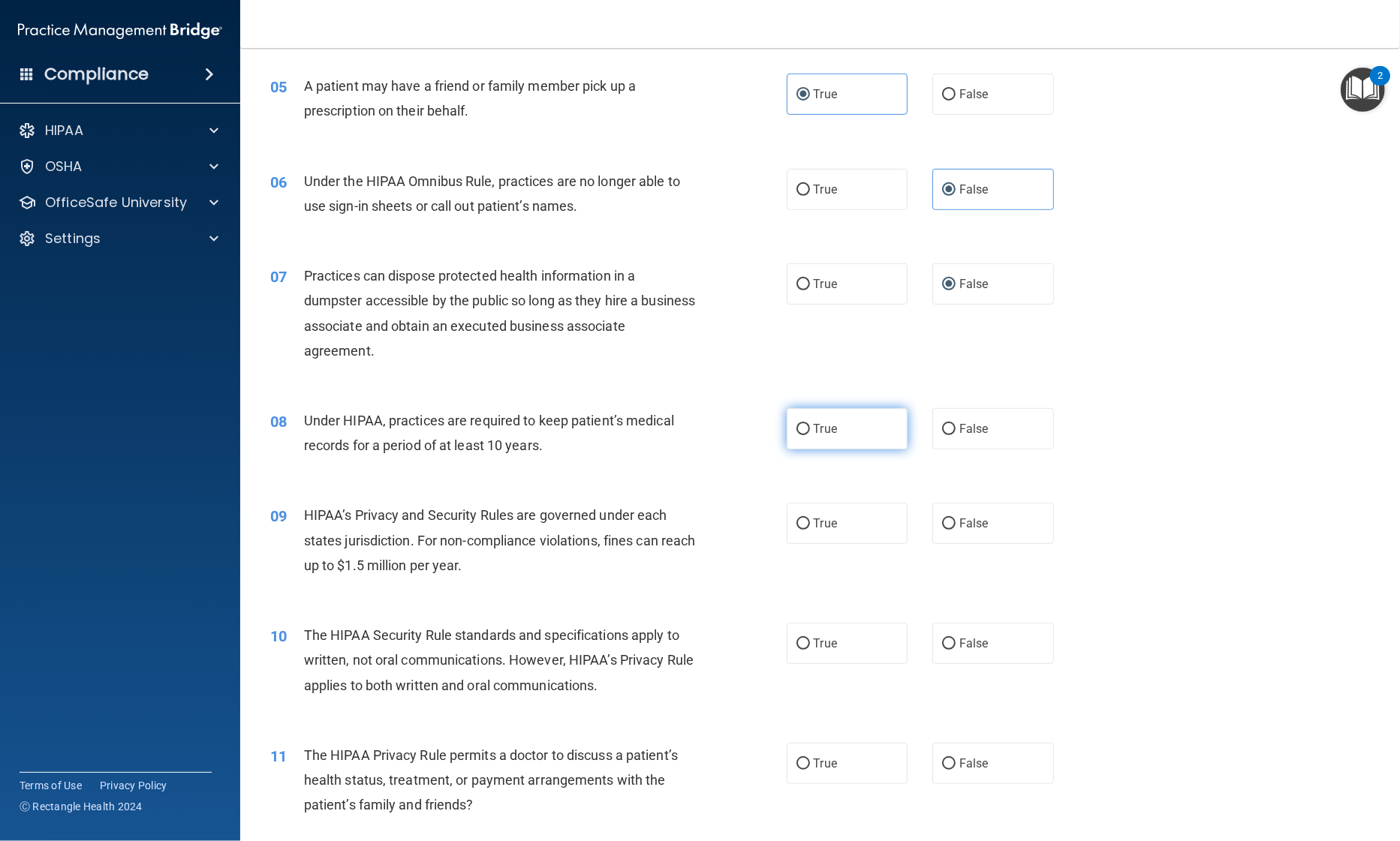
click at [822, 434] on span "True" at bounding box center [826, 429] width 23 height 14
click at [810, 434] on input "True" at bounding box center [802, 429] width 13 height 11
radio input "true"
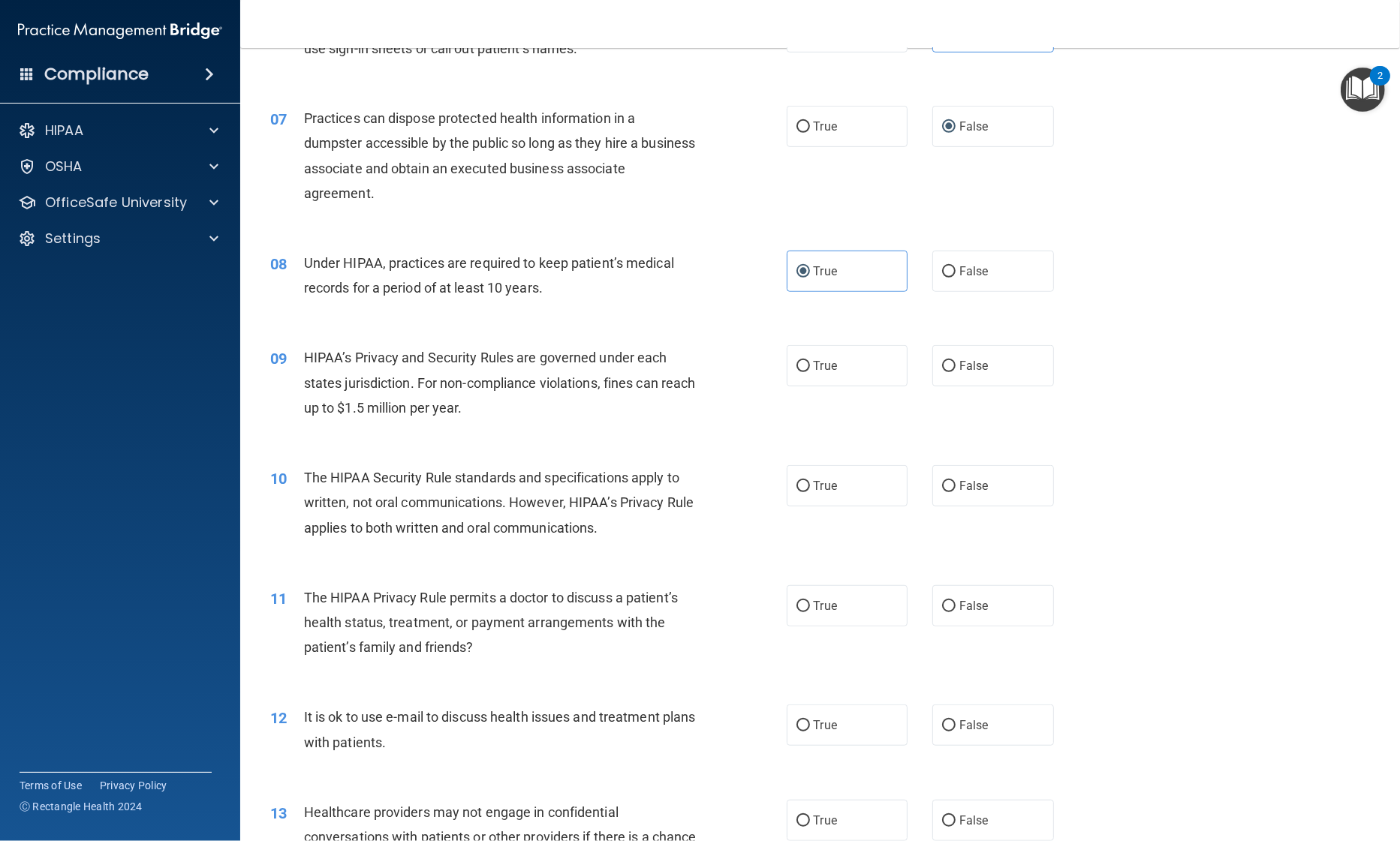
scroll to position [729, 0]
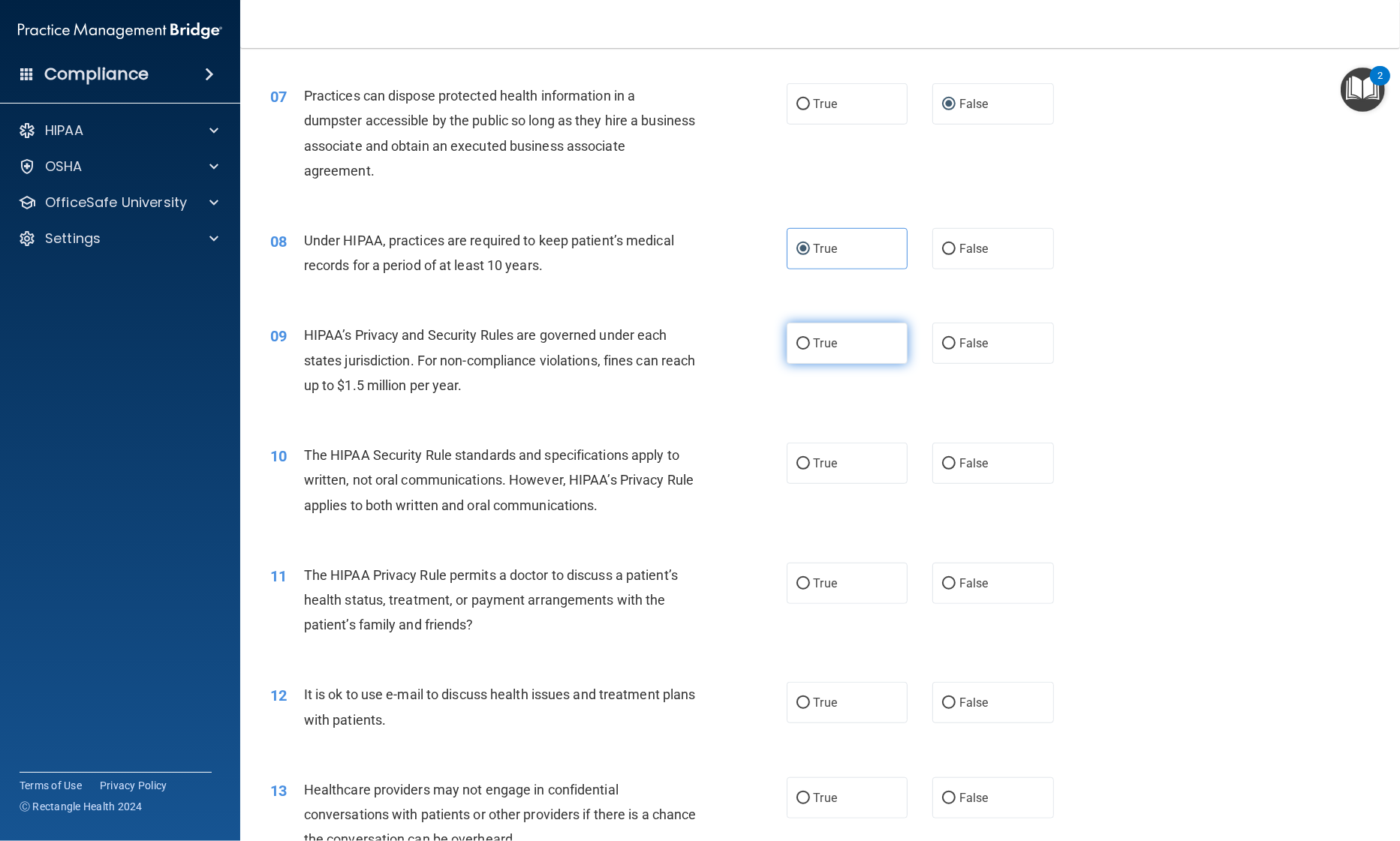
click at [819, 348] on span "True" at bounding box center [826, 343] width 23 height 14
click at [810, 348] on input "True" at bounding box center [802, 344] width 13 height 11
radio input "true"
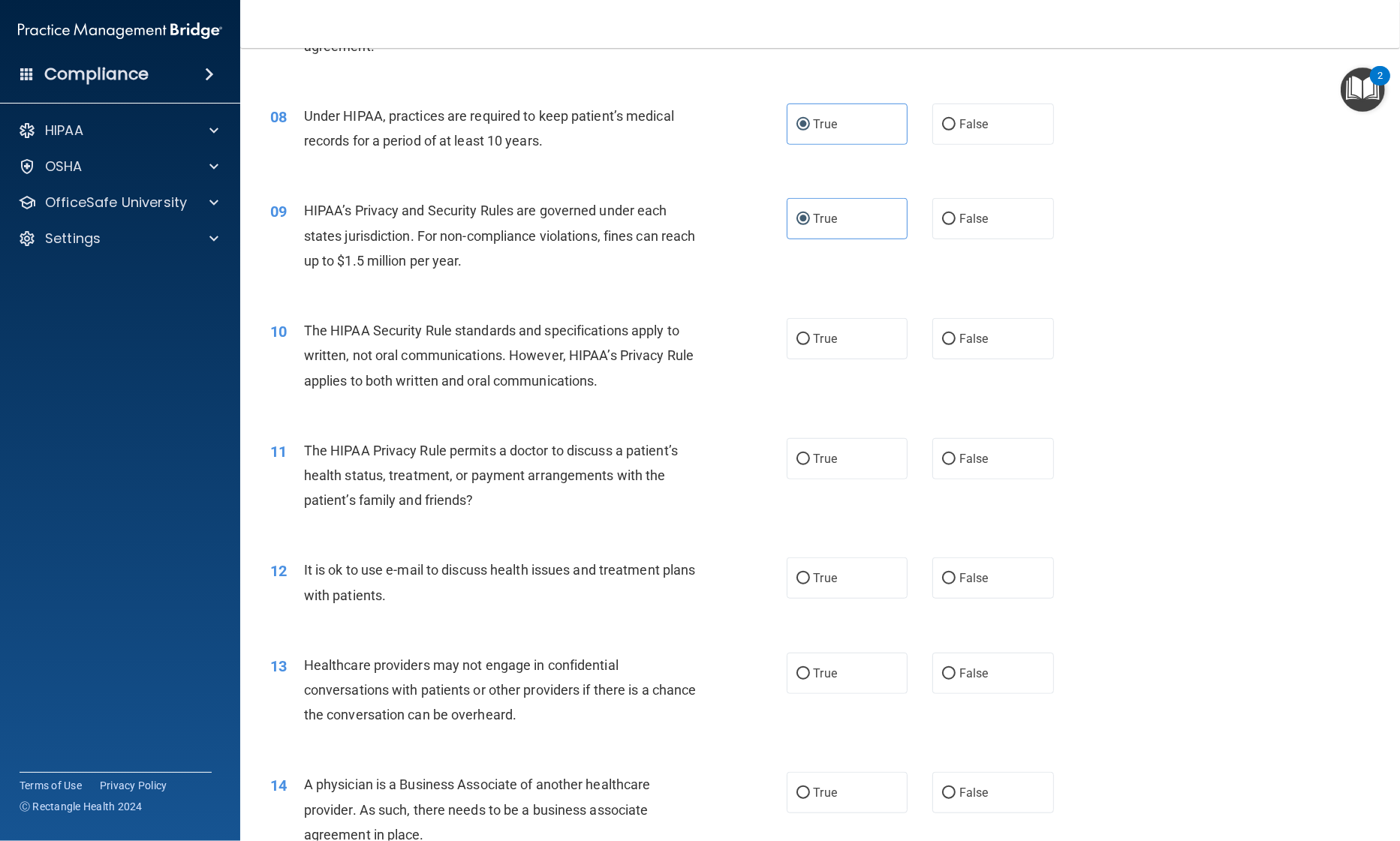
scroll to position [879, 0]
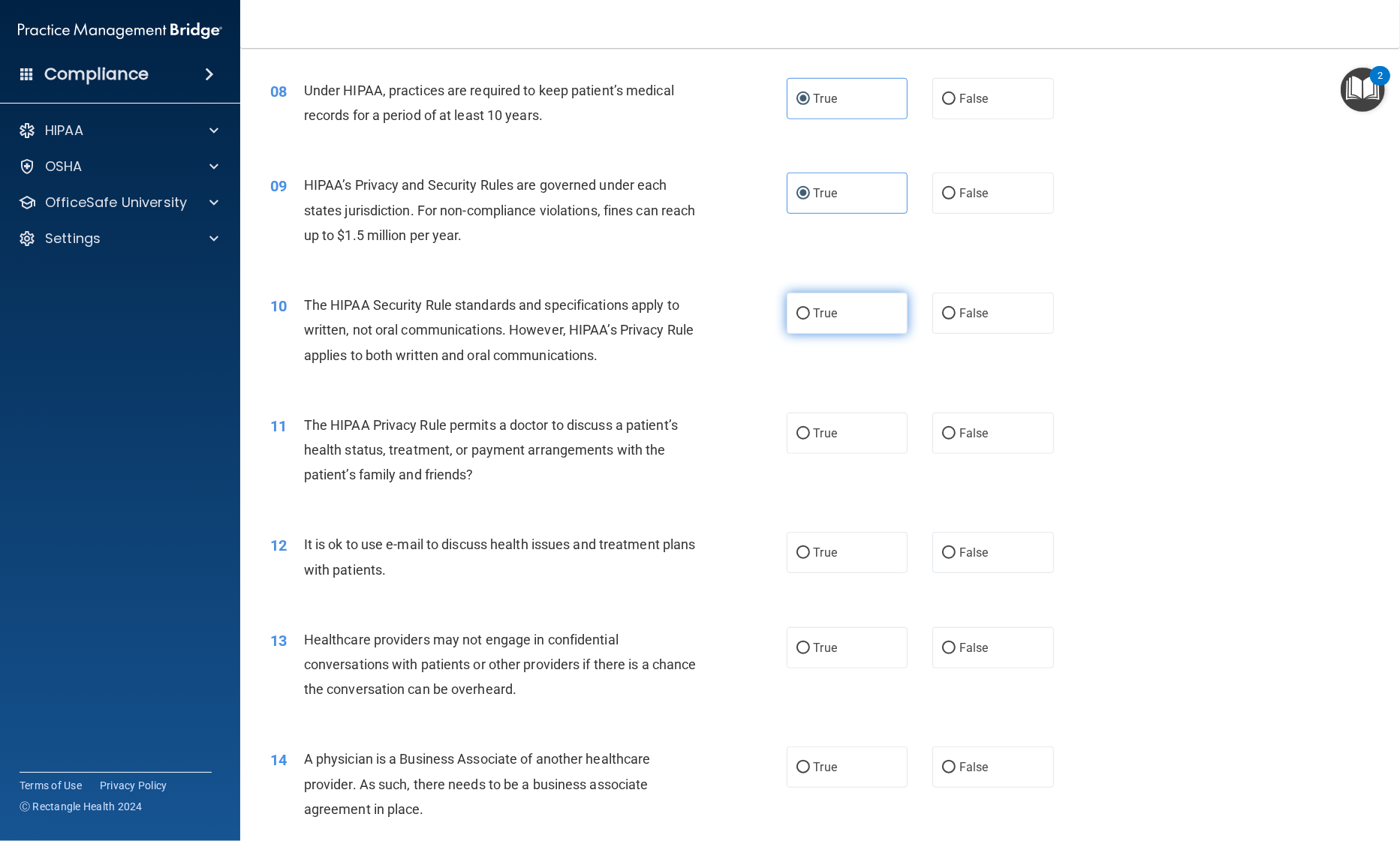
click at [795, 323] on label "True" at bounding box center [847, 313] width 122 height 41
click at [796, 320] on input "True" at bounding box center [802, 314] width 13 height 11
radio input "true"
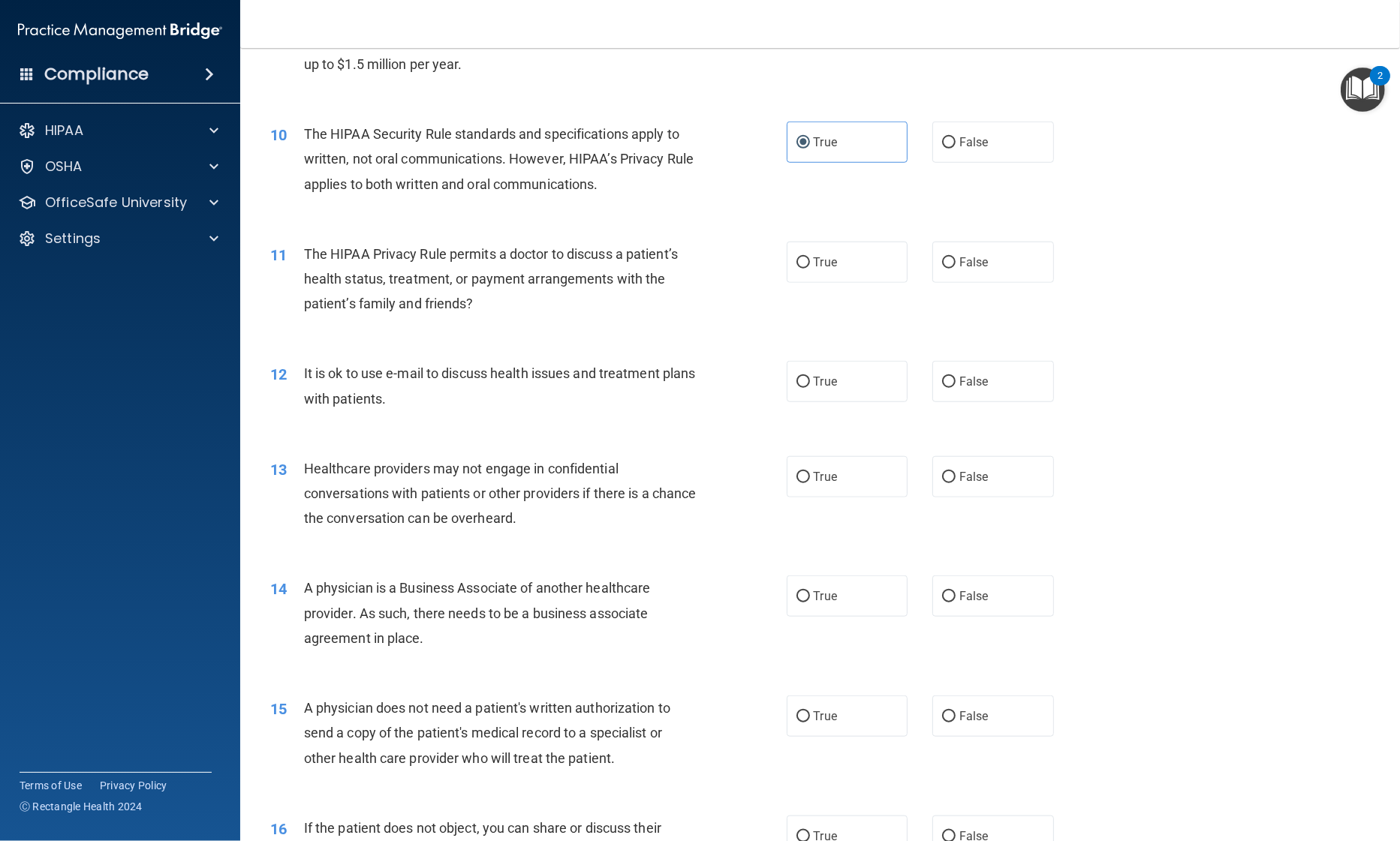
scroll to position [1052, 0]
click at [942, 257] on input "False" at bounding box center [948, 262] width 13 height 11
radio input "true"
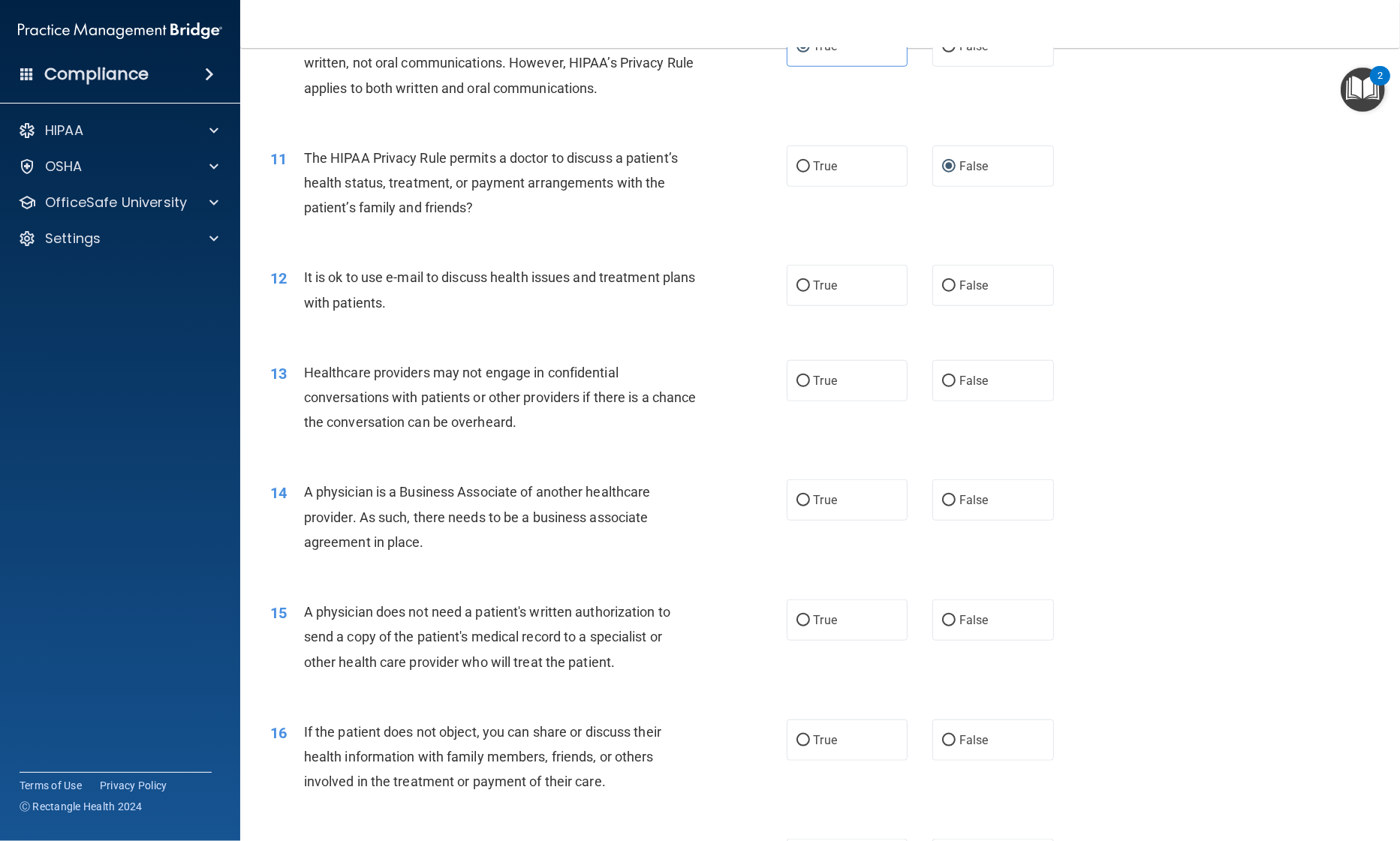
scroll to position [1148, 0]
click at [942, 281] on input "False" at bounding box center [948, 286] width 13 height 11
radio input "true"
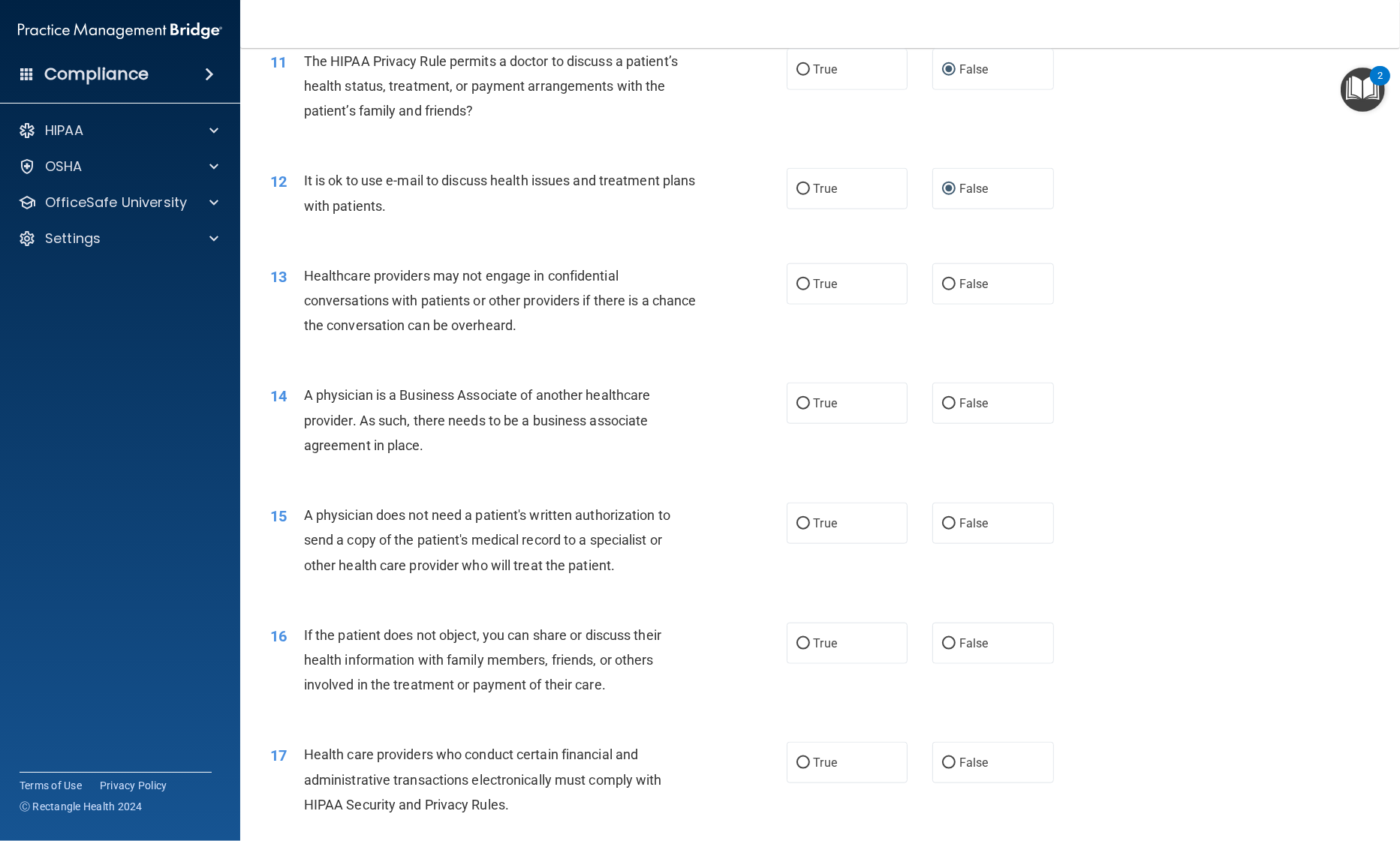
scroll to position [1244, 0]
click at [811, 291] on label "True" at bounding box center [847, 284] width 122 height 41
click at [810, 290] on input "True" at bounding box center [802, 285] width 13 height 11
radio input "true"
click at [805, 412] on label "True" at bounding box center [847, 403] width 122 height 41
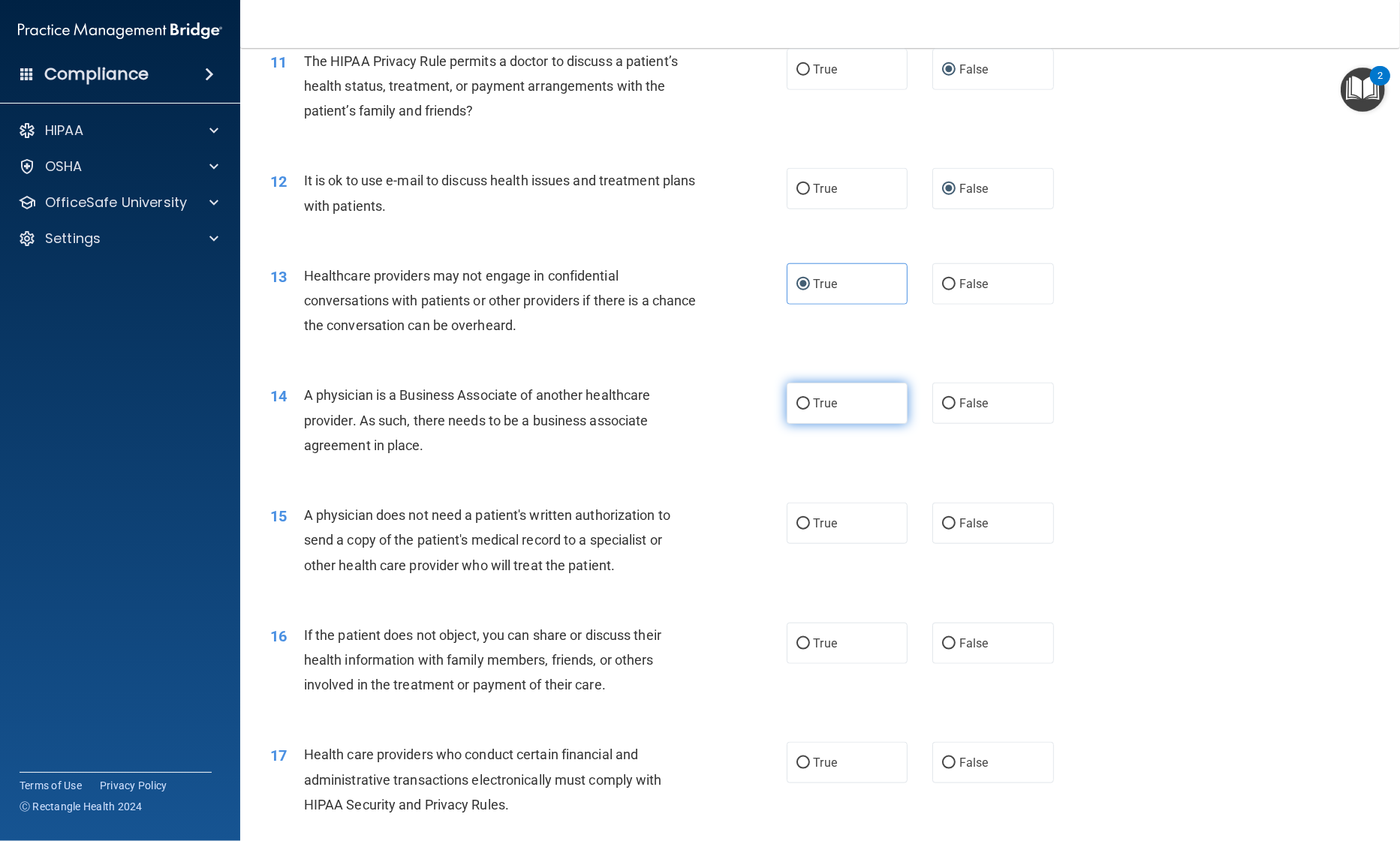
click at [805, 410] on input "True" at bounding box center [802, 404] width 13 height 11
radio input "true"
click at [798, 527] on input "True" at bounding box center [802, 524] width 13 height 11
radio input "true"
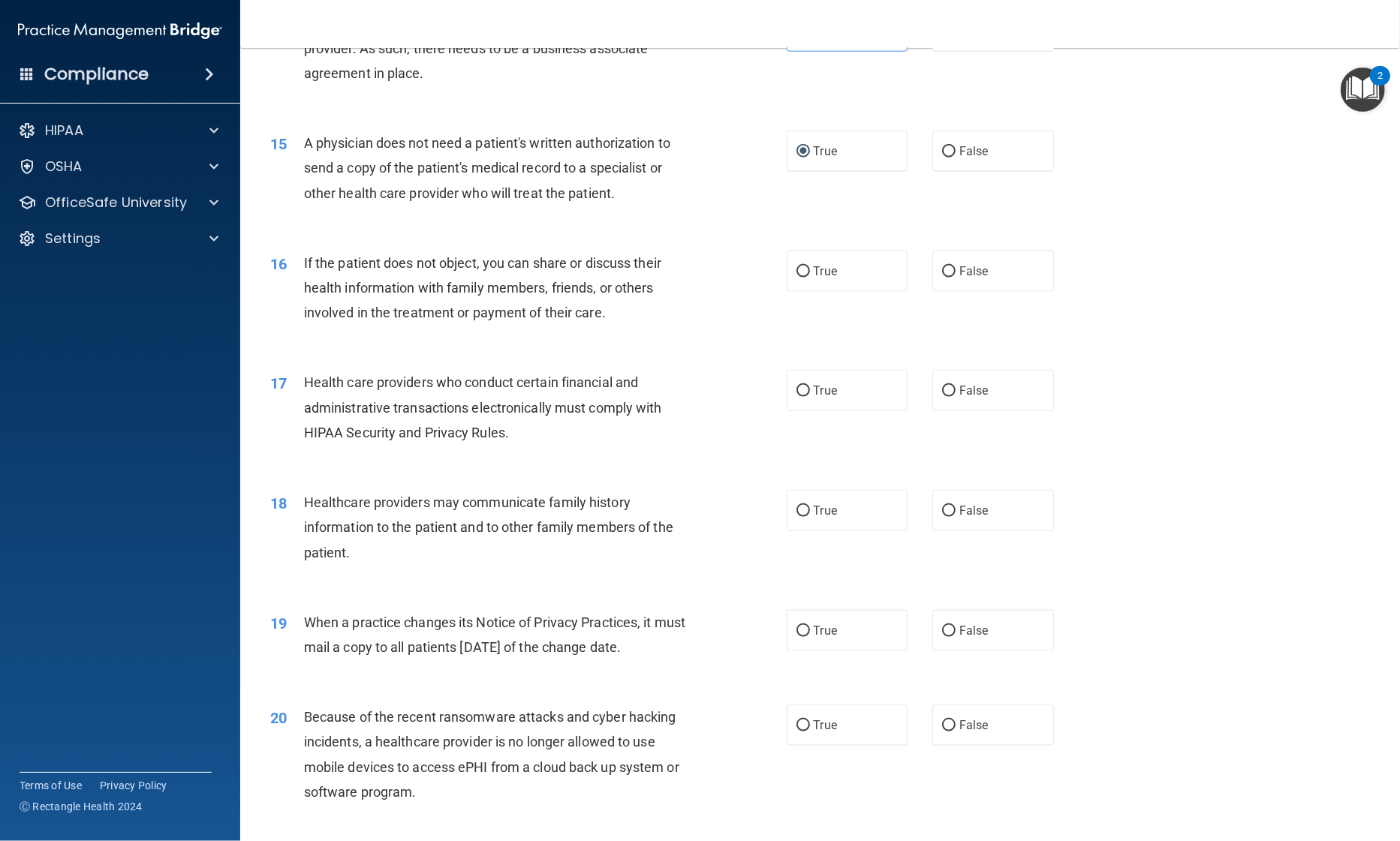
scroll to position [1615, 0]
click at [945, 268] on input "False" at bounding box center [948, 272] width 13 height 11
radio input "true"
click at [837, 401] on label "True" at bounding box center [847, 391] width 122 height 41
click at [810, 398] on input "True" at bounding box center [802, 392] width 13 height 11
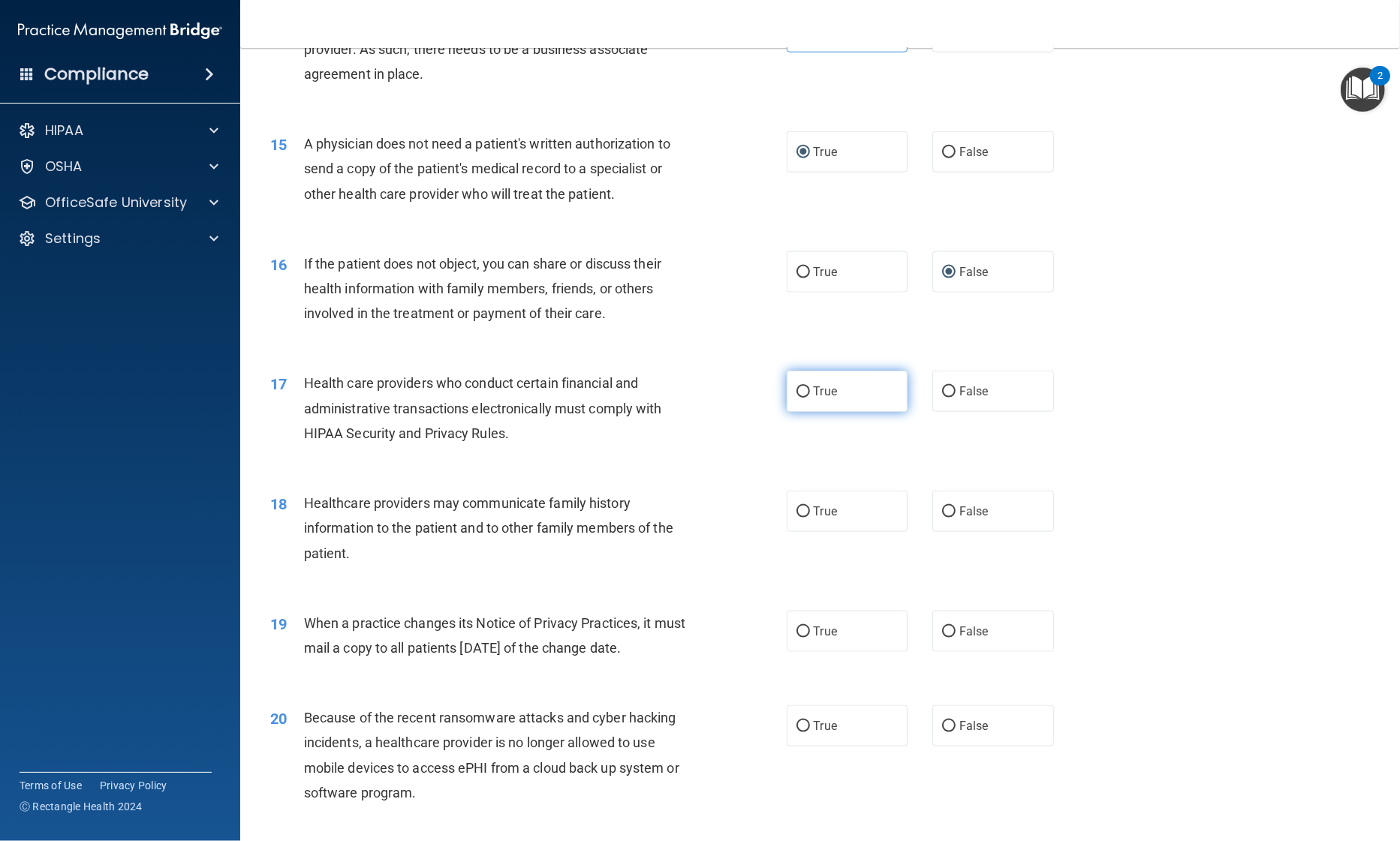
radio input "true"
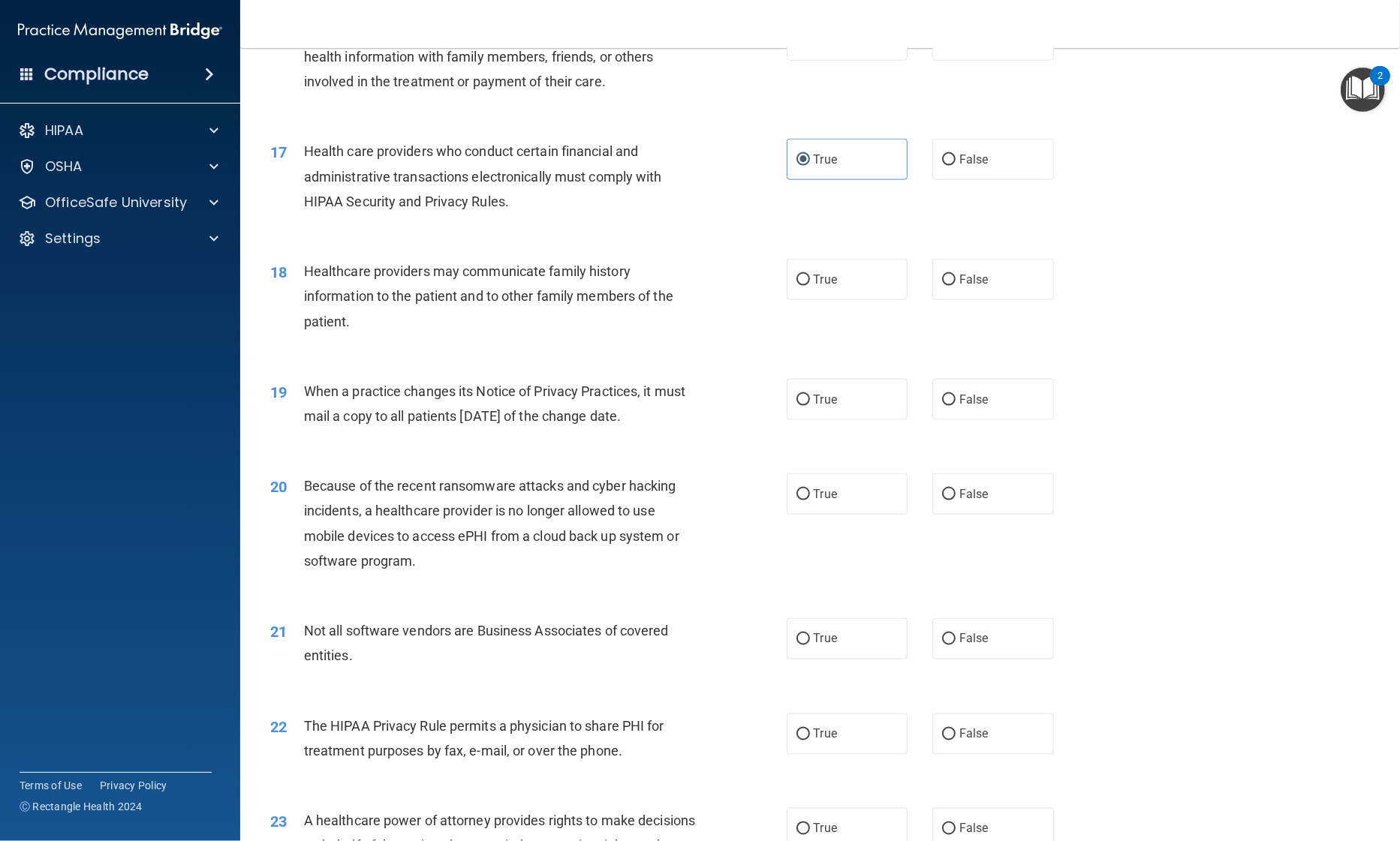
scroll to position [1847, 0]
click at [950, 281] on label "False" at bounding box center [993, 279] width 122 height 41
click at [950, 281] on input "False" at bounding box center [948, 279] width 13 height 11
radio input "true"
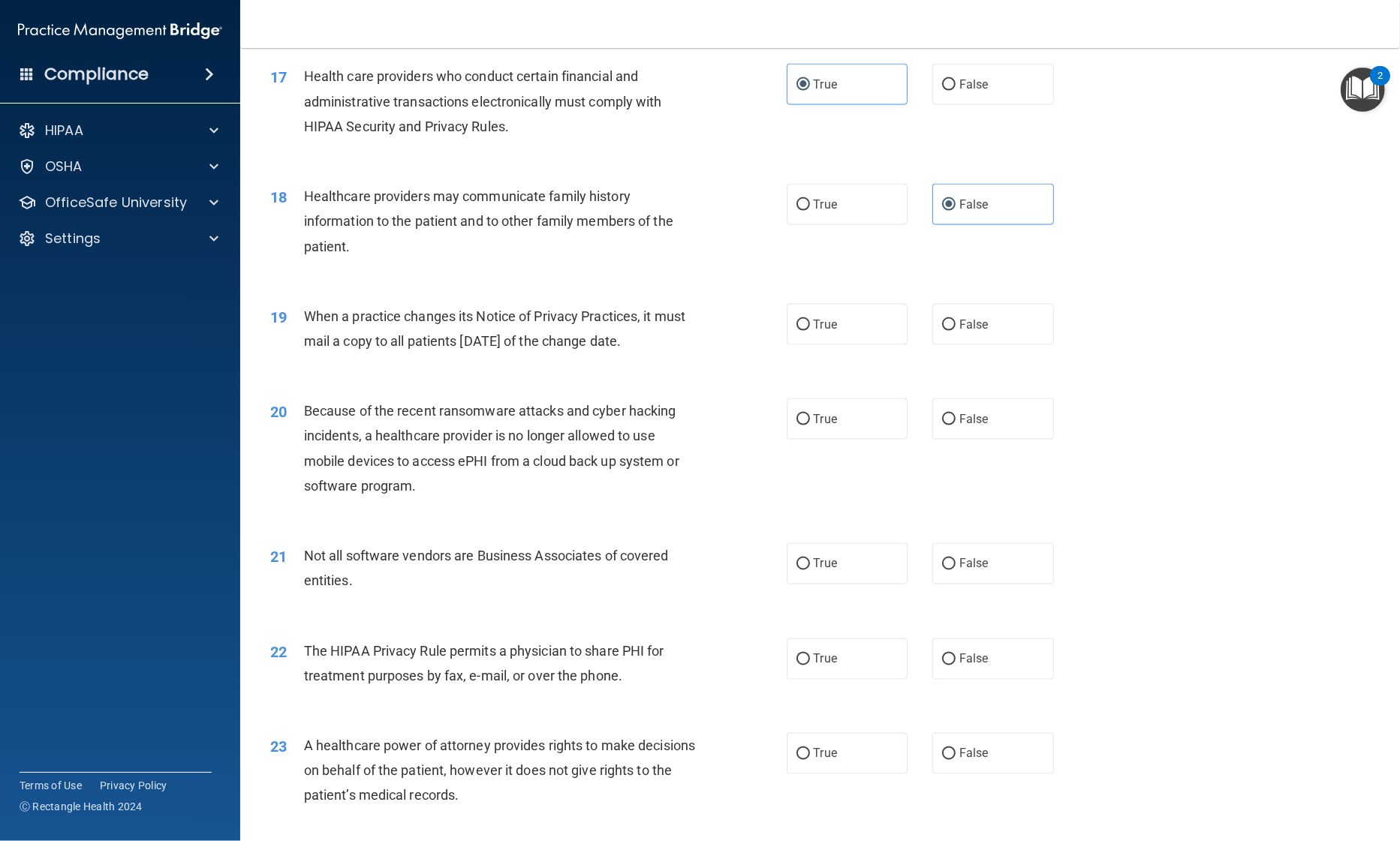
scroll to position [1929, 0]
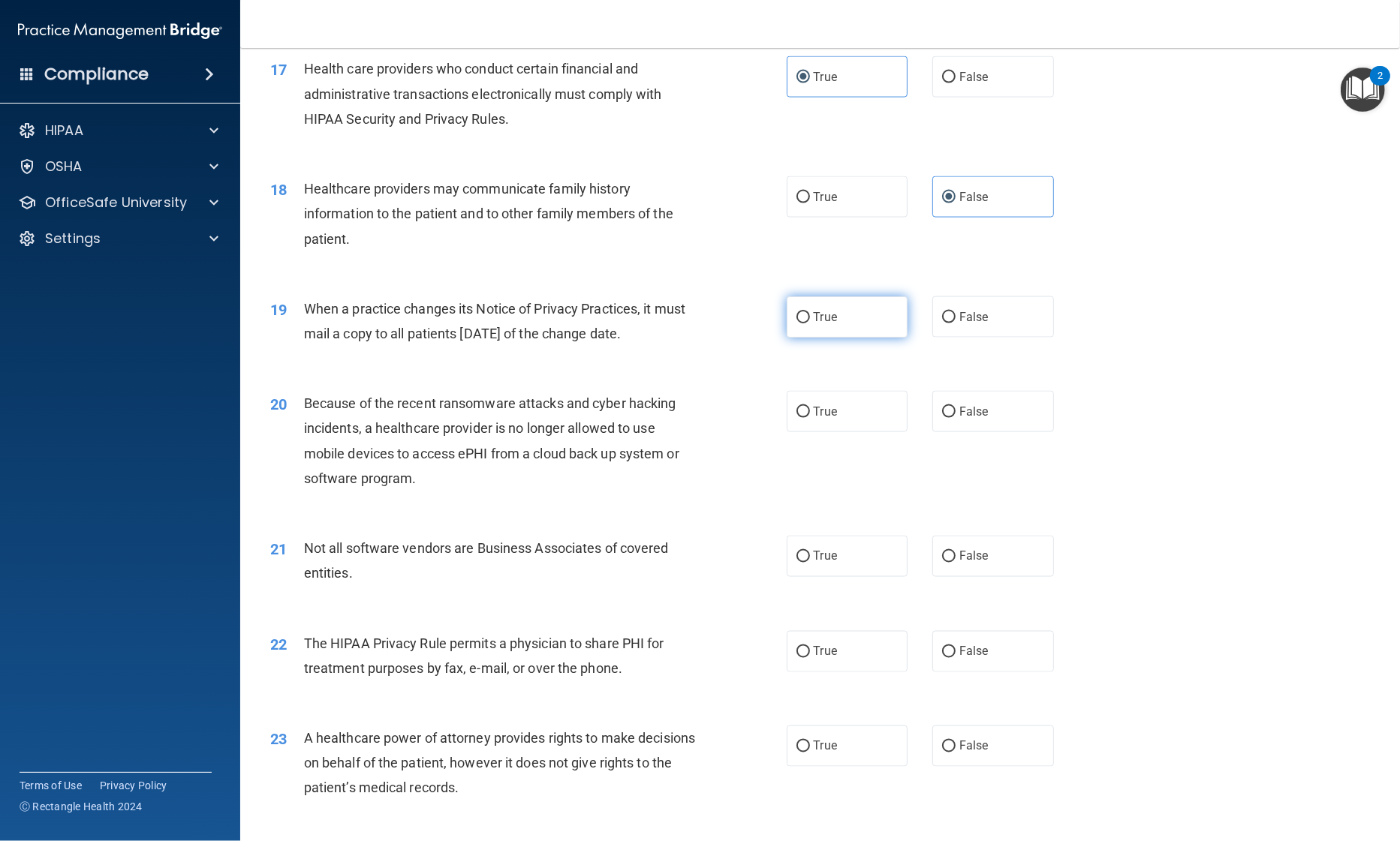
click at [798, 324] on label "True" at bounding box center [847, 317] width 122 height 41
click at [798, 324] on input "True" at bounding box center [802, 318] width 13 height 11
radio input "true"
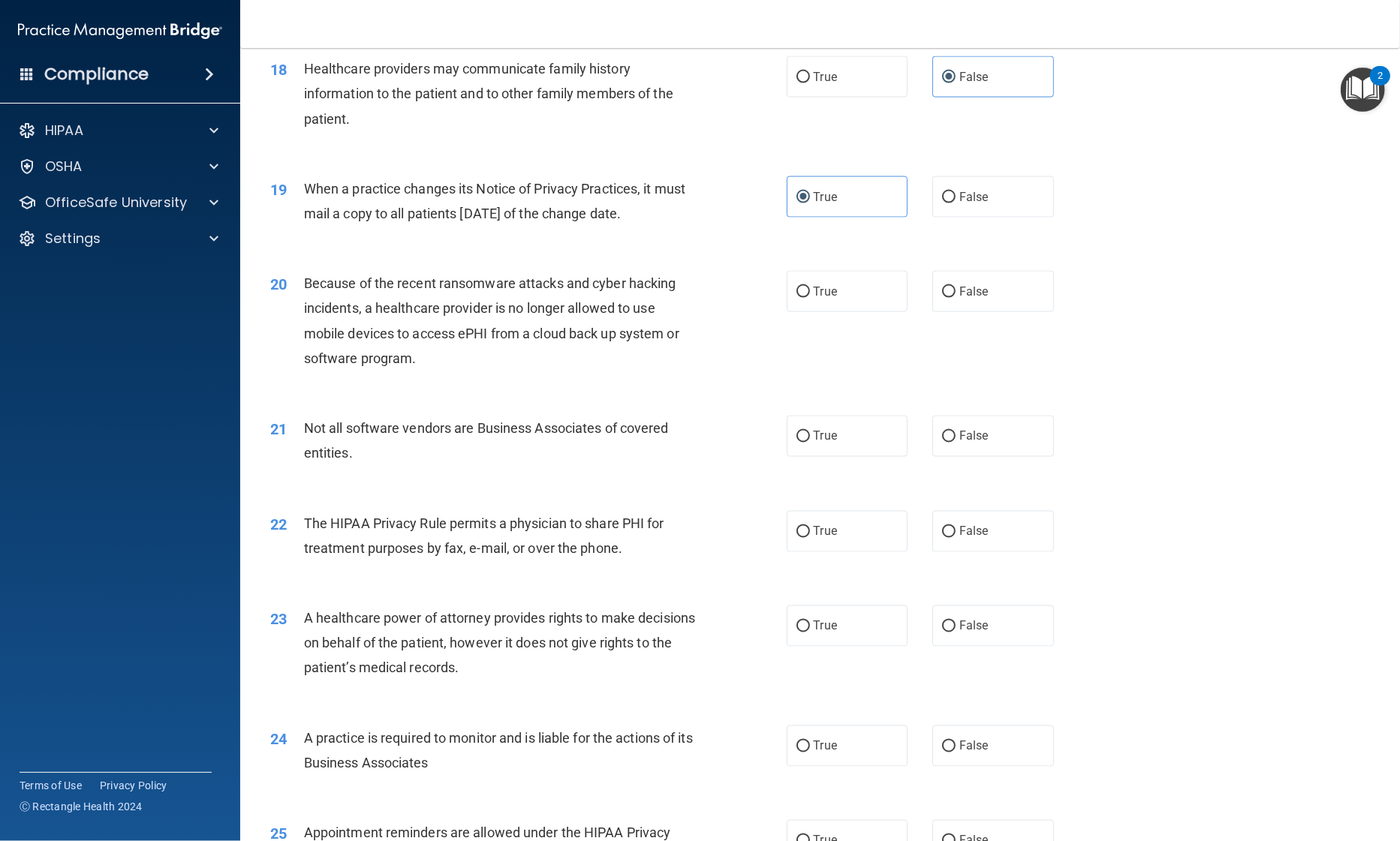
scroll to position [2053, 0]
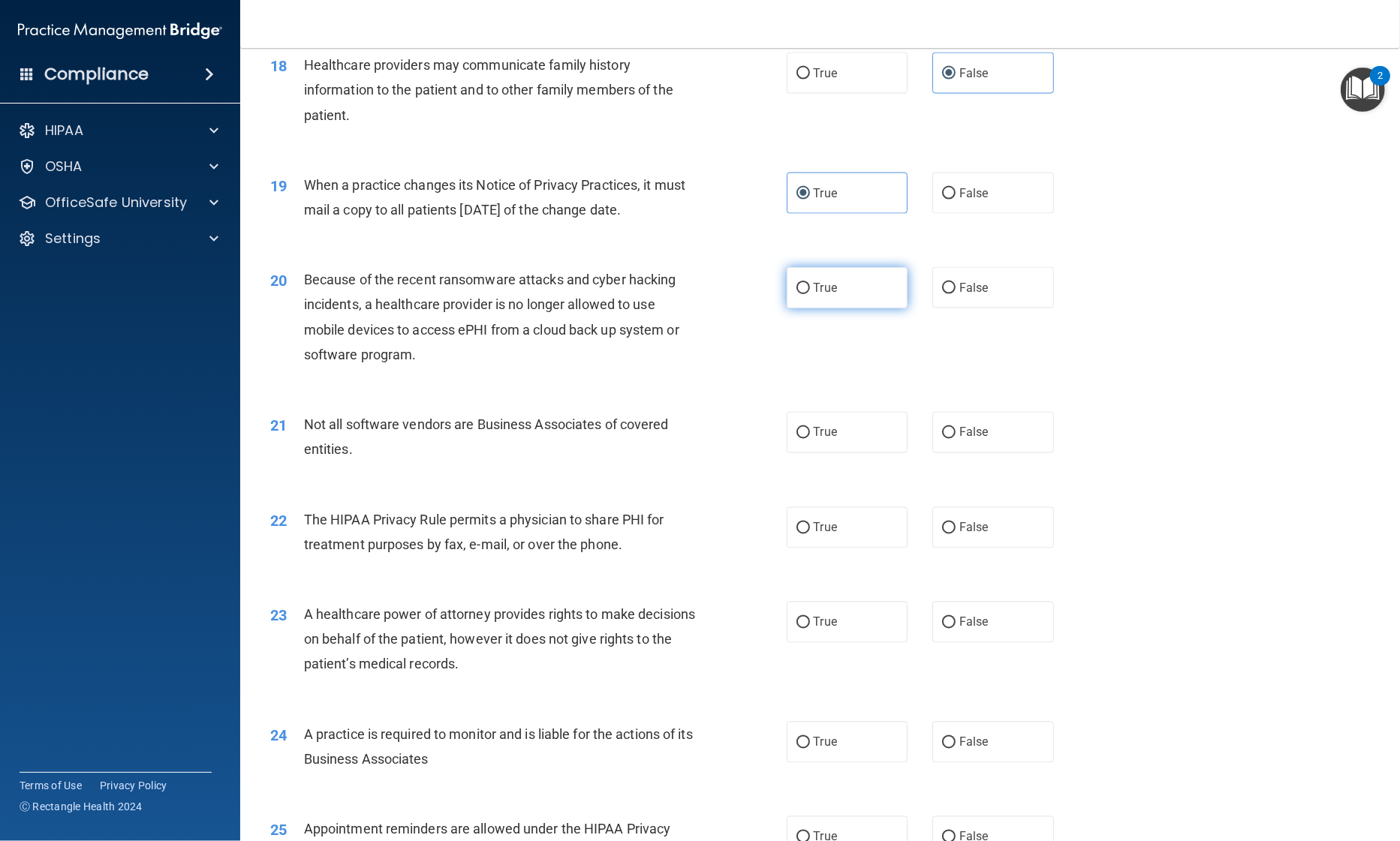
click at [817, 288] on span "True" at bounding box center [826, 288] width 23 height 14
click at [810, 288] on input "True" at bounding box center [802, 289] width 13 height 11
radio input "true"
click at [789, 433] on label "True" at bounding box center [847, 432] width 122 height 41
click at [796, 433] on input "True" at bounding box center [802, 433] width 13 height 11
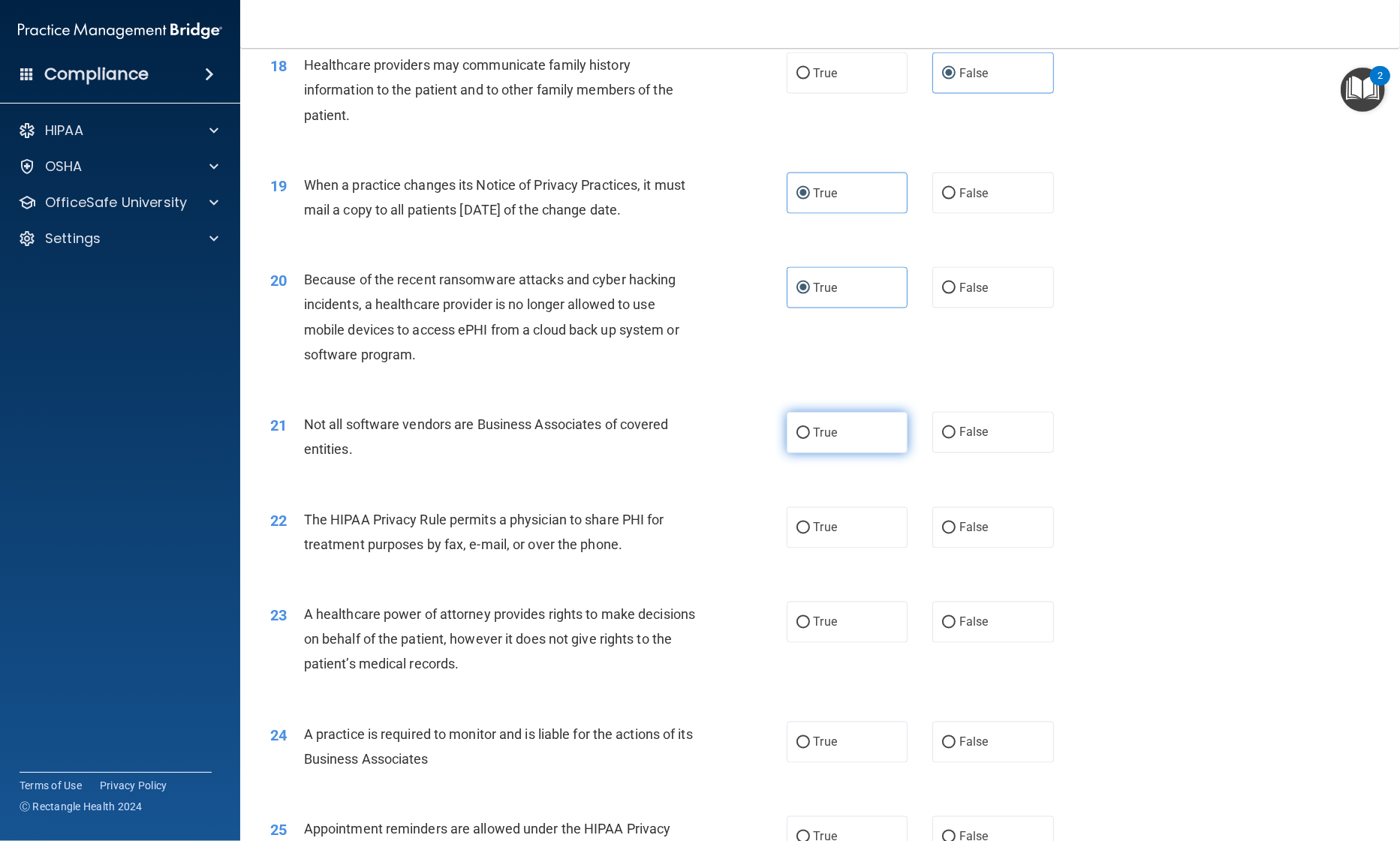
radio input "true"
click at [805, 527] on label "True" at bounding box center [847, 527] width 122 height 41
click at [805, 527] on input "True" at bounding box center [802, 528] width 13 height 11
radio input "true"
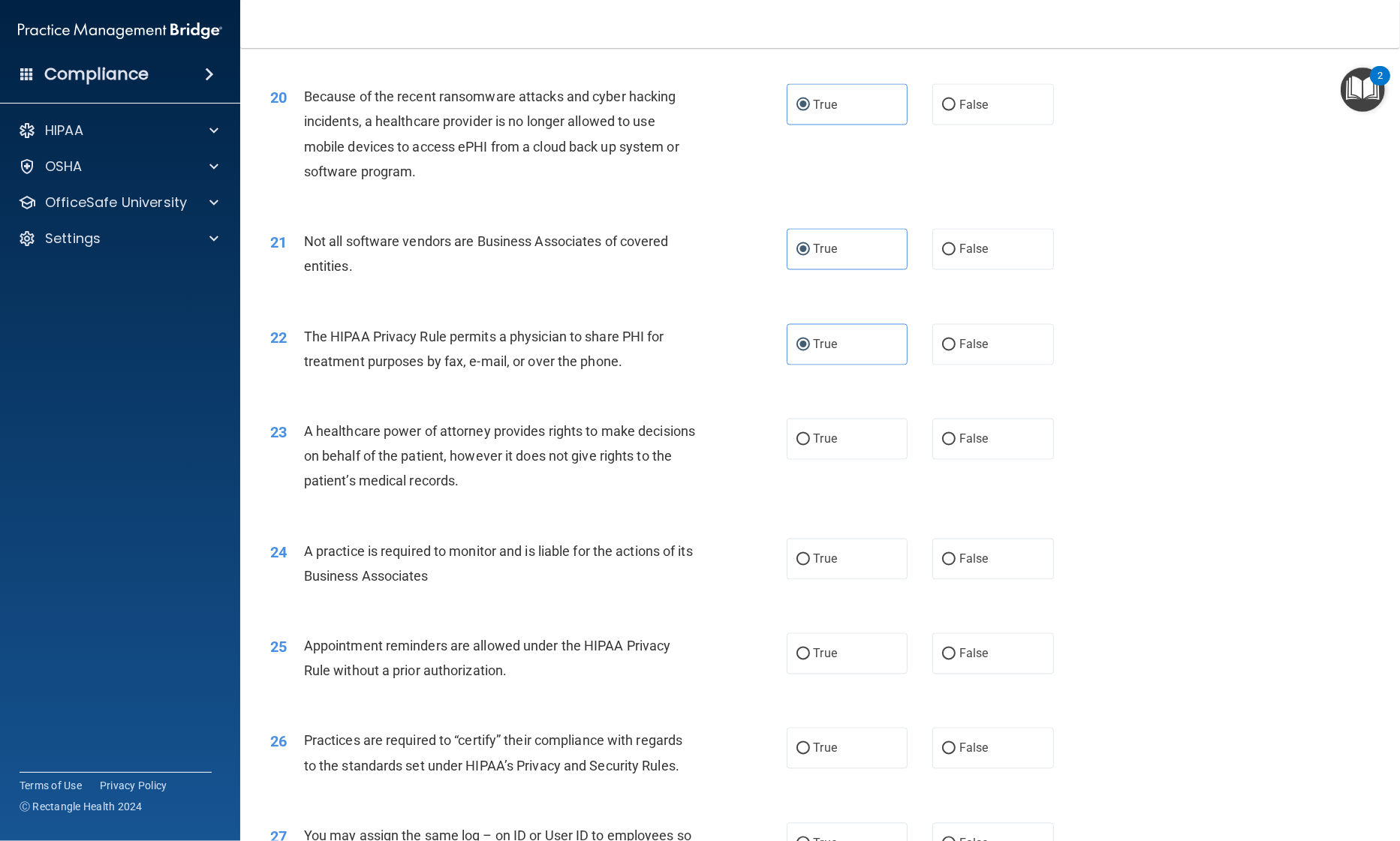
scroll to position [2247, 0]
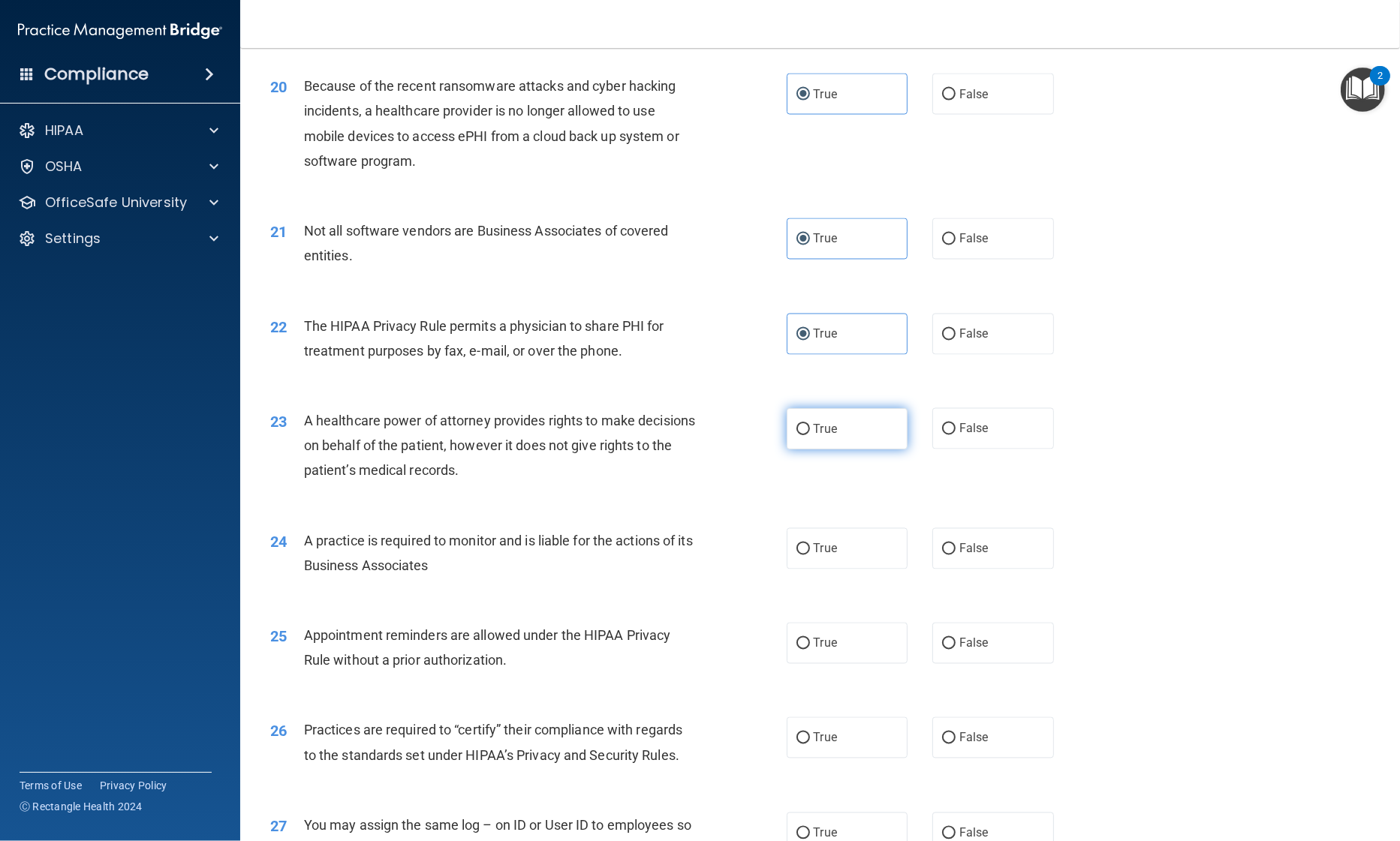
click at [803, 437] on label "True" at bounding box center [847, 428] width 122 height 41
click at [803, 435] on input "True" at bounding box center [802, 429] width 13 height 11
radio input "true"
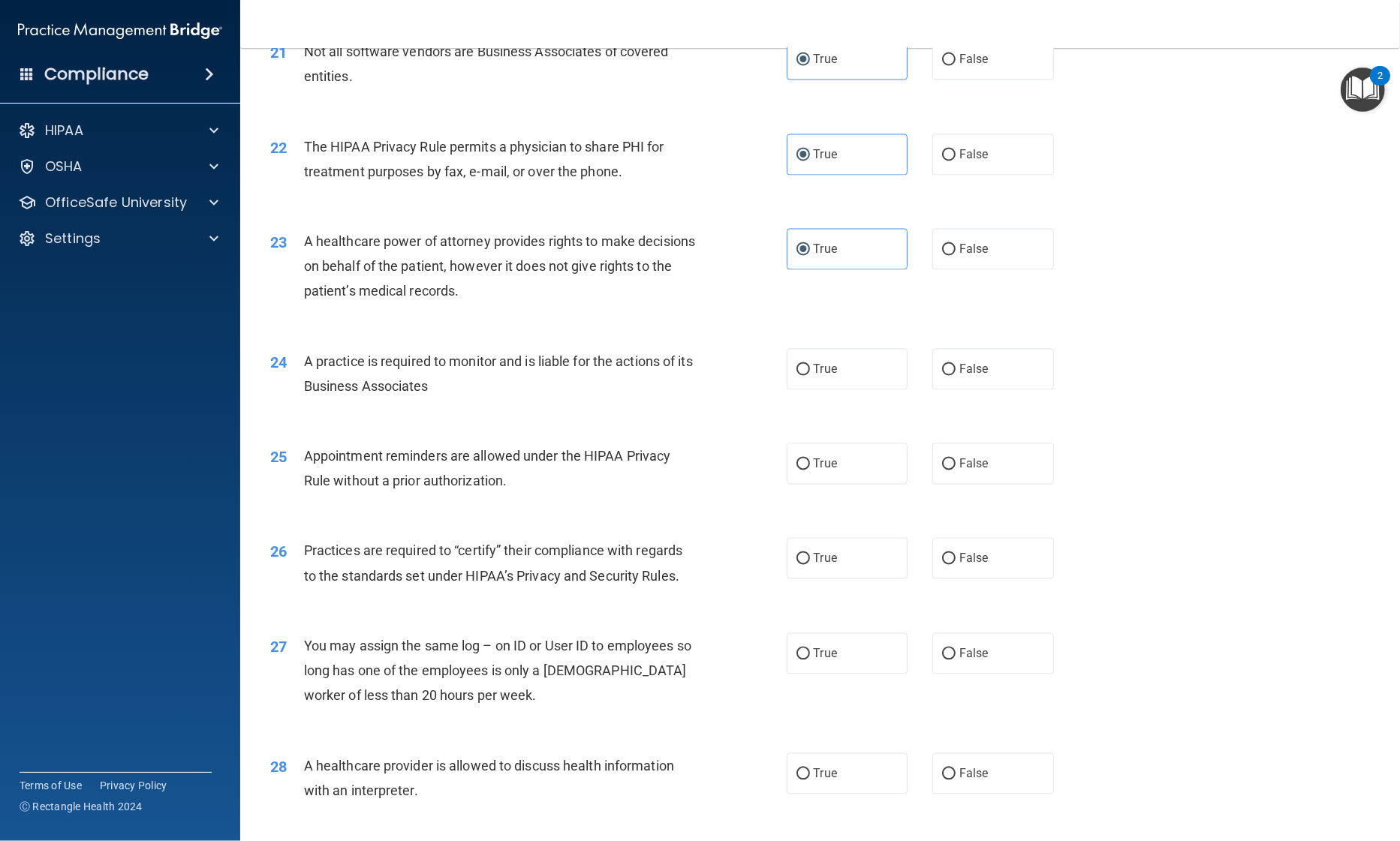
scroll to position [2428, 0]
click at [797, 365] on input "True" at bounding box center [802, 368] width 13 height 11
radio input "true"
click at [947, 464] on input "False" at bounding box center [948, 463] width 13 height 11
radio input "true"
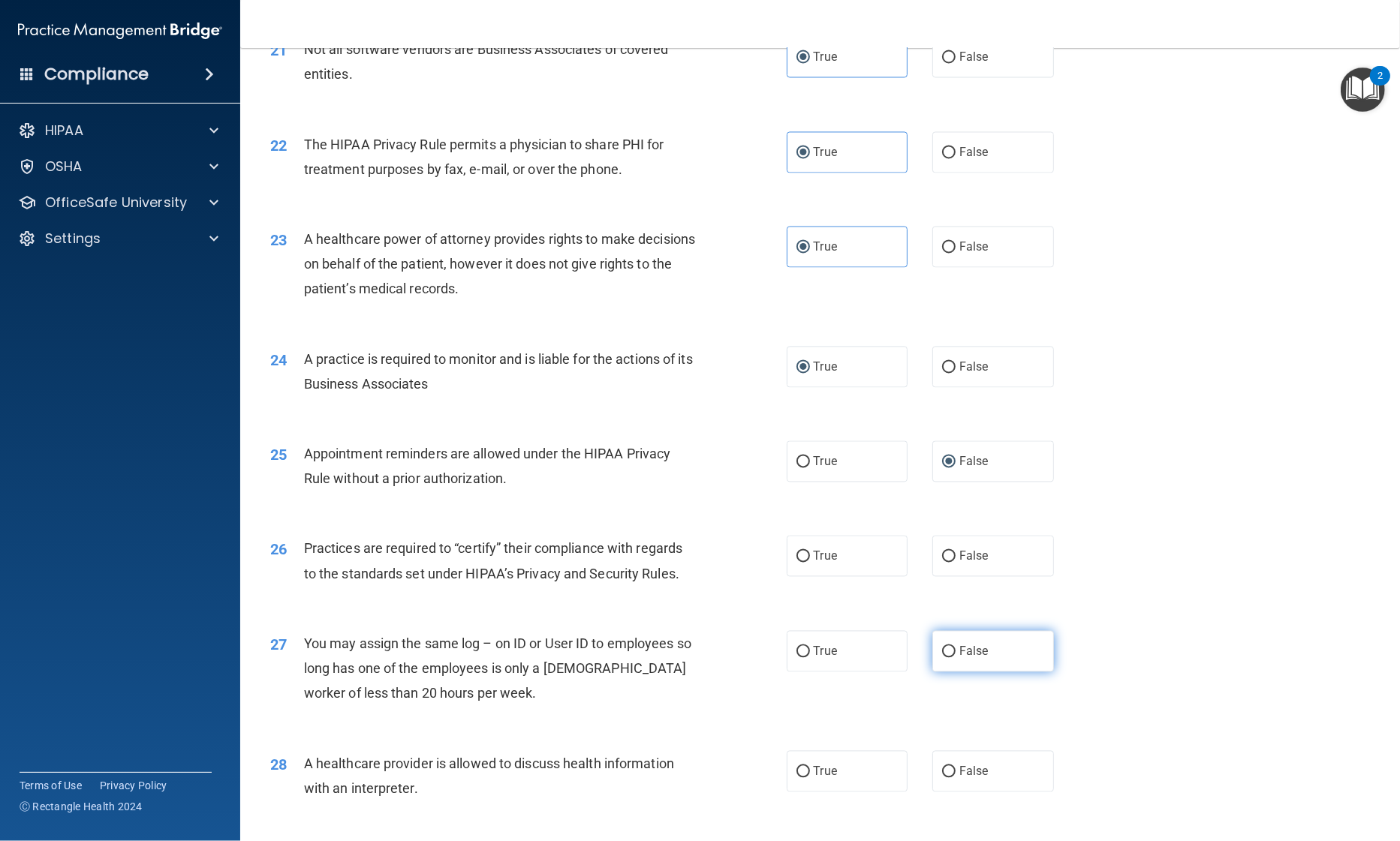
click at [936, 664] on label "False" at bounding box center [993, 651] width 122 height 41
click at [942, 658] on input "False" at bounding box center [948, 652] width 13 height 11
radio input "true"
click at [814, 562] on span "True" at bounding box center [826, 556] width 23 height 14
click at [810, 562] on input "True" at bounding box center [802, 557] width 13 height 11
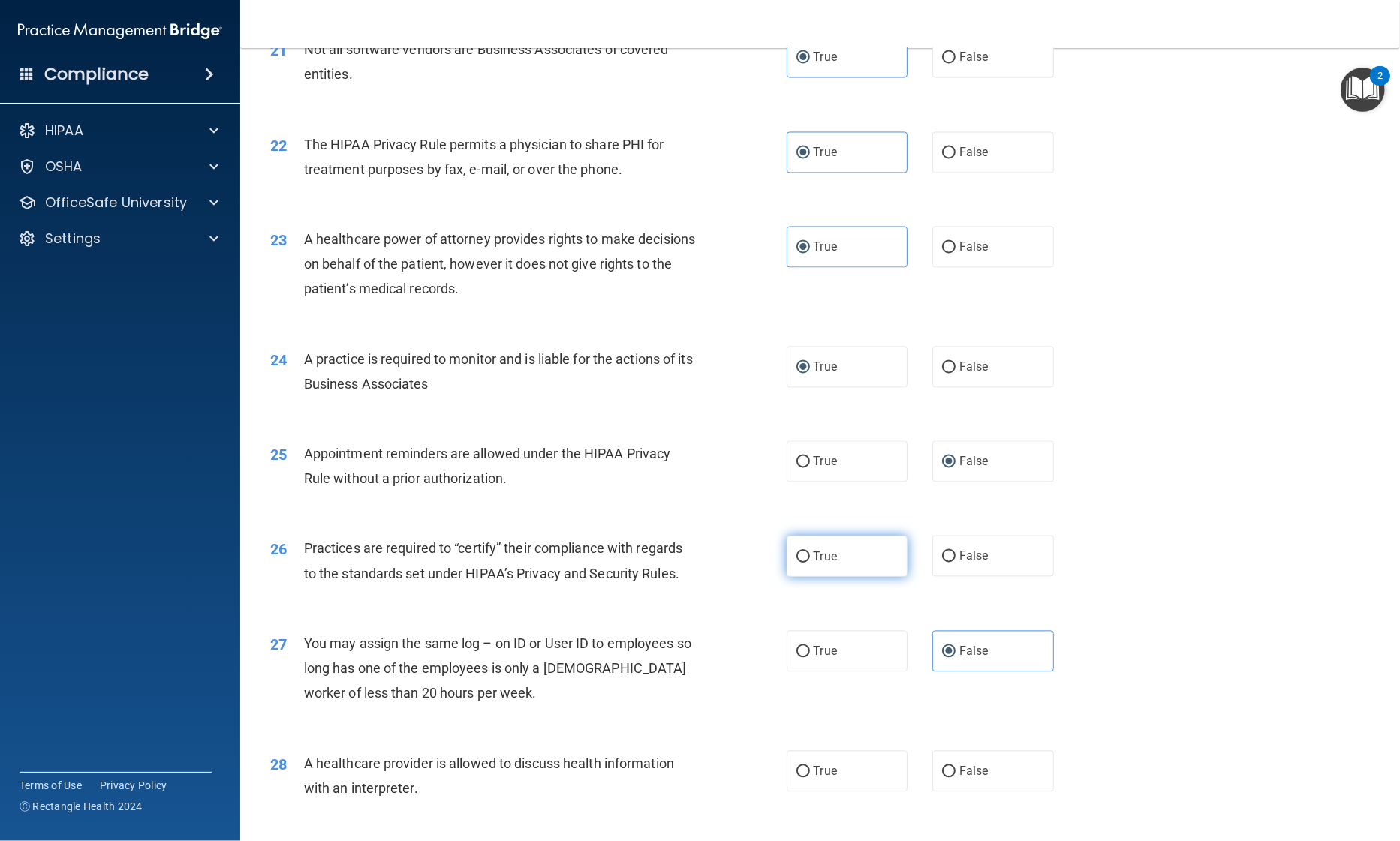
radio input "true"
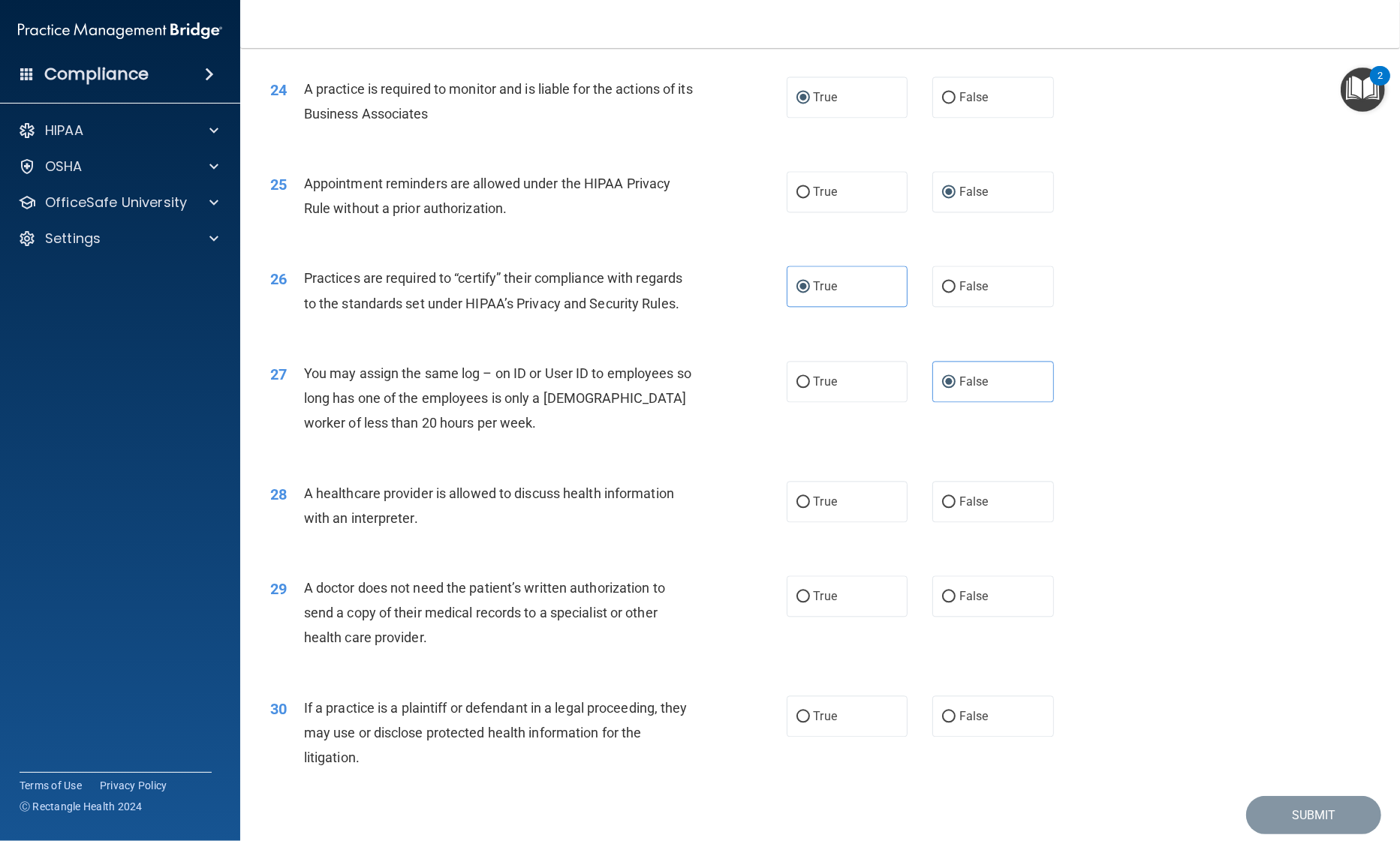
scroll to position [2751, 0]
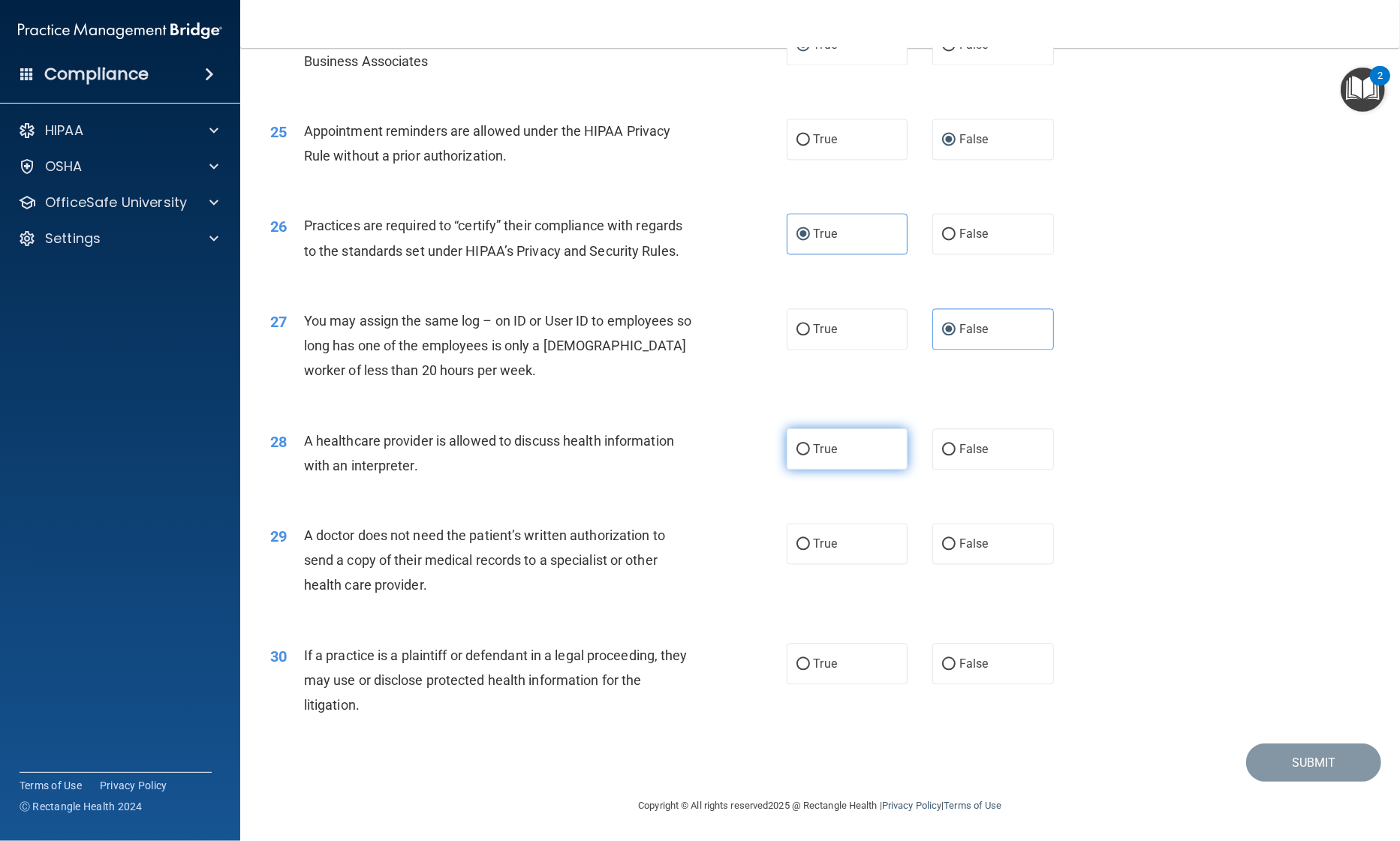
click at [838, 456] on label "True" at bounding box center [847, 449] width 122 height 41
click at [810, 456] on input "True" at bounding box center [802, 449] width 13 height 11
radio input "true"
click at [933, 552] on label "False" at bounding box center [993, 543] width 122 height 41
click at [942, 550] on input "False" at bounding box center [948, 545] width 13 height 11
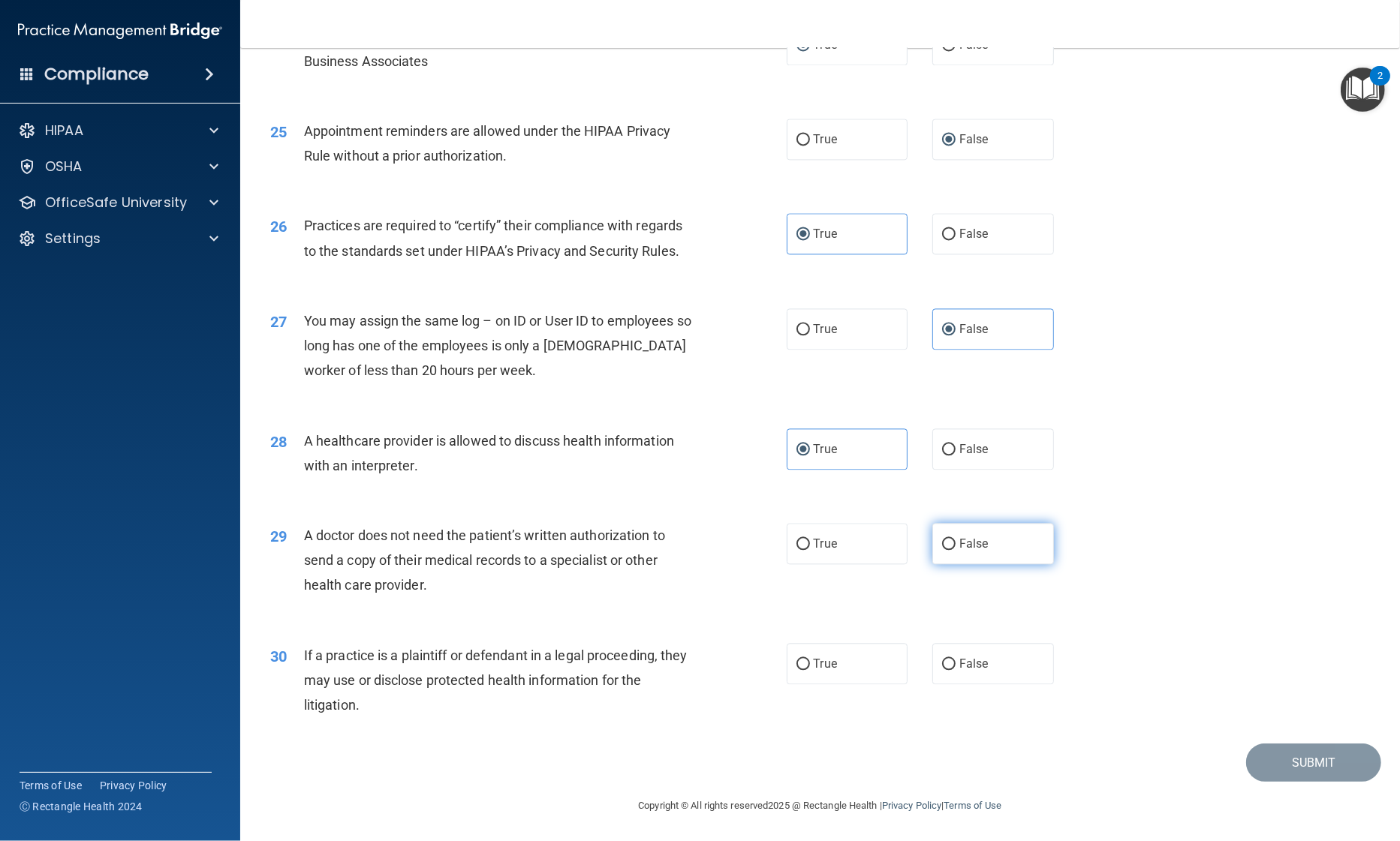
radio input "true"
click at [948, 674] on label "False" at bounding box center [993, 663] width 122 height 41
click at [948, 670] on input "False" at bounding box center [948, 664] width 13 height 11
radio input "true"
click at [1262, 768] on button "Submit" at bounding box center [1313, 762] width 135 height 38
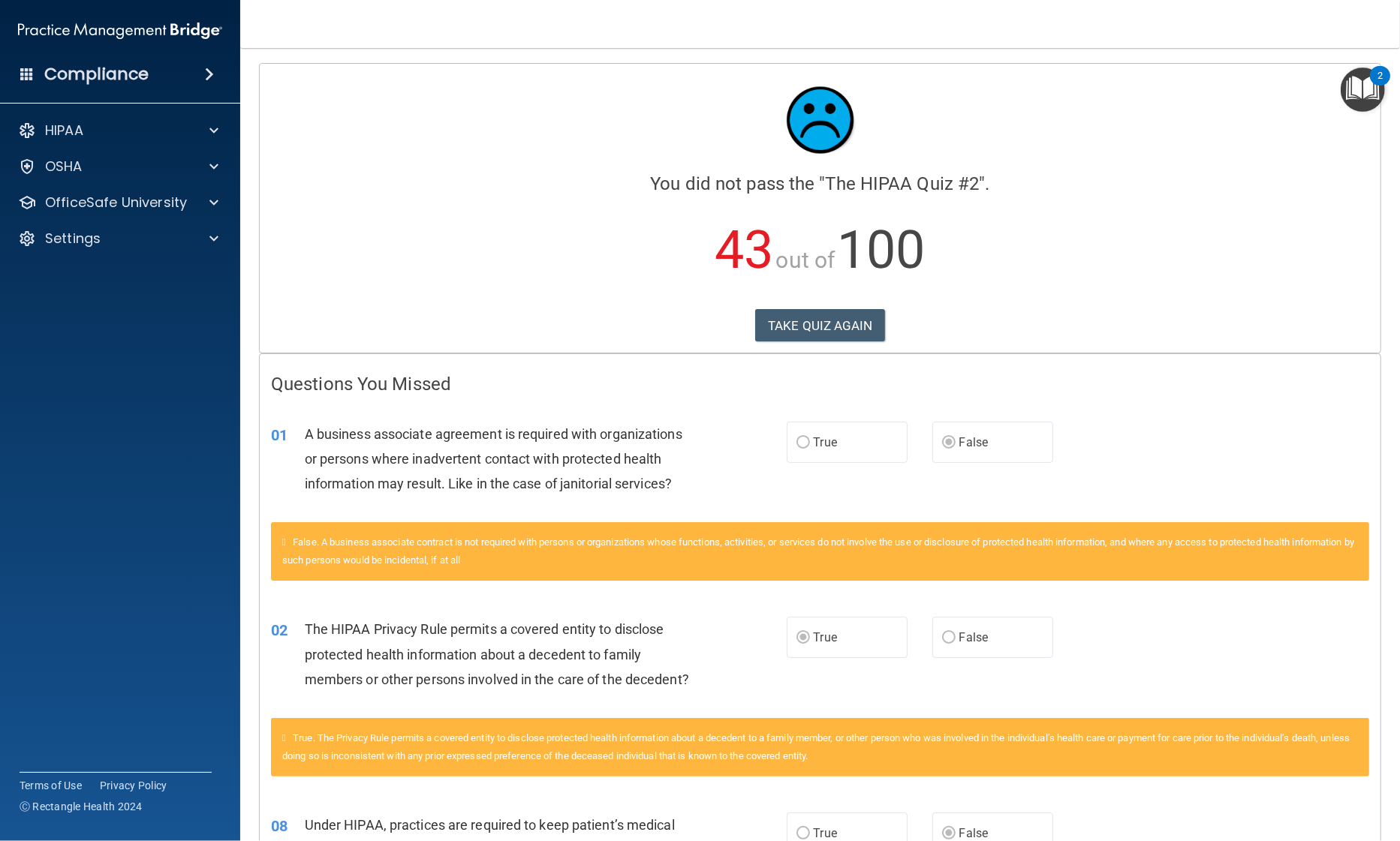
click at [275, 794] on div "08 Under HIPAA, practices are required to keep patient’s medical records for a …" at bounding box center [820, 841] width 1121 height 94
click at [269, 802] on div "08 Under HIPAA, practices are required to keep patient’s medical records for a …" at bounding box center [820, 841] width 1121 height 94
click at [851, 322] on button "TAKE QUIZ AGAIN" at bounding box center [820, 325] width 130 height 33
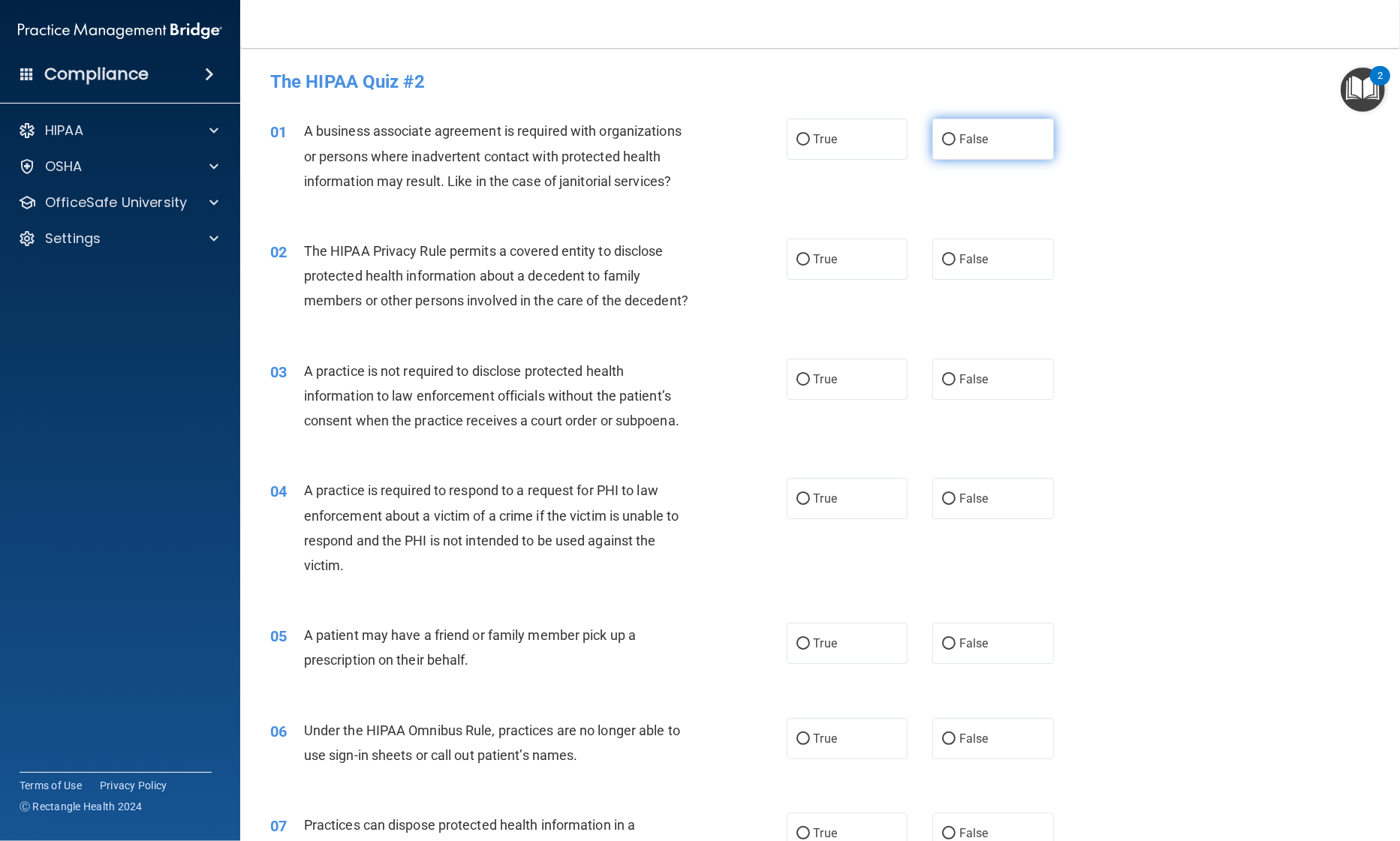
click at [986, 148] on label "False" at bounding box center [993, 139] width 122 height 41
click at [955, 146] on input "False" at bounding box center [948, 140] width 13 height 11
radio input "true"
click at [805, 259] on label "True" at bounding box center [847, 259] width 122 height 41
click at [805, 259] on input "True" at bounding box center [802, 260] width 13 height 11
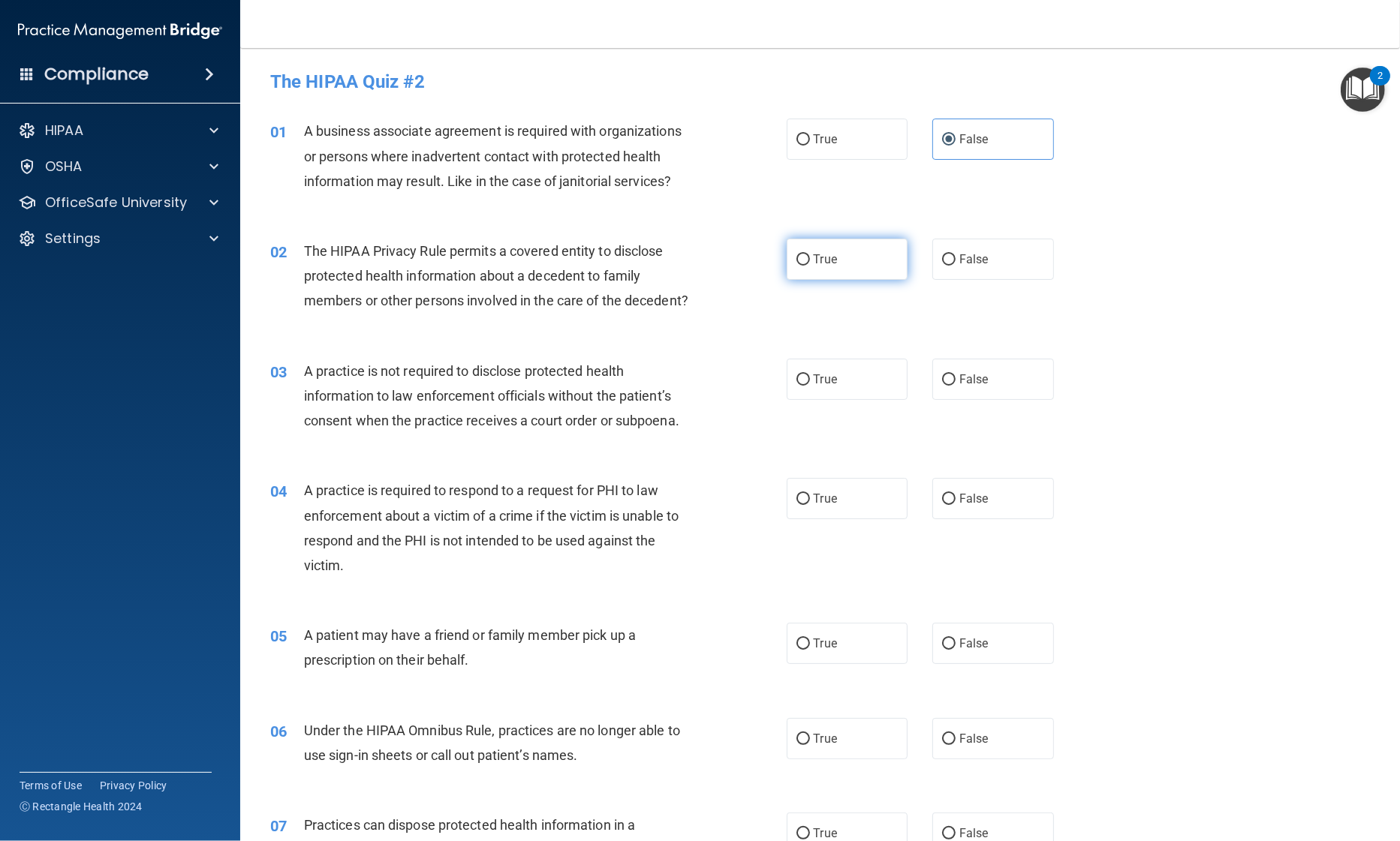
radio input "true"
click at [812, 387] on label "True" at bounding box center [847, 379] width 122 height 41
click at [810, 385] on input "True" at bounding box center [802, 380] width 13 height 11
radio input "true"
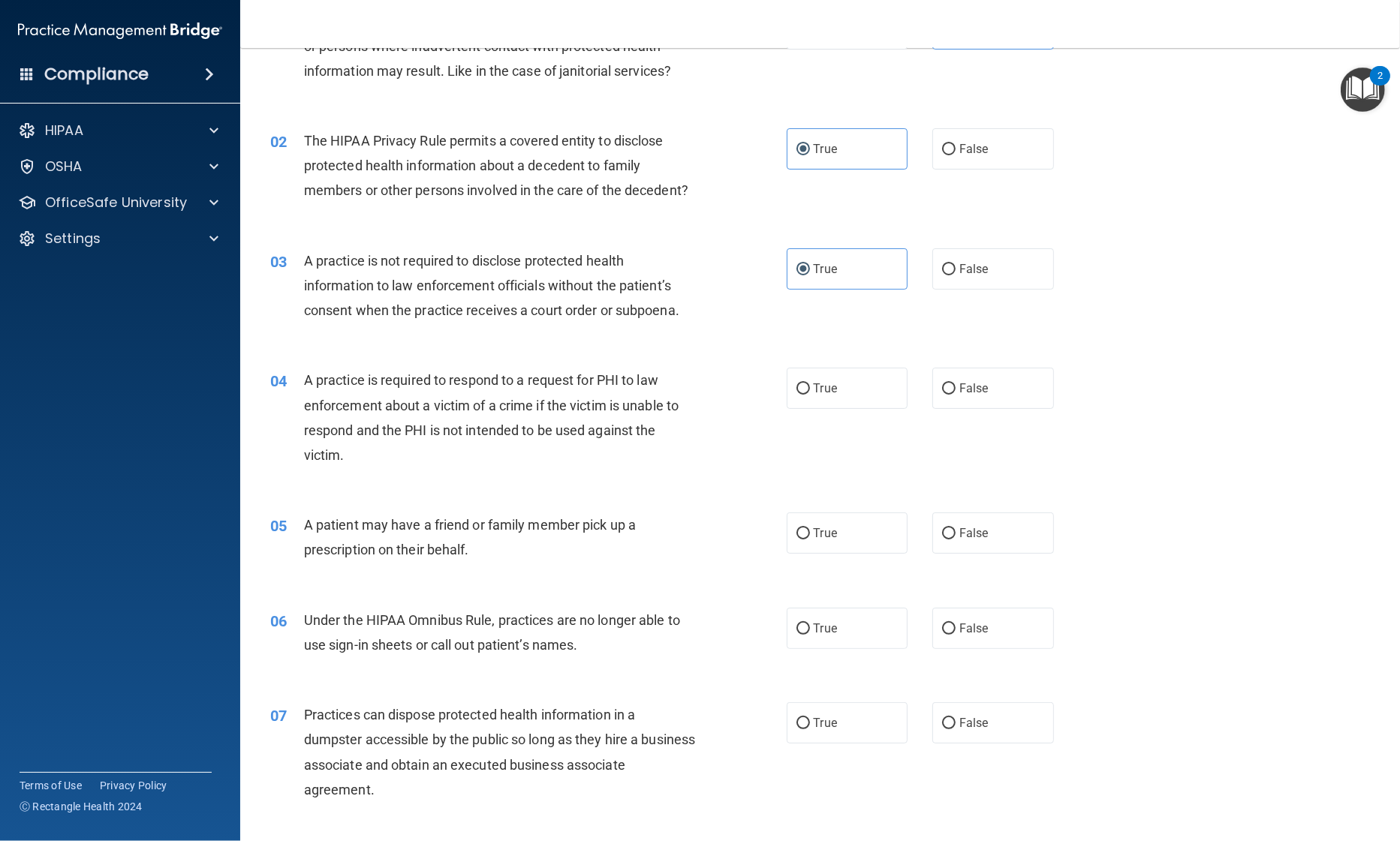
scroll to position [113, 0]
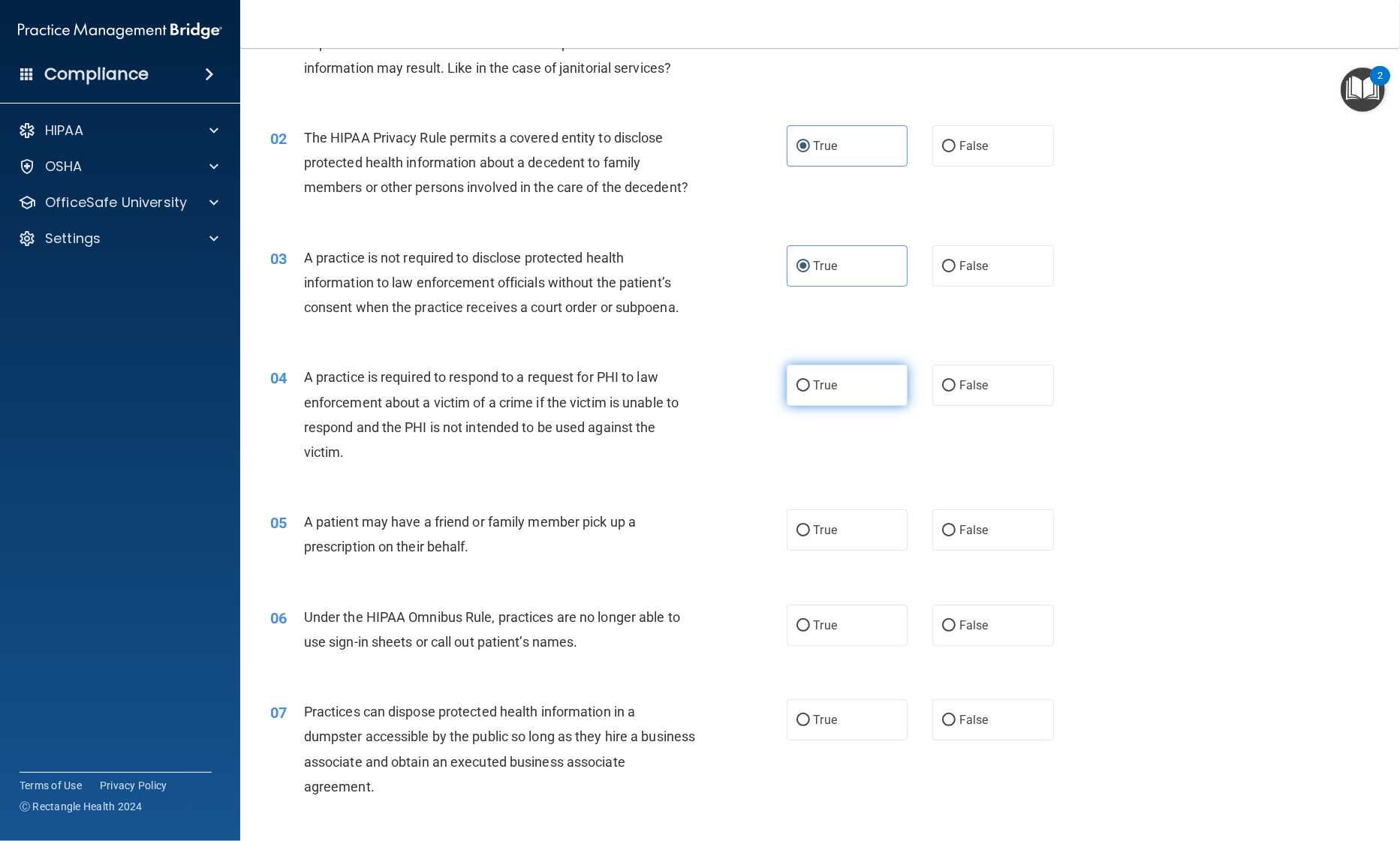
click at [805, 391] on label "True" at bounding box center [847, 385] width 122 height 41
click at [805, 391] on input "True" at bounding box center [802, 386] width 13 height 11
radio input "true"
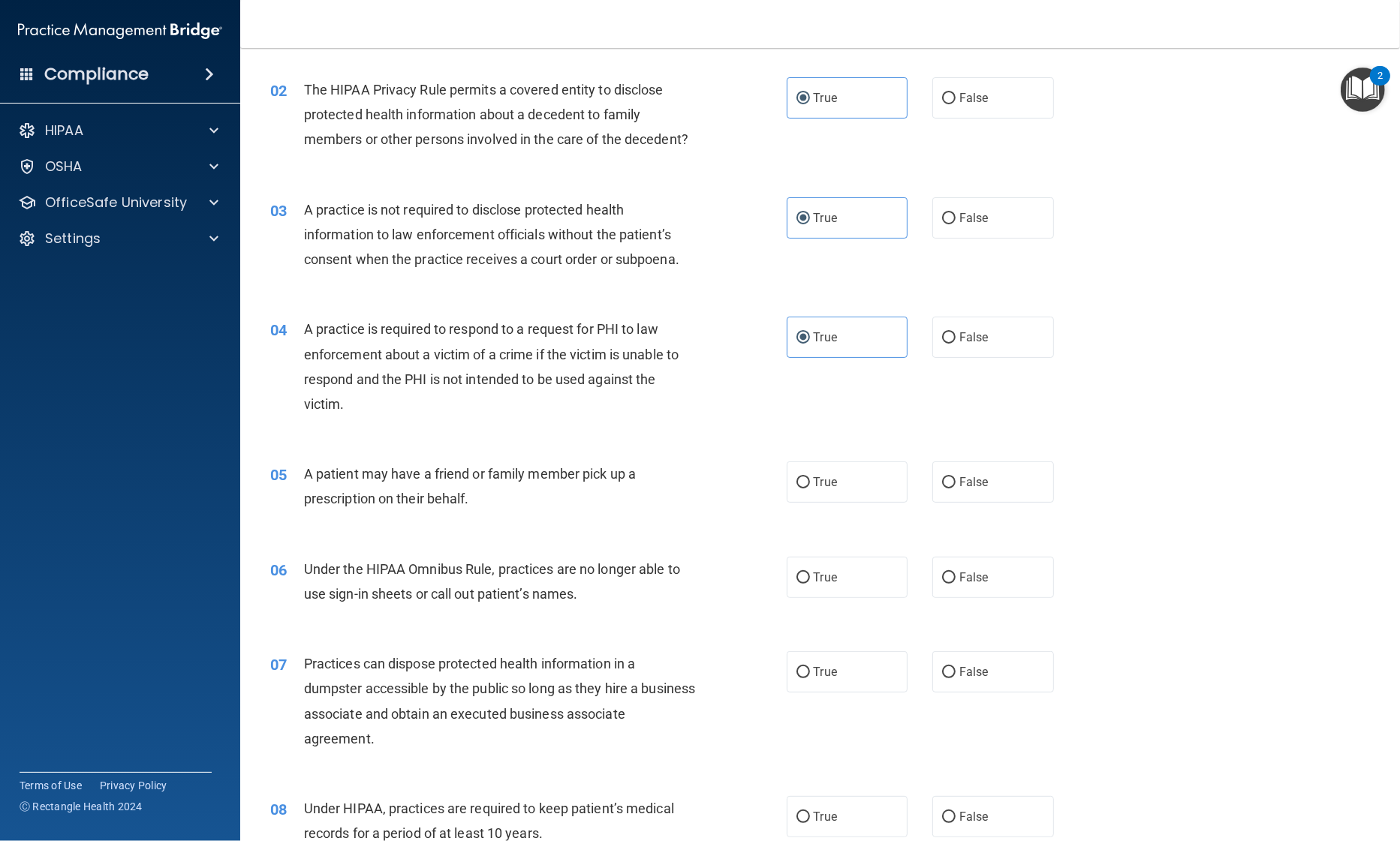
scroll to position [164, 0]
click at [796, 486] on label "True" at bounding box center [847, 480] width 122 height 41
click at [796, 486] on input "True" at bounding box center [802, 481] width 13 height 11
radio input "true"
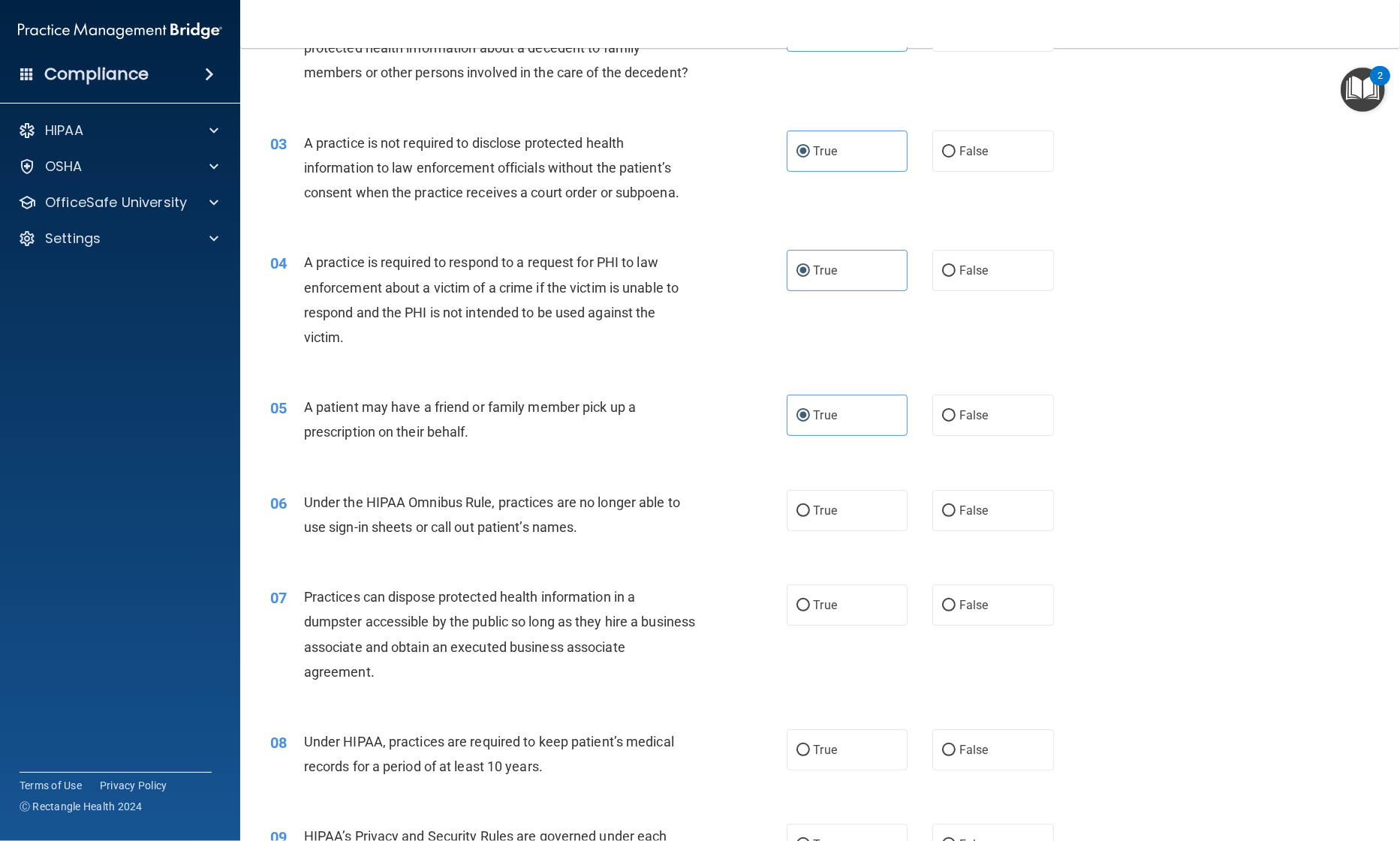
scroll to position [231, 0]
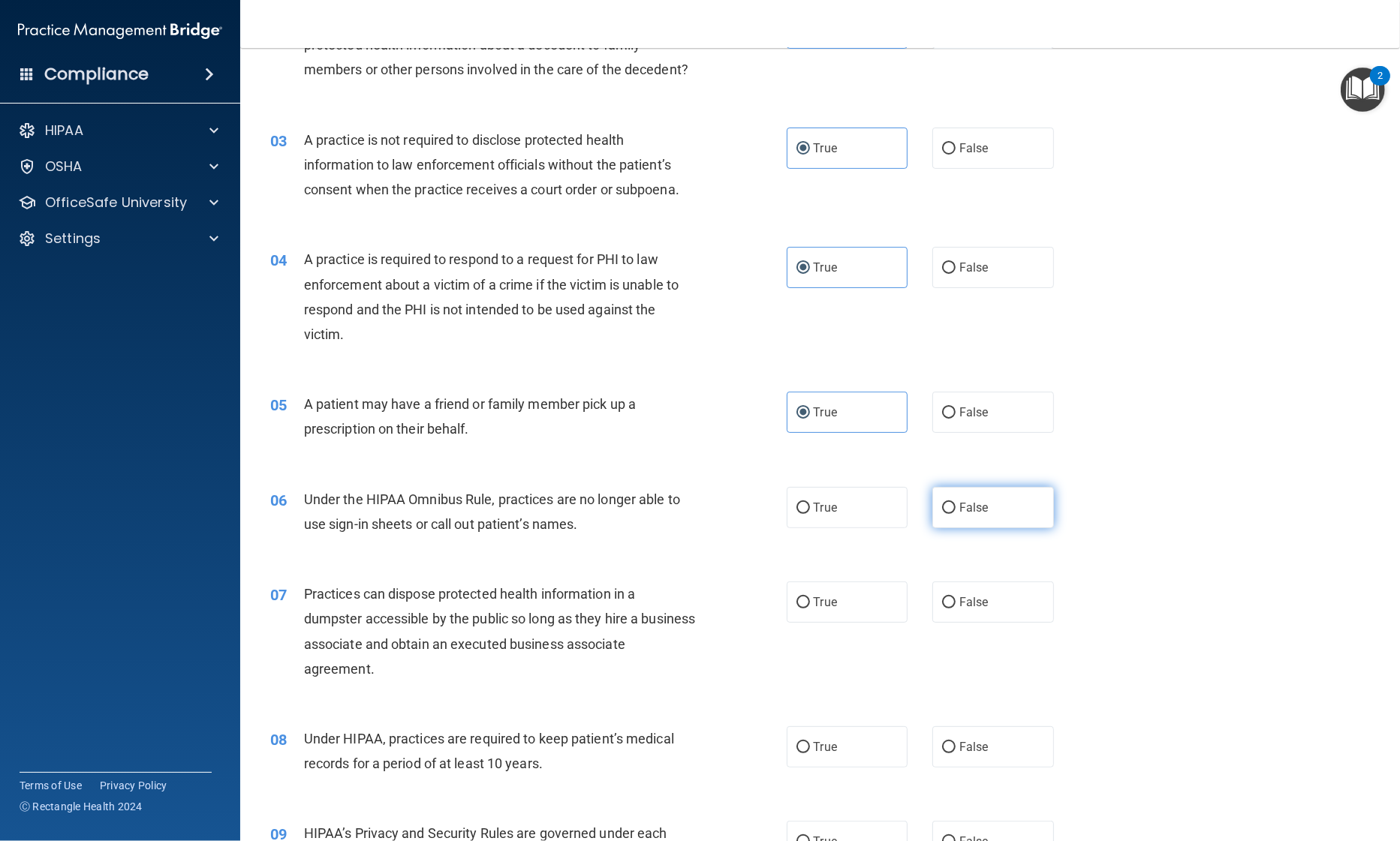
click at [959, 509] on span "False" at bounding box center [974, 508] width 30 height 14
click at [955, 509] on input "False" at bounding box center [948, 508] width 13 height 11
radio input "true"
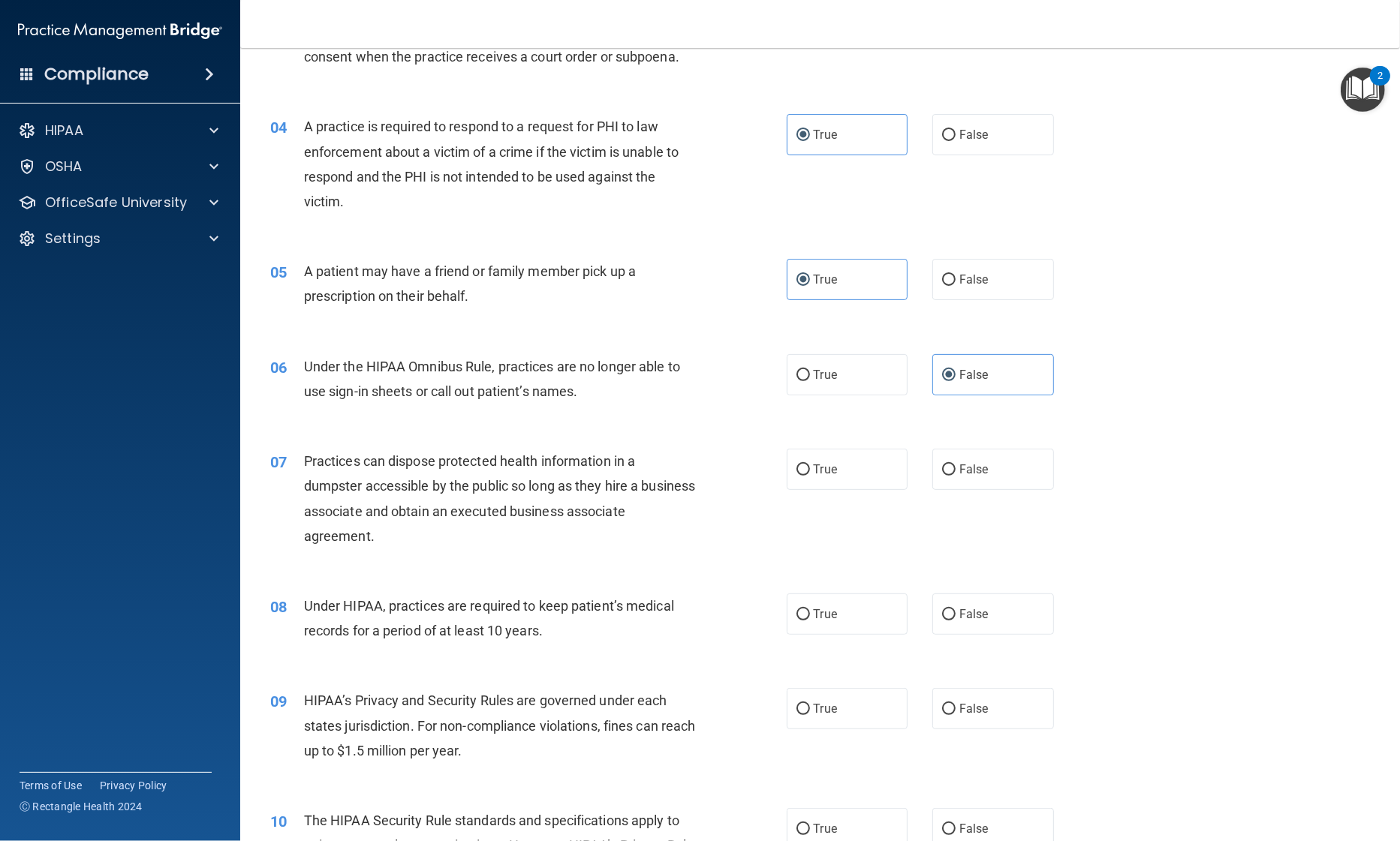
scroll to position [371, 0]
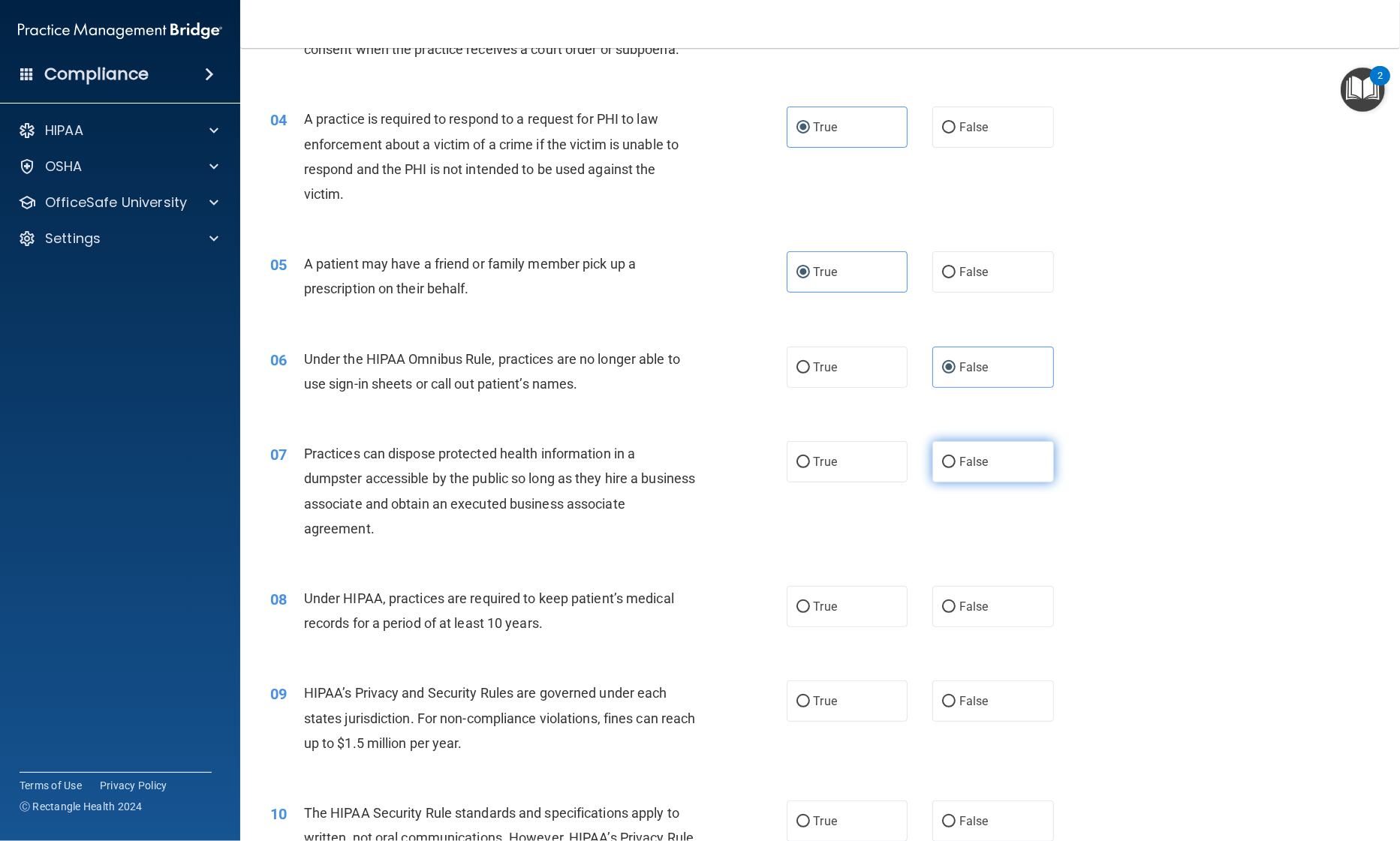
click at [977, 460] on span "False" at bounding box center [974, 462] width 30 height 14
click at [955, 460] on input "False" at bounding box center [948, 463] width 13 height 11
radio input "true"
click at [942, 605] on input "False" at bounding box center [948, 607] width 13 height 11
radio input "true"
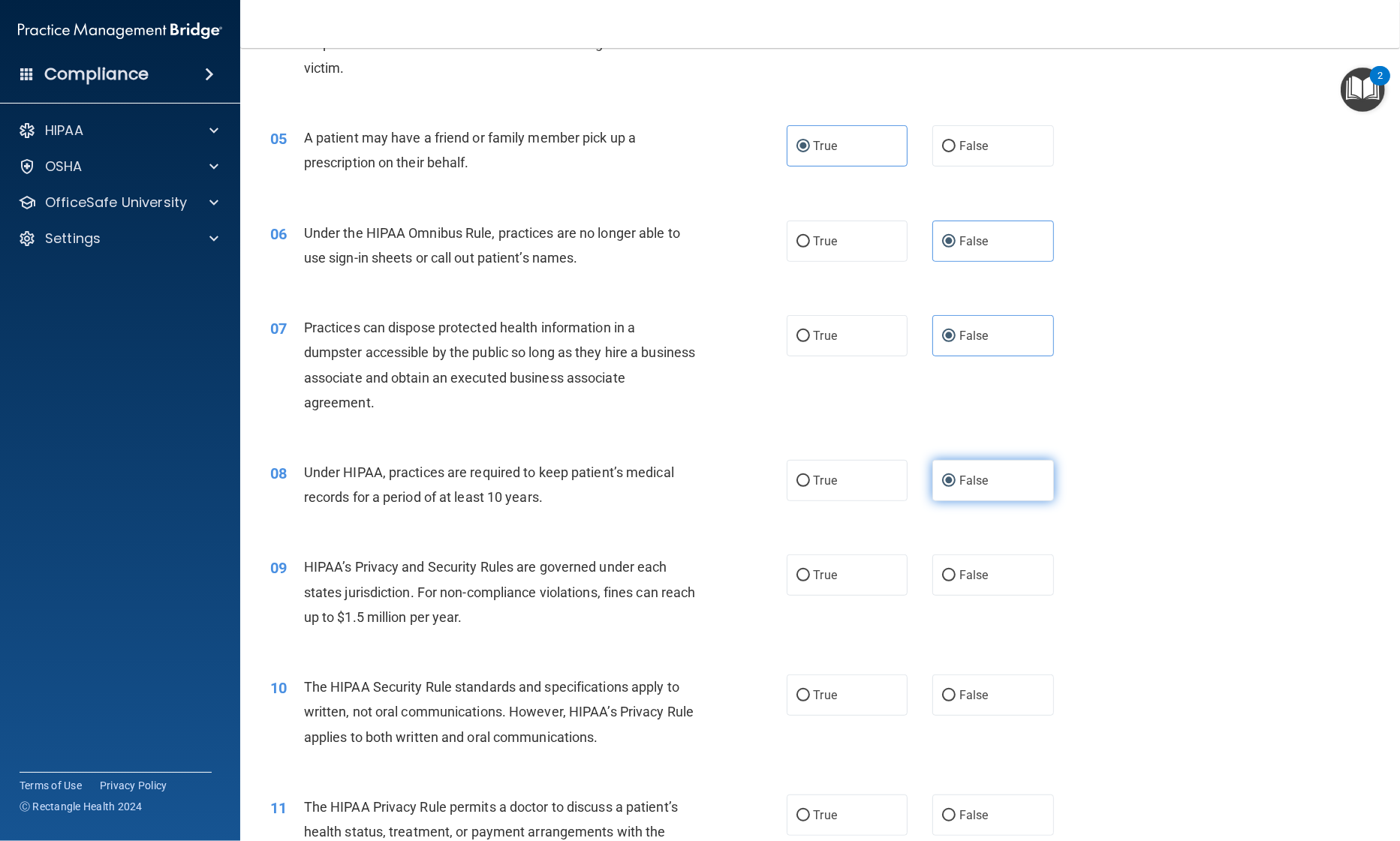
scroll to position [501, 0]
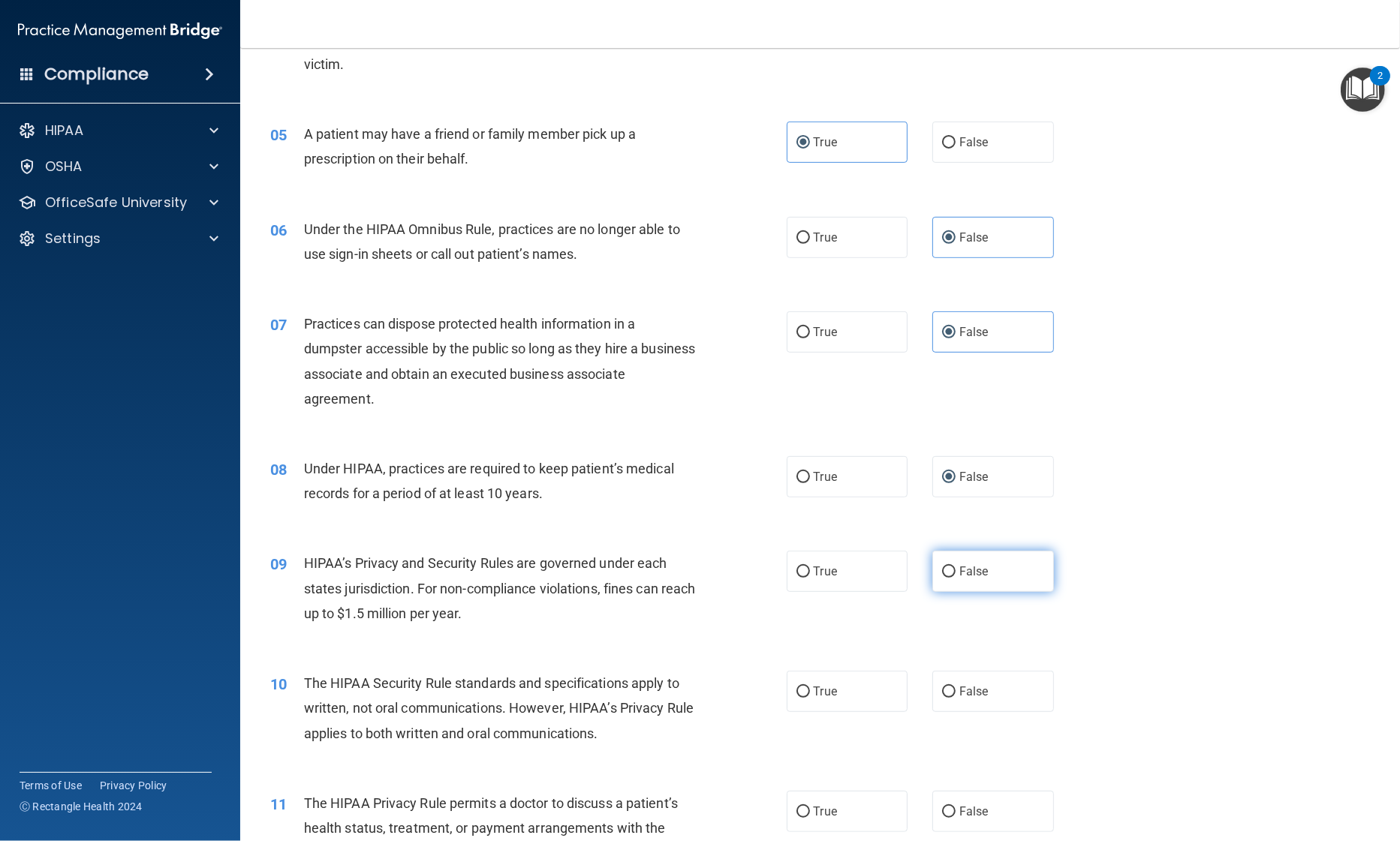
click at [965, 580] on label "False" at bounding box center [993, 571] width 122 height 41
click at [955, 578] on input "False" at bounding box center [948, 572] width 13 height 11
radio input "true"
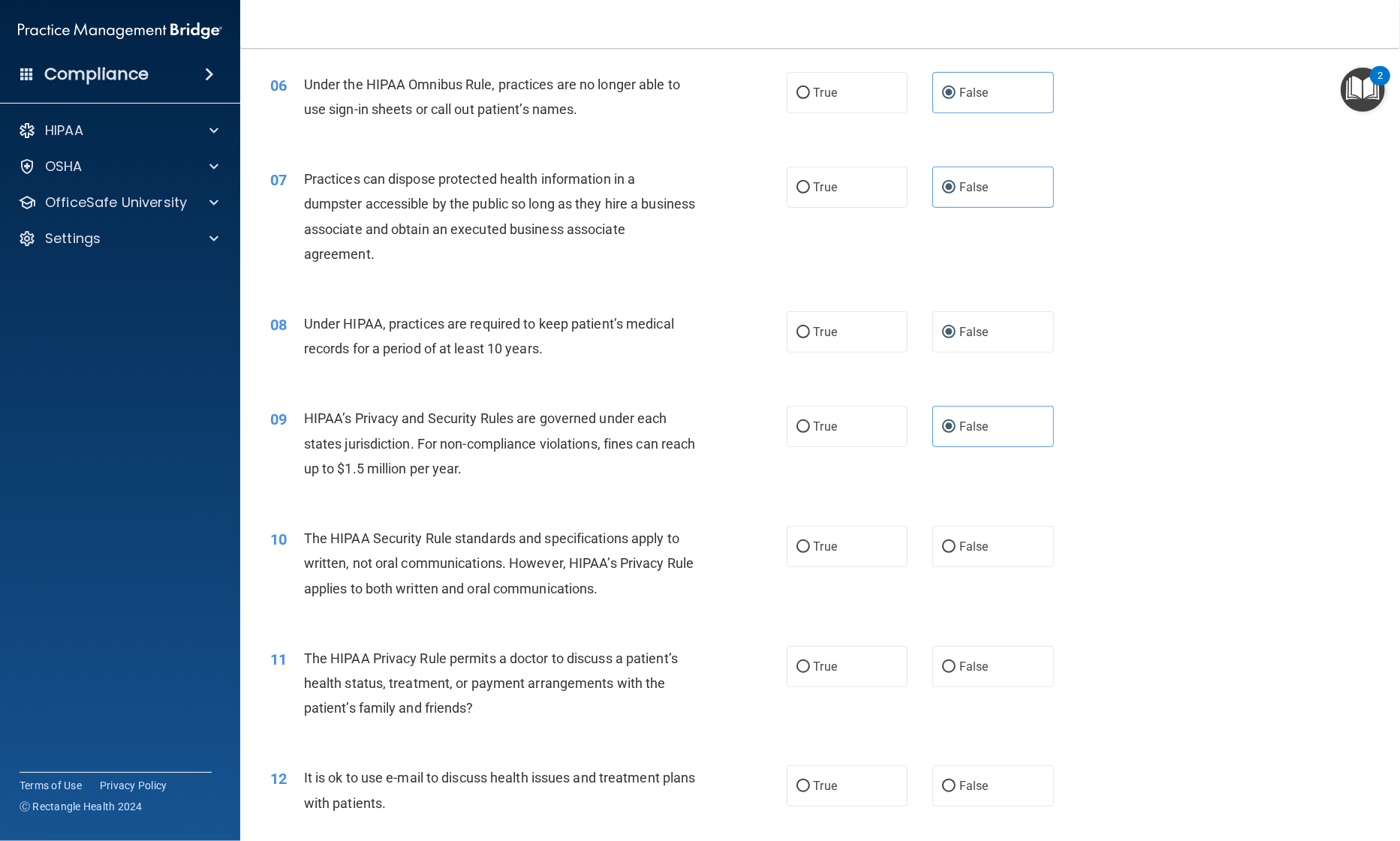
scroll to position [649, 0]
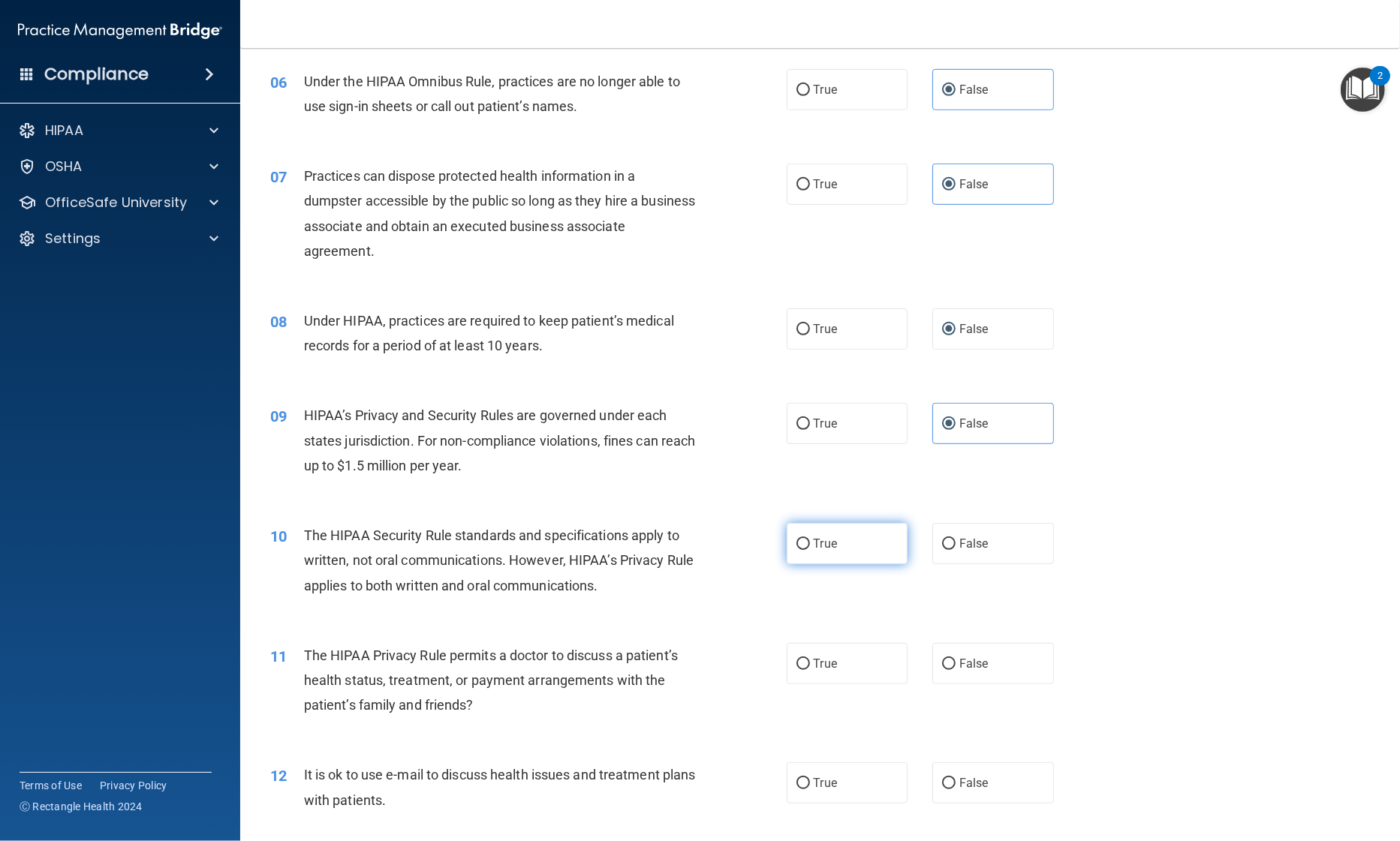
click at [833, 552] on label "True" at bounding box center [847, 543] width 122 height 41
click at [810, 550] on input "True" at bounding box center [802, 545] width 13 height 11
radio input "true"
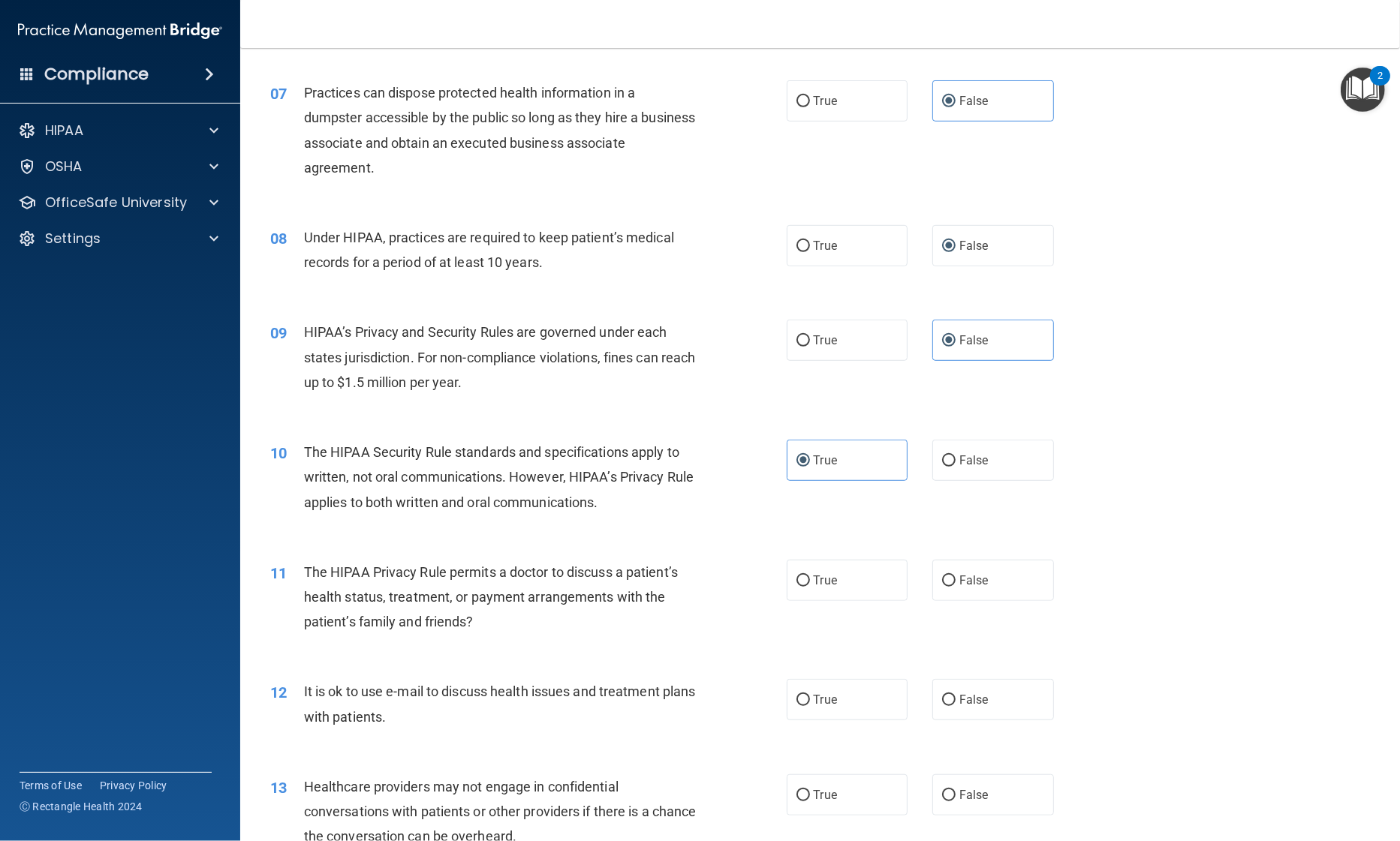
scroll to position [733, 0]
click at [826, 580] on span "True" at bounding box center [826, 580] width 23 height 14
click at [810, 580] on input "True" at bounding box center [802, 581] width 13 height 11
radio input "true"
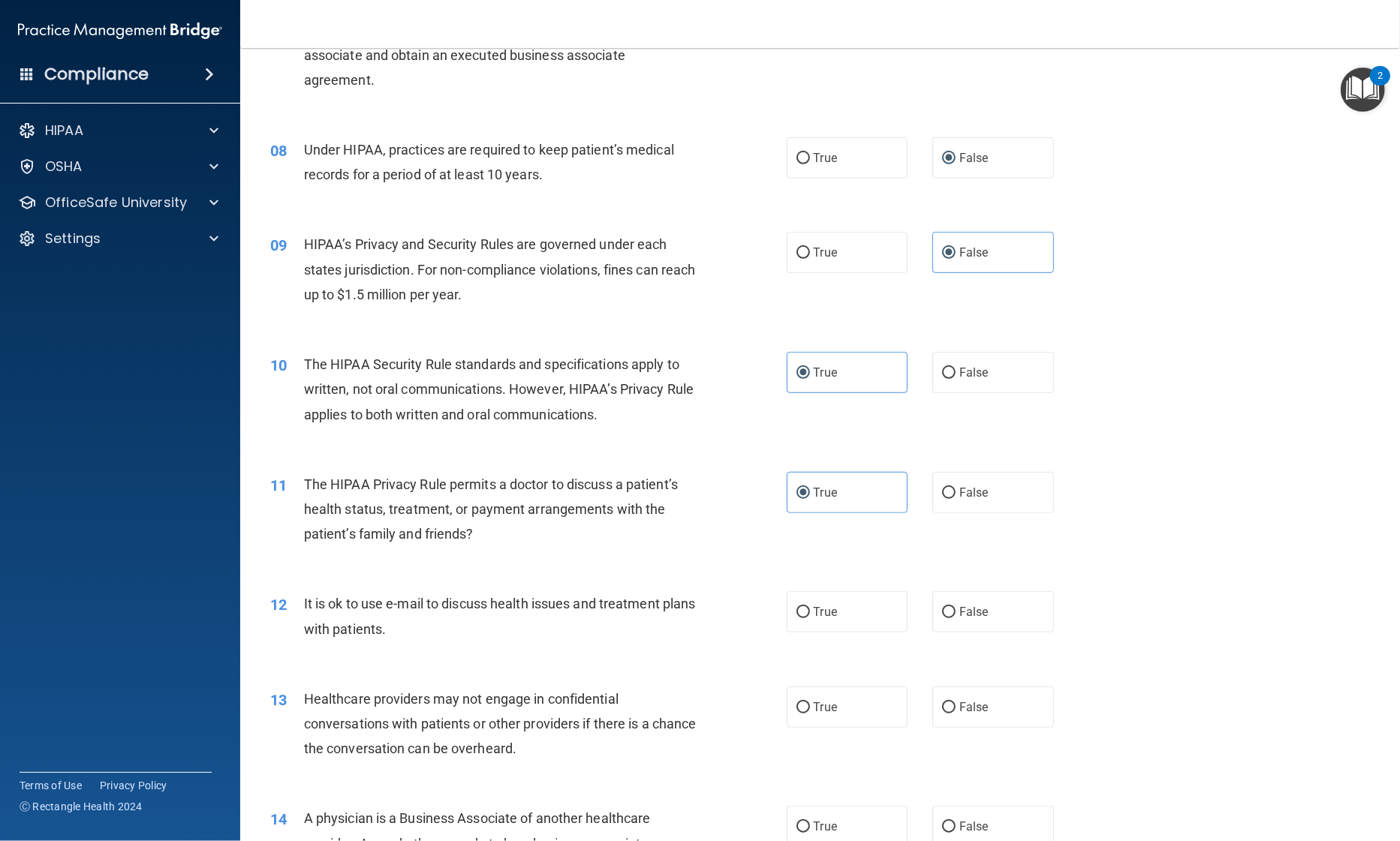
scroll to position [825, 0]
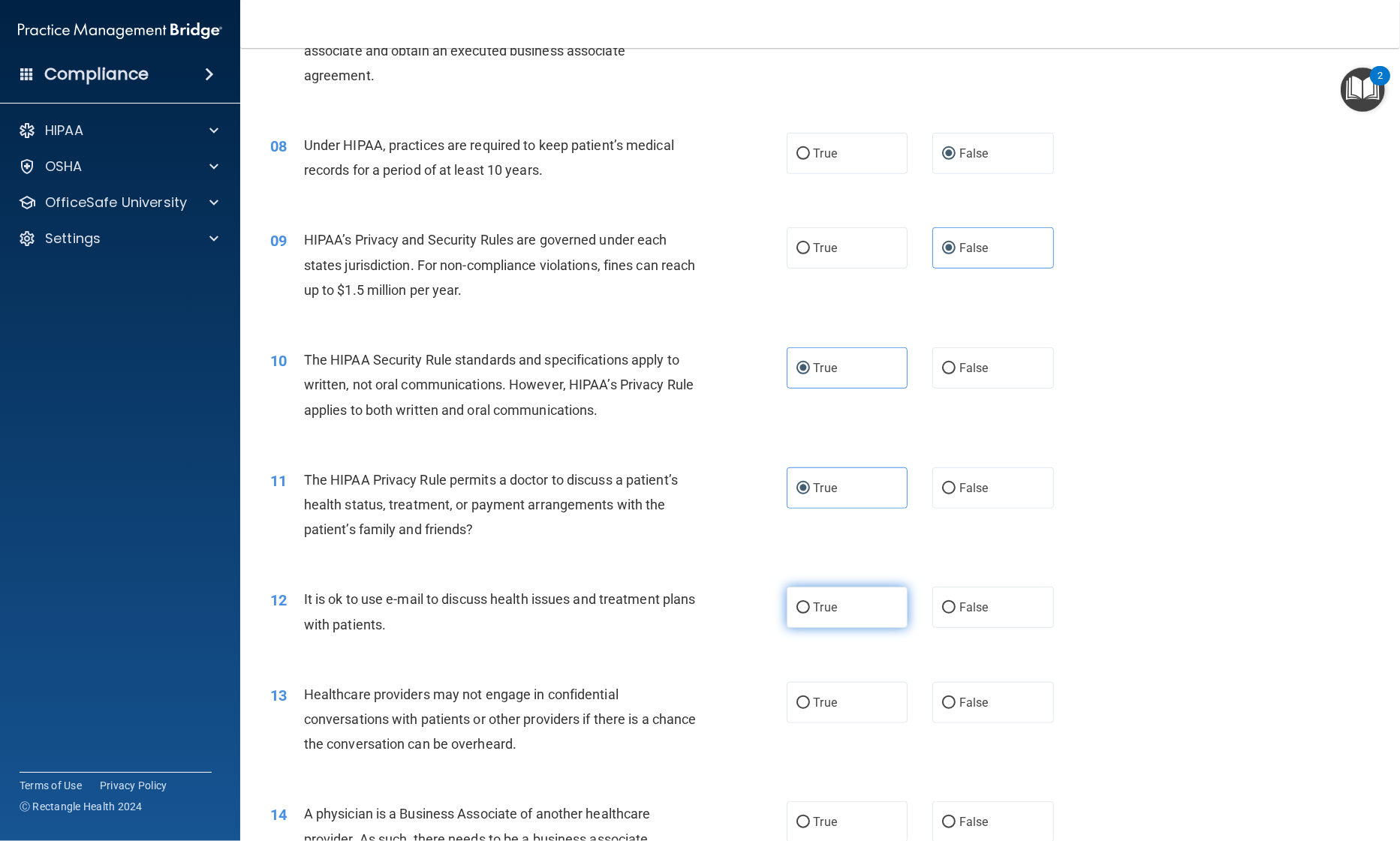
click at [831, 606] on span "True" at bounding box center [826, 607] width 23 height 14
click at [810, 606] on input "True" at bounding box center [802, 608] width 13 height 11
radio input "true"
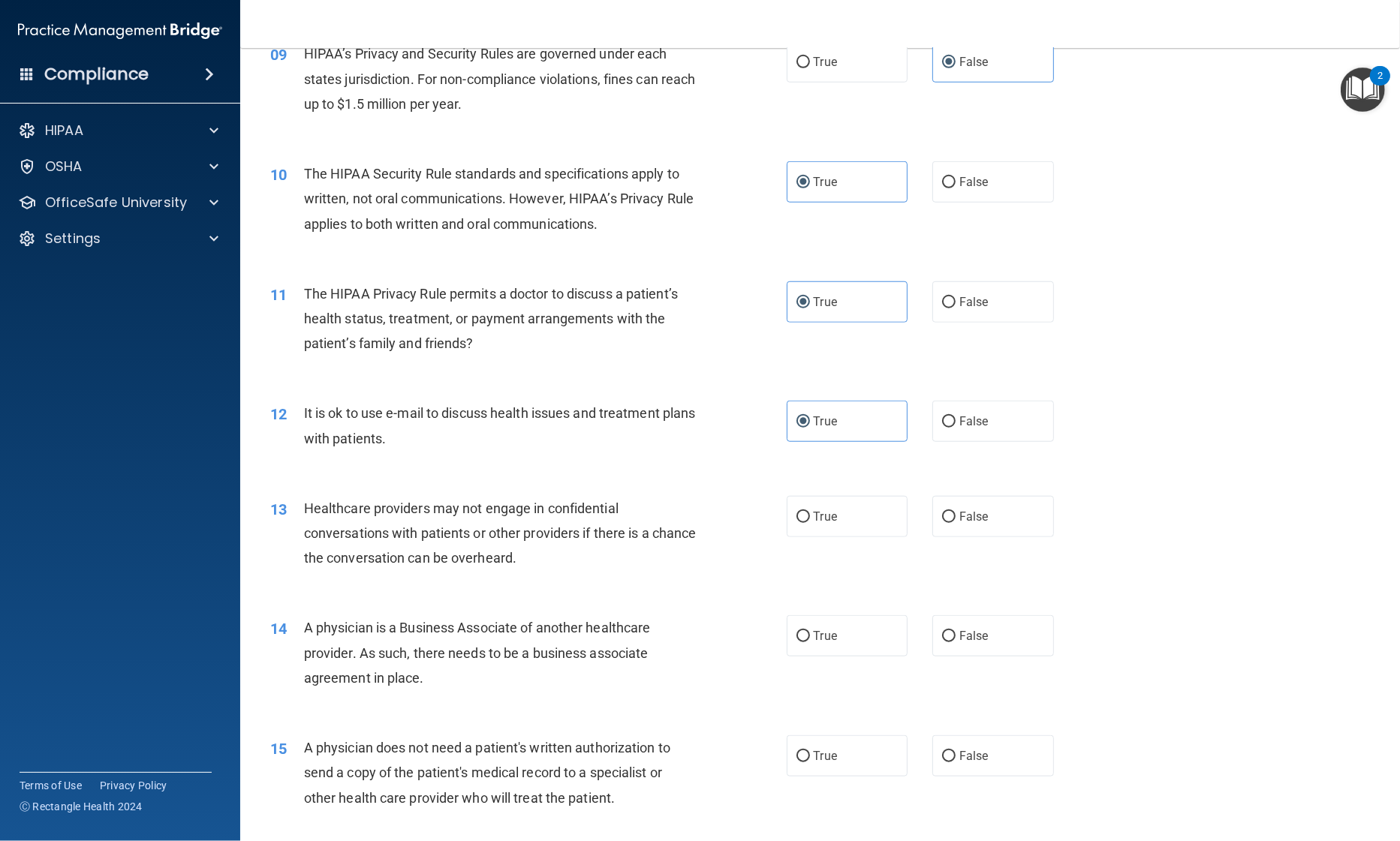
scroll to position [1013, 0]
click at [986, 511] on label "False" at bounding box center [993, 513] width 122 height 41
click at [955, 511] on input "False" at bounding box center [948, 514] width 13 height 11
radio input "true"
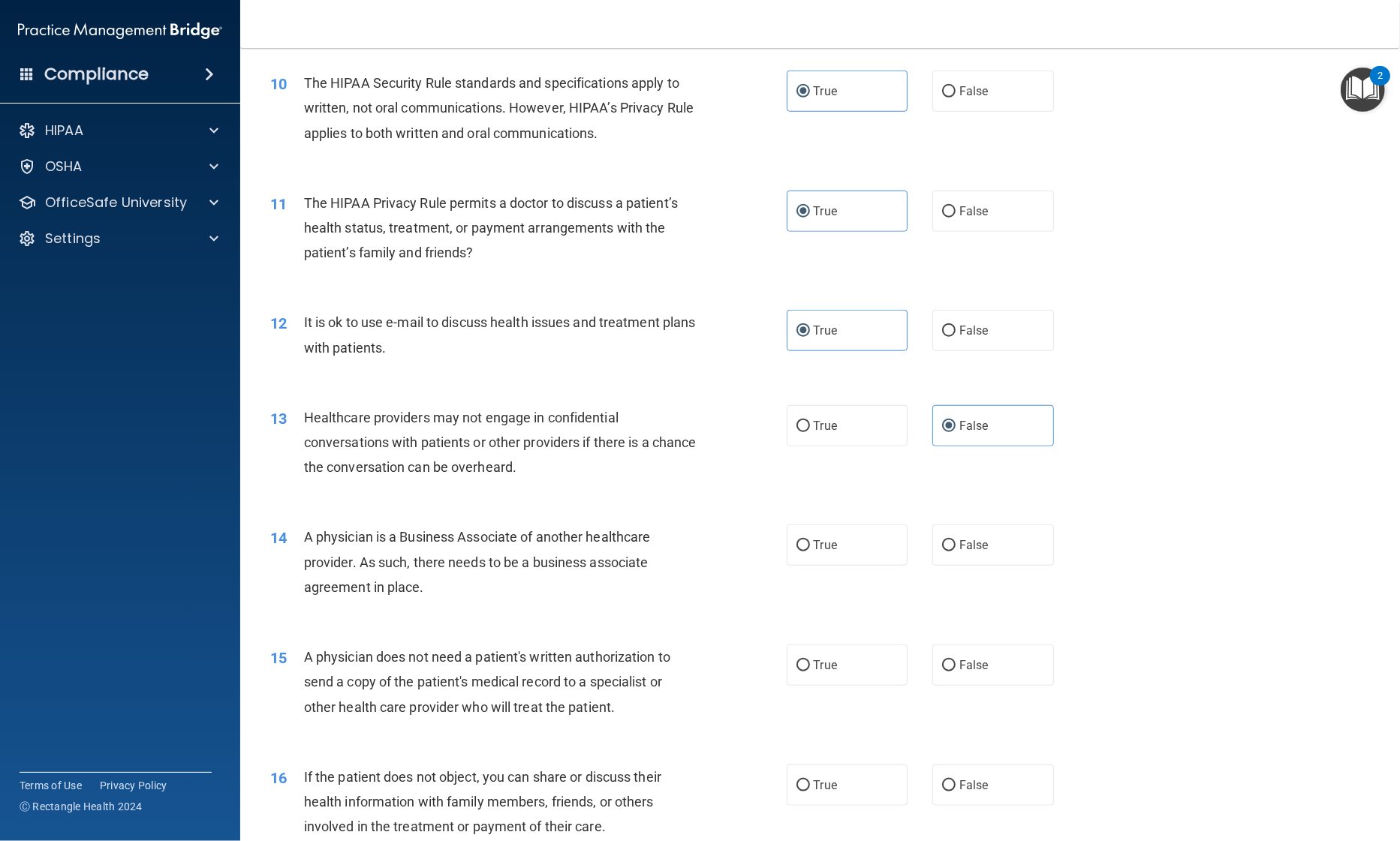
scroll to position [1106, 0]
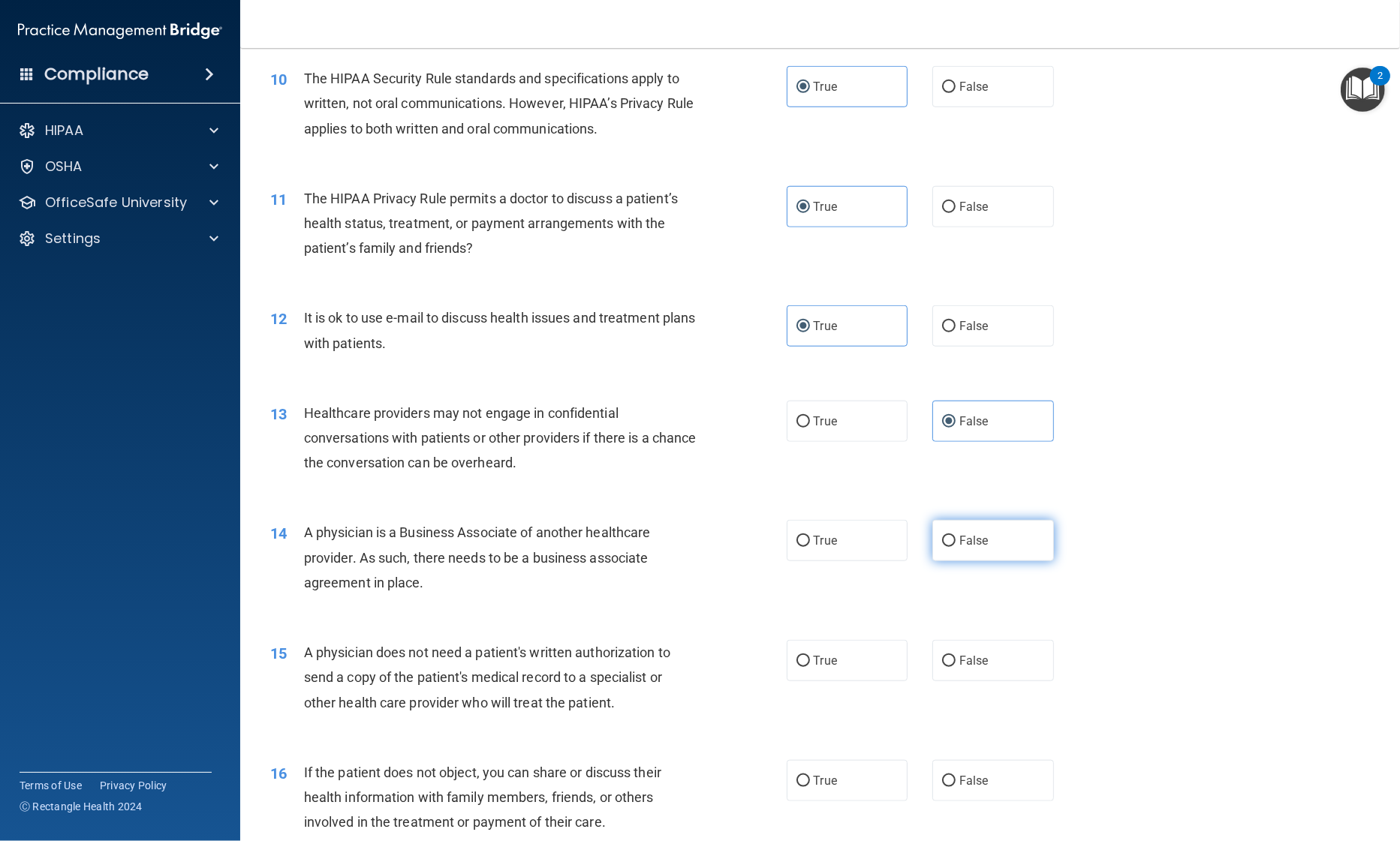
click at [950, 557] on label "False" at bounding box center [993, 541] width 122 height 41
click at [950, 547] on input "False" at bounding box center [948, 541] width 13 height 11
radio input "true"
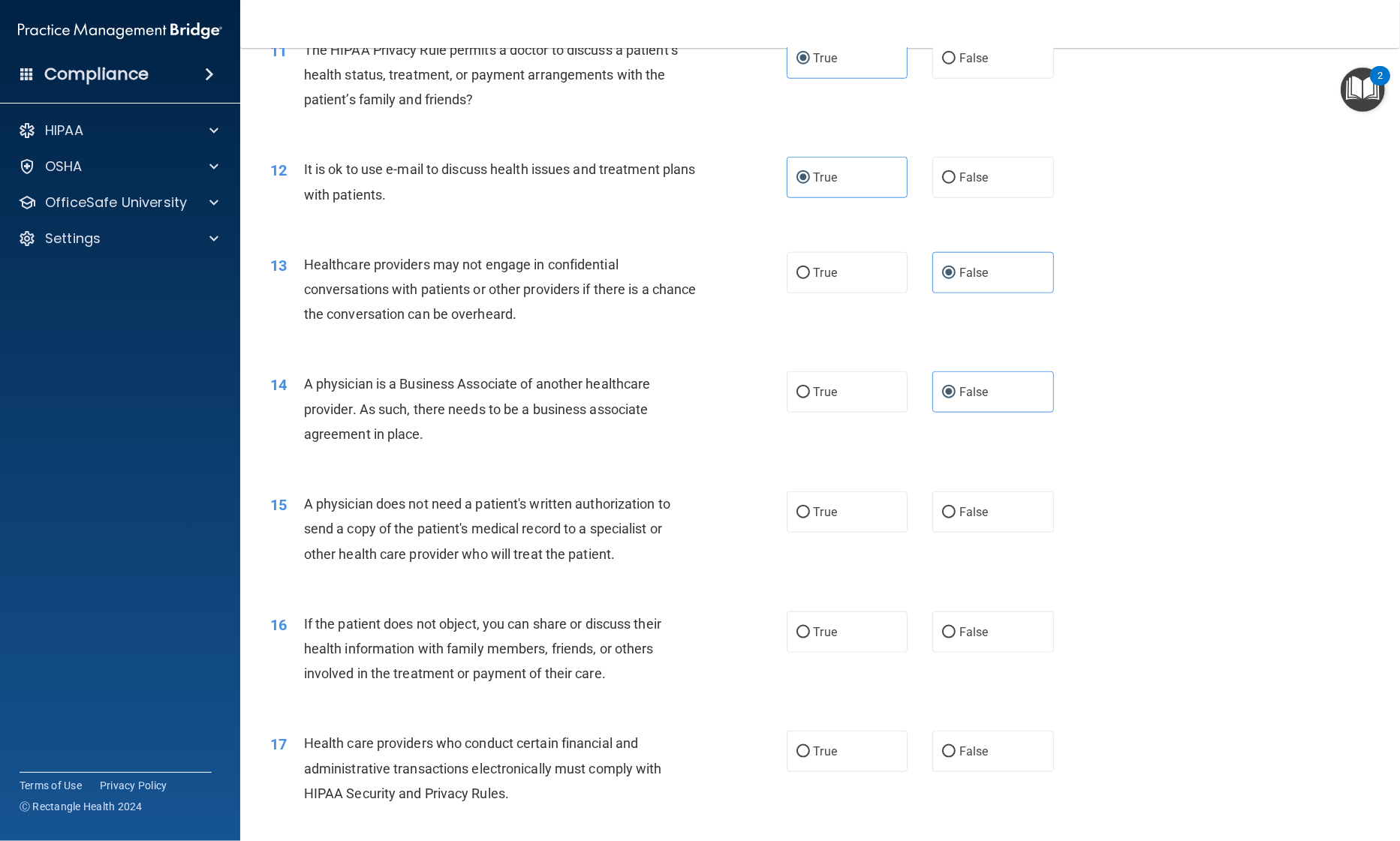
scroll to position [1257, 0]
click at [860, 521] on label "True" at bounding box center [847, 509] width 122 height 41
click at [810, 516] on input "True" at bounding box center [802, 510] width 13 height 11
radio input "true"
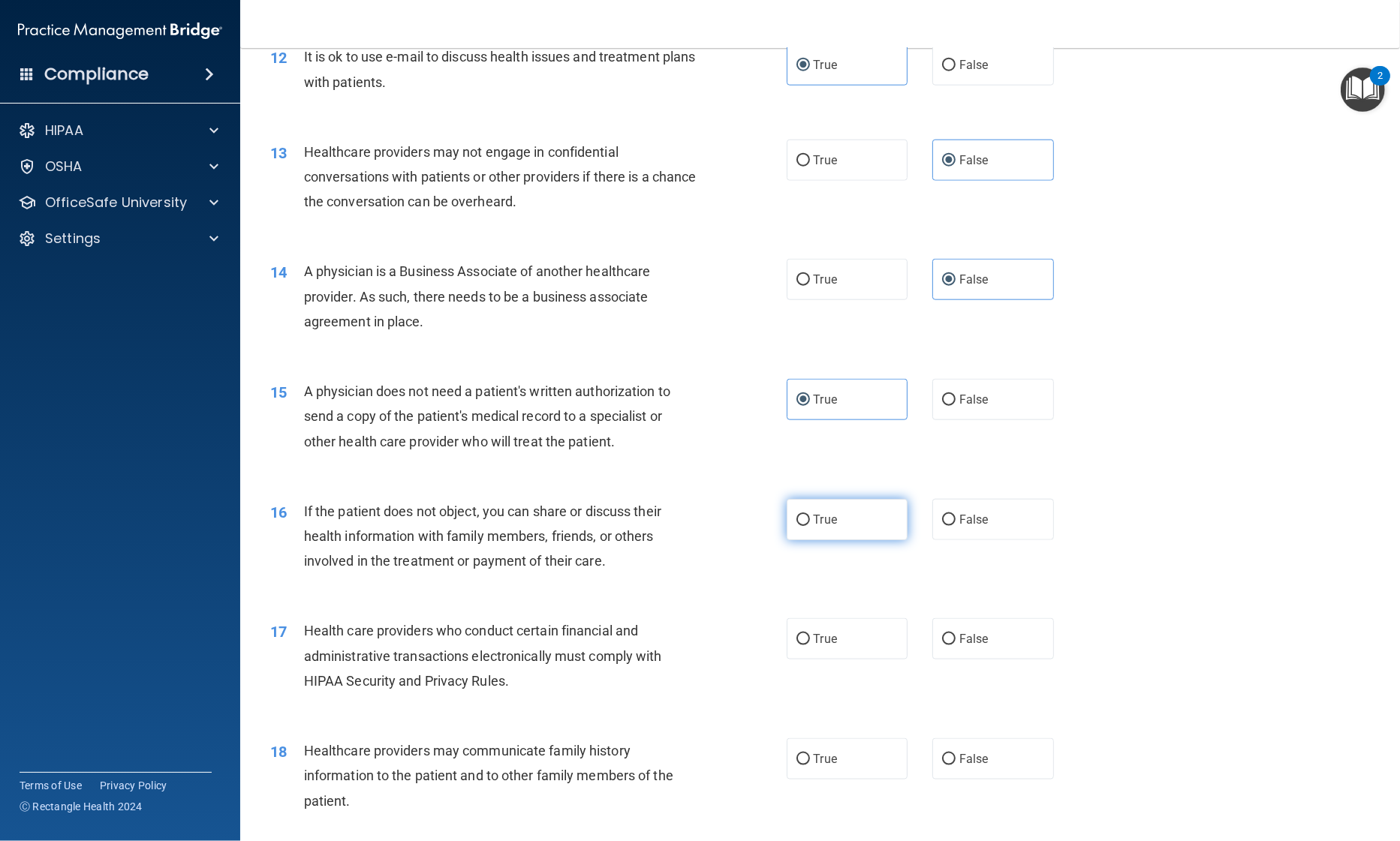
scroll to position [1369, 0]
click at [863, 523] on label "True" at bounding box center [847, 517] width 122 height 41
click at [810, 523] on input "True" at bounding box center [802, 518] width 13 height 11
radio input "true"
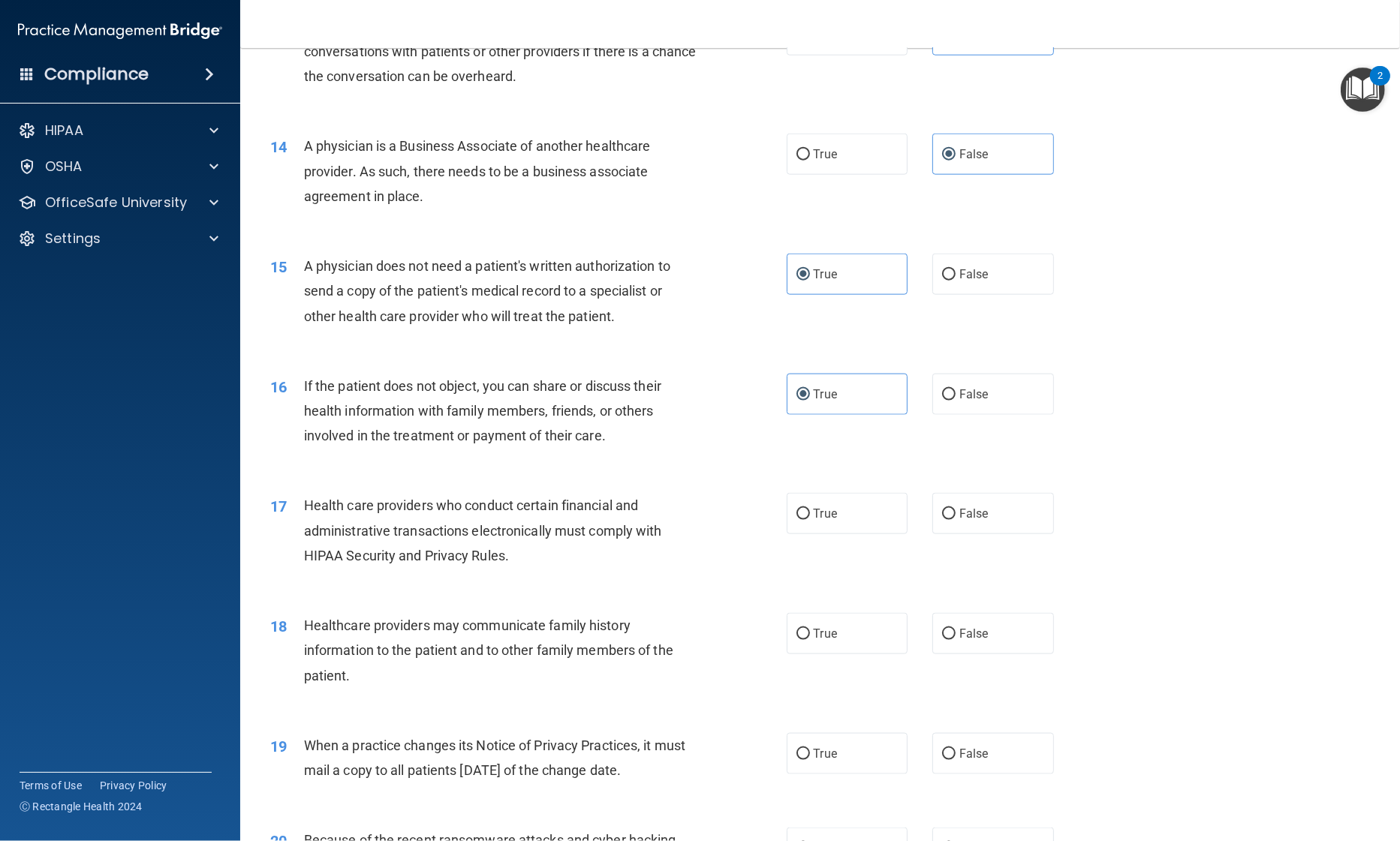
scroll to position [1493, 0]
click at [852, 520] on label "True" at bounding box center [847, 513] width 122 height 41
click at [810, 520] on input "True" at bounding box center [802, 513] width 13 height 11
radio input "true"
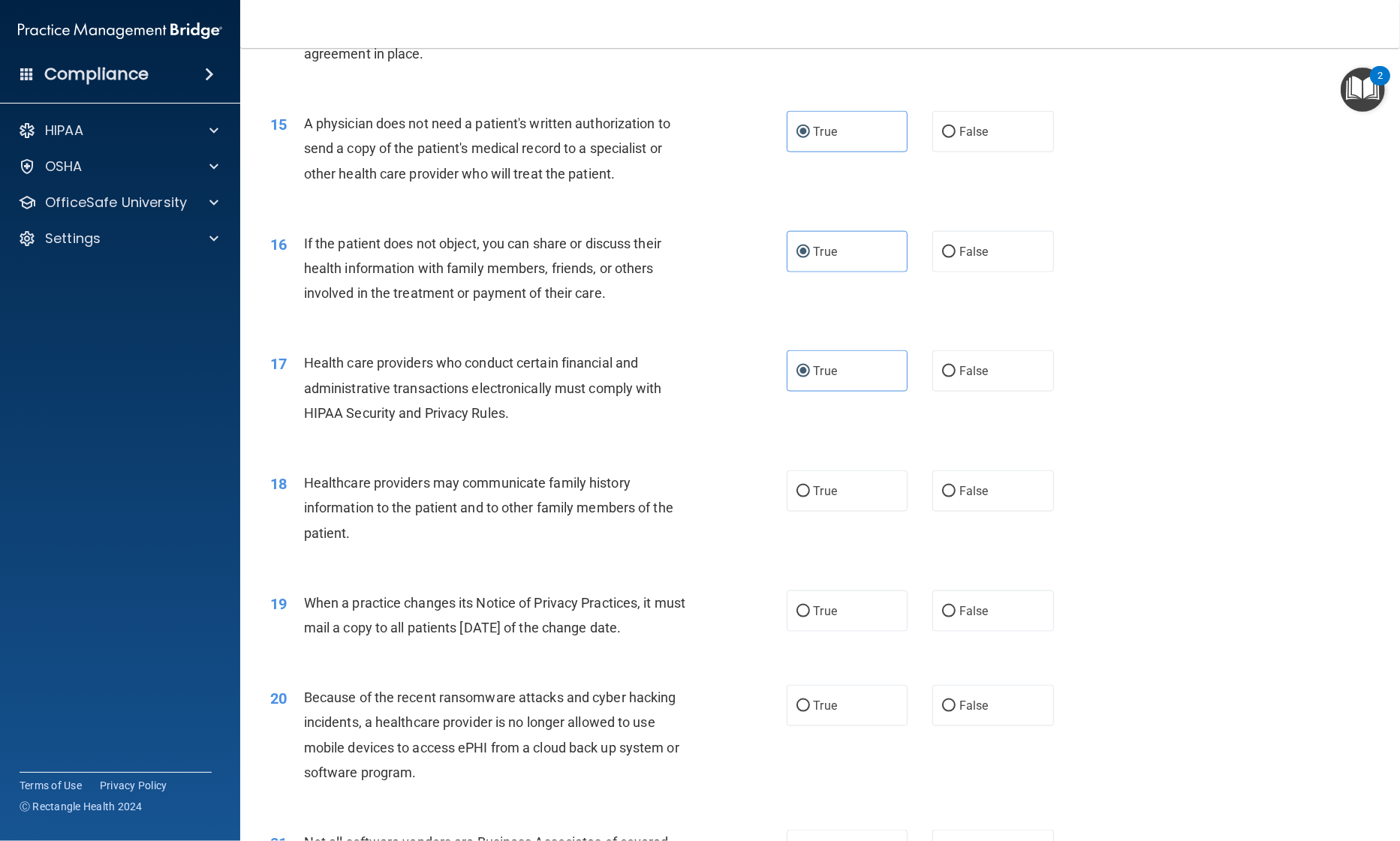
scroll to position [1636, 0]
click at [853, 501] on label "True" at bounding box center [847, 490] width 122 height 41
click at [810, 497] on input "True" at bounding box center [802, 491] width 13 height 11
radio input "true"
click at [965, 495] on span "False" at bounding box center [974, 490] width 30 height 14
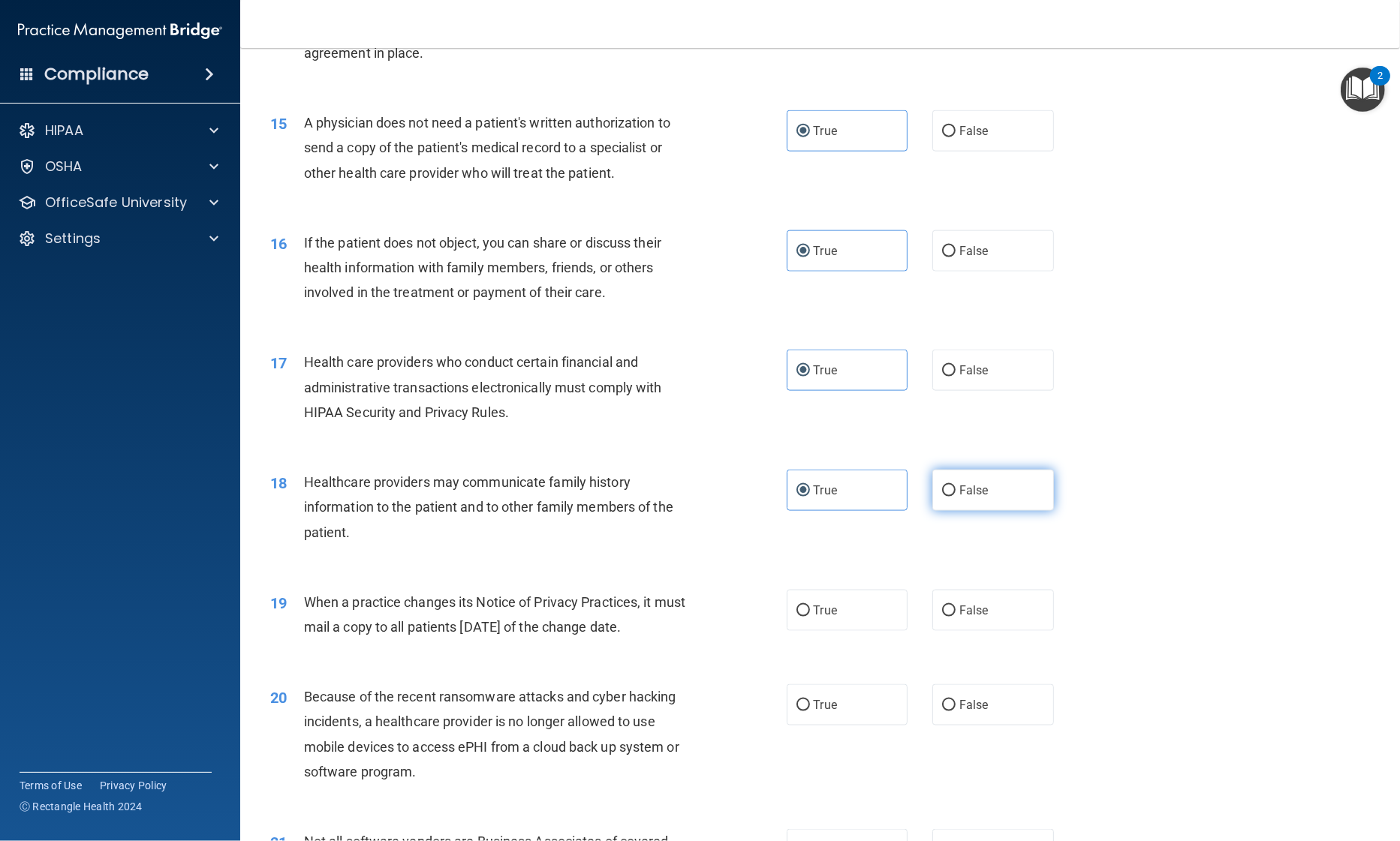
click at [955, 495] on input "False" at bounding box center [948, 491] width 13 height 11
radio input "true"
radio input "false"
click at [954, 599] on label "False" at bounding box center [993, 610] width 122 height 41
click at [954, 605] on input "False" at bounding box center [948, 611] width 13 height 11
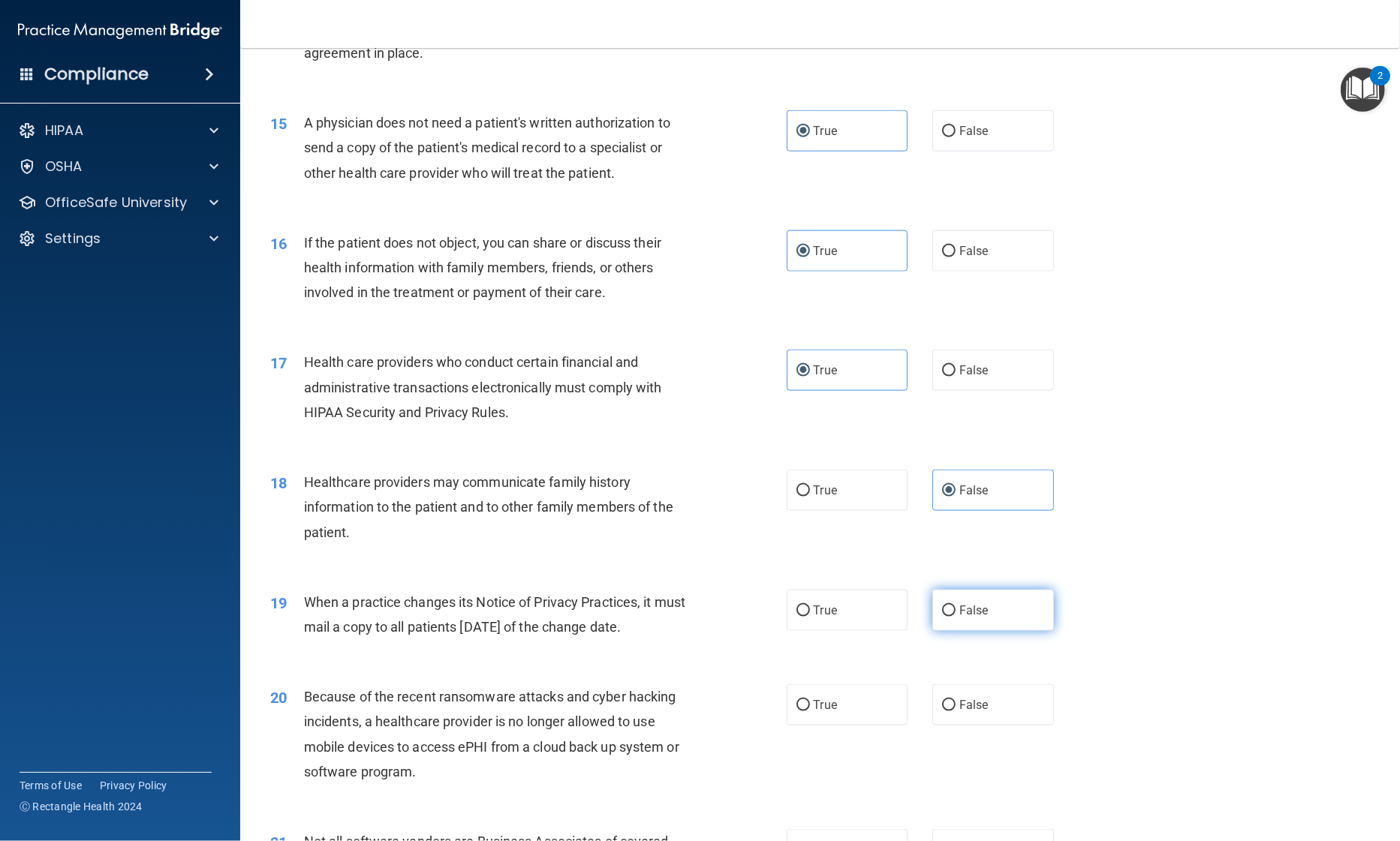
radio input "true"
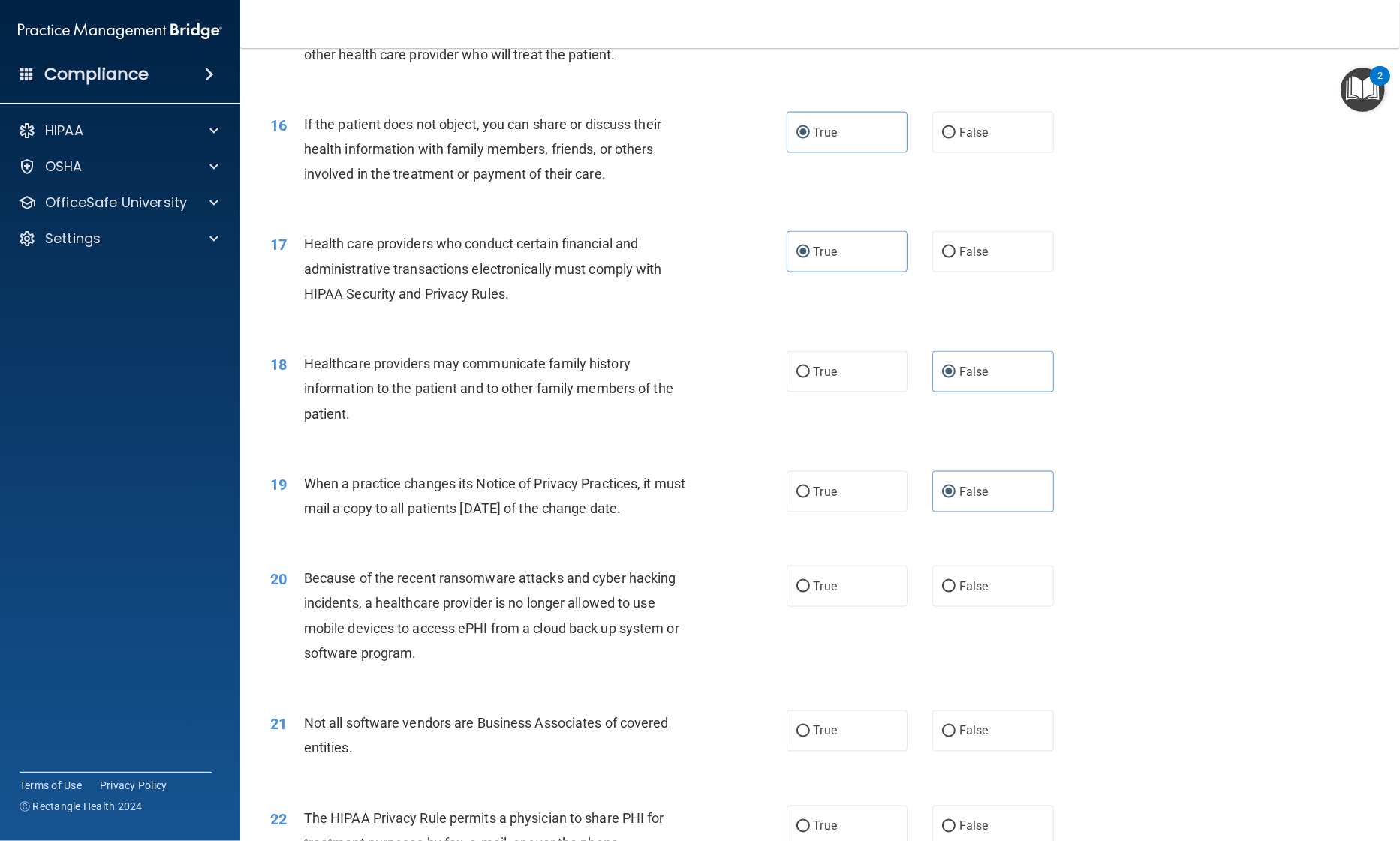
scroll to position [1758, 0]
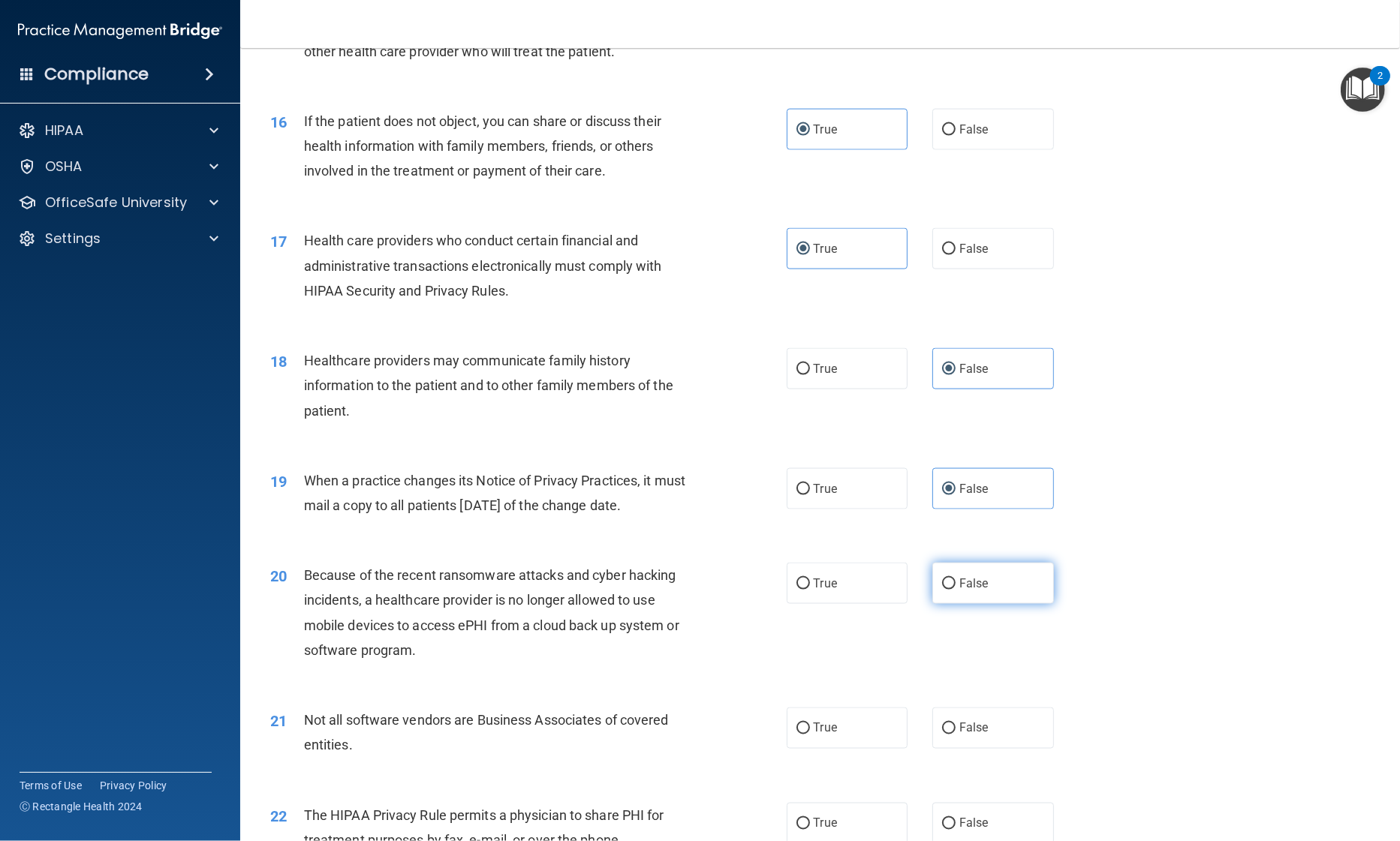
click at [982, 574] on label "False" at bounding box center [993, 583] width 122 height 41
click at [955, 579] on input "False" at bounding box center [948, 584] width 13 height 11
radio input "true"
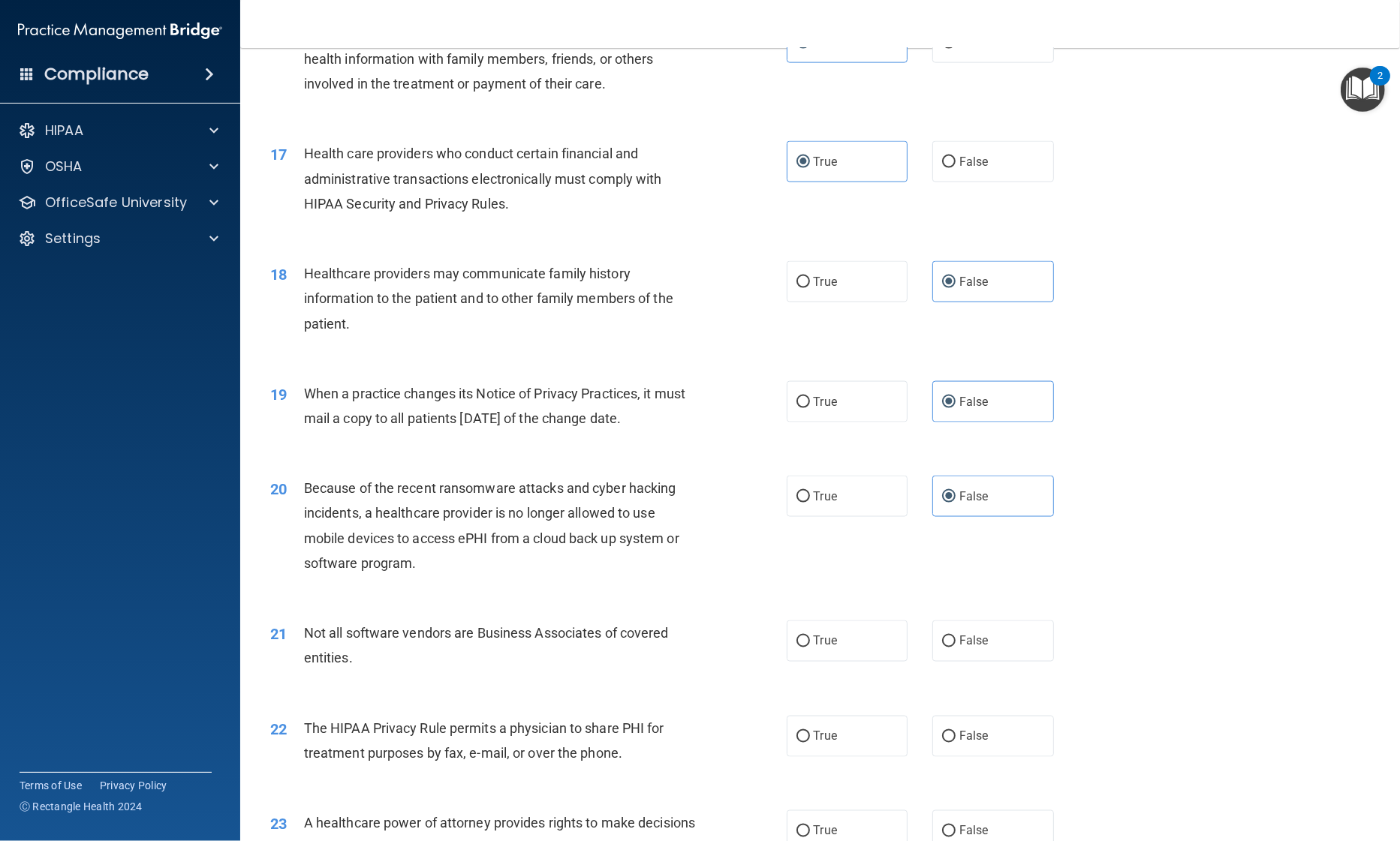
scroll to position [1847, 0]
click at [845, 641] on label "True" at bounding box center [847, 639] width 122 height 41
click at [810, 641] on input "True" at bounding box center [802, 640] width 13 height 11
radio input "true"
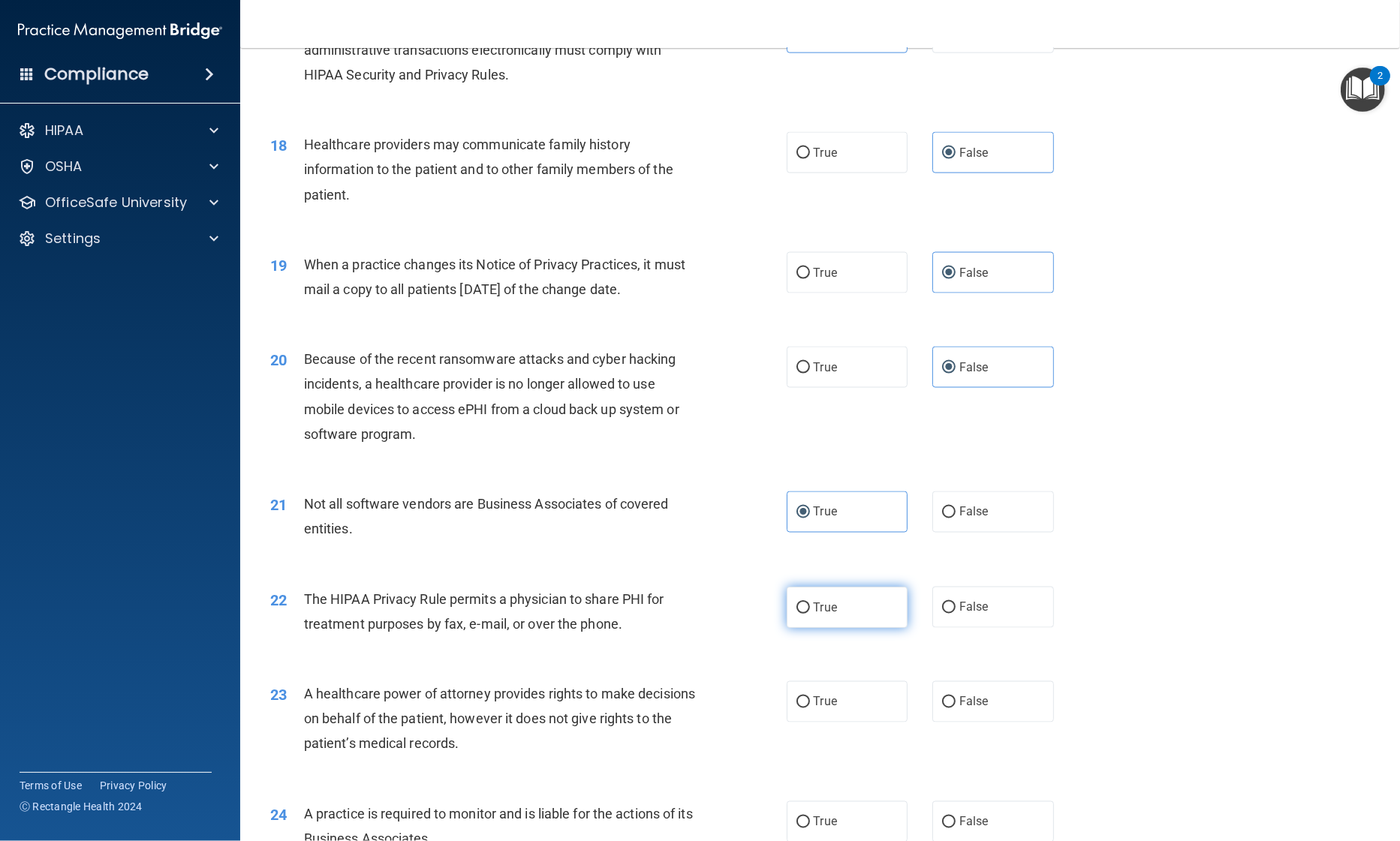
scroll to position [1975, 0]
click at [826, 592] on label "True" at bounding box center [847, 605] width 122 height 41
click at [810, 601] on input "True" at bounding box center [802, 606] width 13 height 11
radio input "true"
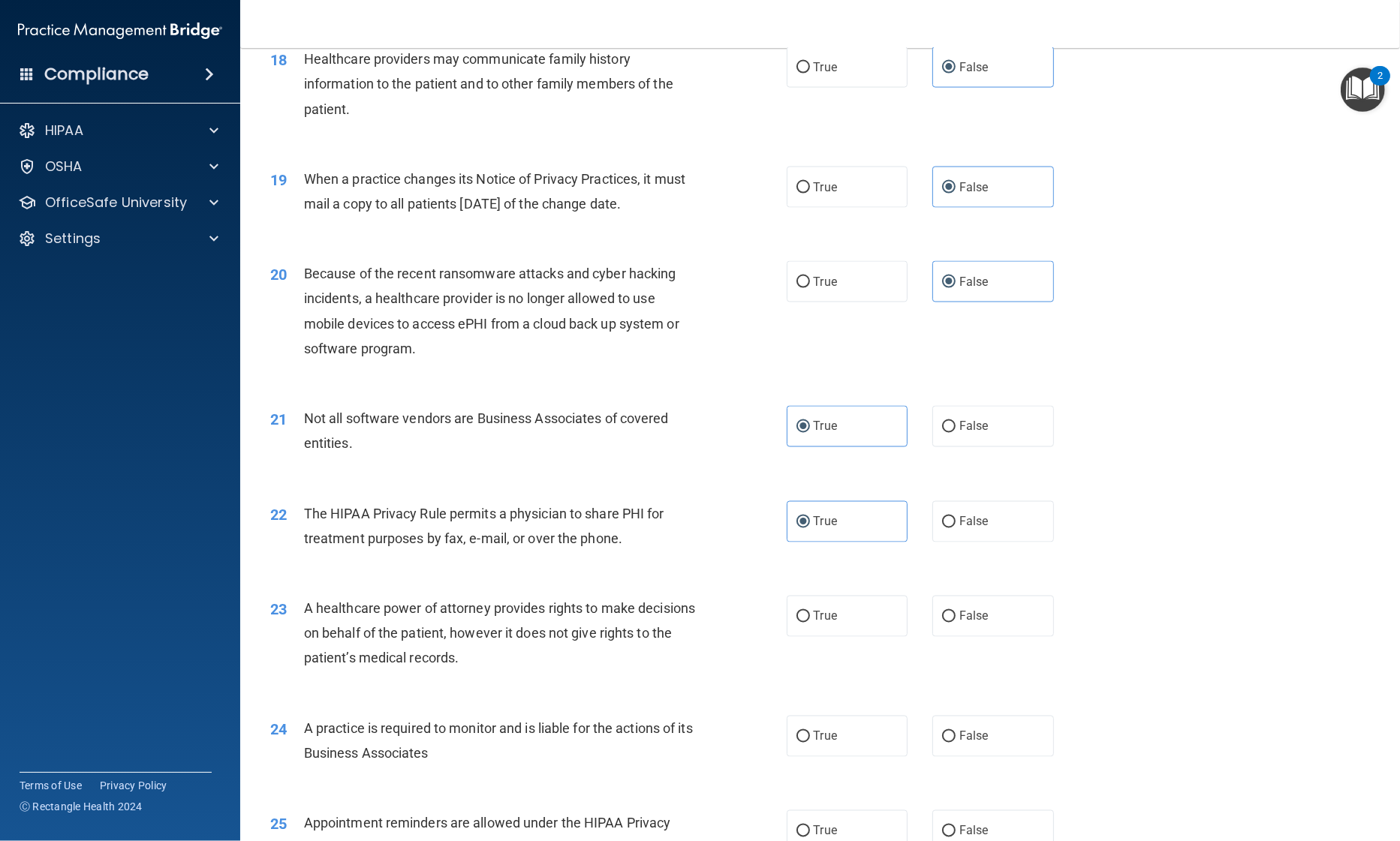
scroll to position [2060, 0]
click at [959, 620] on span "False" at bounding box center [974, 615] width 30 height 14
click at [954, 620] on input "False" at bounding box center [948, 616] width 13 height 11
radio input "true"
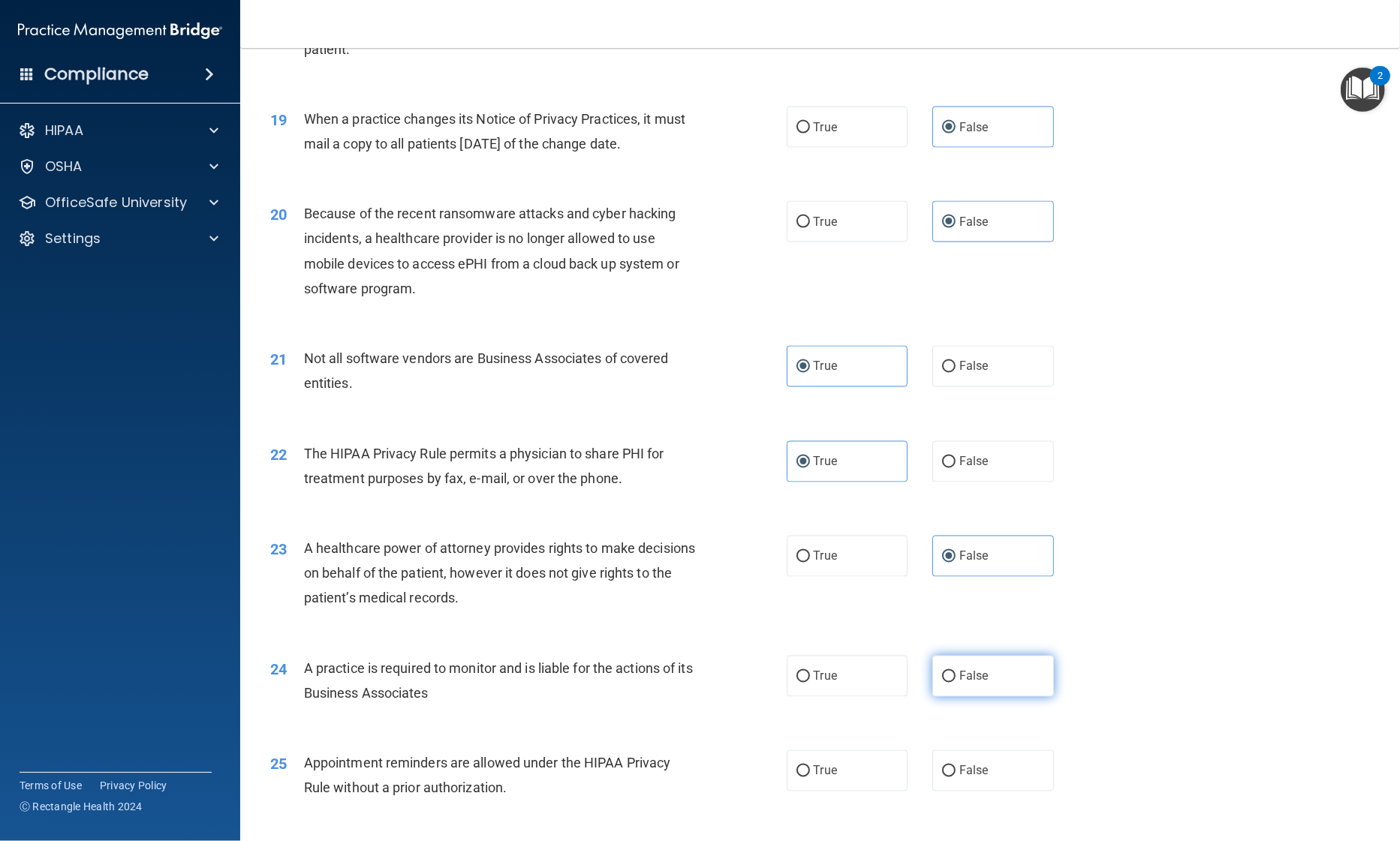
scroll to position [2120, 0]
click at [942, 672] on input "False" at bounding box center [948, 676] width 13 height 11
radio input "true"
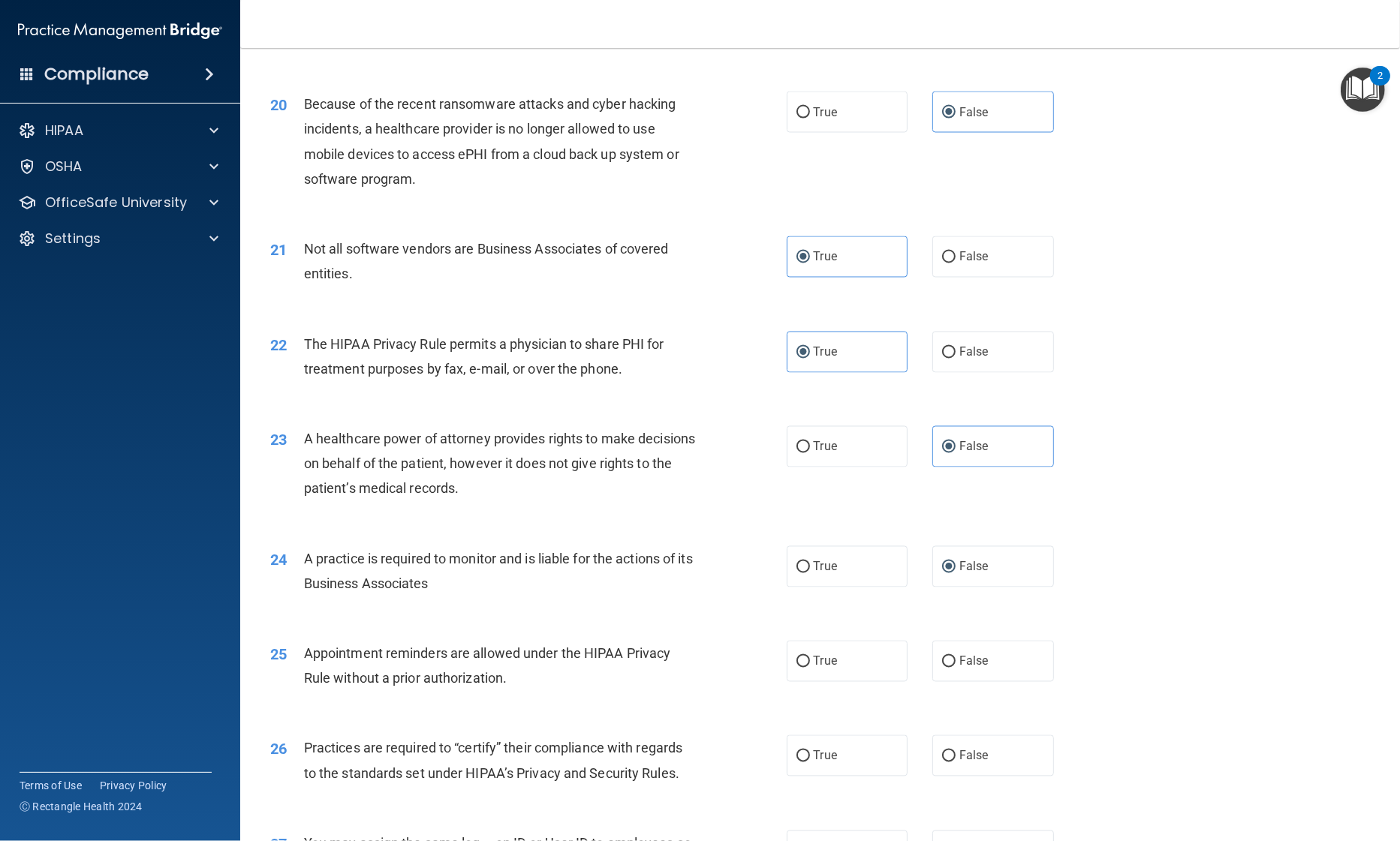
scroll to position [2231, 0]
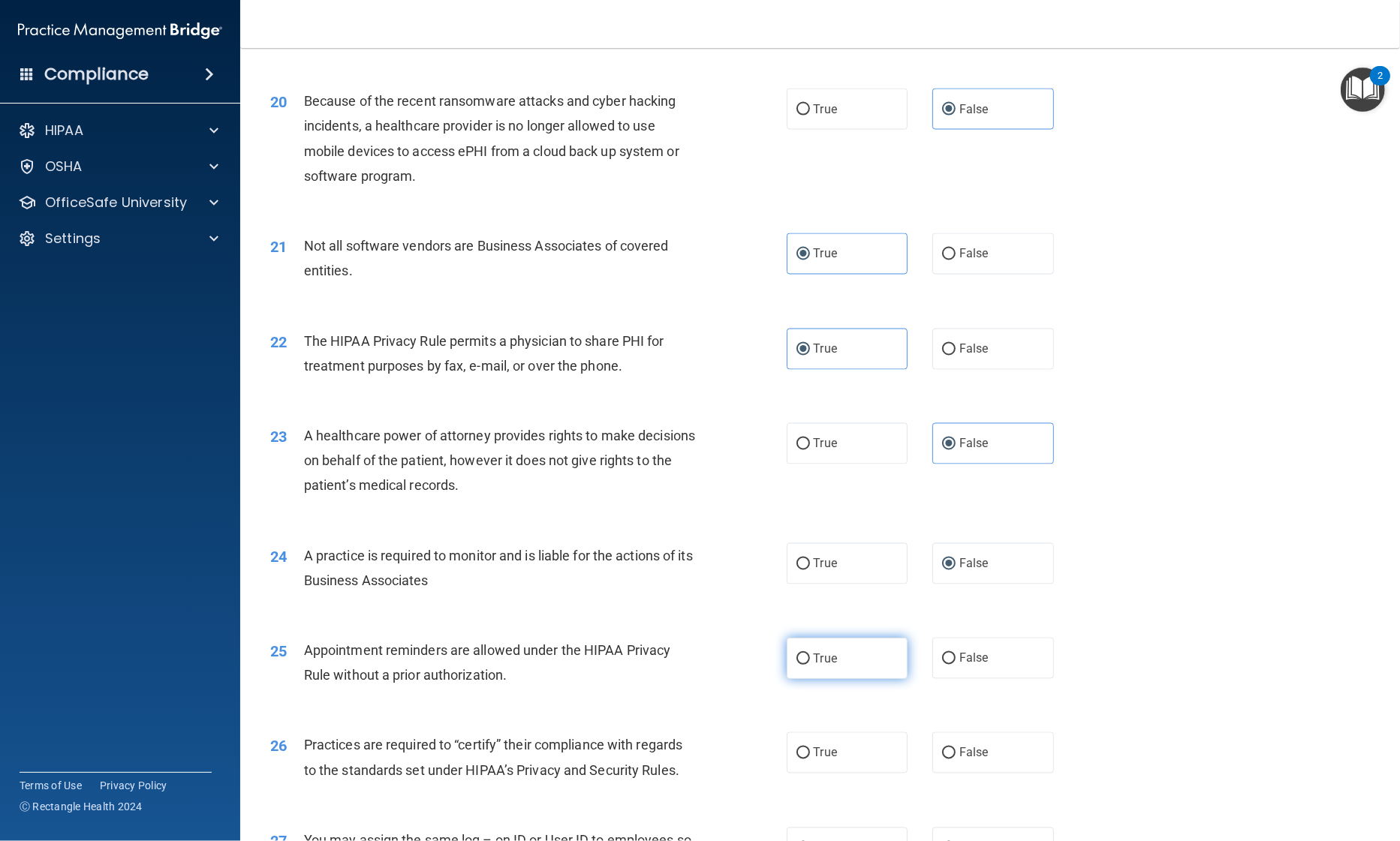
click at [833, 658] on label "True" at bounding box center [847, 658] width 122 height 41
click at [810, 658] on input "True" at bounding box center [802, 659] width 13 height 11
radio input "true"
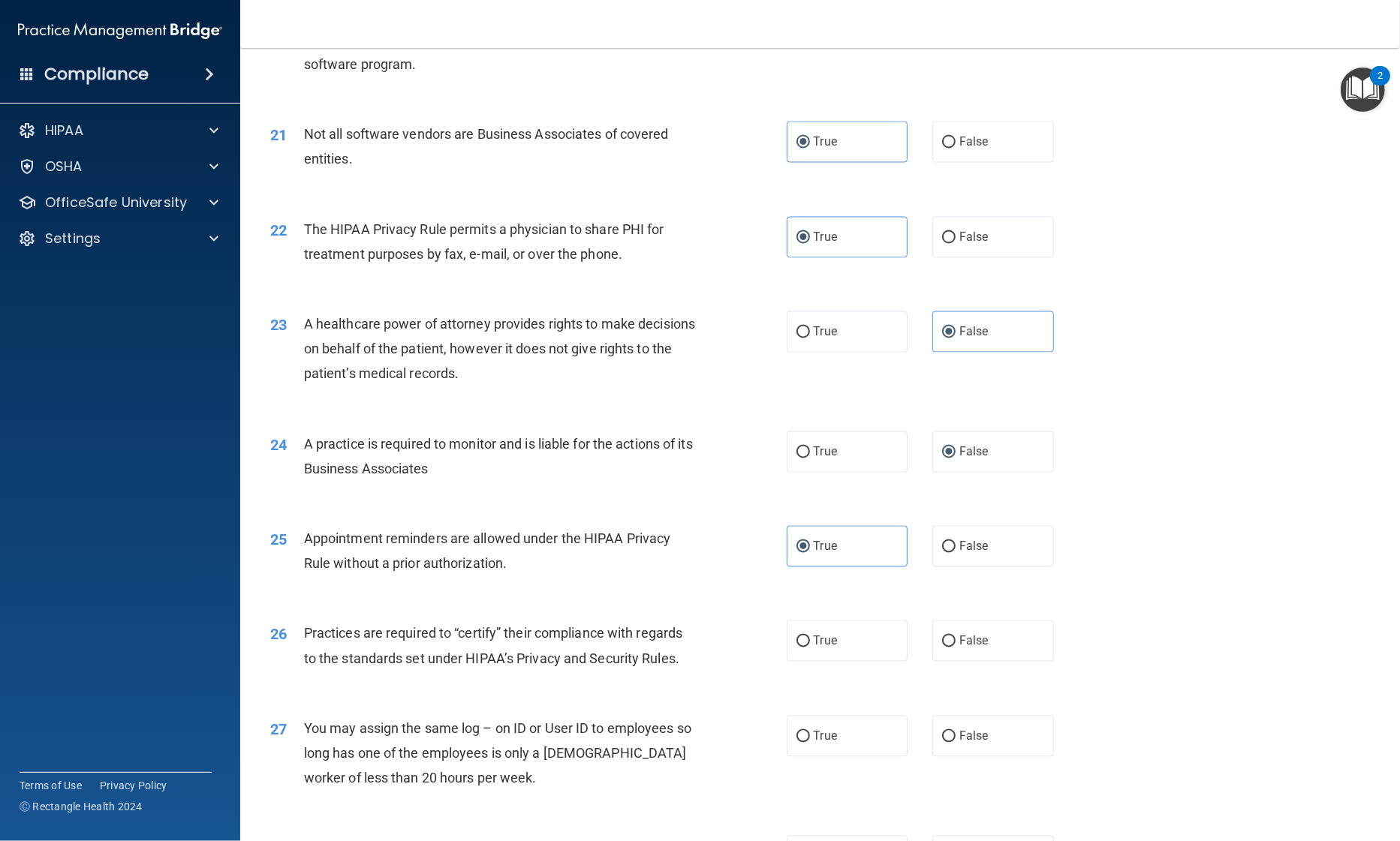
scroll to position [2344, 0]
click at [993, 634] on label "False" at bounding box center [993, 640] width 122 height 41
click at [955, 636] on input "False" at bounding box center [948, 641] width 13 height 11
radio input "true"
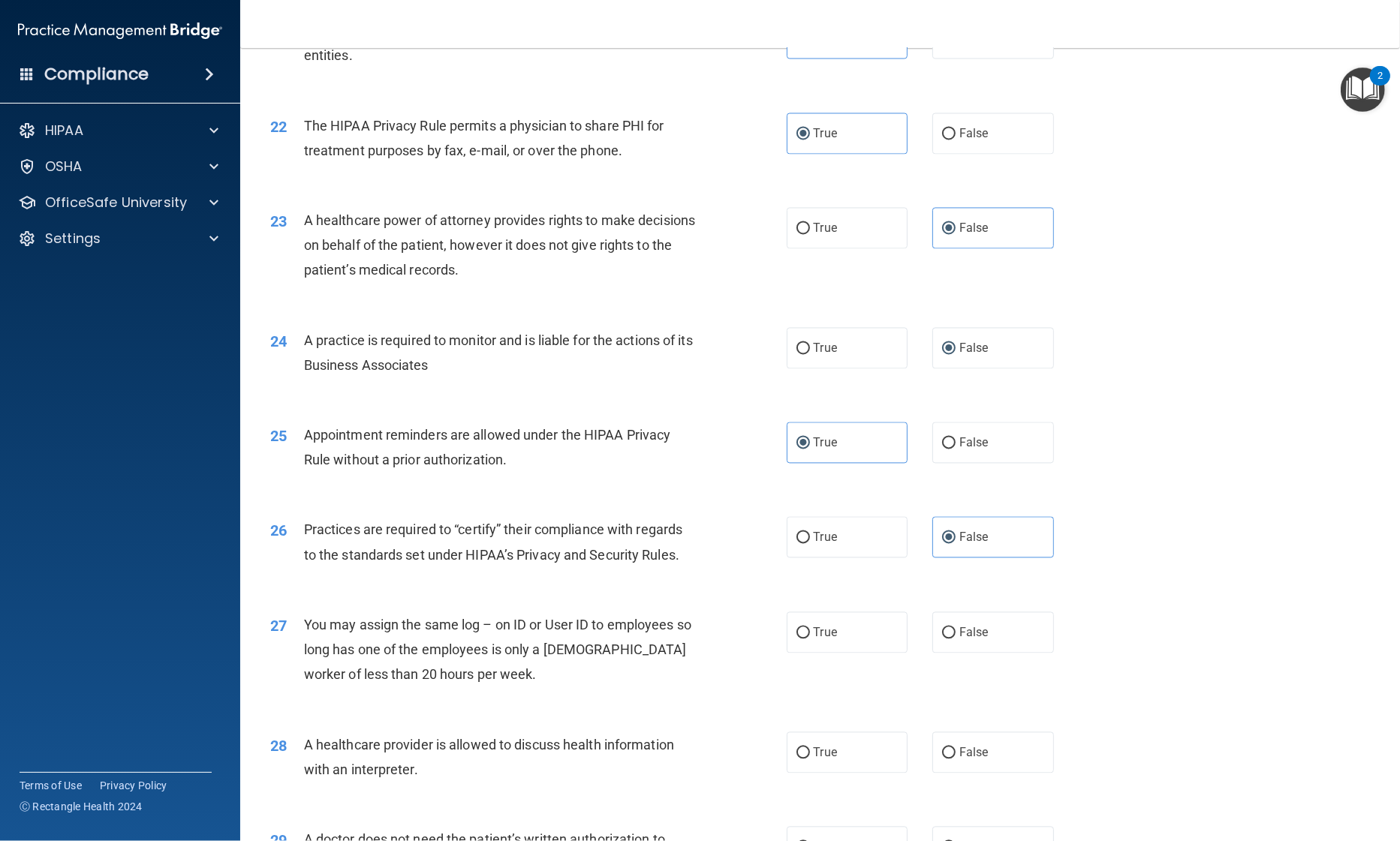
scroll to position [2447, 0]
click at [963, 643] on label "False" at bounding box center [993, 632] width 122 height 41
click at [955, 639] on input "False" at bounding box center [948, 633] width 13 height 11
radio input "true"
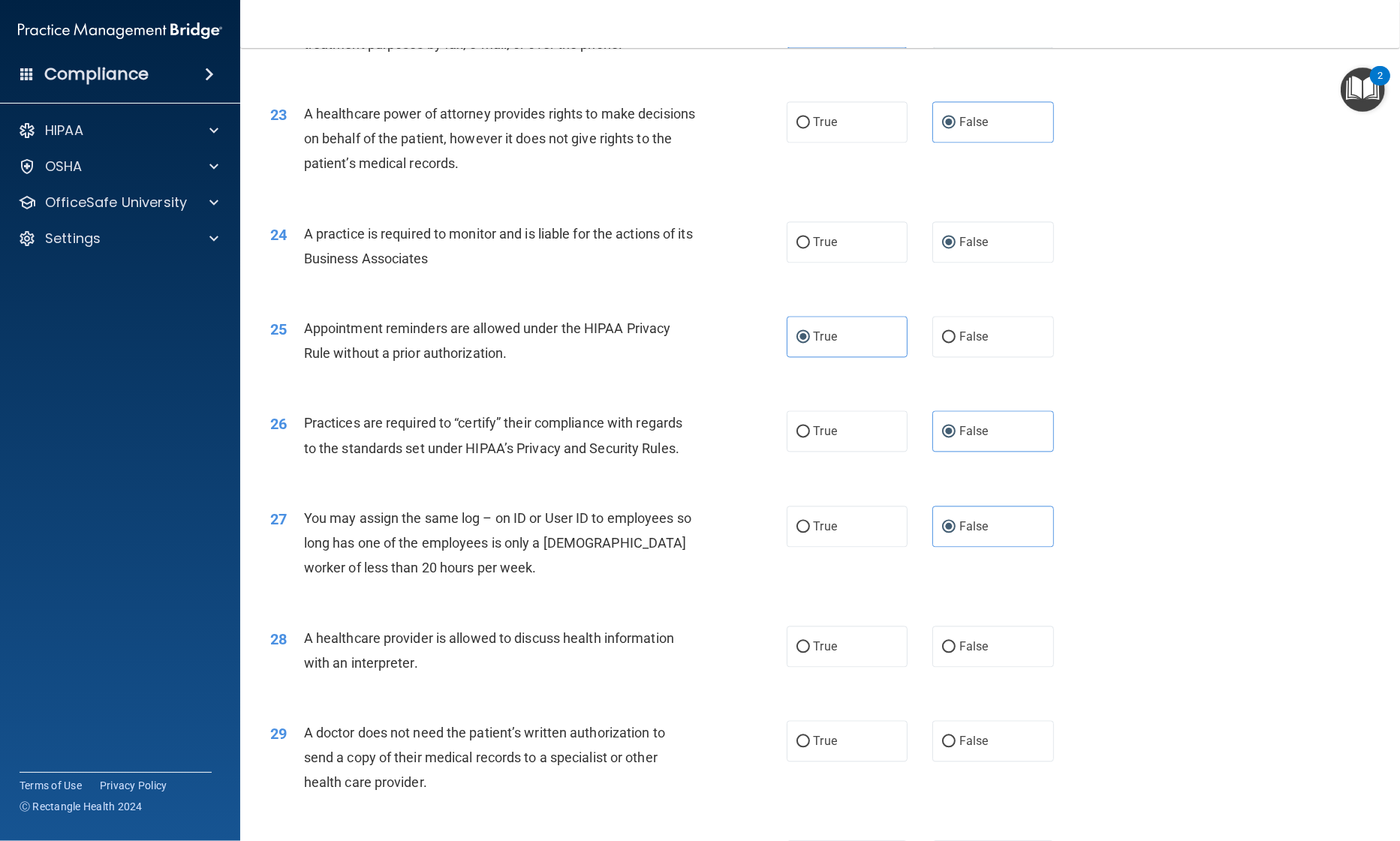
scroll to position [2554, 0]
click at [852, 649] on label "True" at bounding box center [847, 645] width 122 height 41
click at [810, 649] on input "True" at bounding box center [802, 646] width 13 height 11
radio input "true"
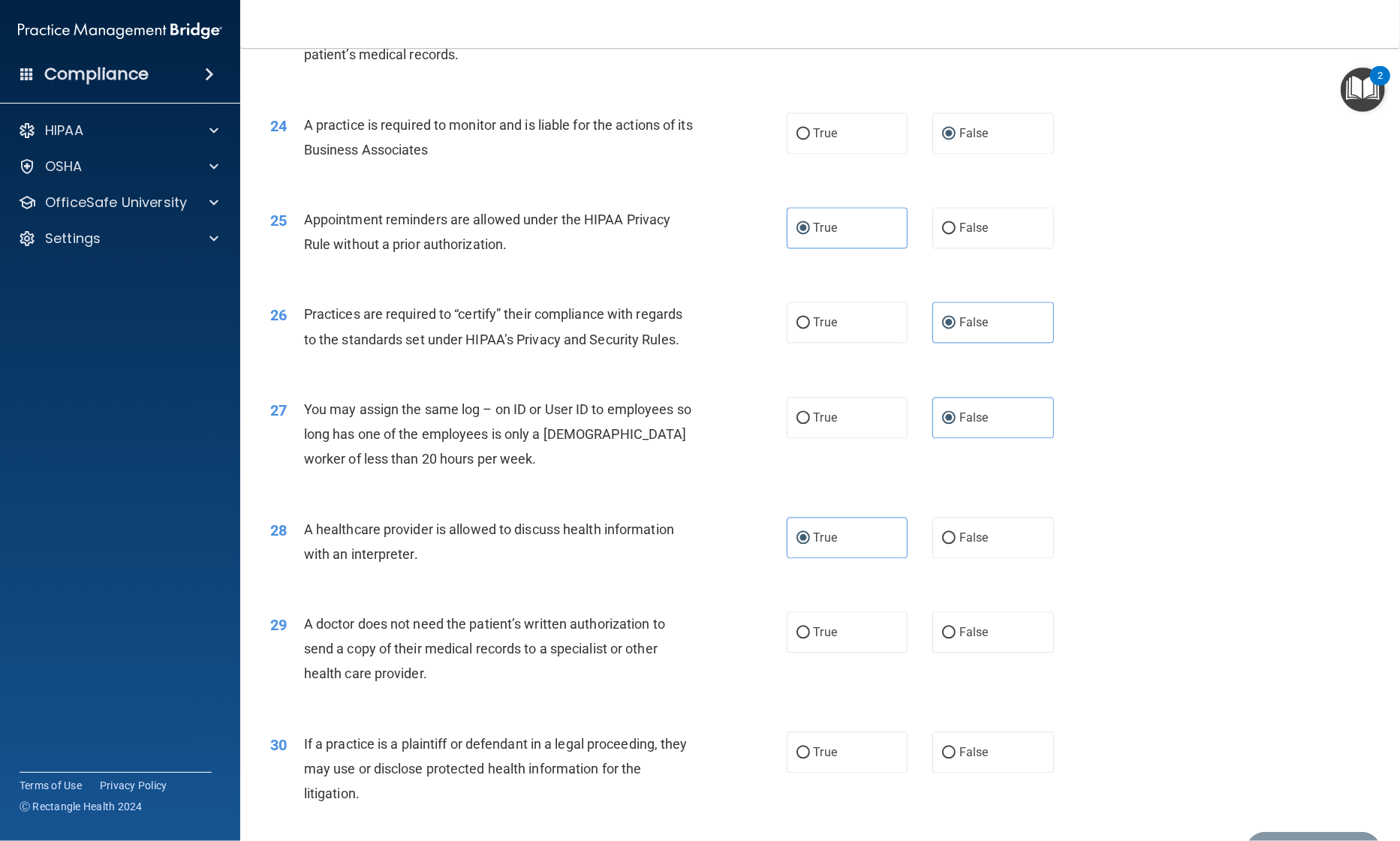
scroll to position [2665, 0]
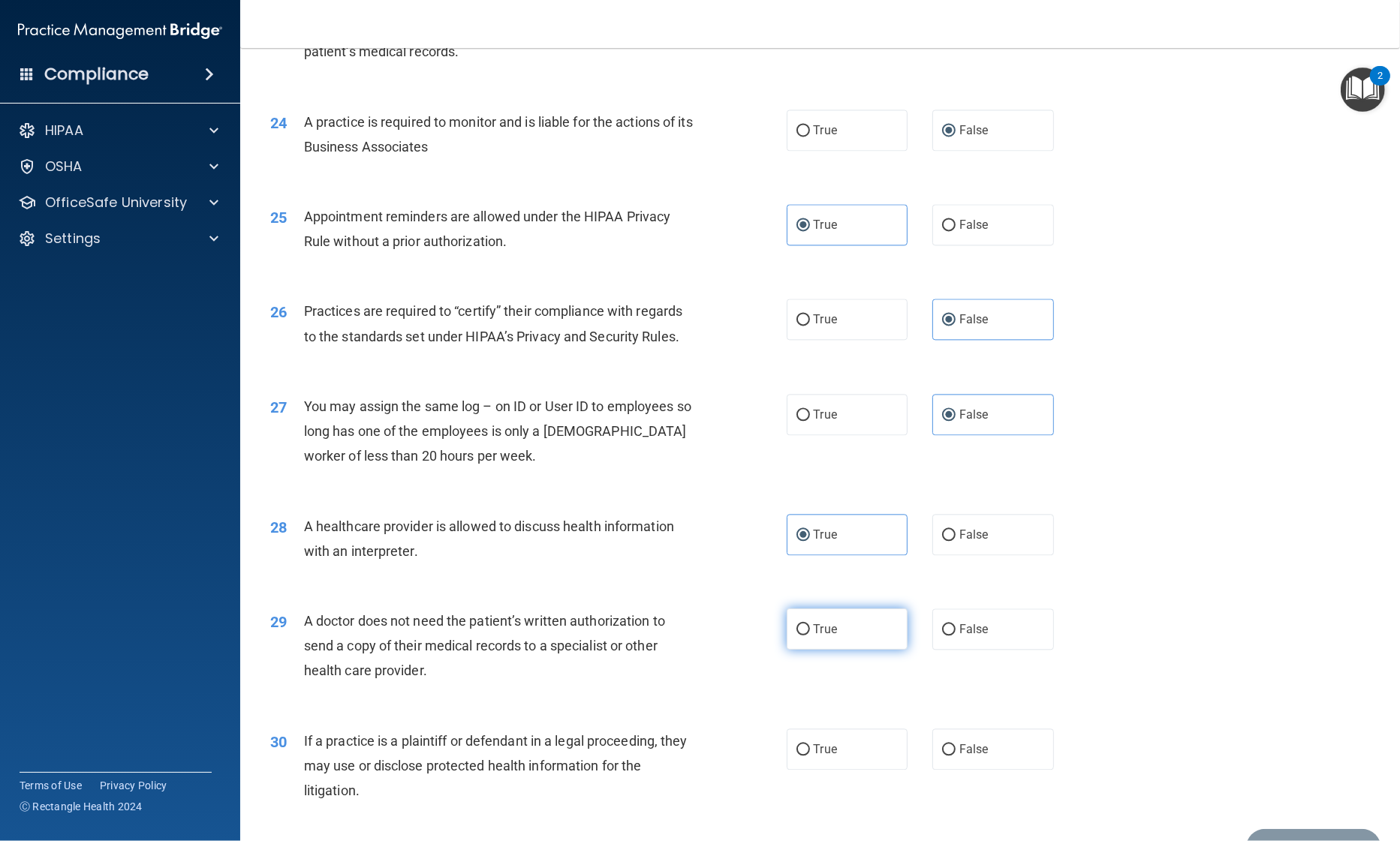
click at [851, 634] on label "True" at bounding box center [847, 629] width 122 height 41
click at [810, 634] on input "True" at bounding box center [802, 630] width 13 height 11
radio input "true"
click at [843, 745] on label "True" at bounding box center [847, 749] width 122 height 41
click at [810, 745] on input "True" at bounding box center [802, 750] width 13 height 11
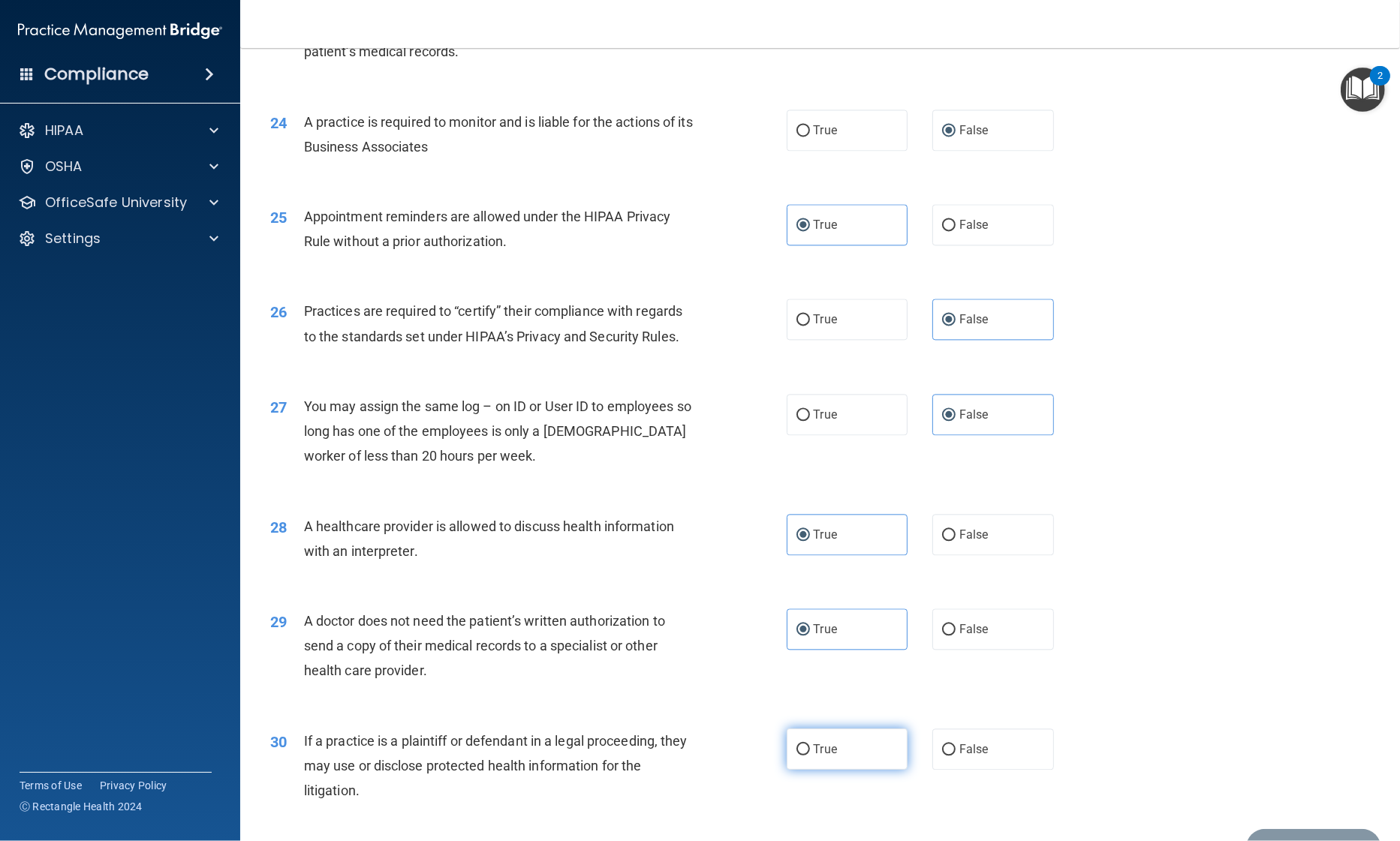
radio input "true"
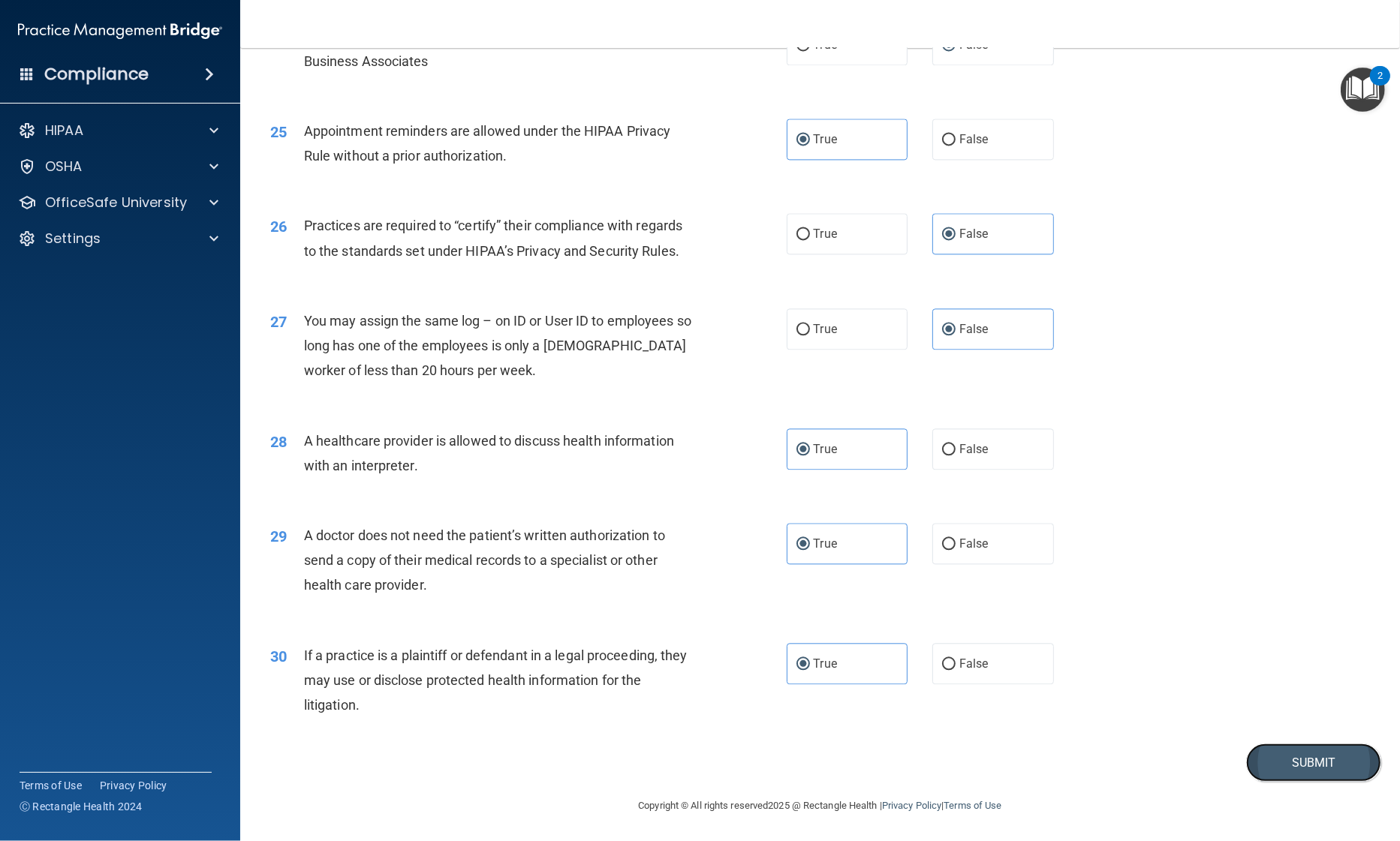
click at [1285, 764] on button "Submit" at bounding box center [1313, 762] width 135 height 38
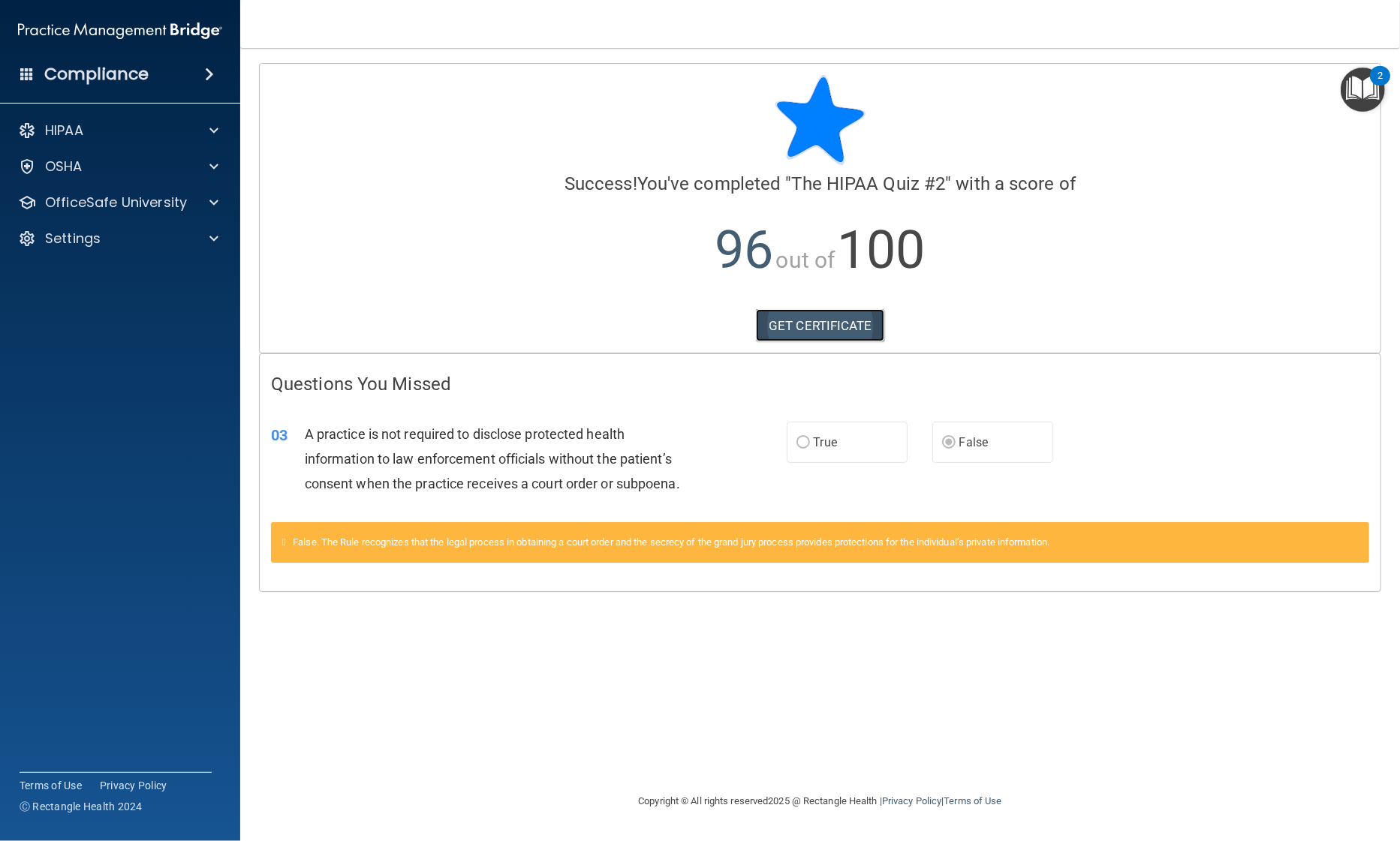
click at [847, 313] on link "GET CERTIFICATE" at bounding box center [820, 325] width 128 height 33
click at [1352, 94] on img "Open Resource Center, 2 new notifications" at bounding box center [1363, 90] width 44 height 44
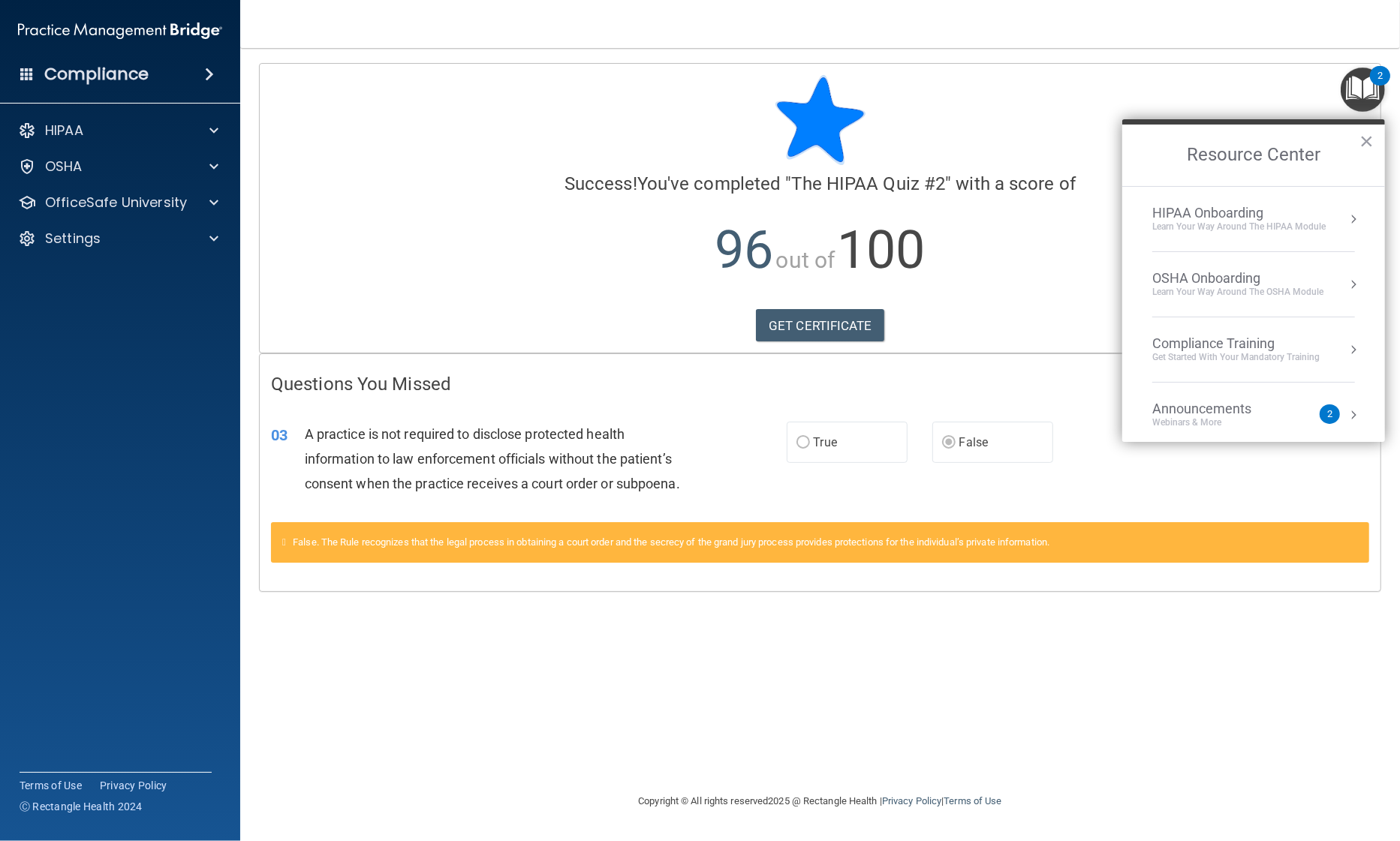
scroll to position [82, 0]
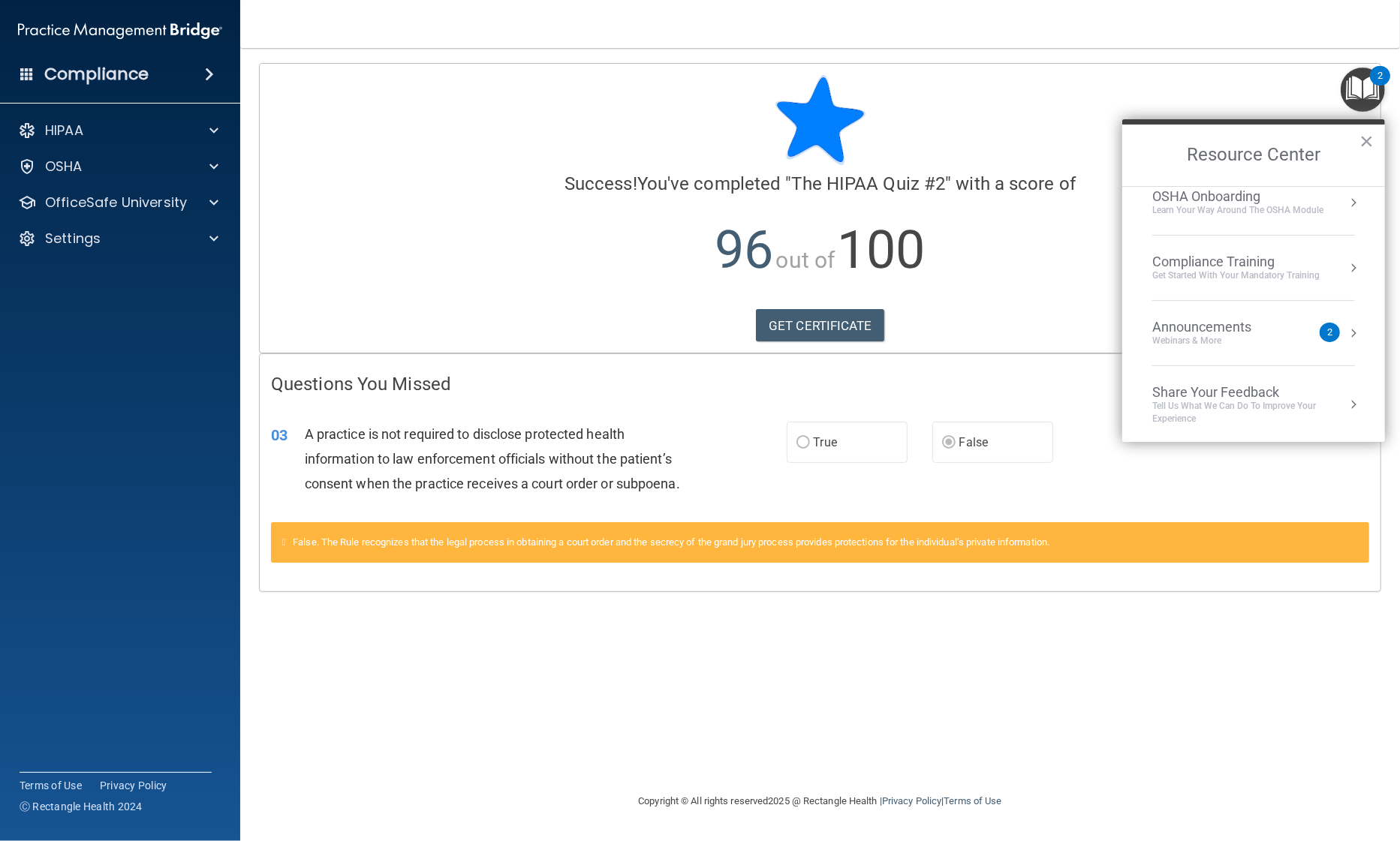
click at [1227, 288] on li "Compliance Training Get Started with your mandatory training" at bounding box center [1253, 268] width 203 height 66
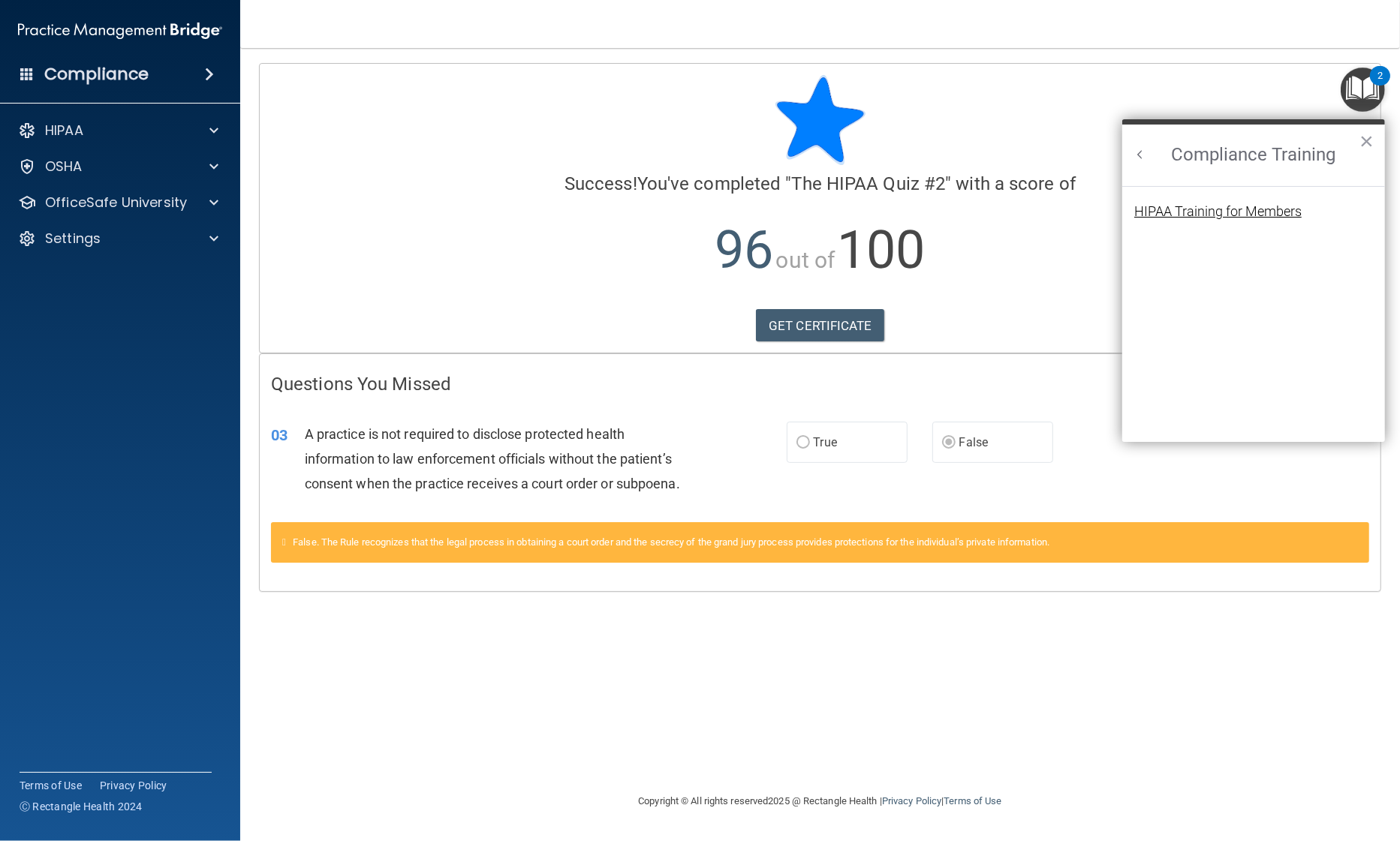
click at [1203, 209] on div "HIPAA Training for Members" at bounding box center [1217, 211] width 167 height 13
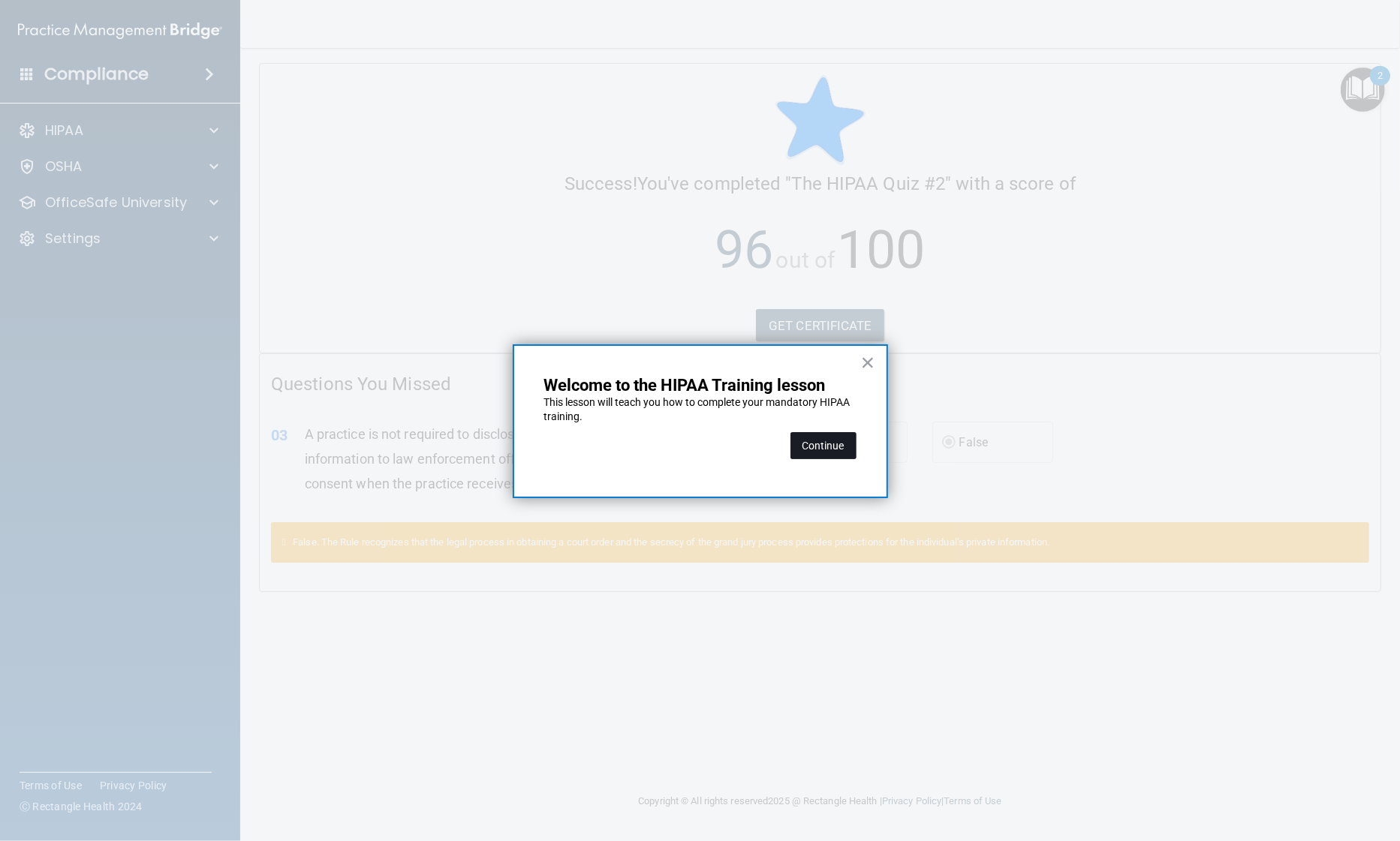
click at [816, 444] on button "Continue" at bounding box center [823, 445] width 66 height 27
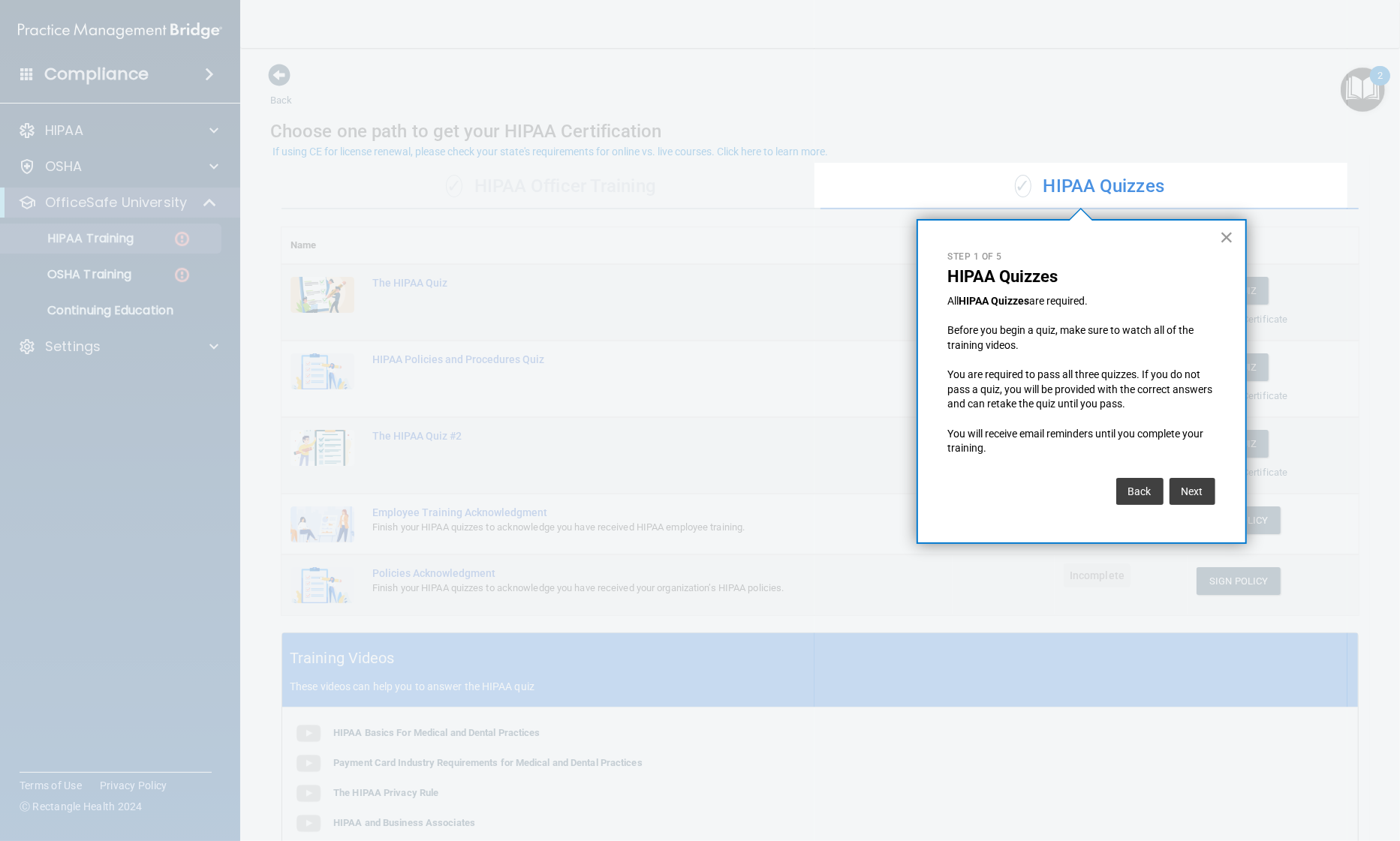
click at [1225, 230] on button "×" at bounding box center [1227, 237] width 14 height 24
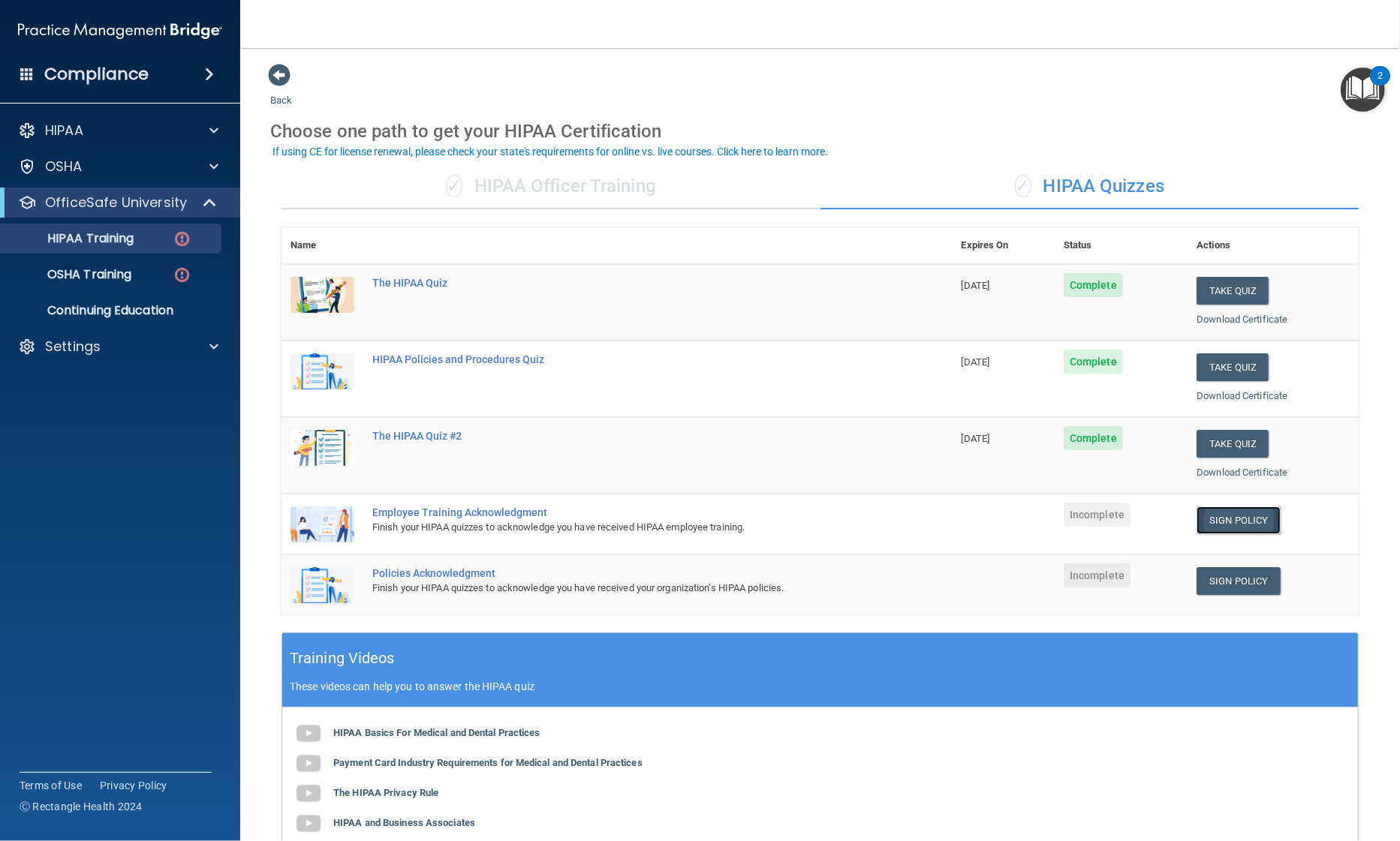
click at [1229, 513] on link "Sign Policy" at bounding box center [1238, 520] width 84 height 28
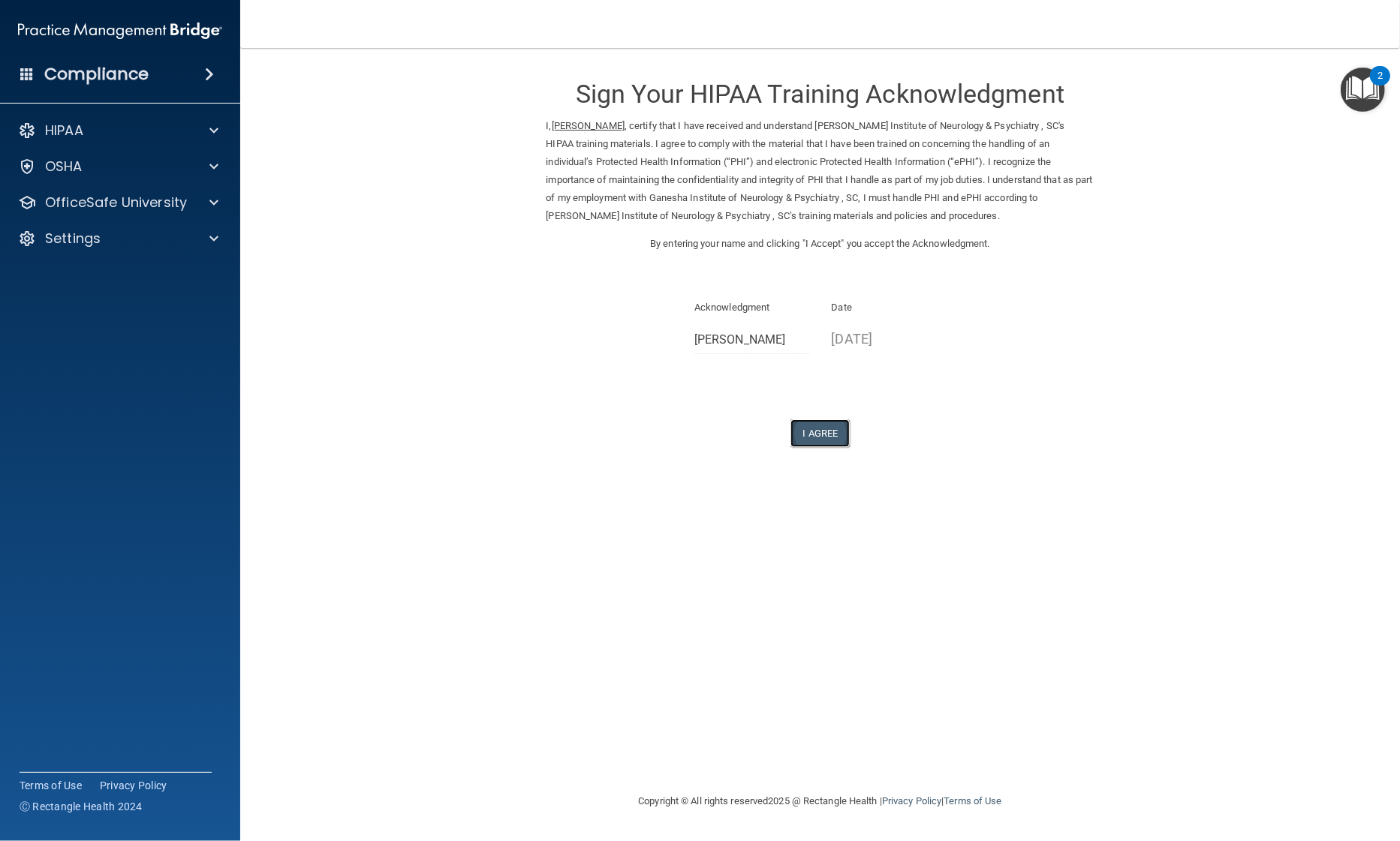
click at [833, 428] on button "I Agree" at bounding box center [820, 434] width 60 height 28
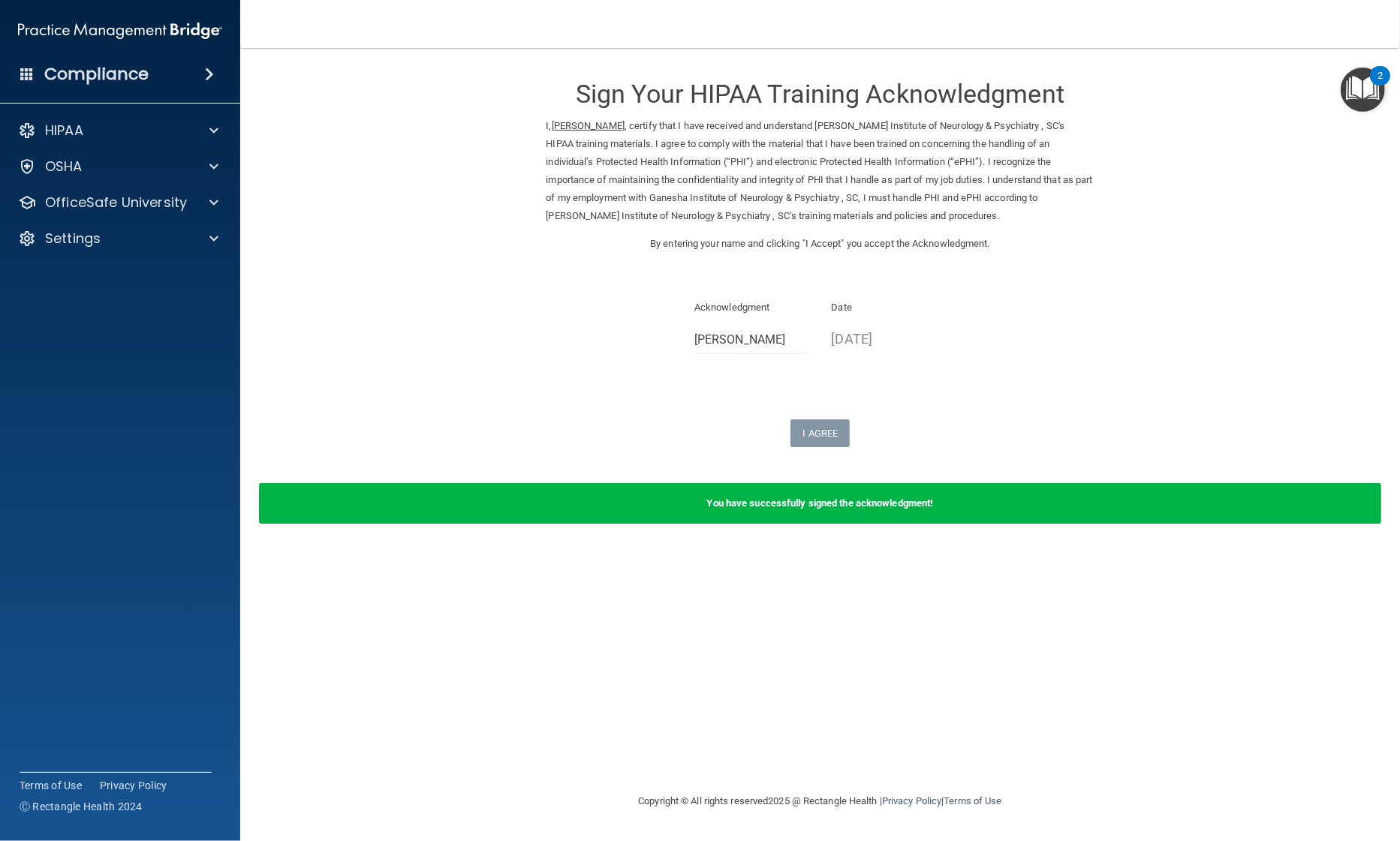
click at [1358, 103] on img "Open Resource Center, 2 new notifications" at bounding box center [1363, 90] width 44 height 44
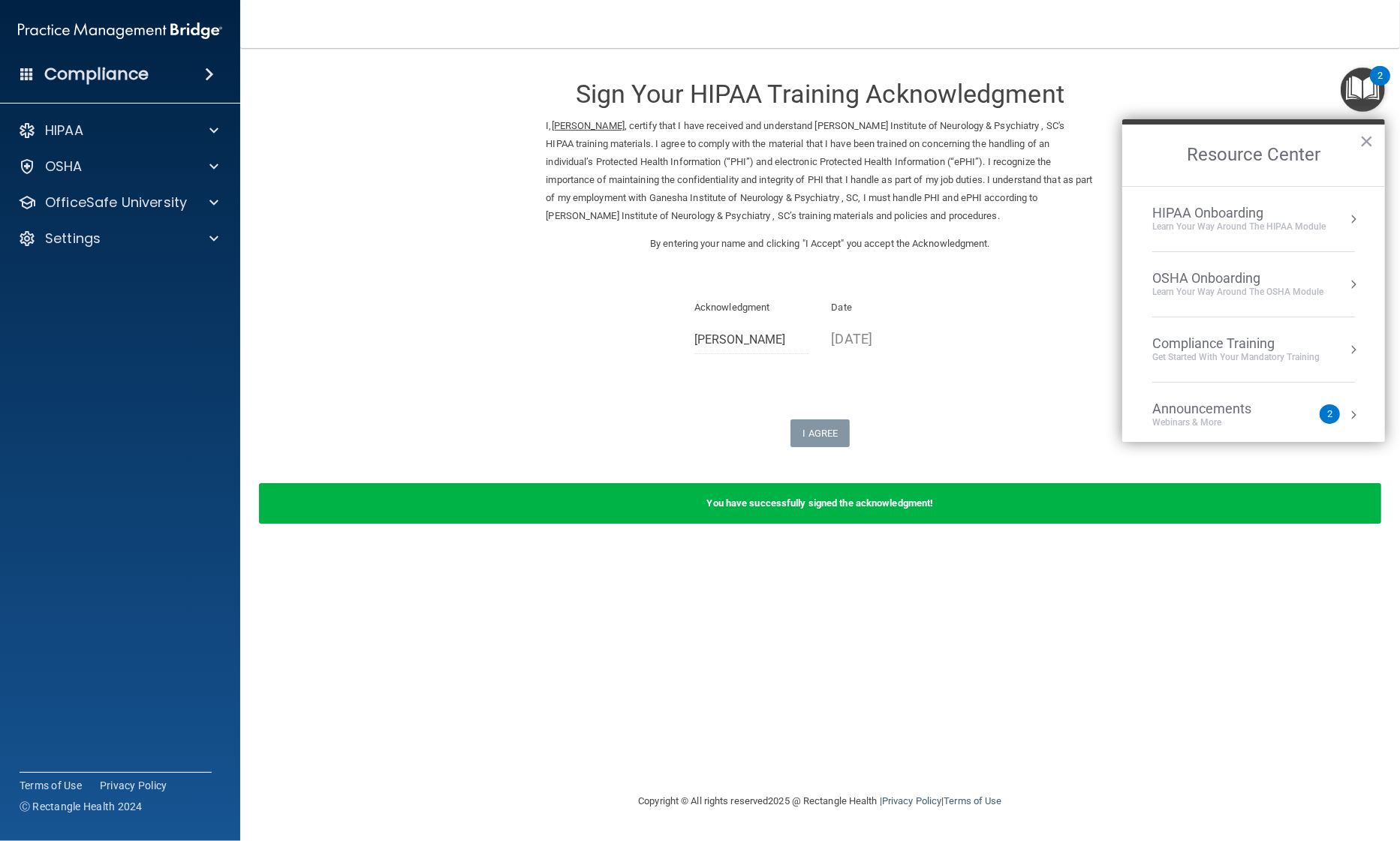
click at [1236, 355] on div "Get Started with your mandatory training" at bounding box center [1235, 357] width 167 height 12
click at [1196, 211] on div "HIPAA Training for Members" at bounding box center [1217, 211] width 167 height 13
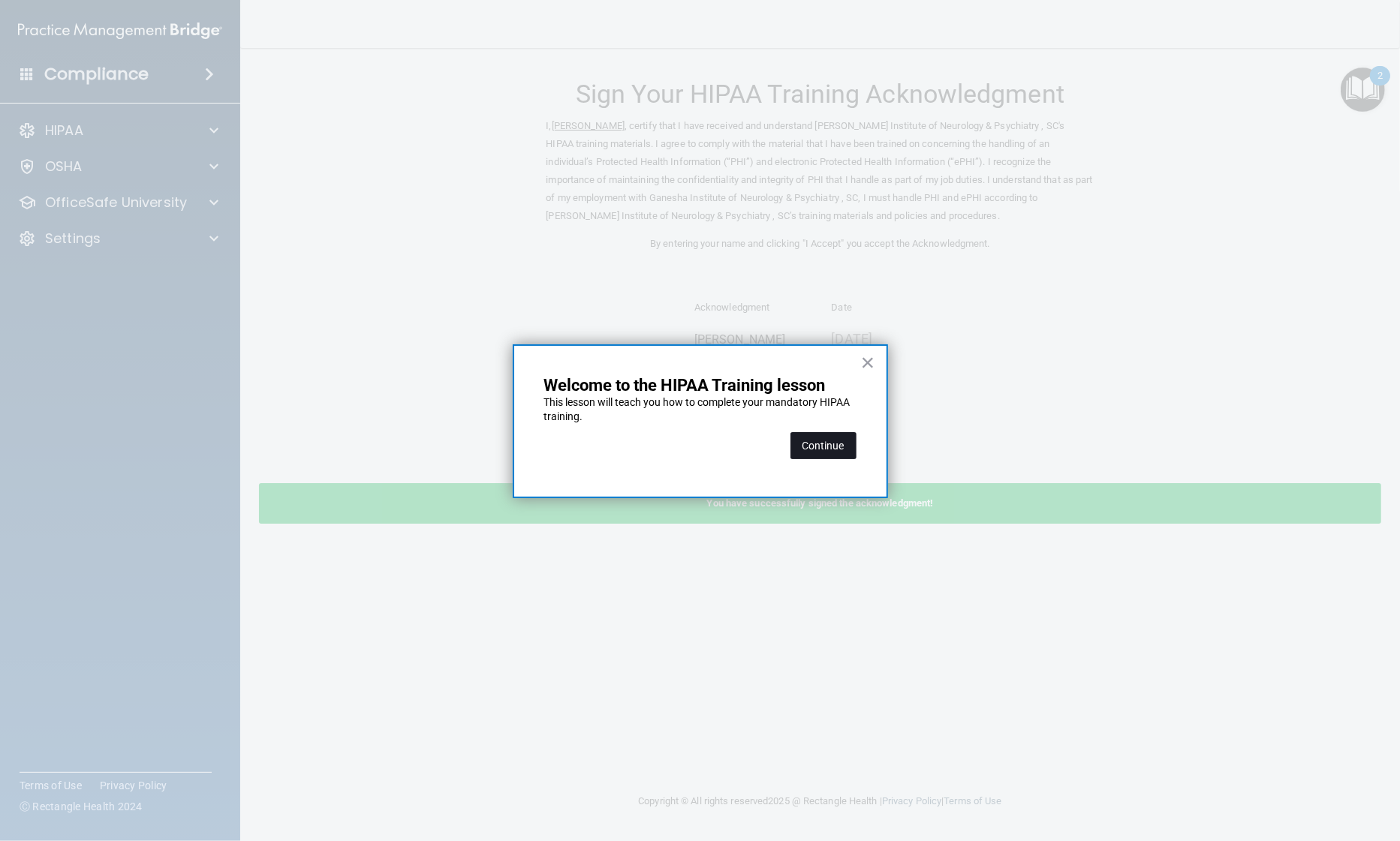
click at [815, 449] on button "Continue" at bounding box center [823, 445] width 66 height 27
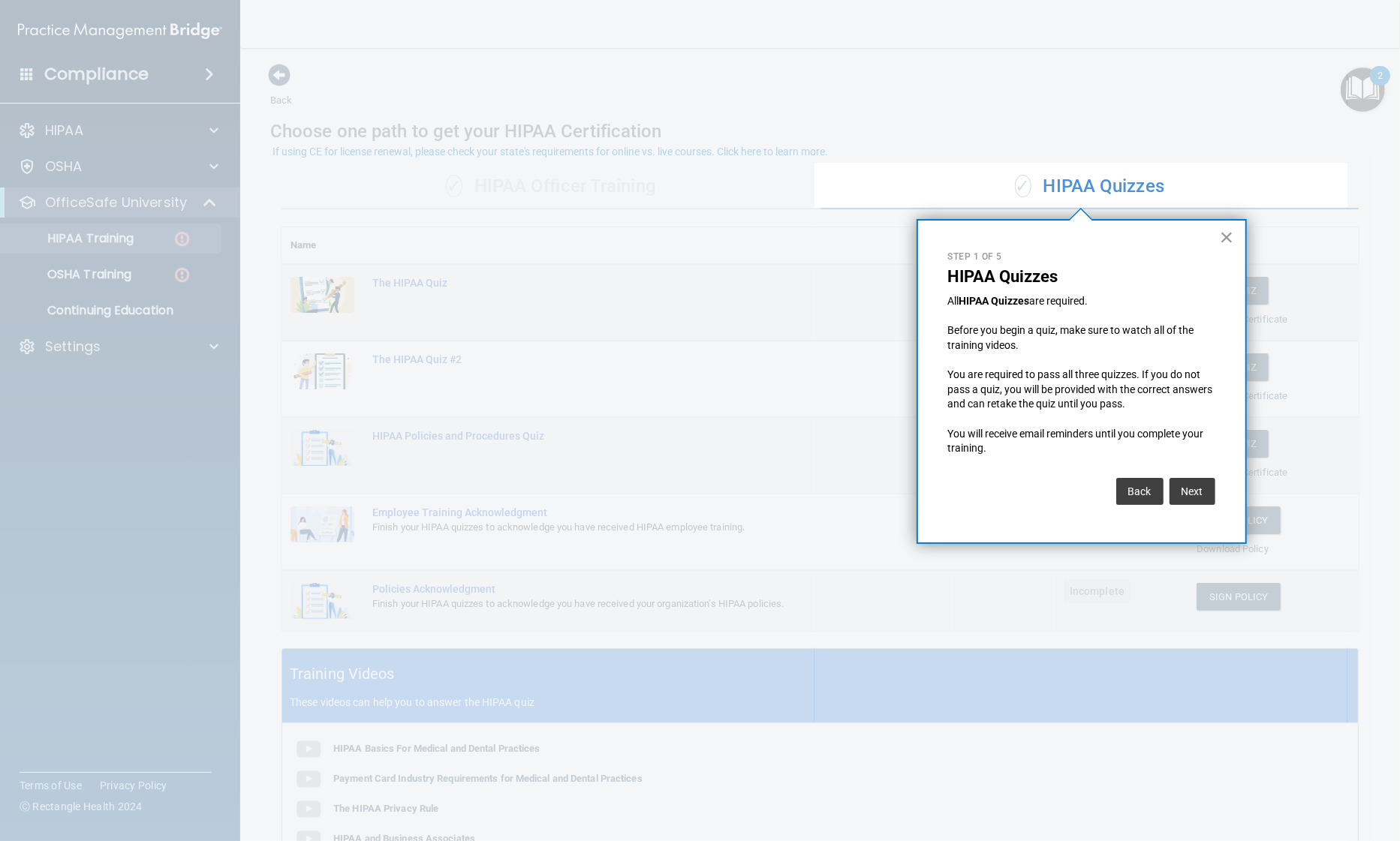
click at [1225, 232] on button "×" at bounding box center [1227, 237] width 14 height 24
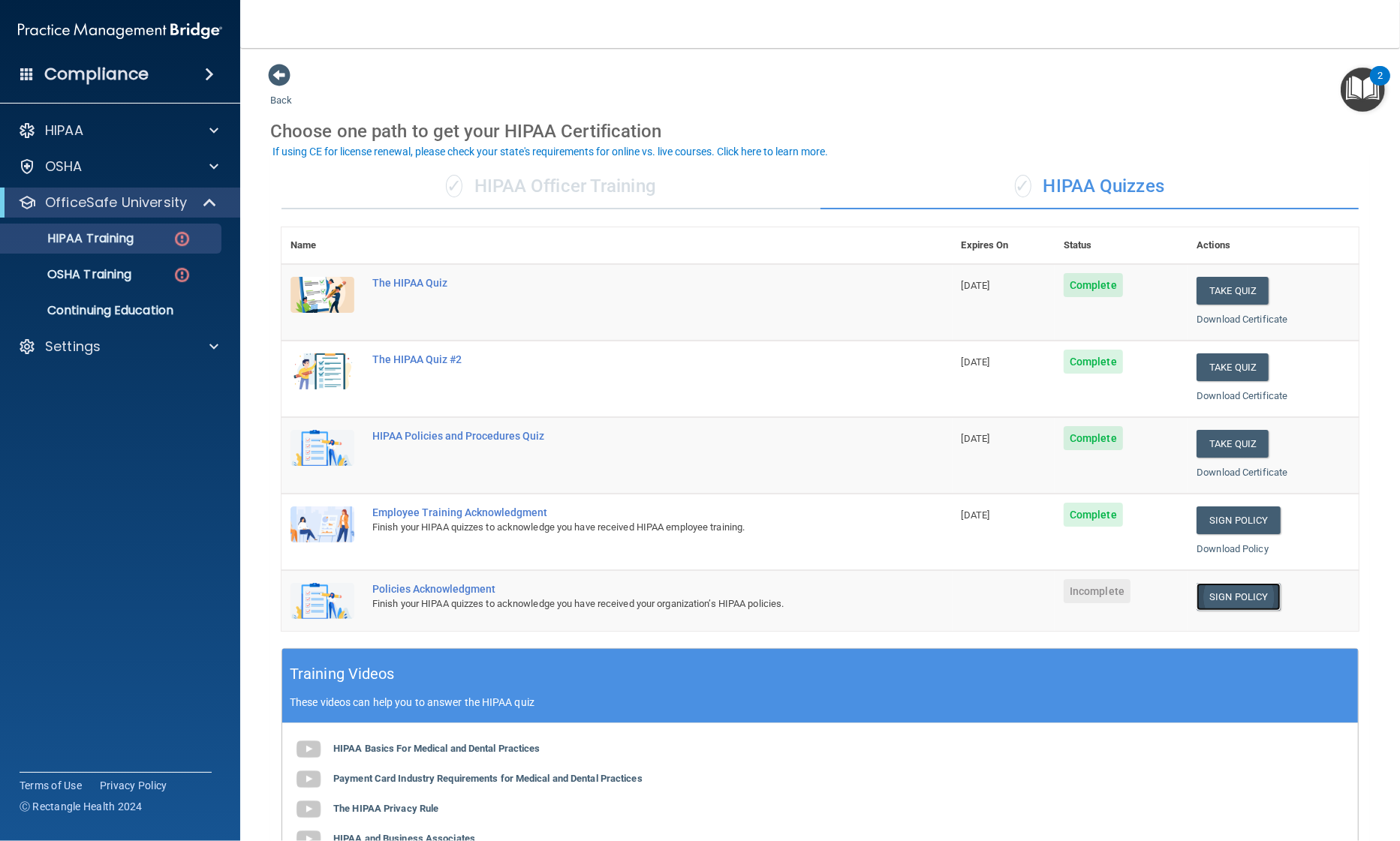
click at [1221, 598] on link "Sign Policy" at bounding box center [1238, 597] width 84 height 28
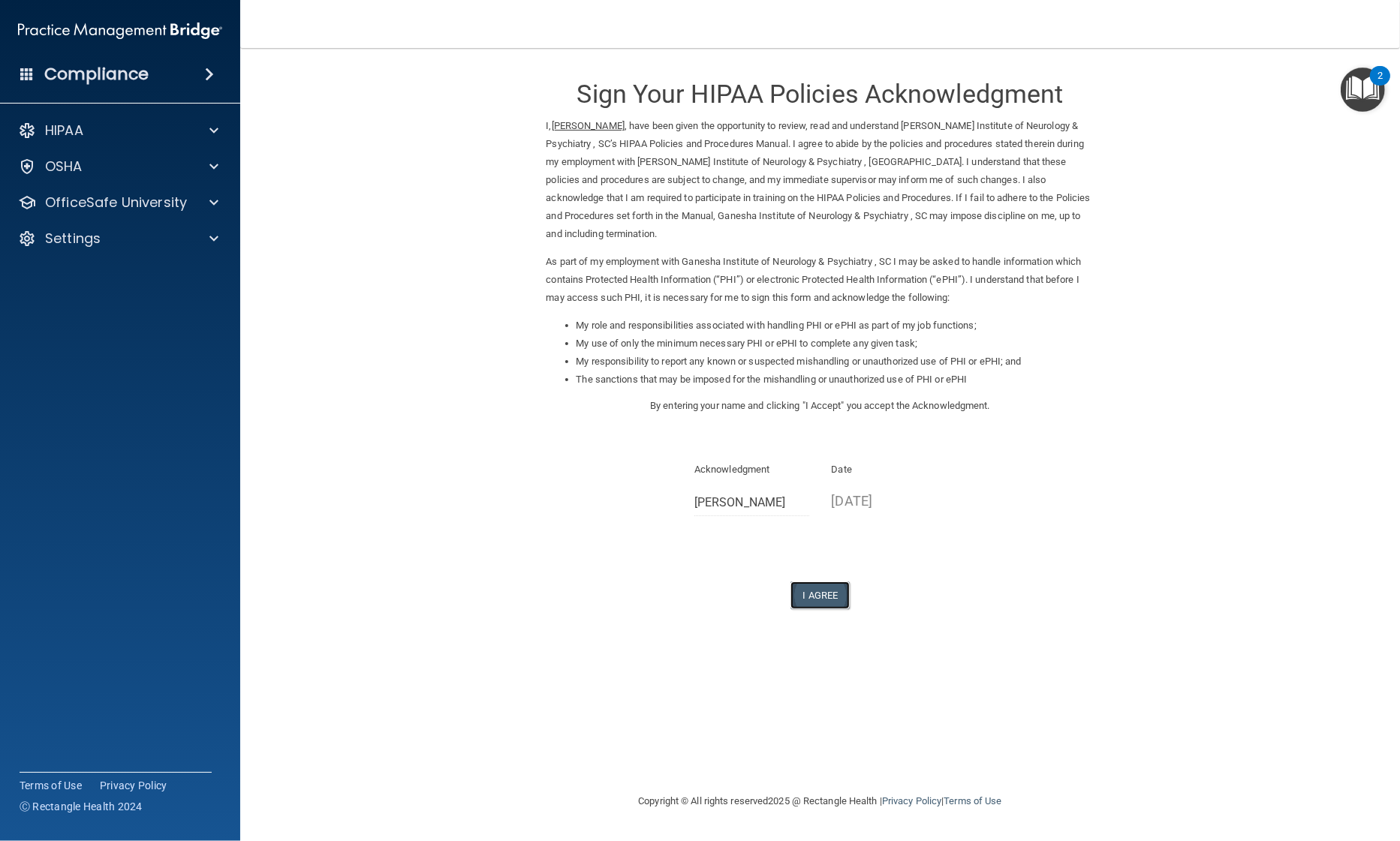
click at [833, 586] on button "I Agree" at bounding box center [820, 595] width 60 height 28
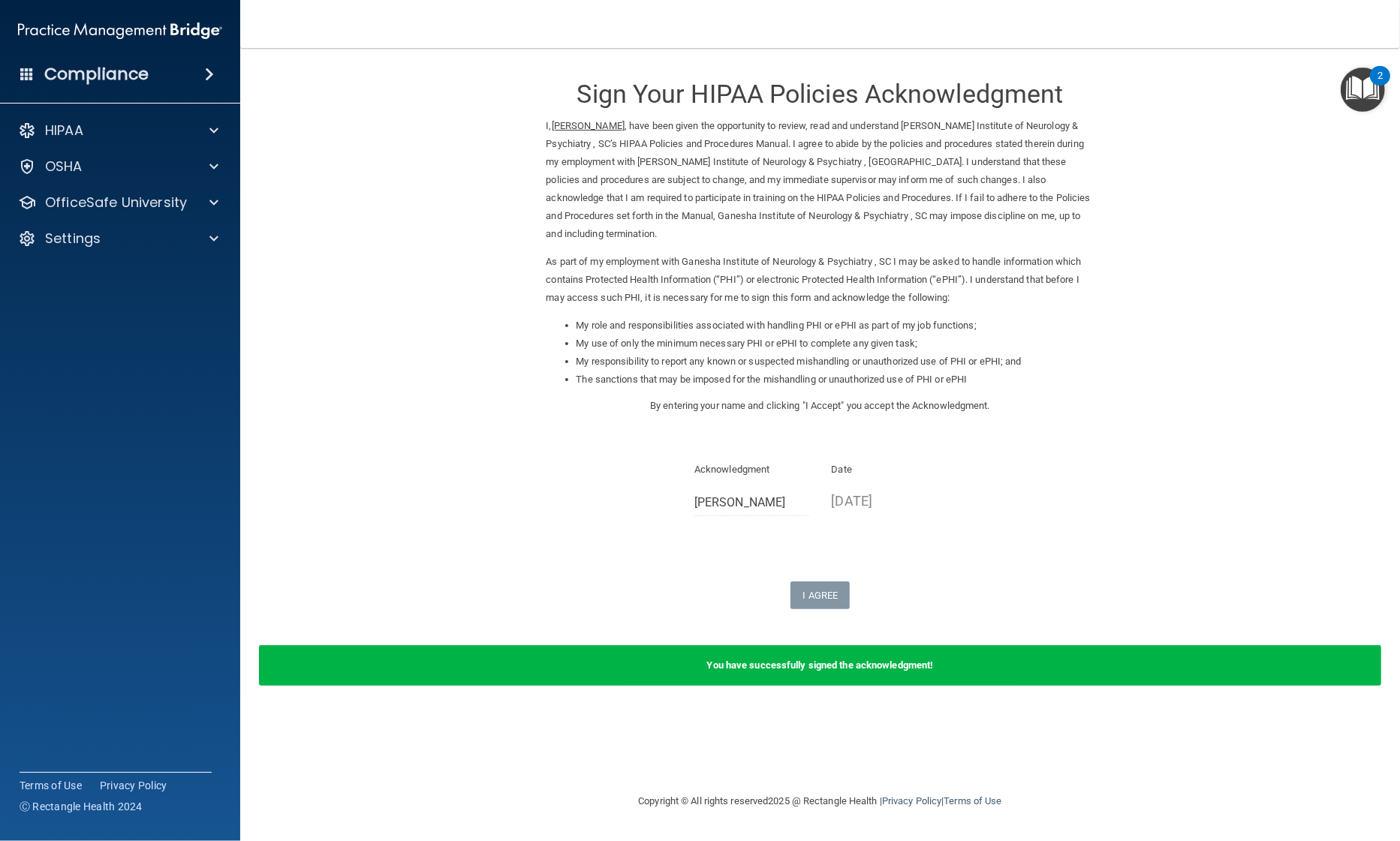
click at [1367, 101] on img "Open Resource Center, 2 new notifications" at bounding box center [1363, 90] width 44 height 44
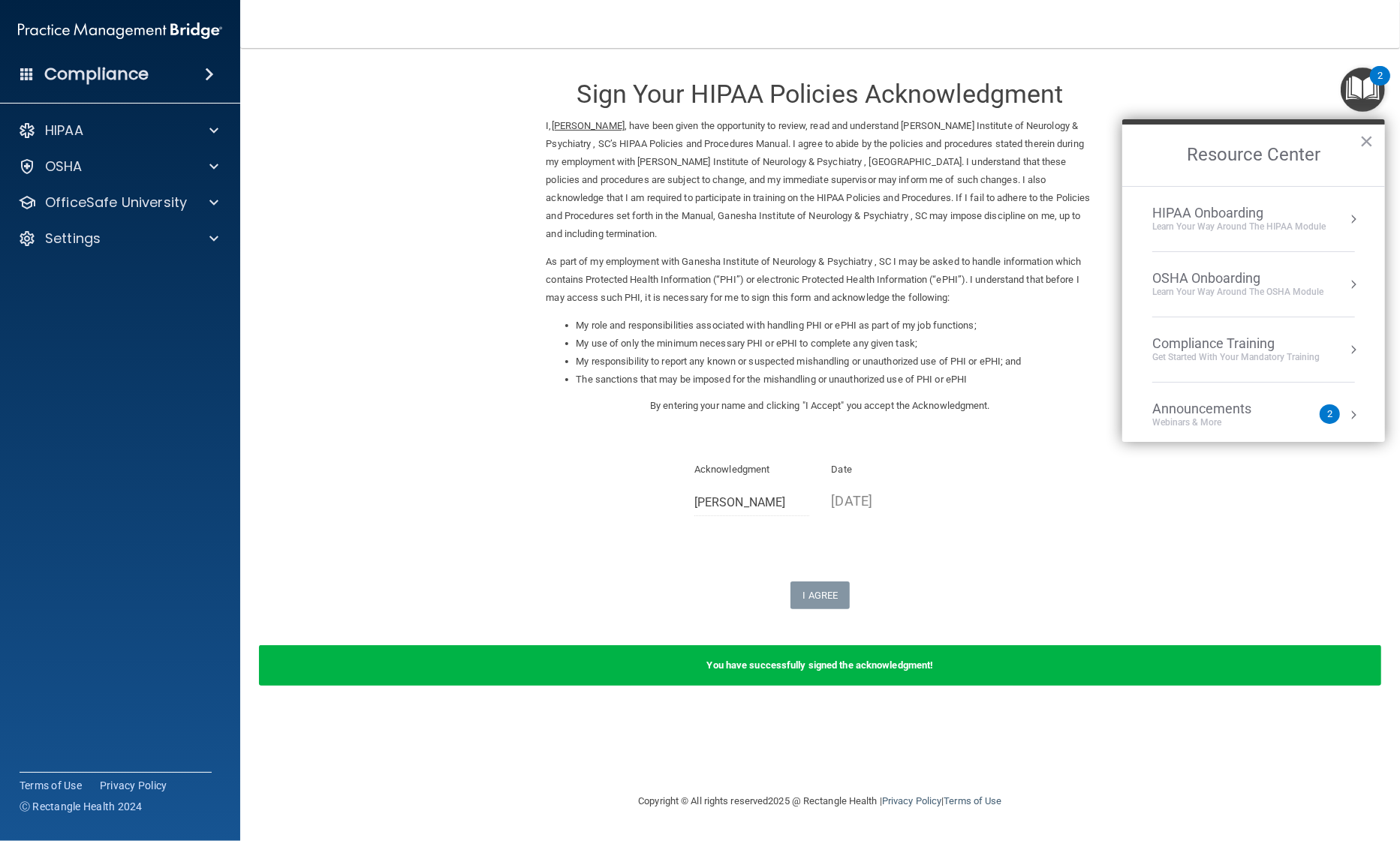
click at [1183, 275] on div "OSHA Onboarding" at bounding box center [1237, 278] width 171 height 16
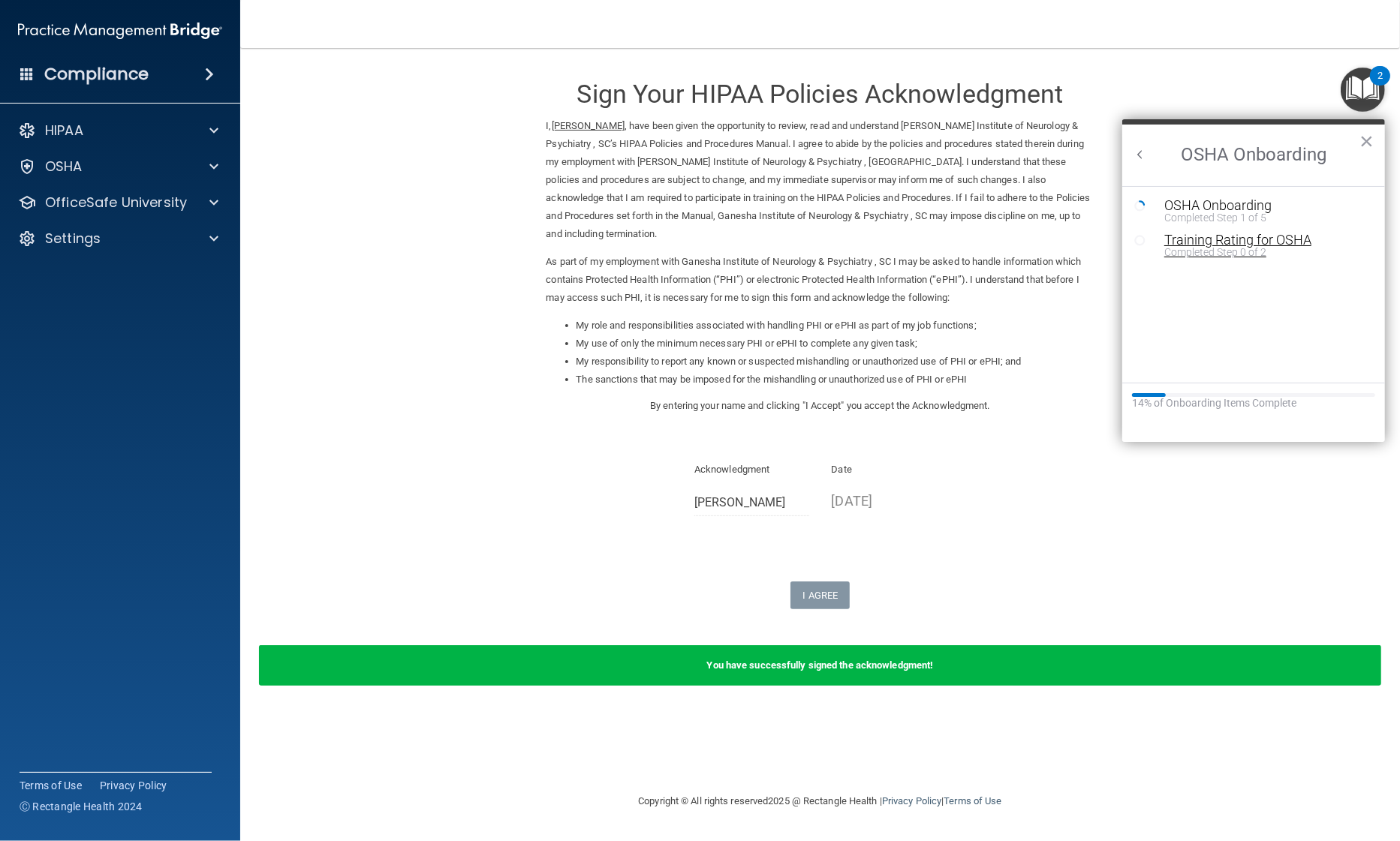
click at [1189, 252] on div "Completed Step 0 of 2" at bounding box center [1265, 251] width 202 height 10
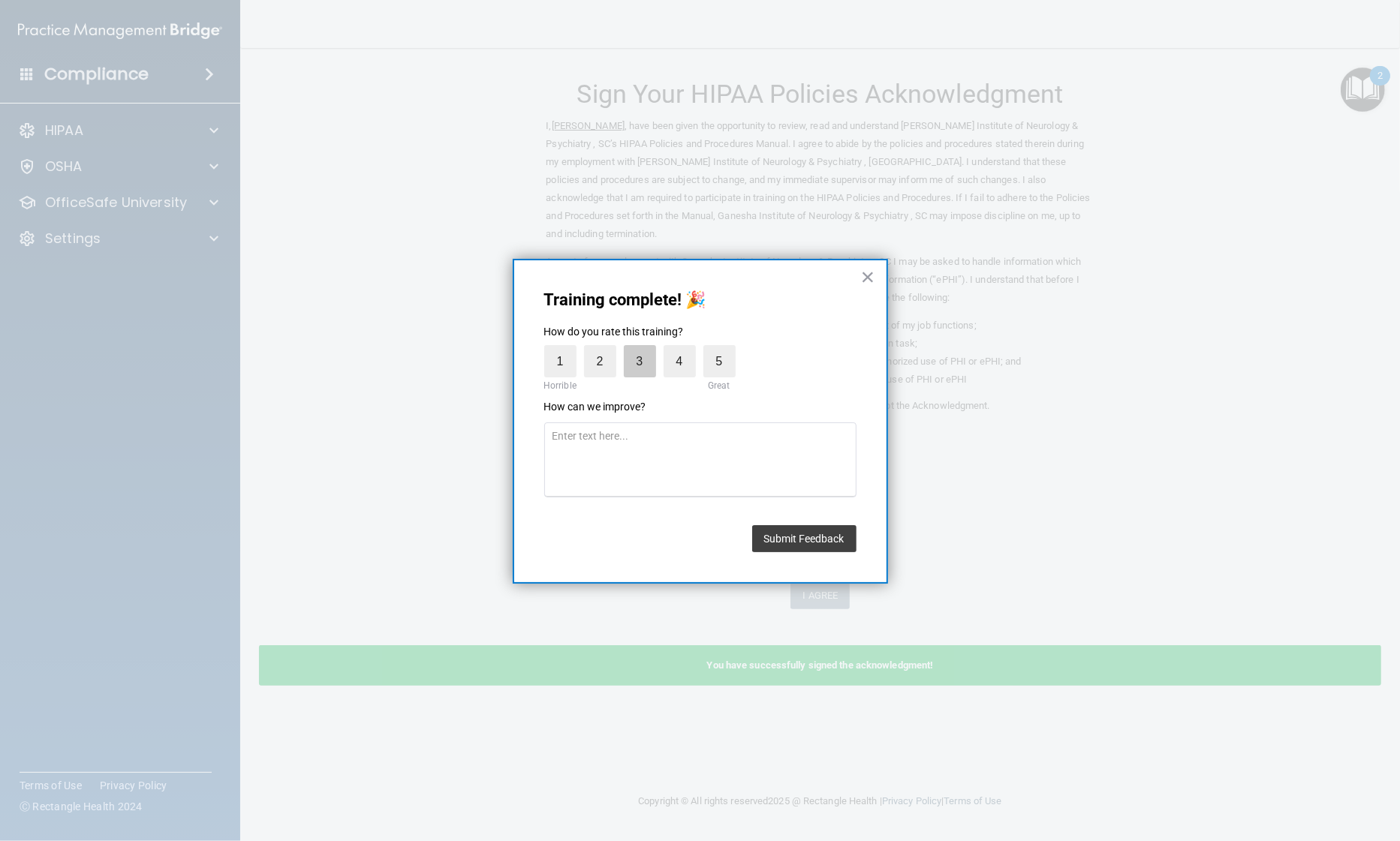
click at [641, 359] on label "3" at bounding box center [639, 360] width 32 height 32
click at [605, 349] on input "3" at bounding box center [605, 349] width 0 height 0
click at [787, 539] on button "Submit Feedback" at bounding box center [805, 538] width 105 height 27
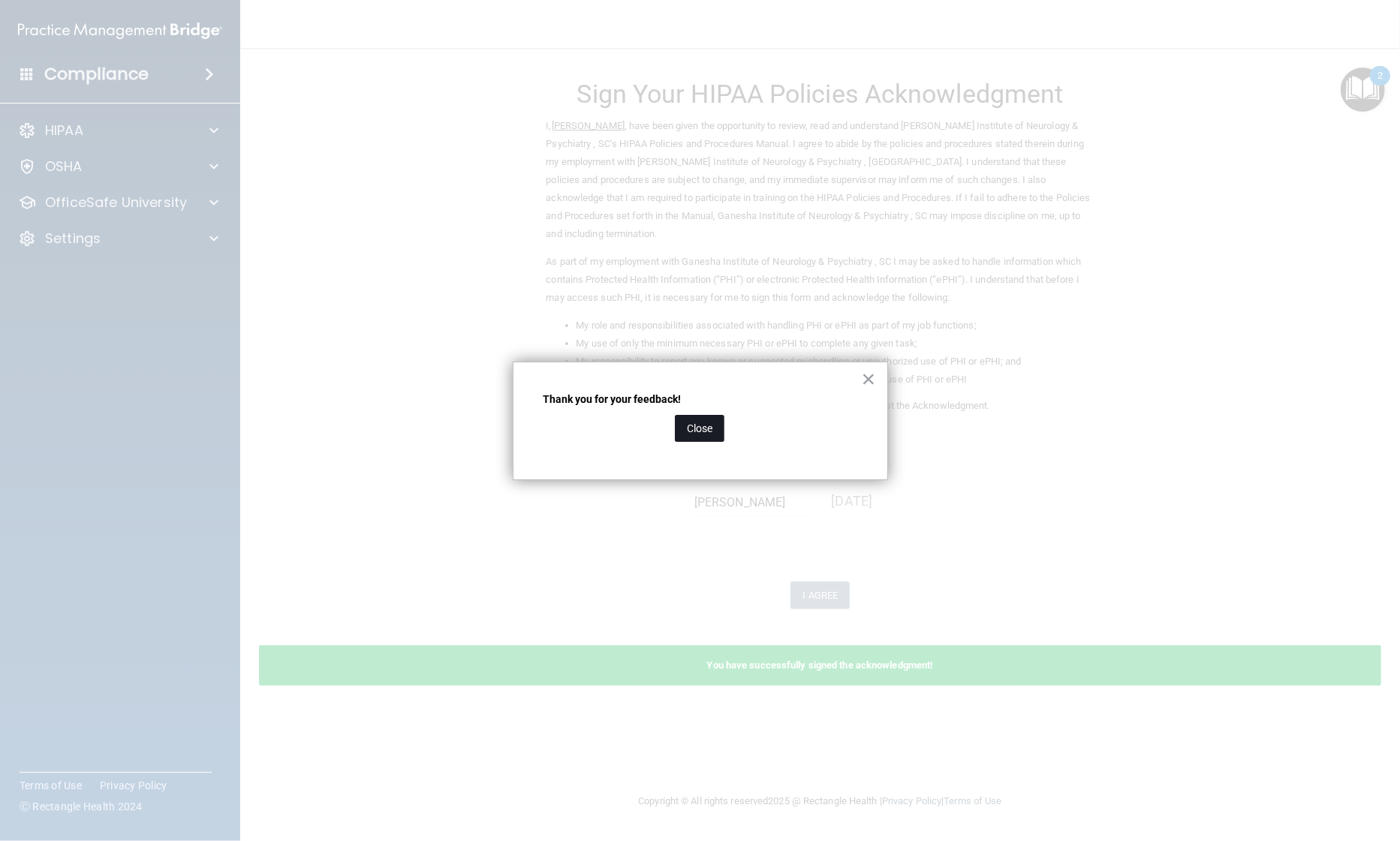
click at [707, 430] on button "Close" at bounding box center [699, 428] width 49 height 27
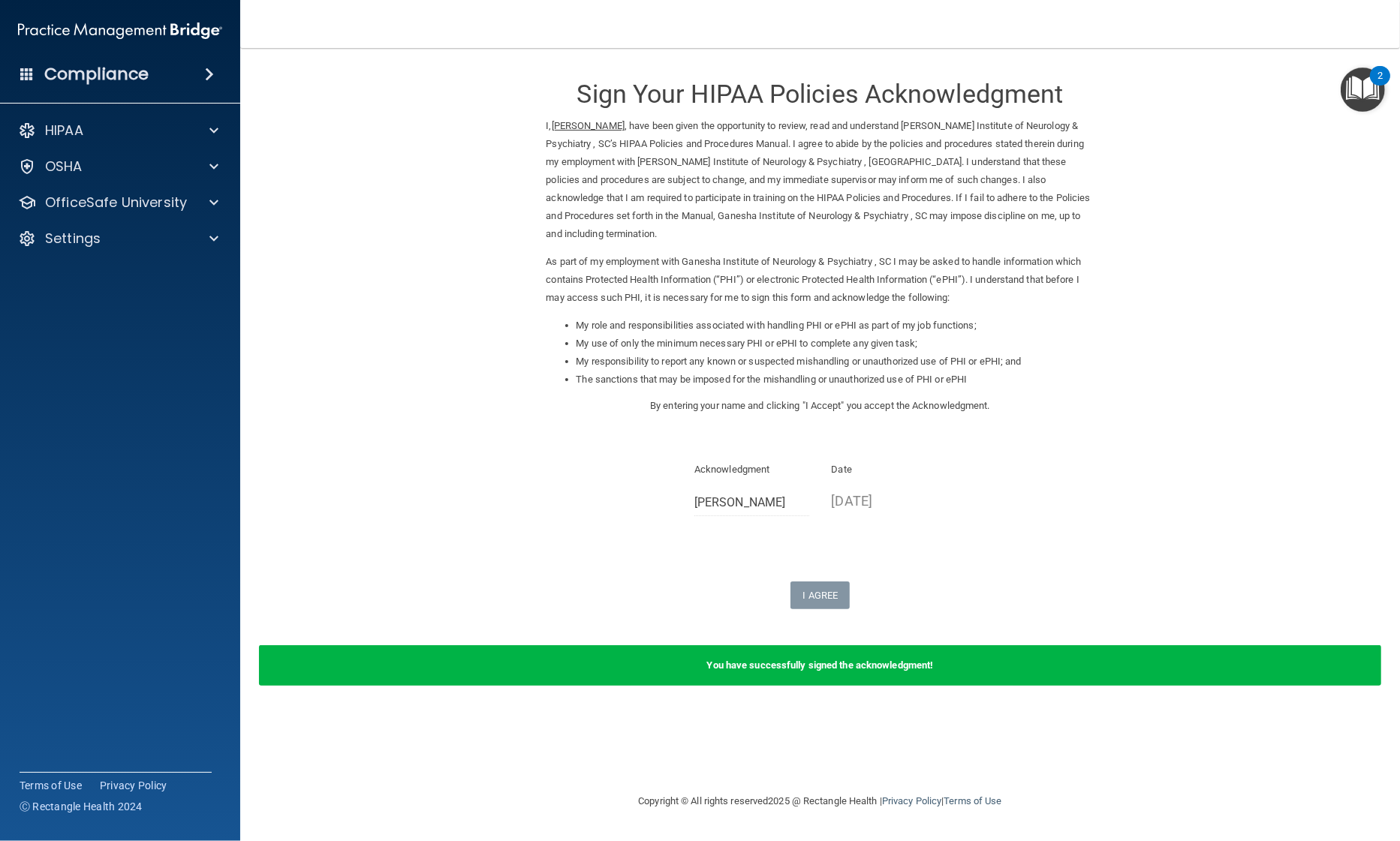
click at [1365, 100] on img "Open Resource Center, 2 new notifications" at bounding box center [1363, 90] width 44 height 44
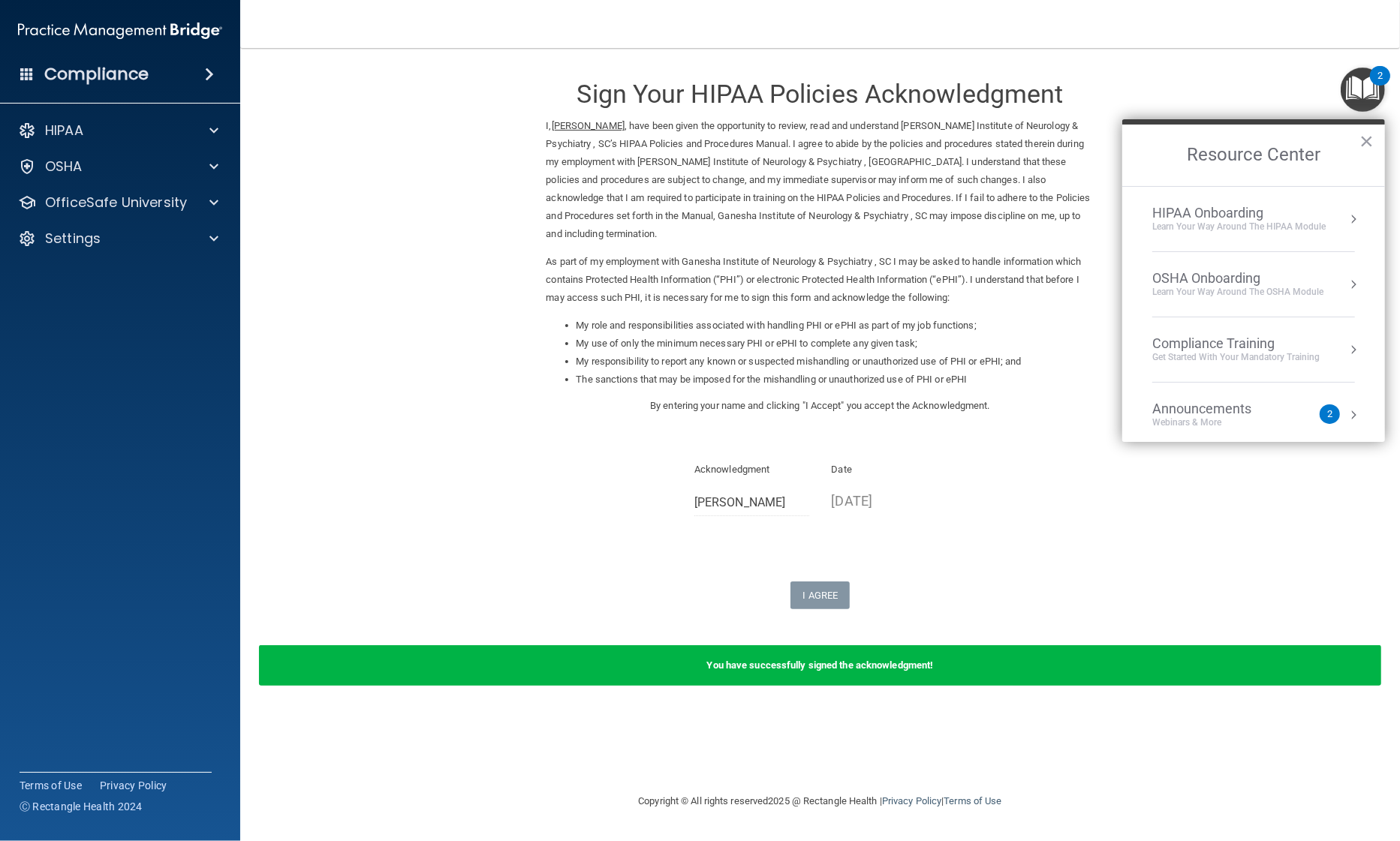
click at [1220, 279] on div "OSHA Onboarding" at bounding box center [1237, 278] width 171 height 16
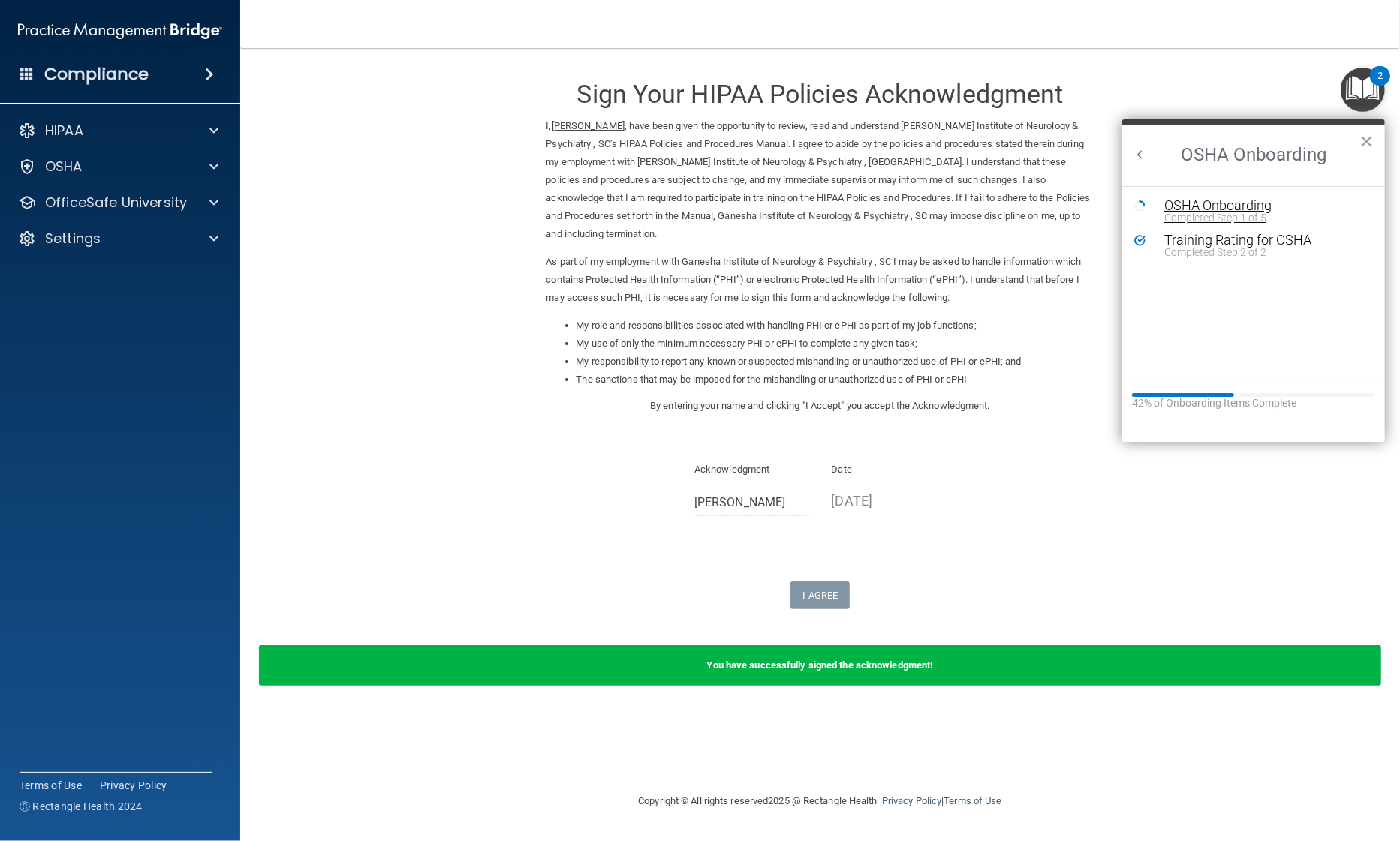
click at [1219, 207] on div "OSHA Onboarding" at bounding box center [1265, 205] width 202 height 13
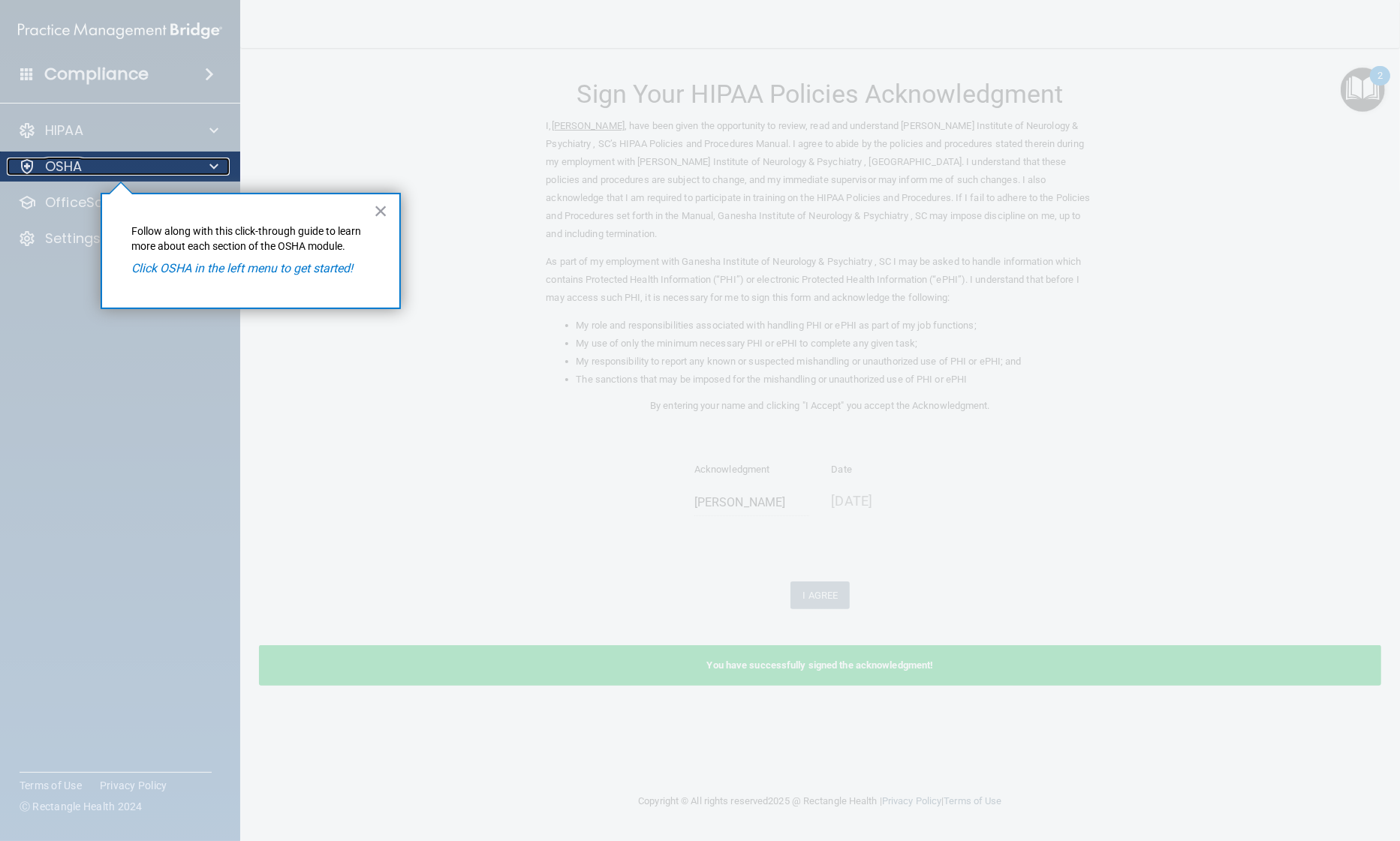
click at [68, 164] on p "OSHA" at bounding box center [64, 166] width 37 height 18
click at [24, 159] on div at bounding box center [27, 166] width 18 height 18
click at [384, 208] on button "×" at bounding box center [381, 211] width 14 height 24
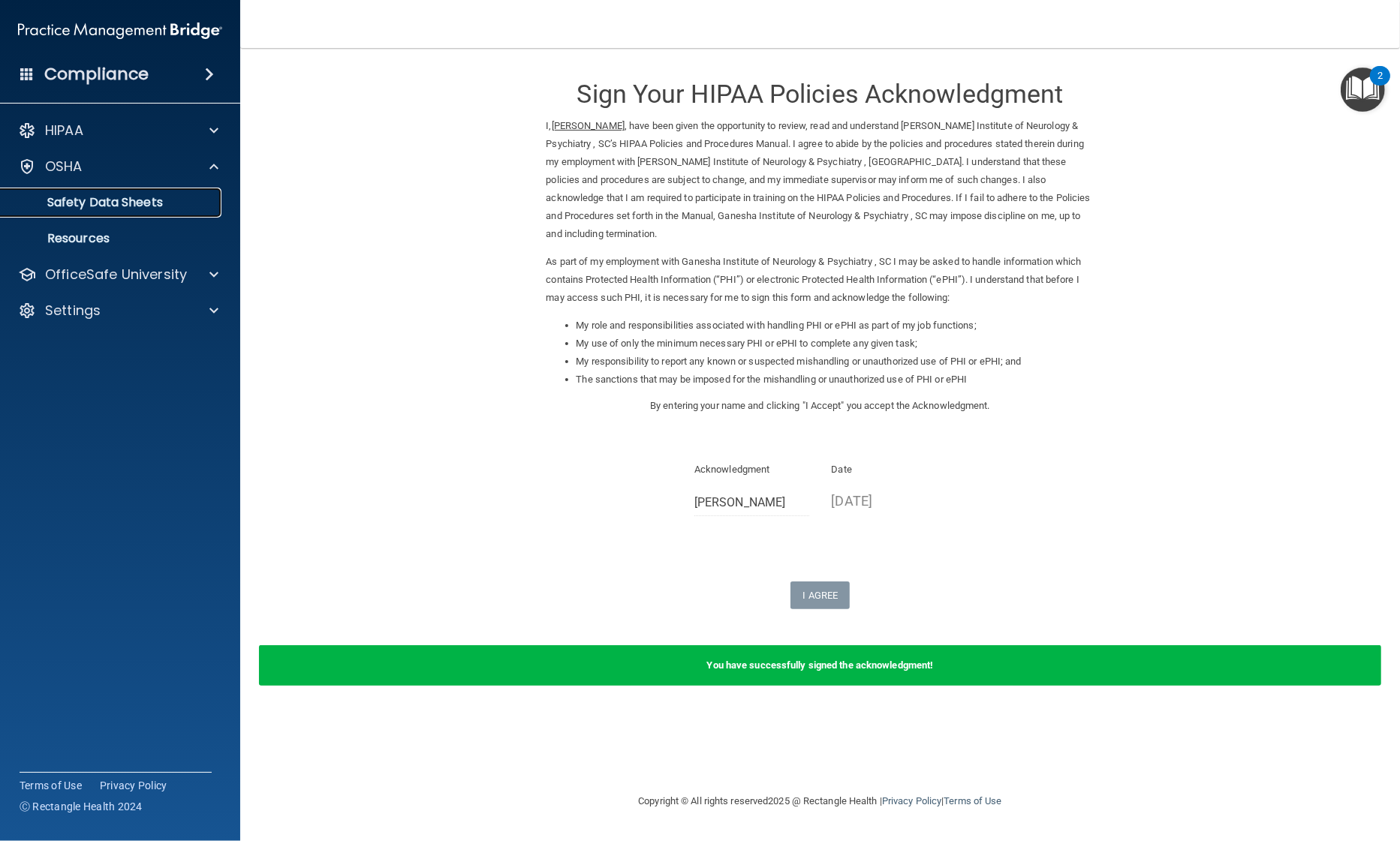
click at [99, 202] on p "Safety Data Sheets" at bounding box center [112, 202] width 205 height 15
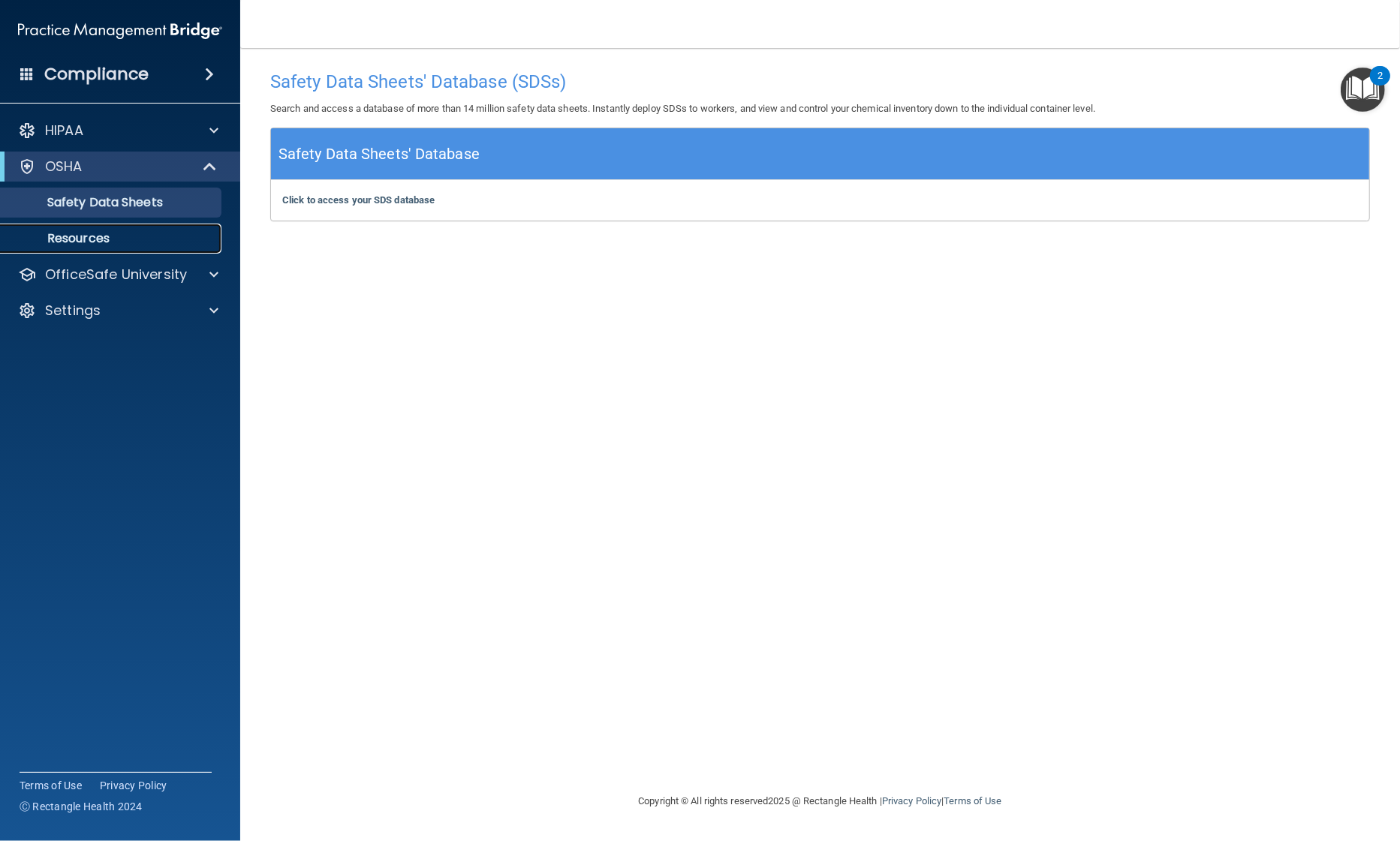
click at [119, 232] on p "Resources" at bounding box center [112, 238] width 205 height 15
